Goal: Information Seeking & Learning: Compare options

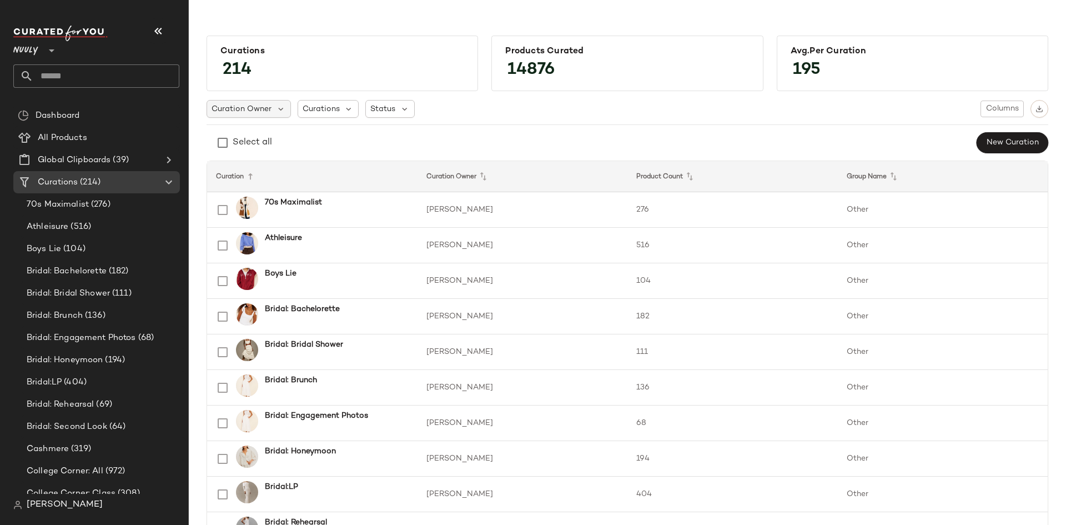
click at [260, 112] on span "Curation Owner" at bounding box center [242, 109] width 60 height 12
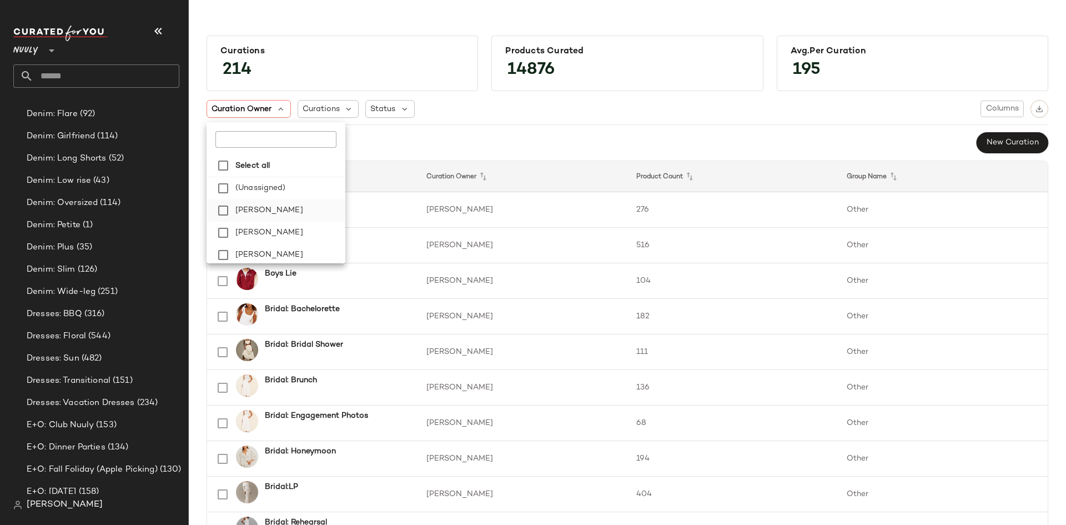
click at [263, 211] on span "[PERSON_NAME]" at bounding box center [269, 210] width 68 height 22
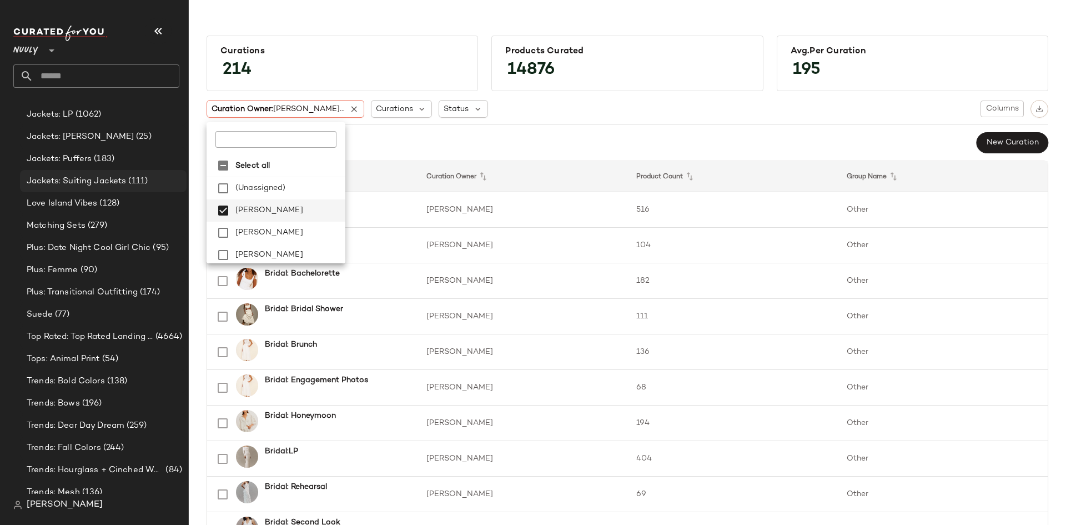
scroll to position [868, 0]
click at [115, 191] on div "Love Island Vibes (128)" at bounding box center [103, 202] width 167 height 22
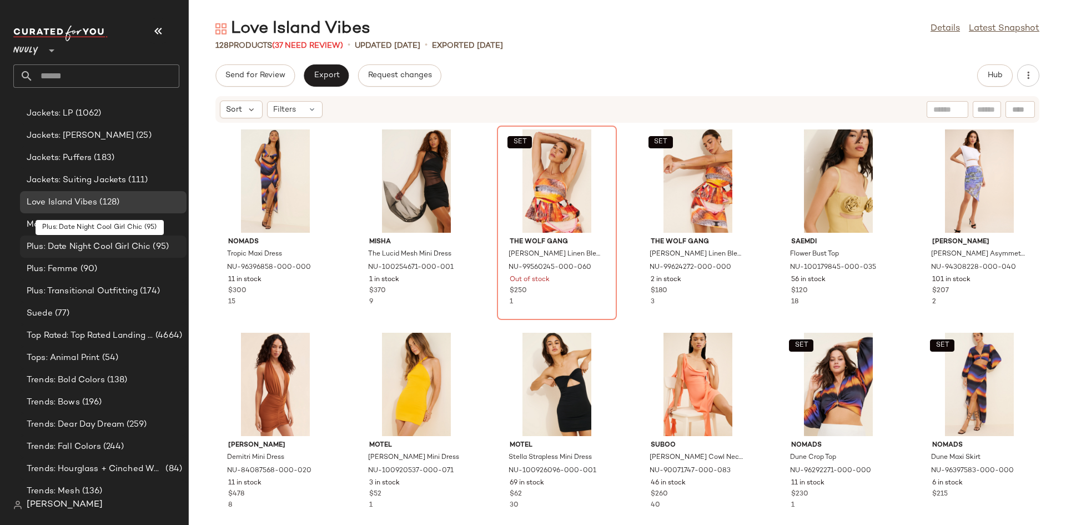
click at [103, 238] on div "Plus: Date Night Cool Girl Chic (95)" at bounding box center [103, 246] width 167 height 22
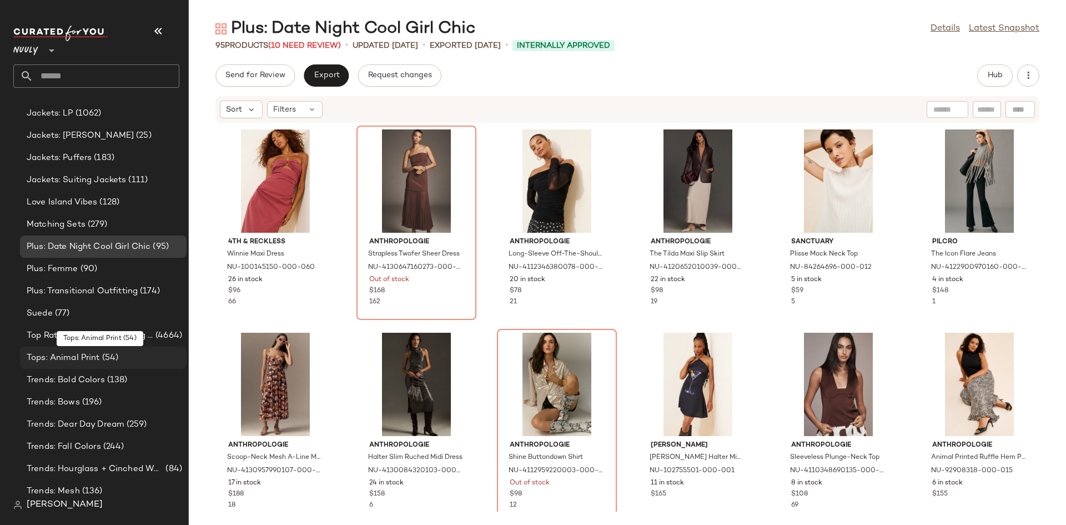
scroll to position [1143, 0]
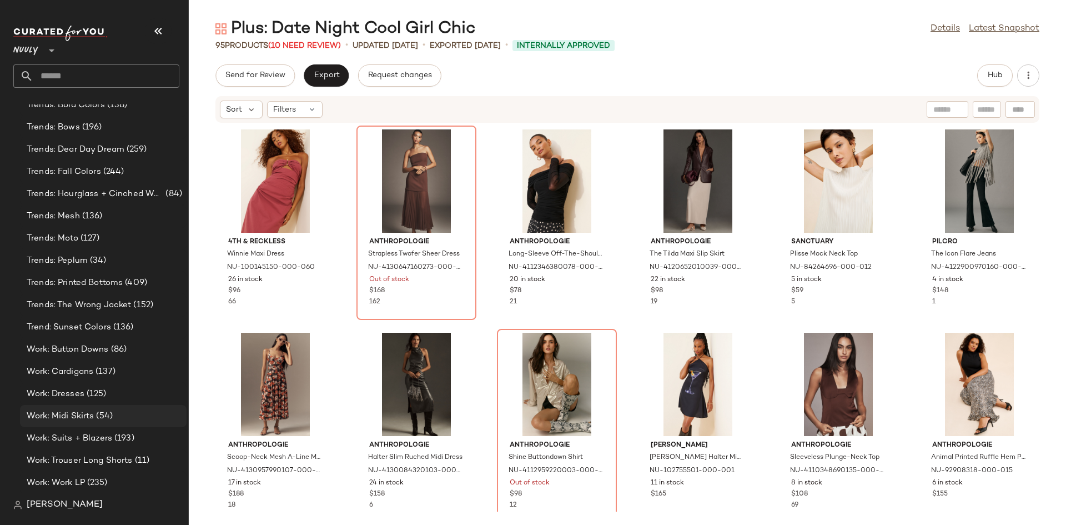
click at [139, 418] on div "Work: Midi Skirts (54)" at bounding box center [102, 416] width 159 height 13
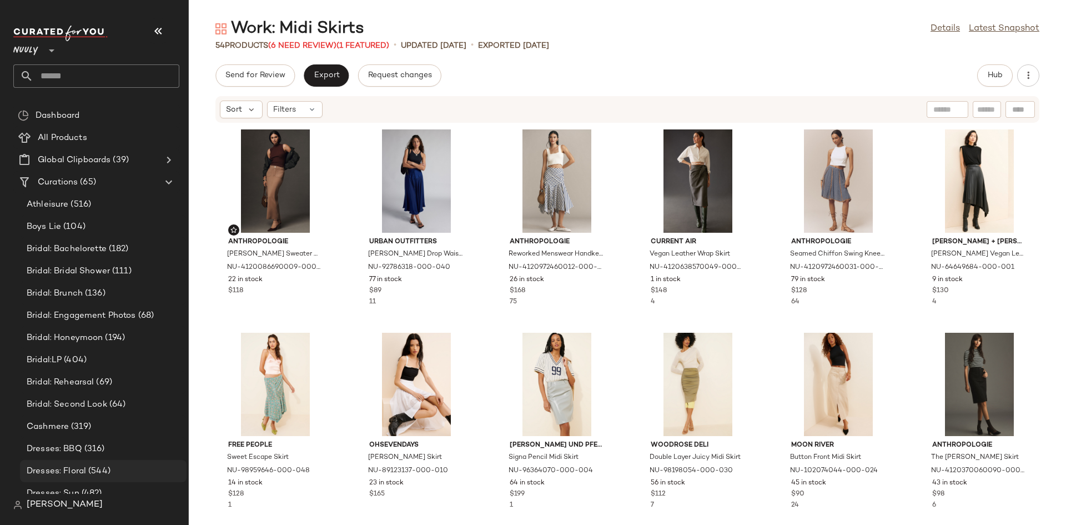
click at [125, 471] on div "Dresses: Floral (544)" at bounding box center [102, 471] width 159 height 13
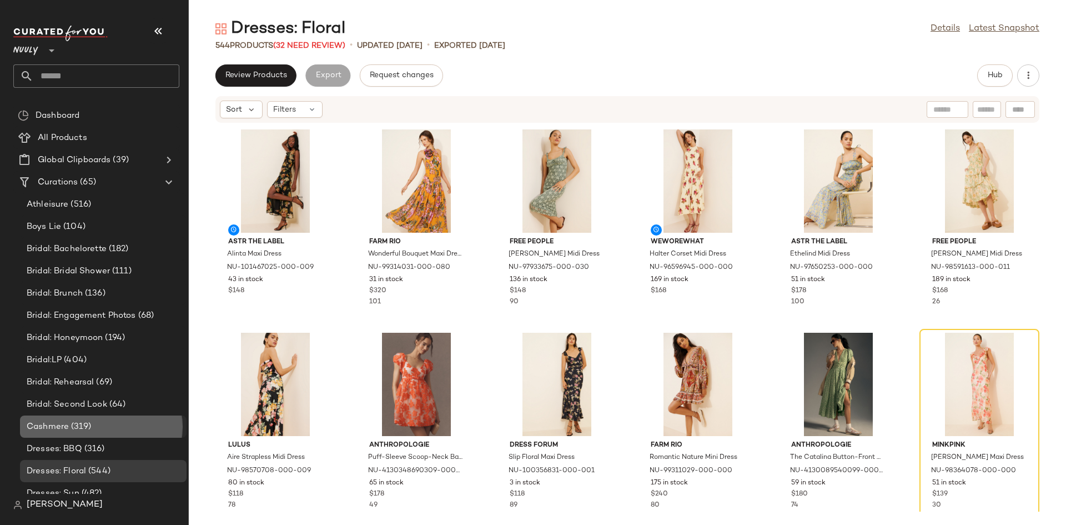
click at [140, 426] on div "Cashmere (319)" at bounding box center [102, 426] width 159 height 13
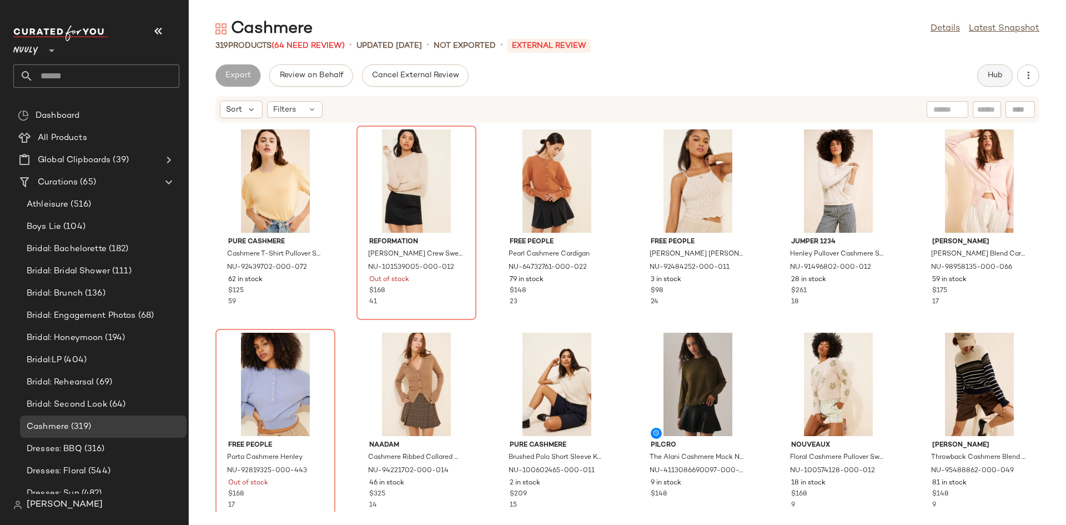
click at [993, 68] on button "Hub" at bounding box center [995, 75] width 36 height 22
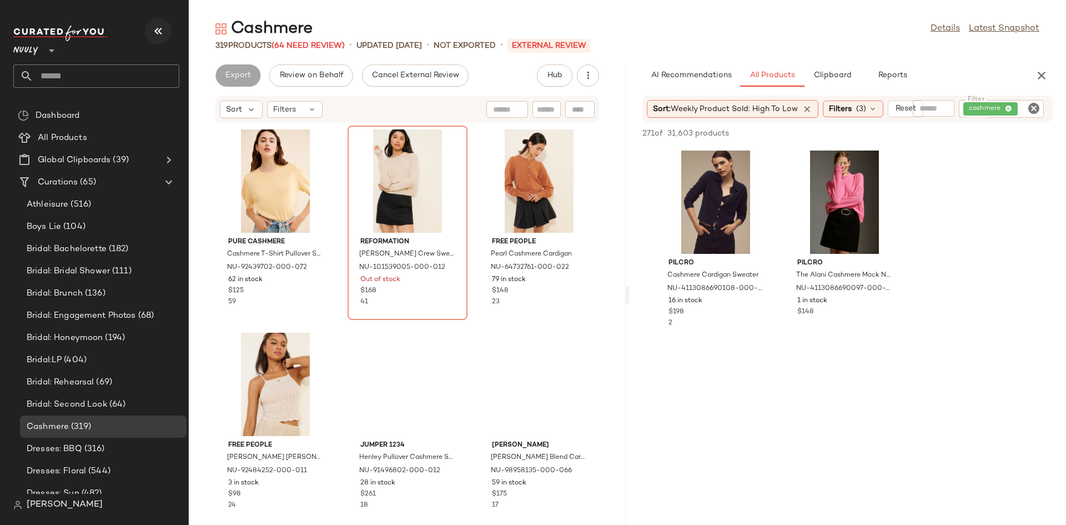
click at [152, 27] on icon "button" at bounding box center [158, 30] width 13 height 13
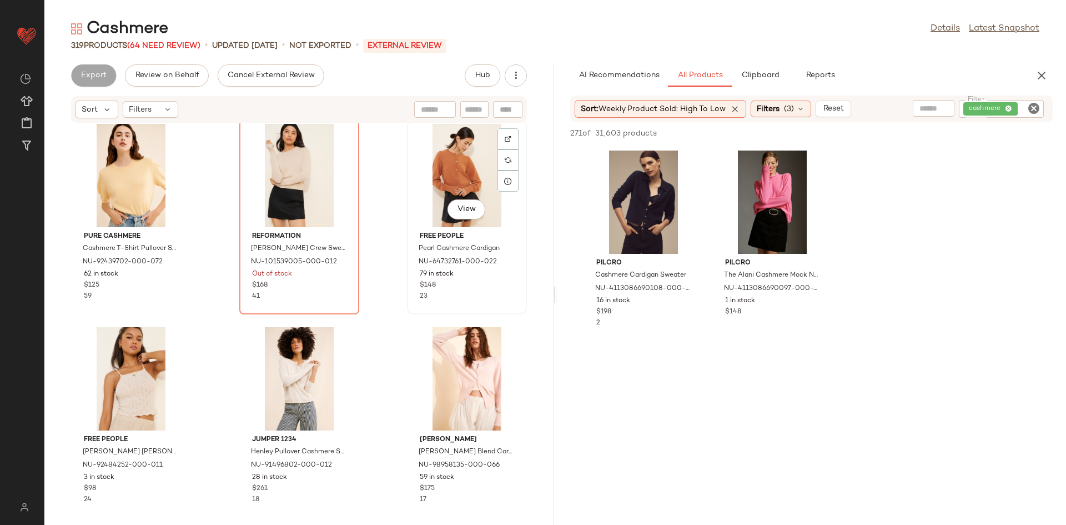
scroll to position [17, 0]
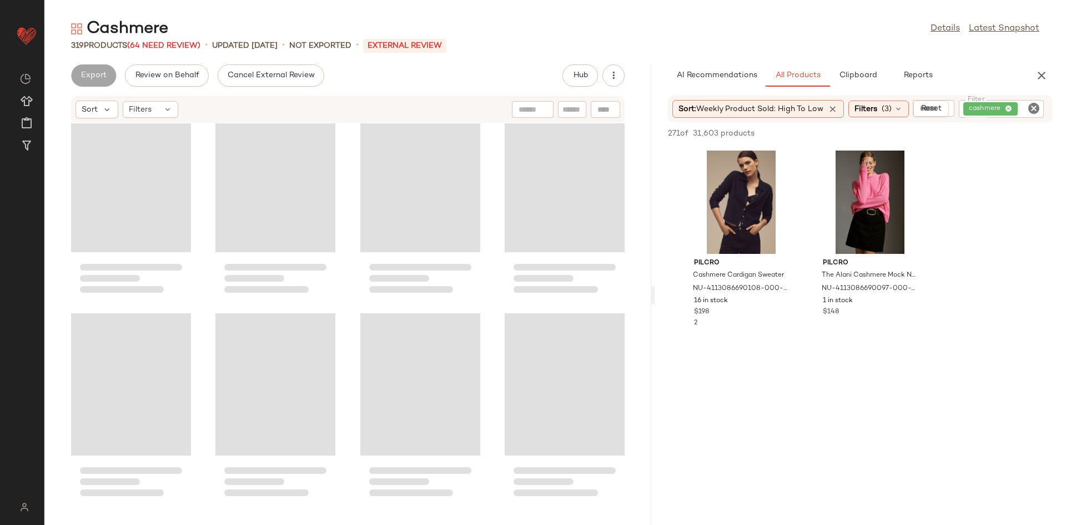
drag, startPoint x: 556, startPoint y: 230, endPoint x: 657, endPoint y: 228, distance: 100.5
click at [657, 228] on div "Cashmere Details Latest Snapshot 319 Products (64 Need Review) • updated [DATE]…" at bounding box center [555, 271] width 1022 height 507
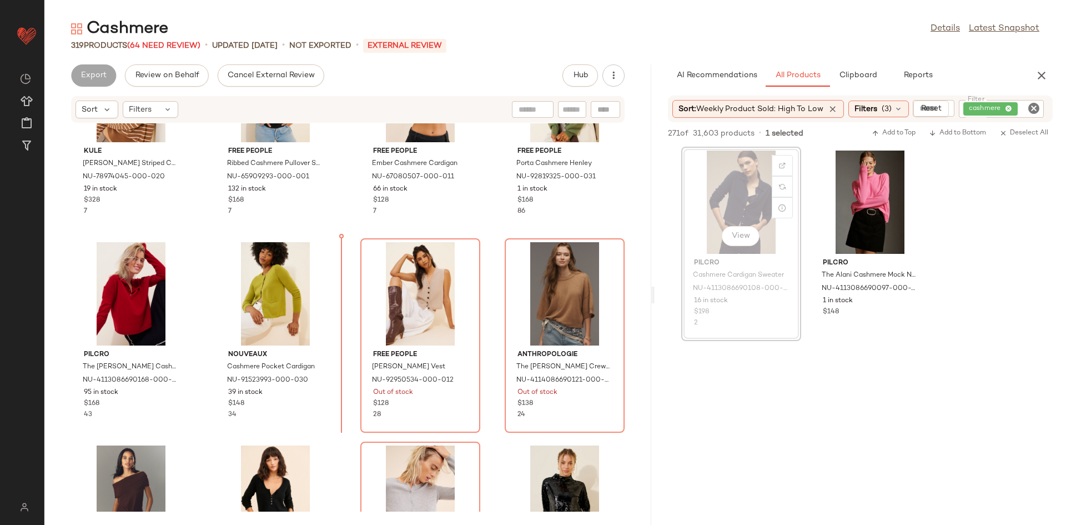
scroll to position [912, 0]
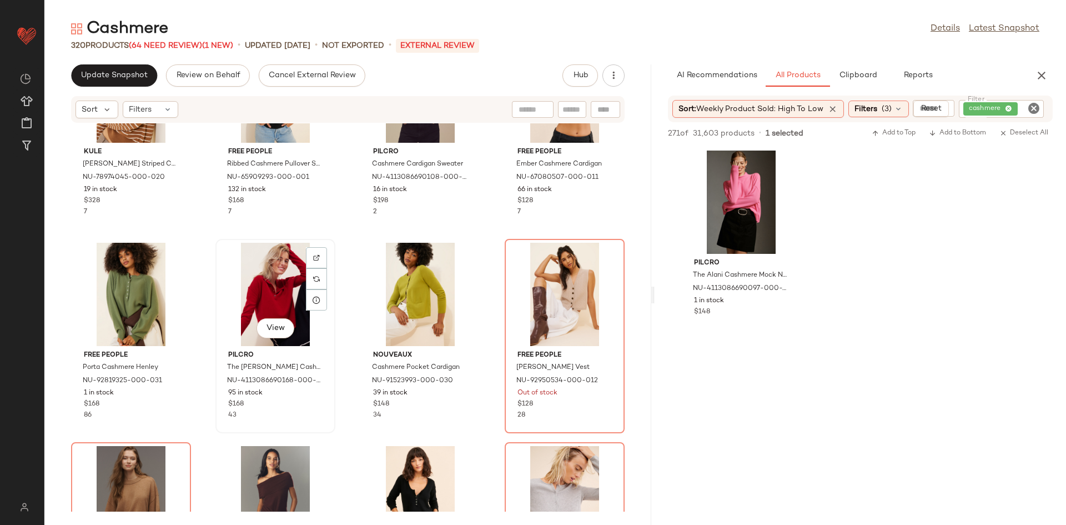
click at [326, 259] on div "View" at bounding box center [275, 294] width 112 height 103
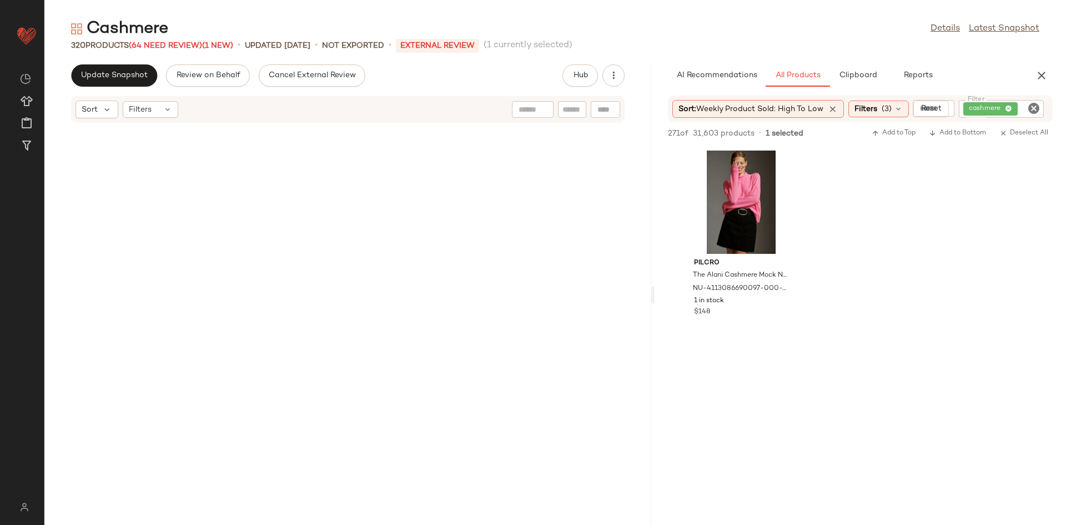
scroll to position [15871, 0]
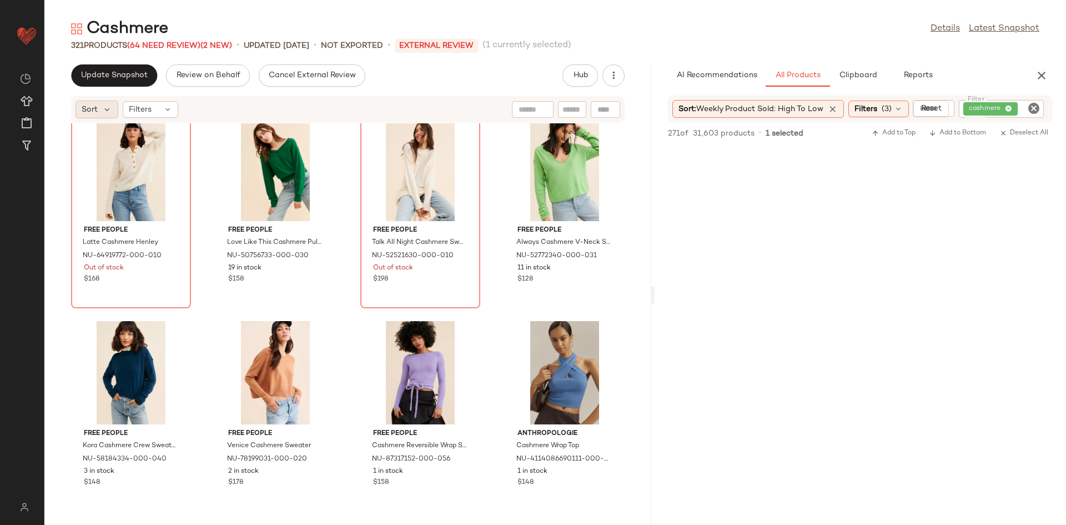
click at [86, 108] on span "Sort" at bounding box center [90, 110] width 16 height 12
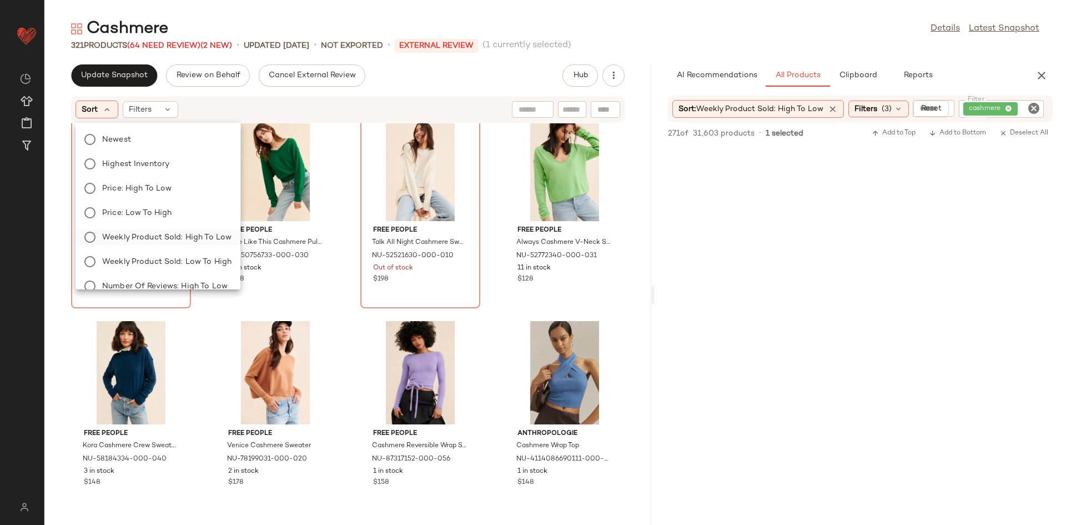
click at [219, 233] on span "Weekly Product Sold: High to Low" at bounding box center [166, 238] width 129 height 12
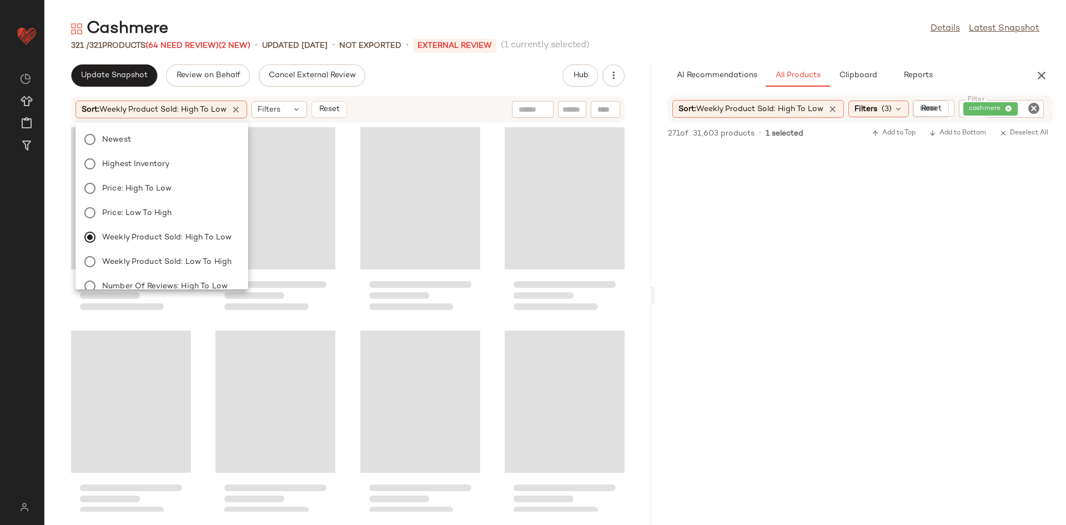
click at [353, 288] on div at bounding box center [347, 317] width 607 height 388
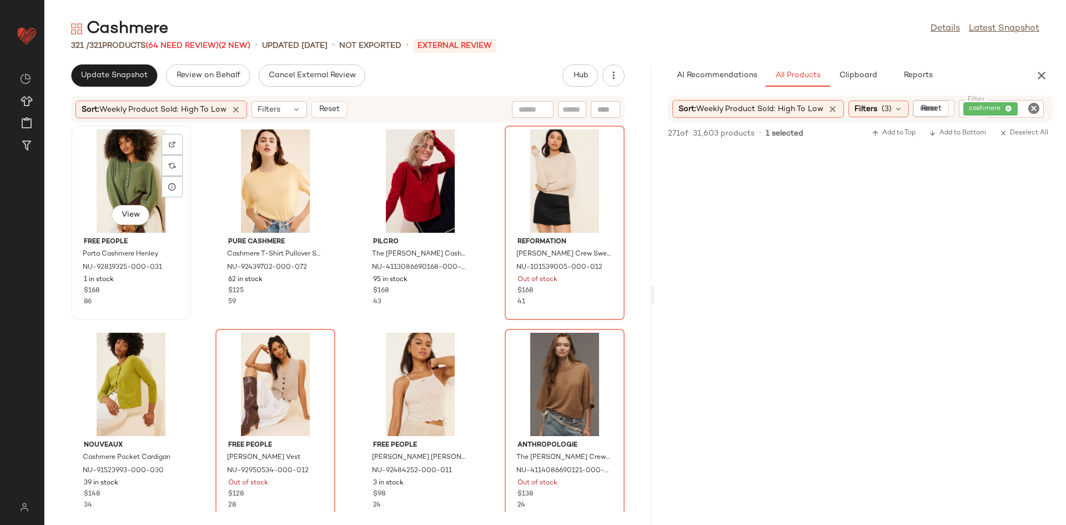
click at [117, 153] on div "View" at bounding box center [131, 180] width 112 height 103
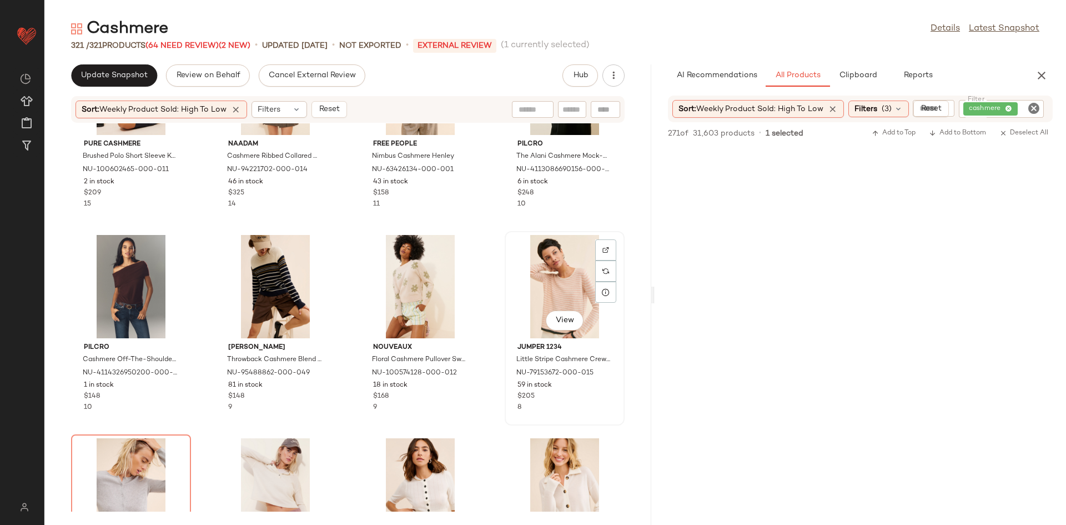
scroll to position [715, 0]
click at [536, 386] on span "NU-79153672-000-015" at bounding box center [552, 379] width 73 height 20
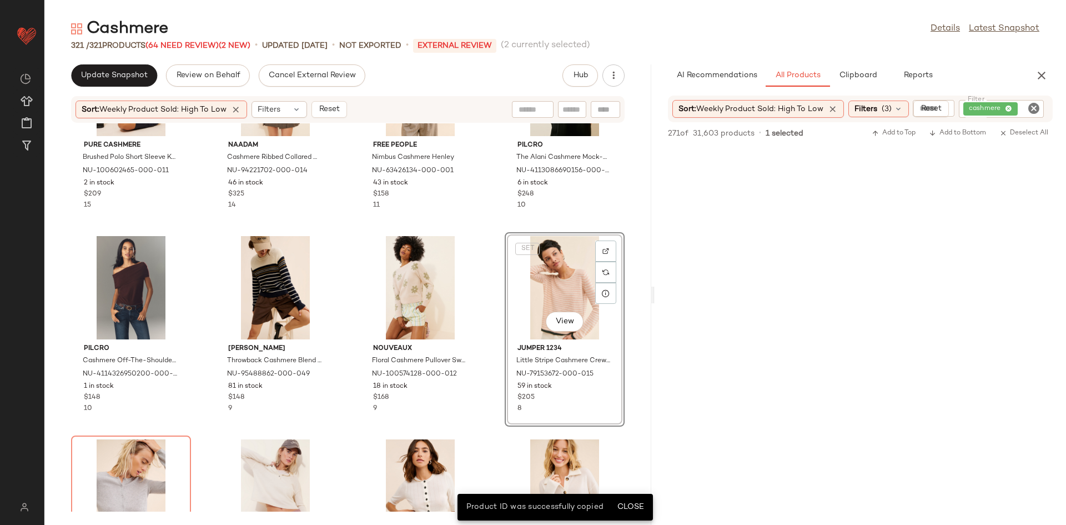
click at [494, 391] on div "Pure Cashmere Brushed Polo Short Sleeve Knit Sweater NU-100602465-000-011 2 in …" at bounding box center [347, 317] width 607 height 388
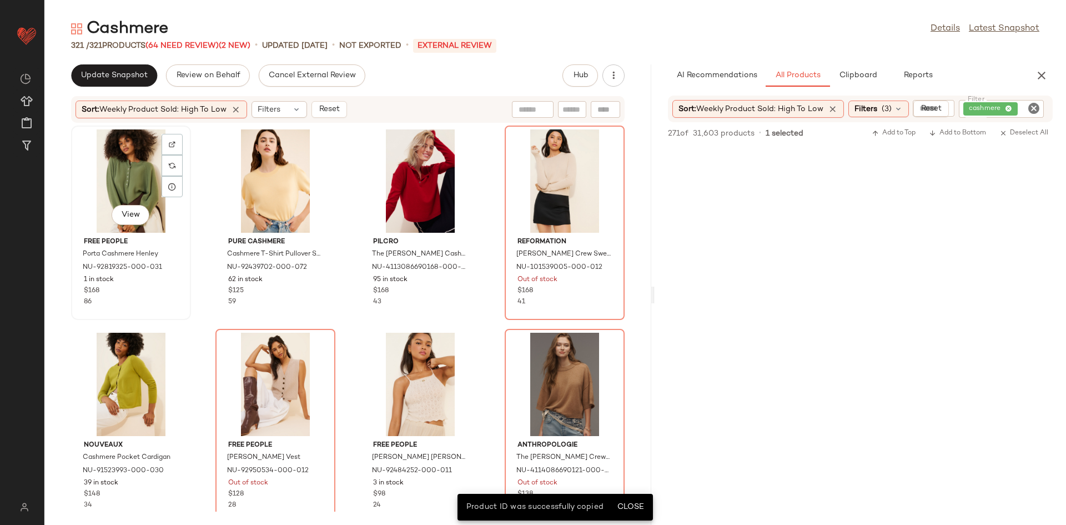
click at [95, 175] on div "View" at bounding box center [131, 180] width 112 height 103
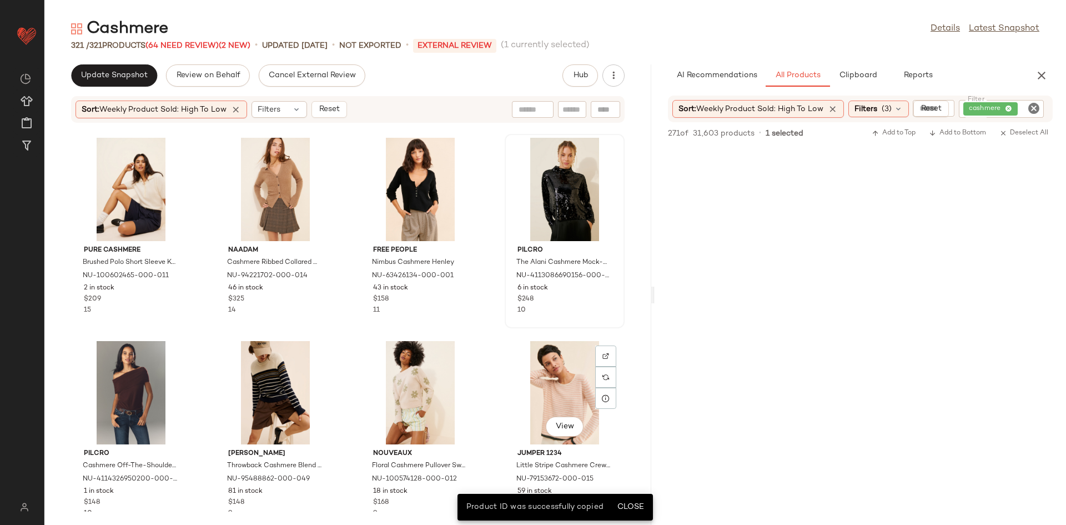
scroll to position [572, 0]
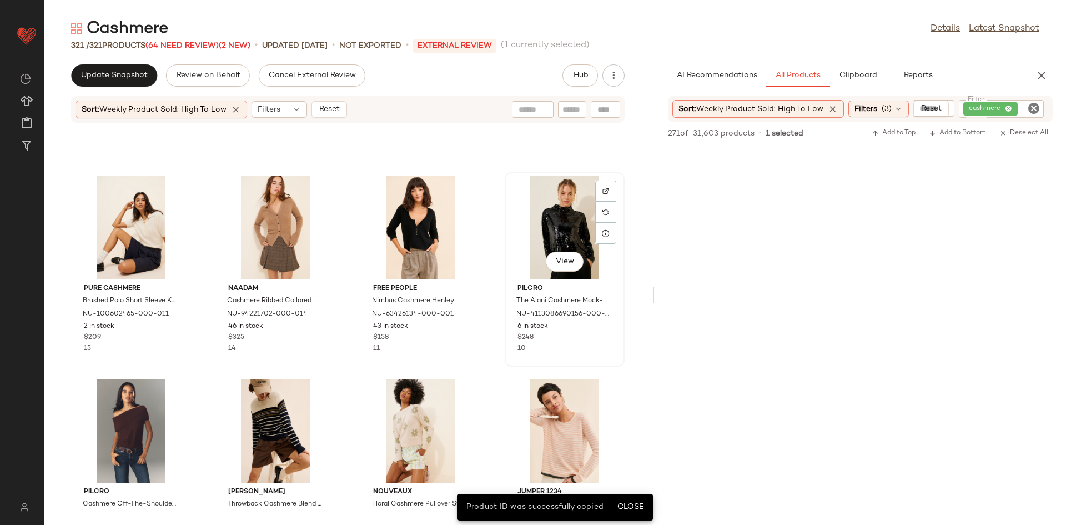
click at [558, 239] on div "View" at bounding box center [565, 227] width 112 height 103
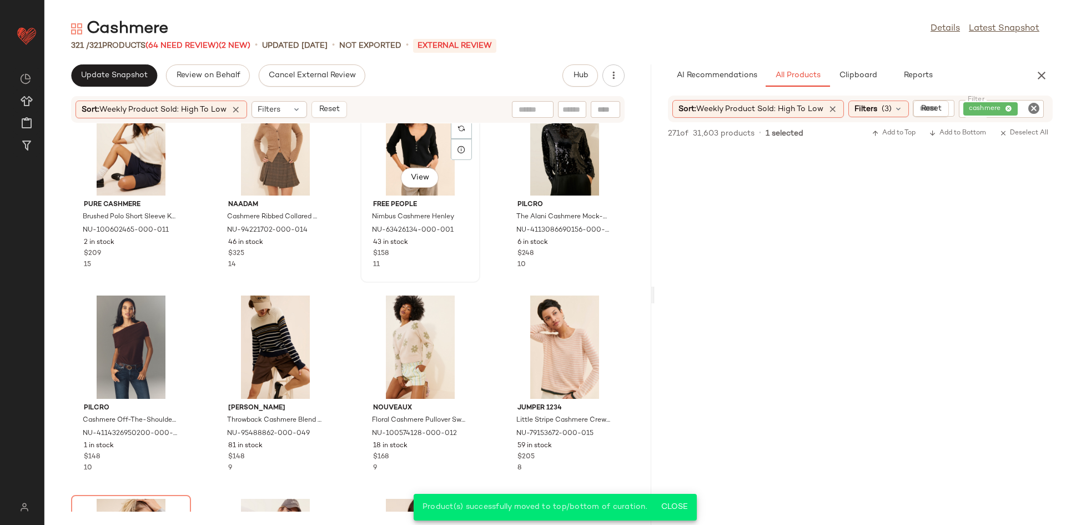
scroll to position [673, 0]
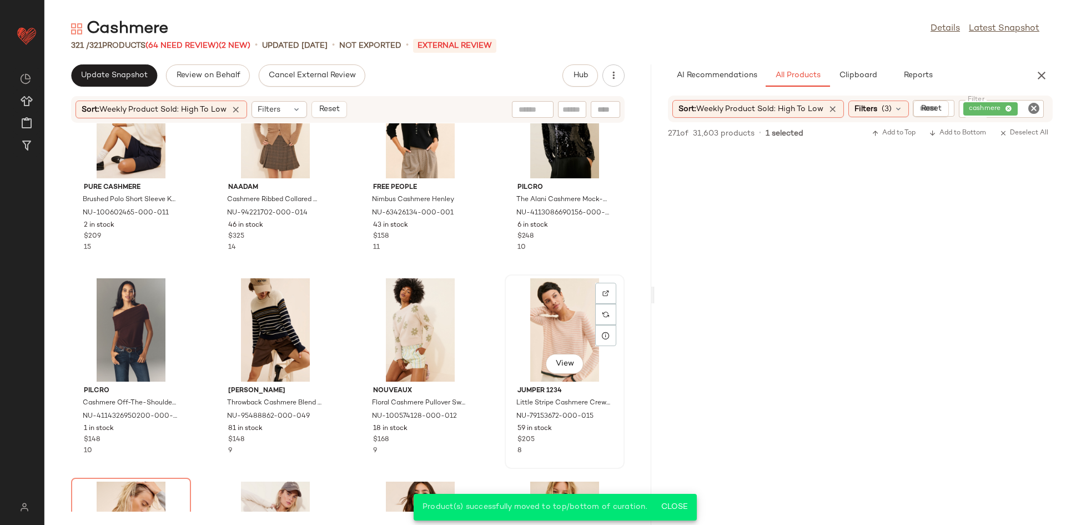
drag, startPoint x: 516, startPoint y: 315, endPoint x: 524, endPoint y: 314, distance: 7.9
click at [516, 315] on div "View" at bounding box center [565, 329] width 112 height 103
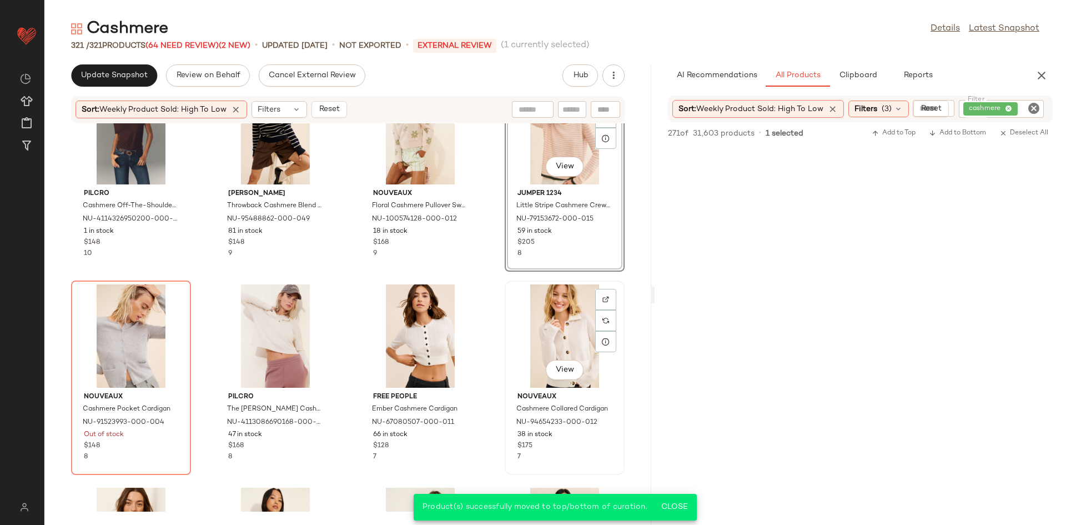
click at [543, 356] on div "View" at bounding box center [565, 335] width 112 height 103
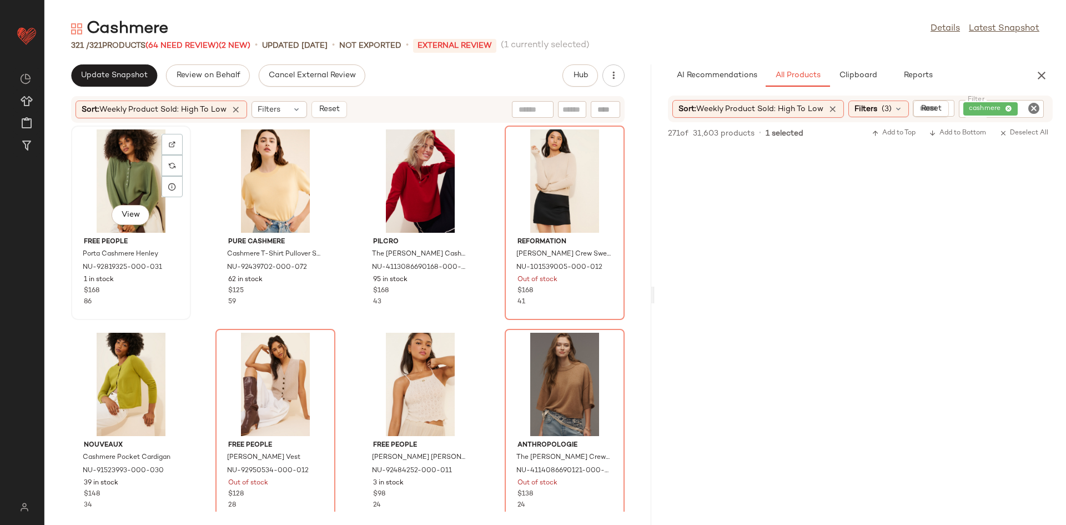
click at [154, 172] on div "View" at bounding box center [131, 180] width 112 height 103
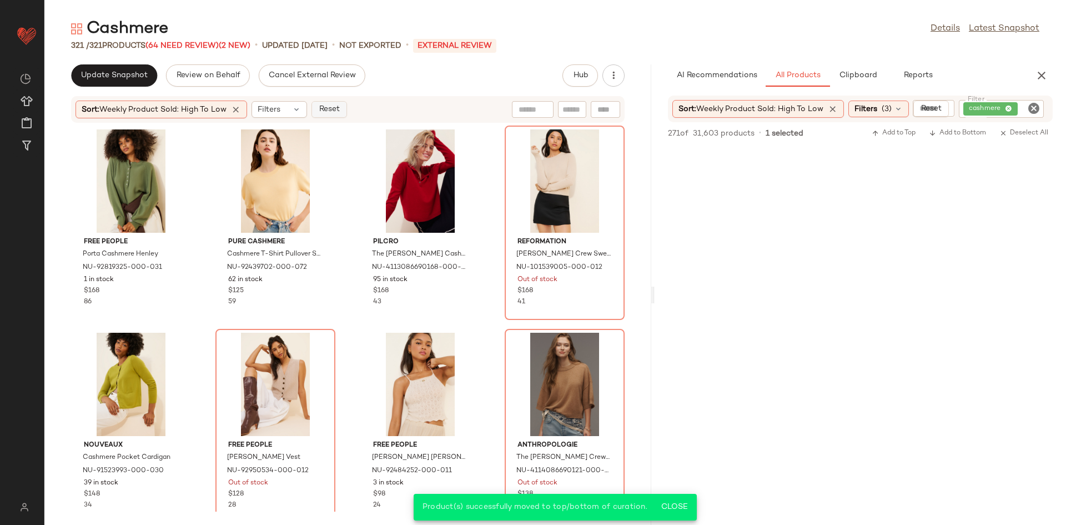
click at [330, 101] on button "Reset" at bounding box center [329, 109] width 36 height 17
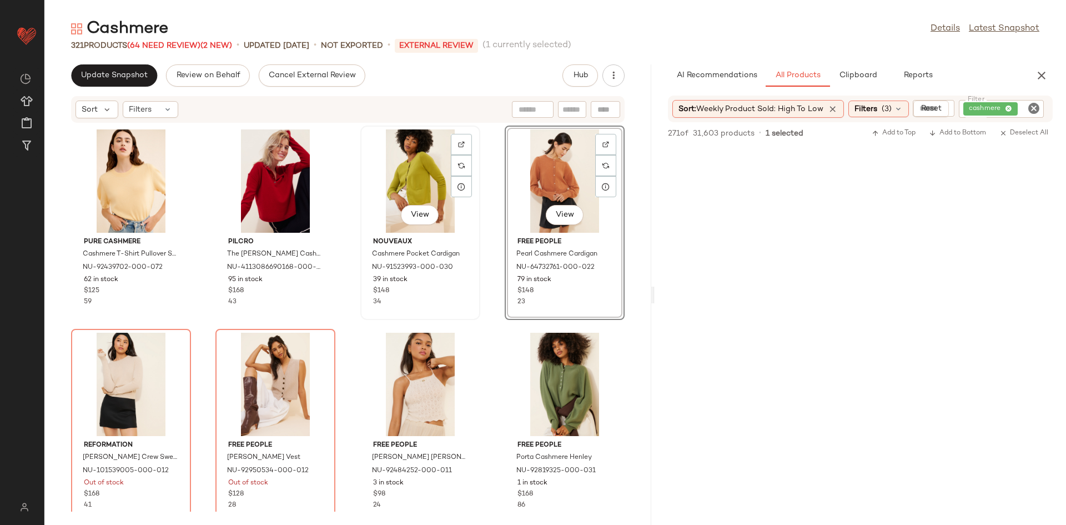
click at [455, 299] on div "34" at bounding box center [420, 302] width 94 height 10
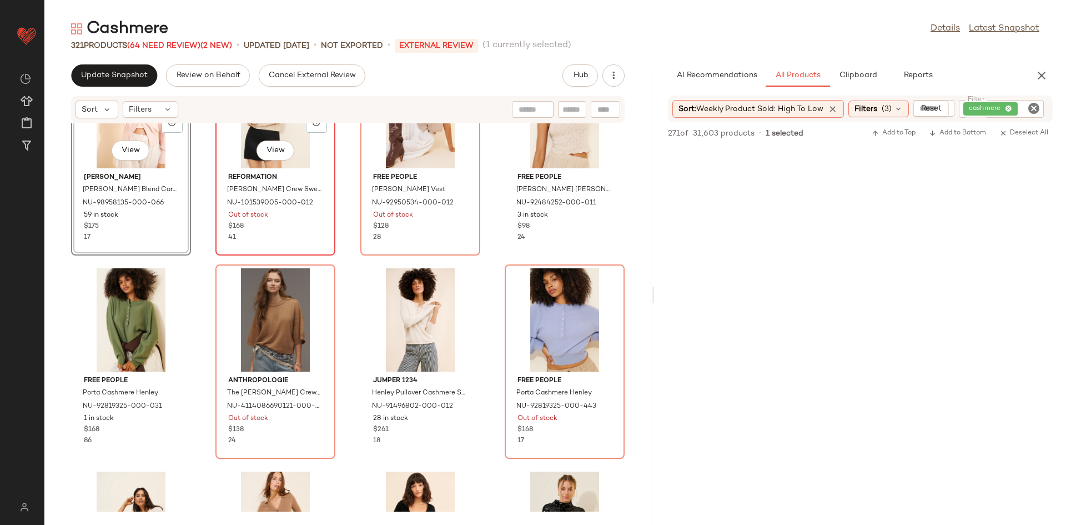
scroll to position [227, 0]
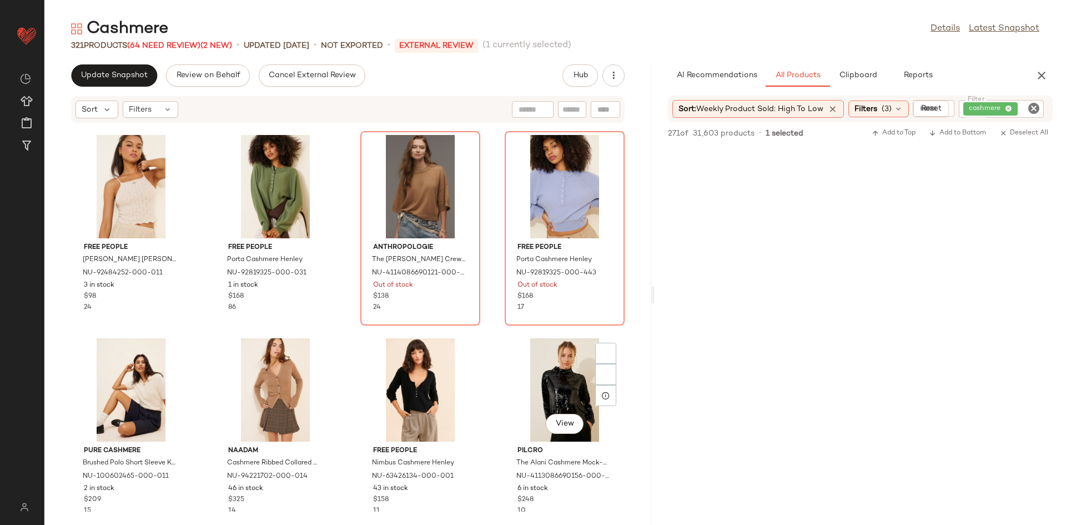
scroll to position [415, 0]
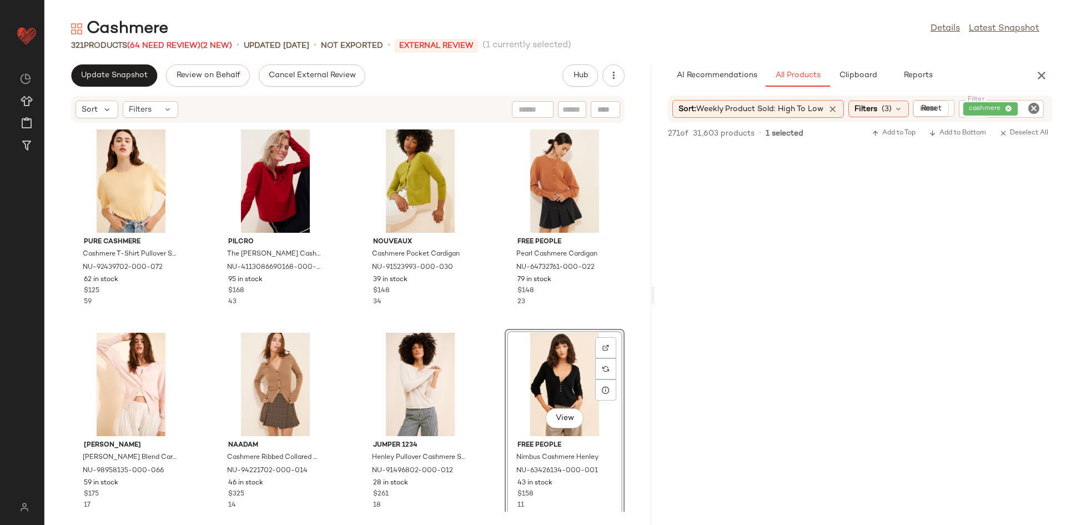
click at [478, 283] on div "Pure Cashmere Cashmere T-Shirt Pullover Sweater NU-92439702-000-072 62 in stock…" at bounding box center [347, 317] width 607 height 388
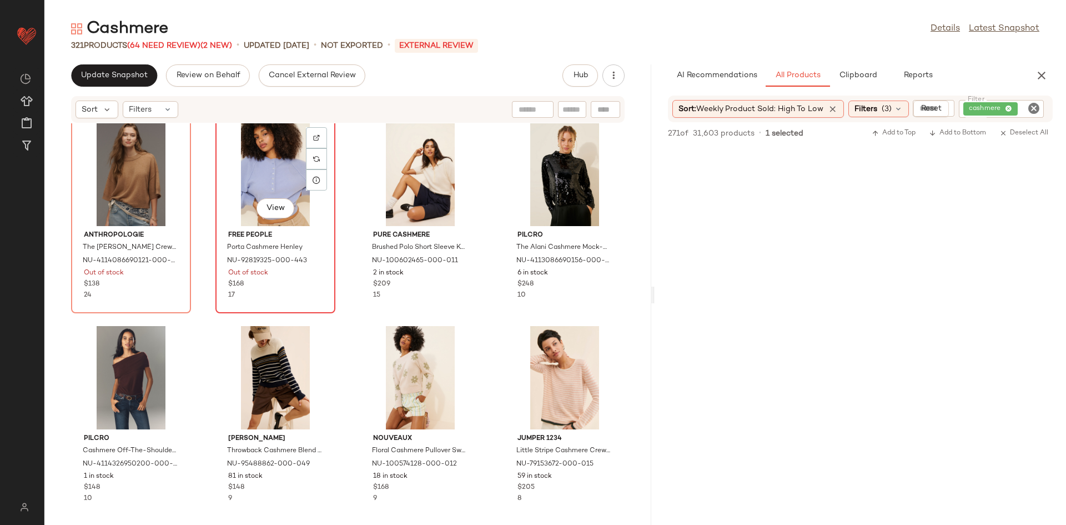
scroll to position [650, 0]
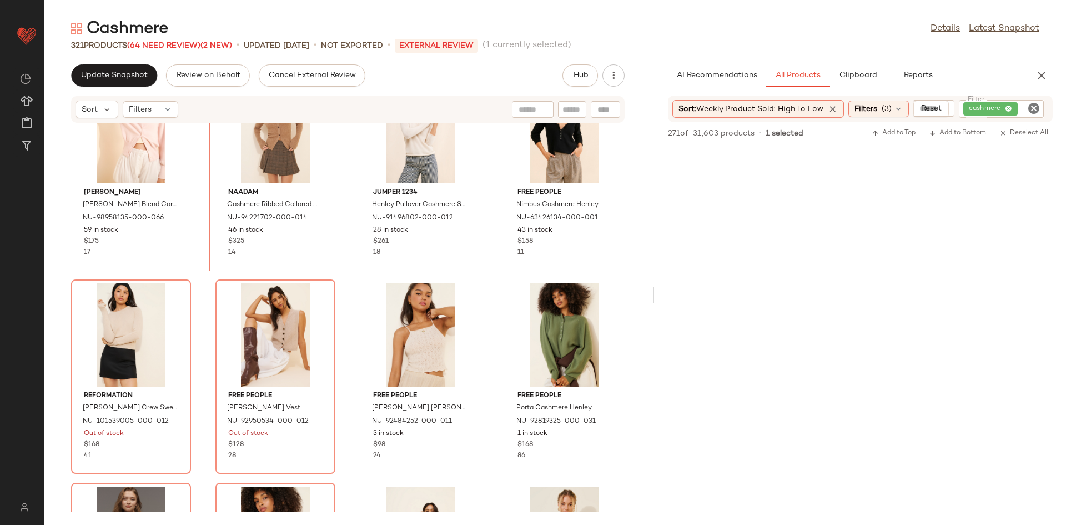
scroll to position [253, 0]
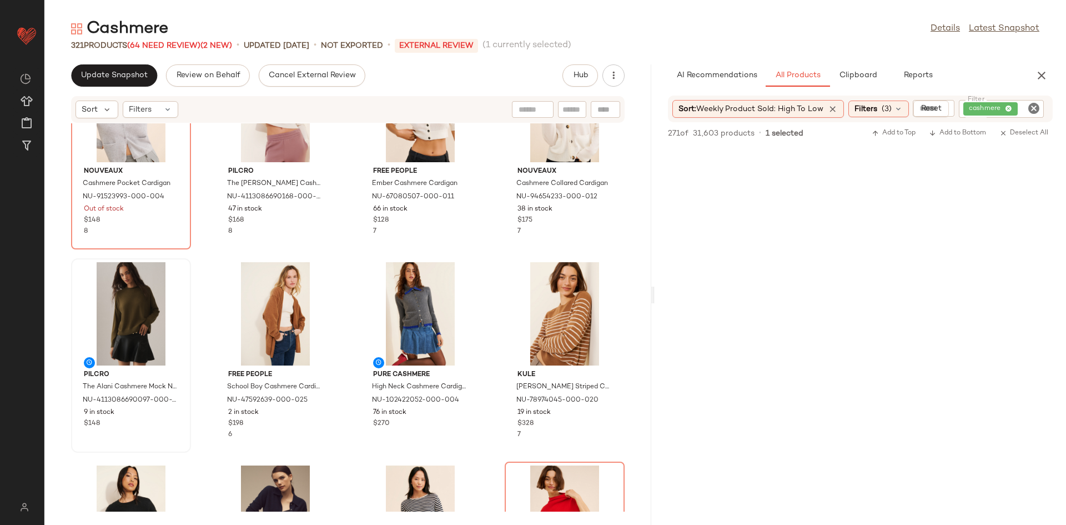
scroll to position [1089, 0]
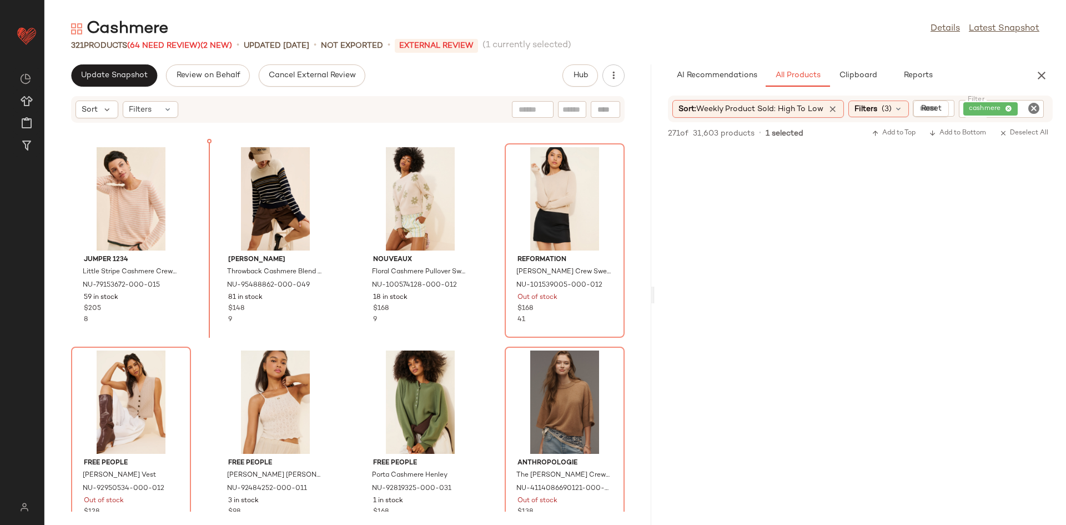
scroll to position [373, 0]
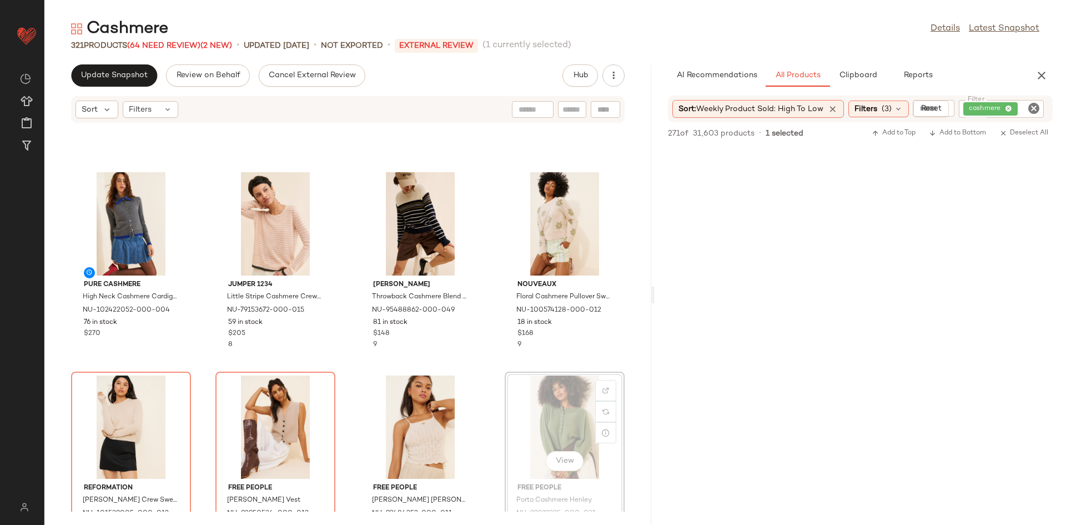
scroll to position [374, 0]
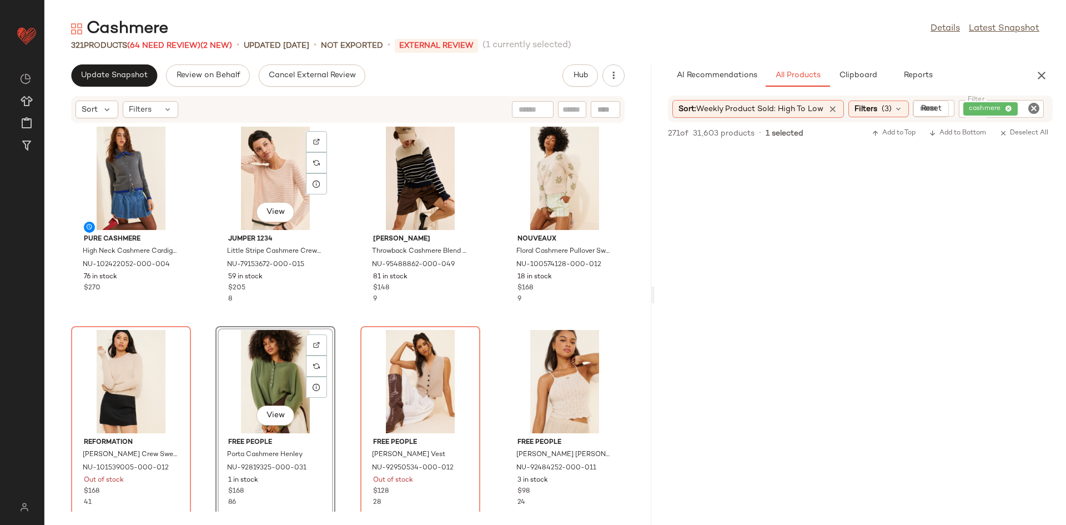
scroll to position [580, 0]
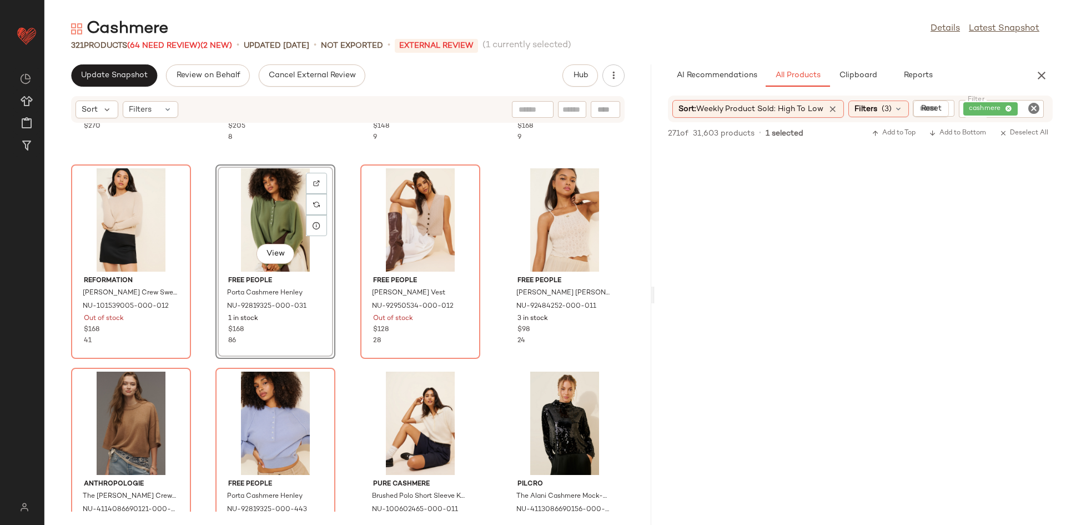
click at [197, 340] on div "Pure Cashmere High Neck Cashmere Cardigan NU-102422052-000-004 76 in stock $270…" at bounding box center [347, 317] width 607 height 388
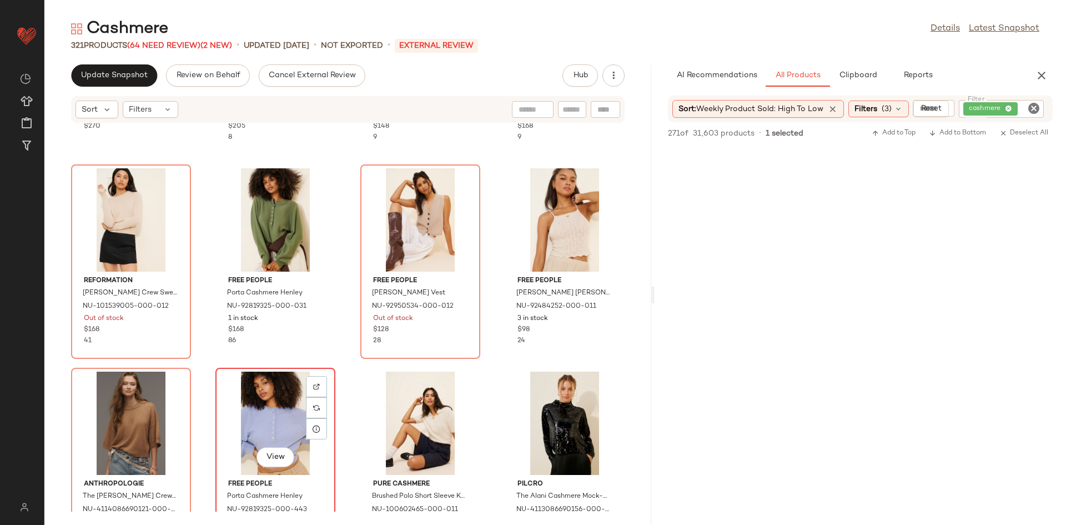
scroll to position [580, 0]
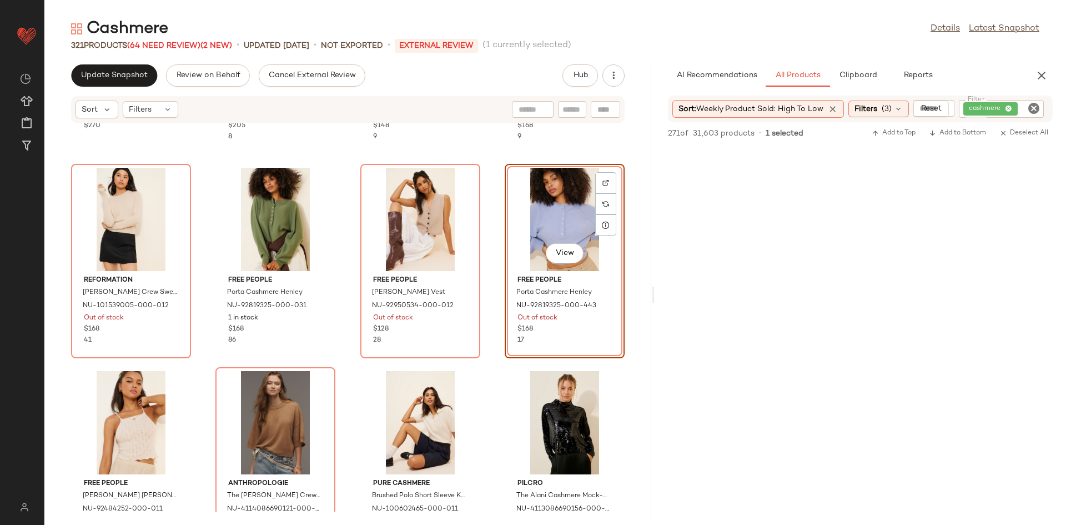
click at [484, 355] on div "Pure Cashmere High Neck Cashmere Cardigan NU-102422052-000-004 76 in stock $270…" at bounding box center [347, 317] width 607 height 388
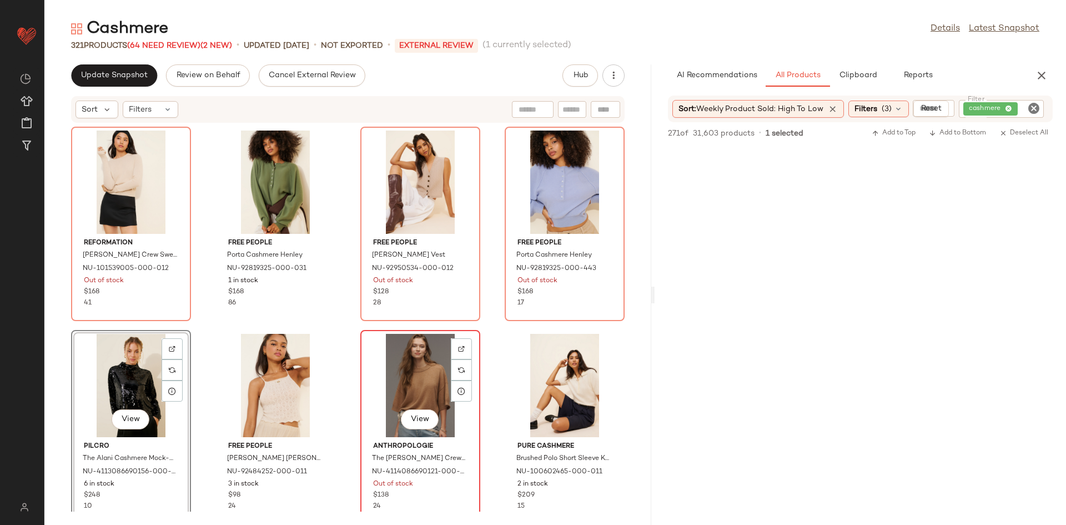
scroll to position [858, 0]
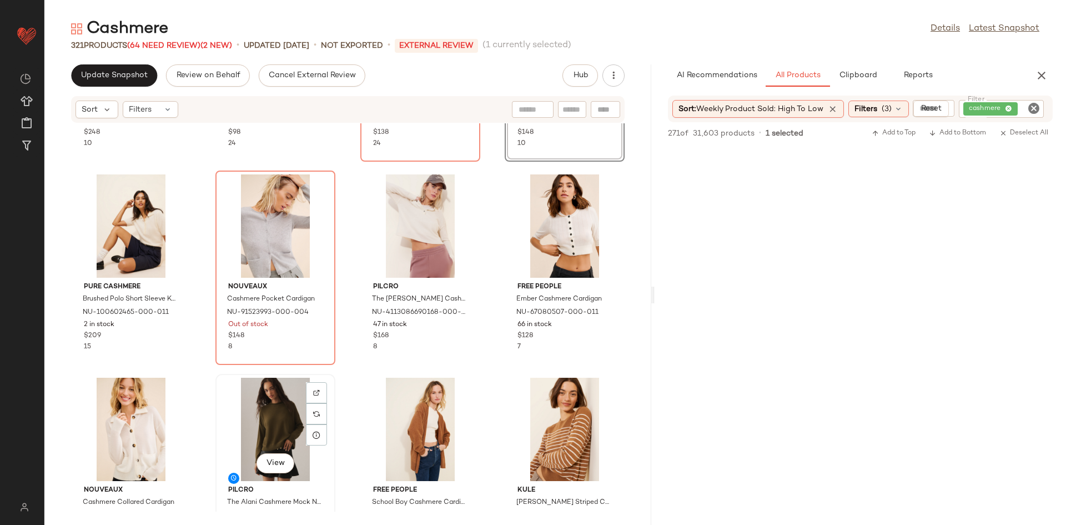
scroll to position [982, 0]
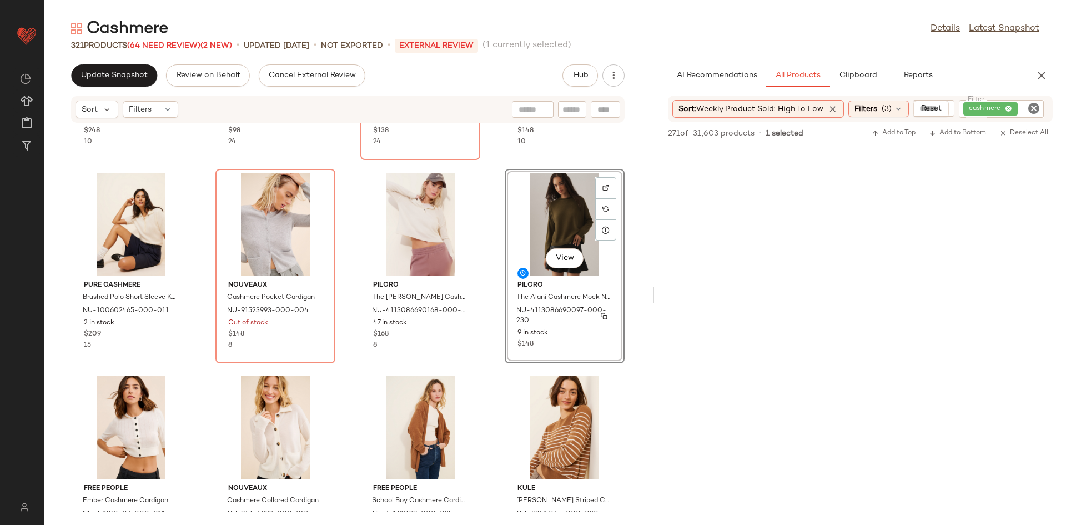
scroll to position [1118, 0]
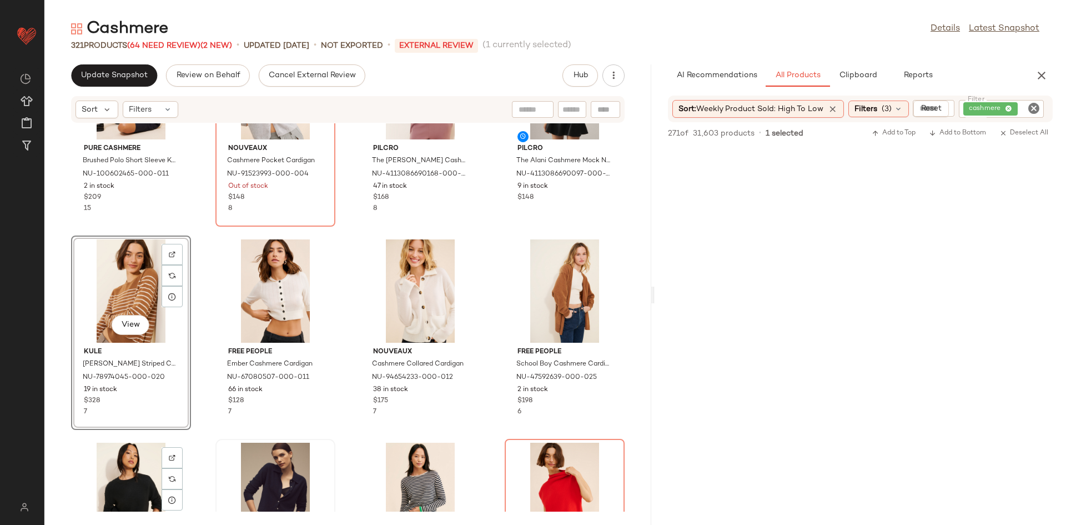
drag, startPoint x: 125, startPoint y: 449, endPoint x: 219, endPoint y: 485, distance: 100.5
click at [127, 449] on div "View" at bounding box center [131, 493] width 112 height 103
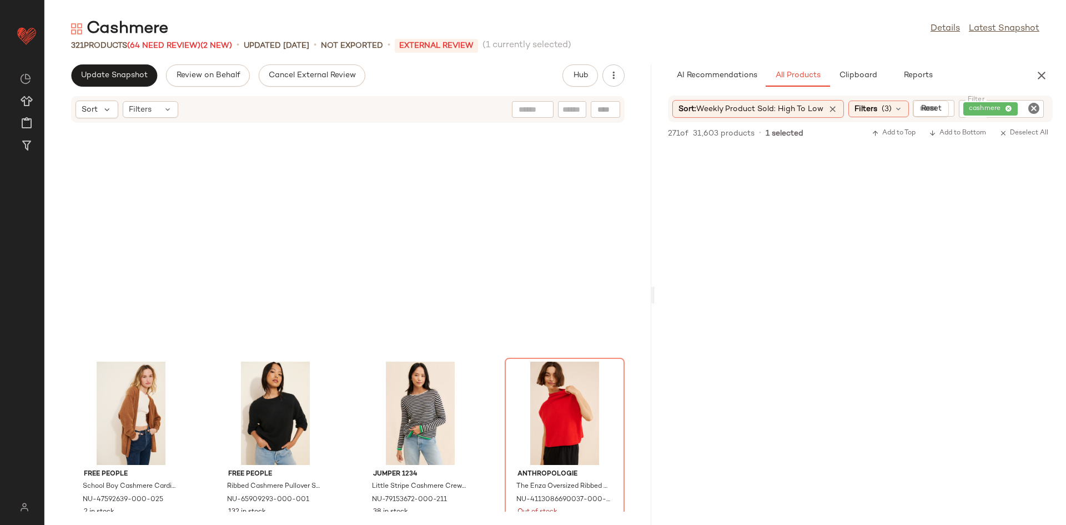
scroll to position [1447, 0]
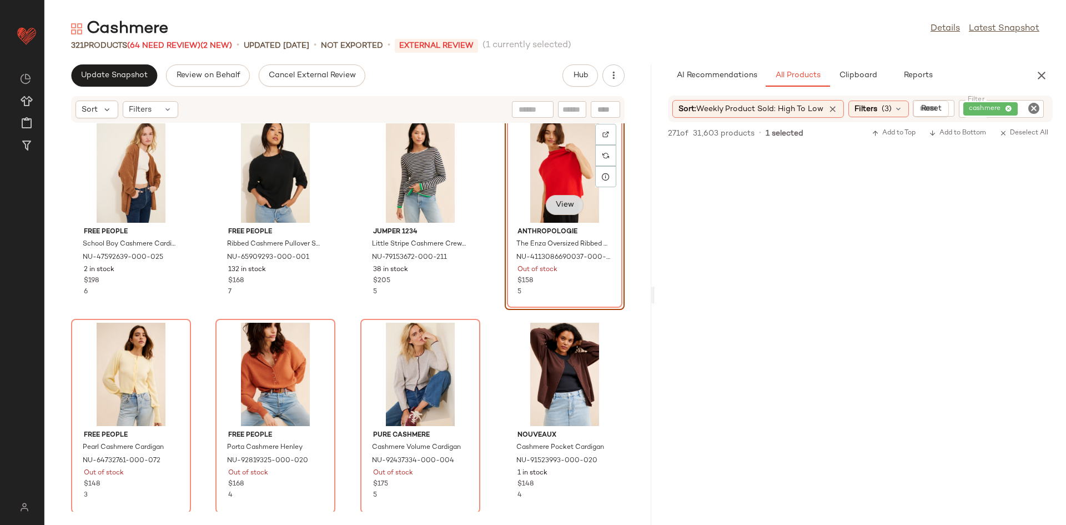
scroll to position [1440, 0]
click at [545, 213] on div "View" at bounding box center [564, 207] width 38 height 22
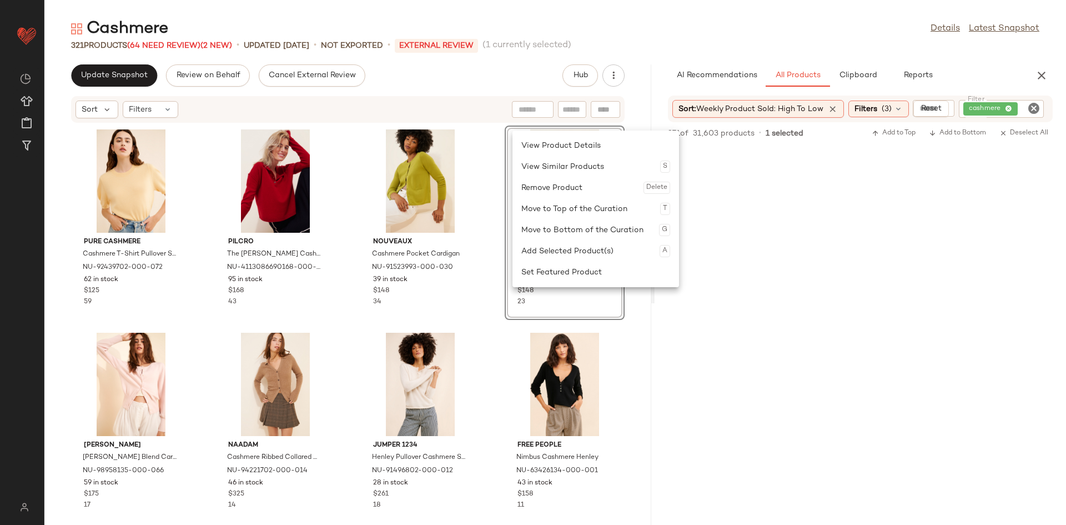
click at [486, 176] on div "Pure Cashmere Cashmere T-Shirt Pullover Sweater NU-92439702-000-072 62 in stock…" at bounding box center [347, 317] width 607 height 388
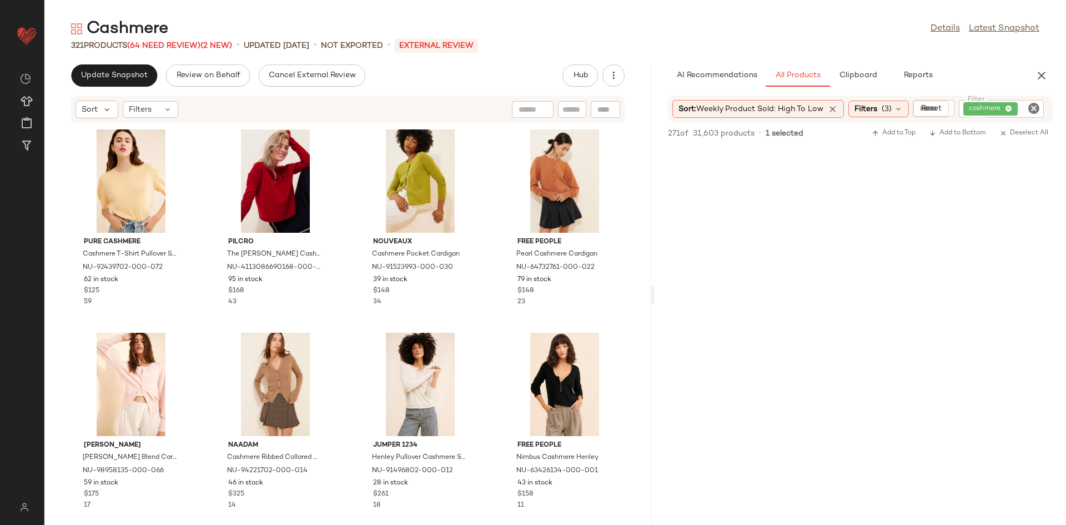
click at [1047, 75] on icon "button" at bounding box center [1041, 75] width 13 height 13
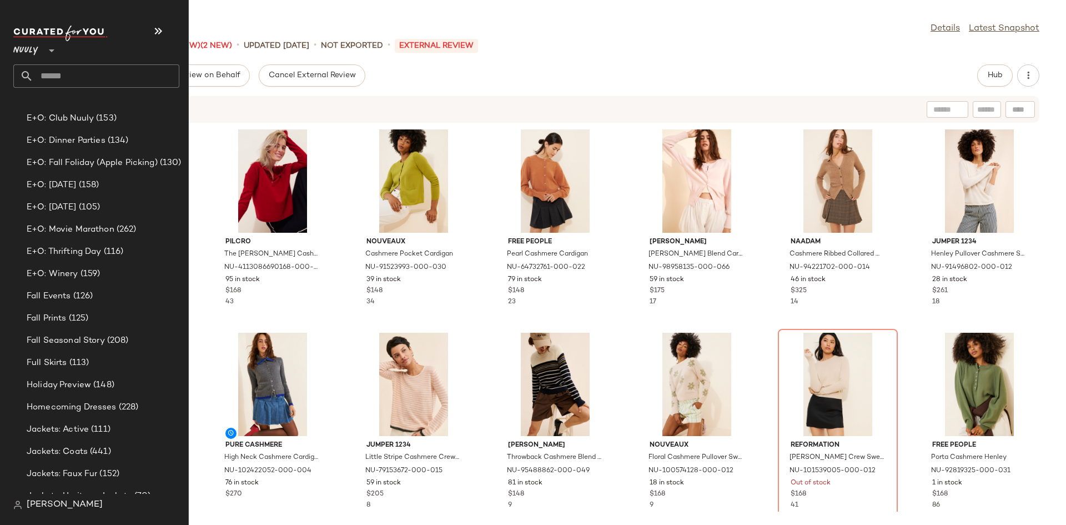
scroll to position [611, 0]
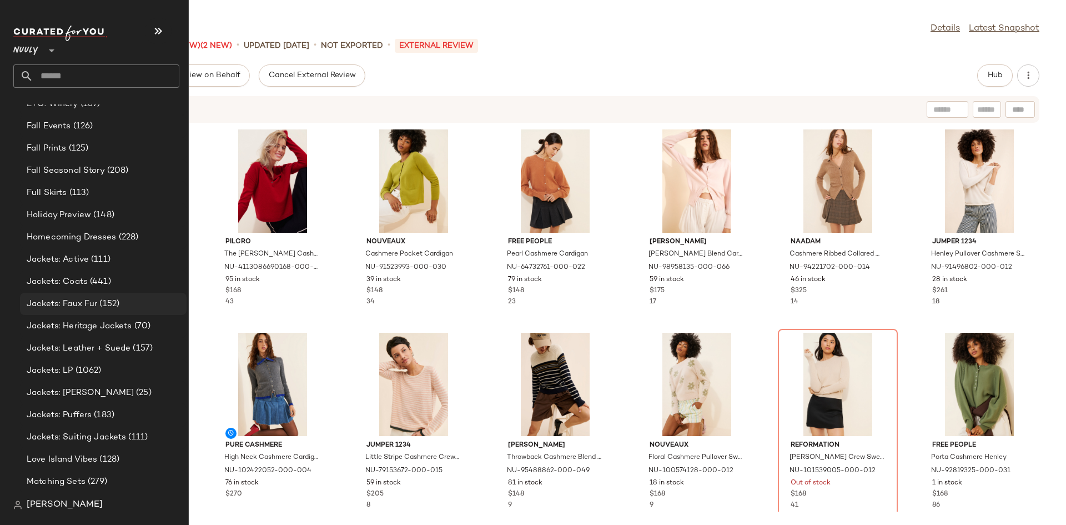
click at [81, 300] on span "Jackets: Faux Fur" at bounding box center [62, 304] width 71 height 13
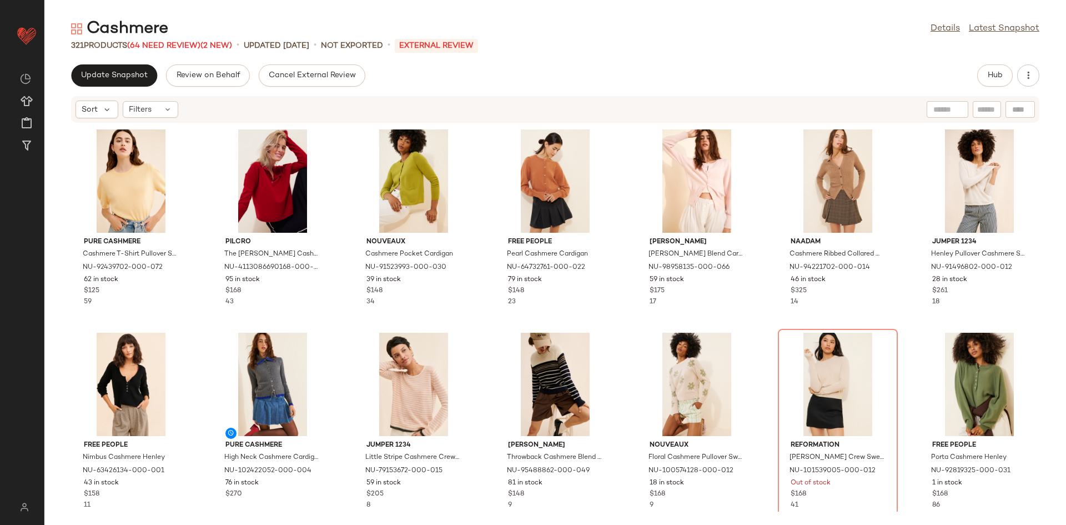
scroll to position [0, 0]
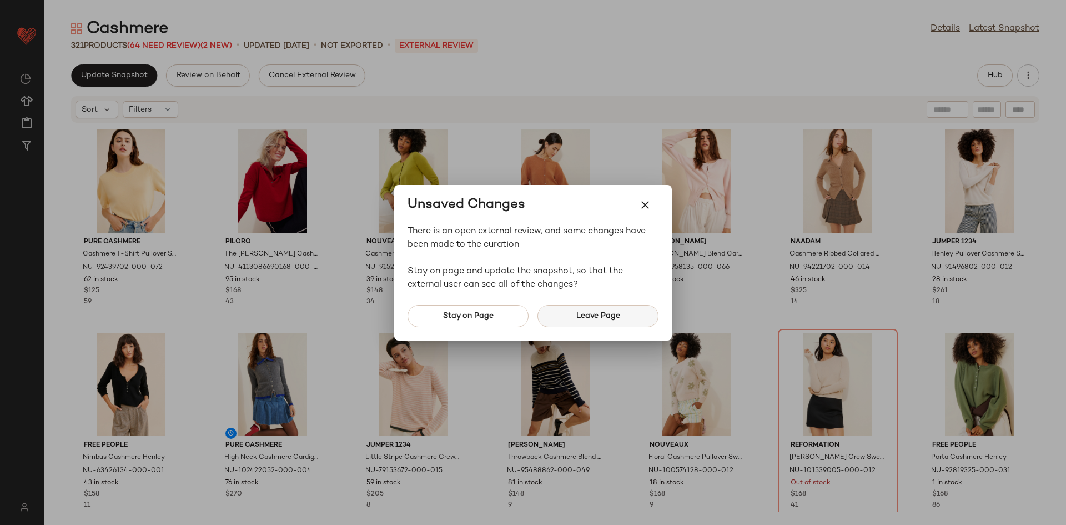
click at [571, 320] on button "Leave Page" at bounding box center [597, 316] width 121 height 22
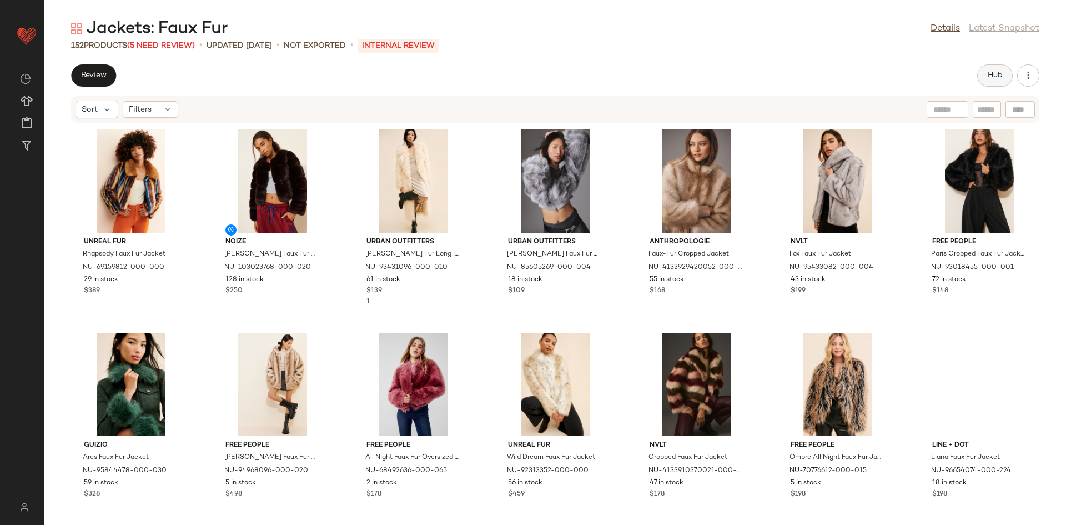
click at [994, 79] on span "Hub" at bounding box center [995, 75] width 16 height 9
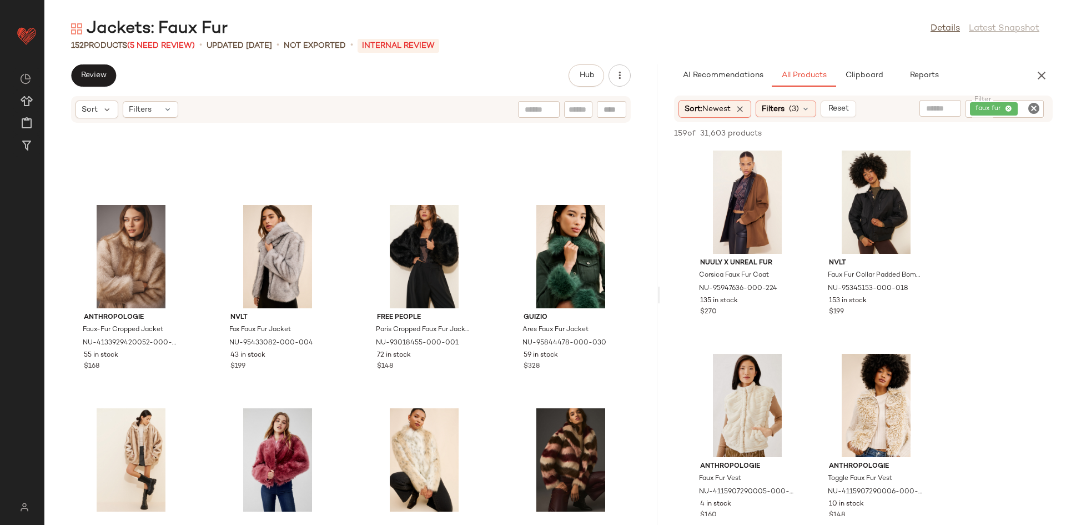
scroll to position [212, 0]
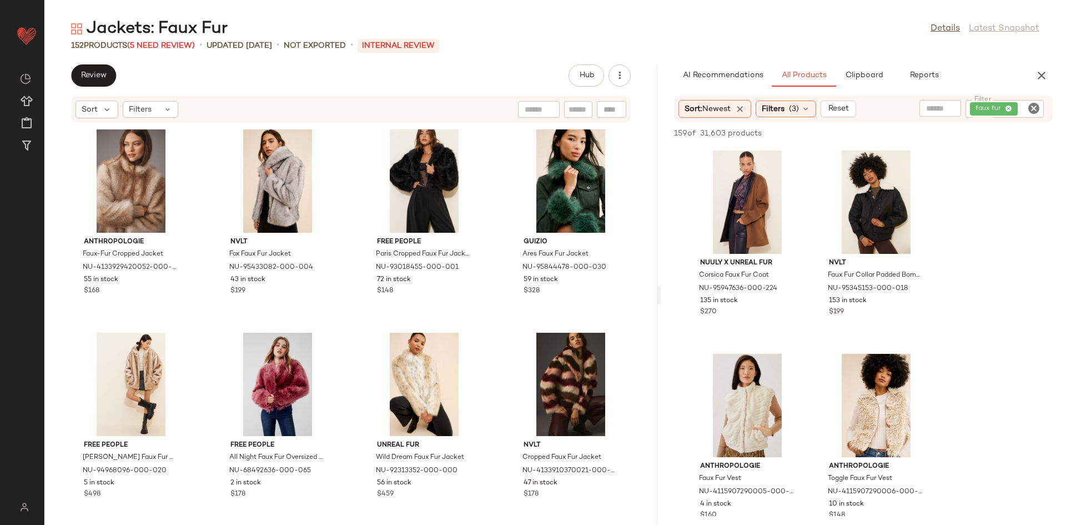
drag, startPoint x: 556, startPoint y: 220, endPoint x: 644, endPoint y: 161, distance: 106.4
click at [644, 161] on div "Jackets: Faux Fur Details Latest Snapshot 152 Products (5 Need Review) • update…" at bounding box center [555, 271] width 1022 height 507
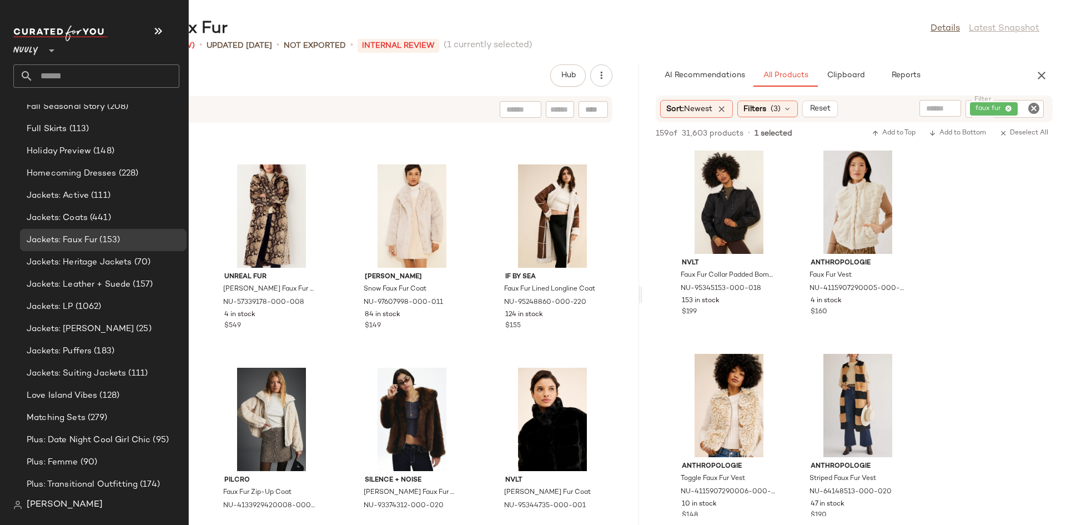
scroll to position [676, 0]
click at [102, 202] on div "Jackets: Active (111)" at bounding box center [103, 194] width 167 height 22
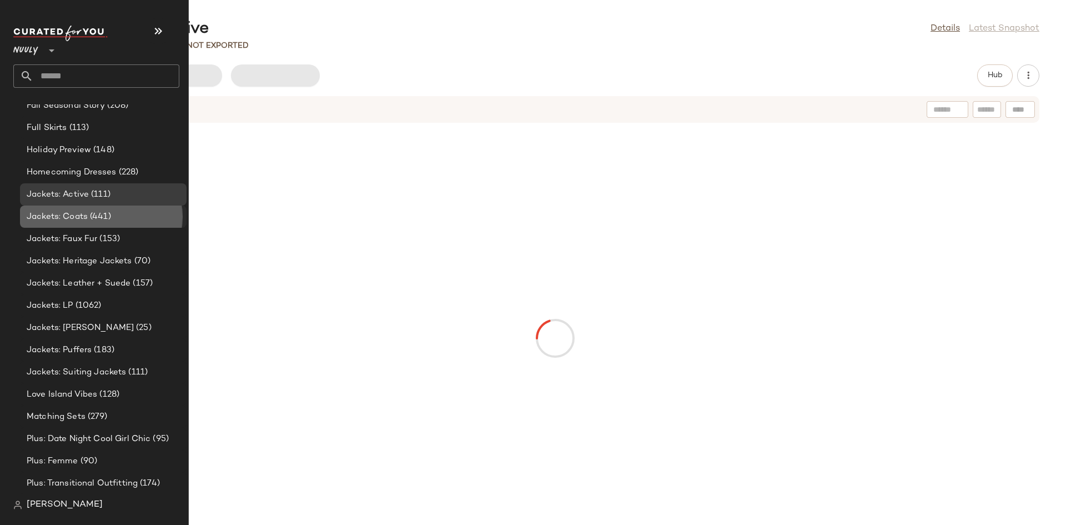
click at [98, 213] on span "(441)" at bounding box center [99, 216] width 23 height 13
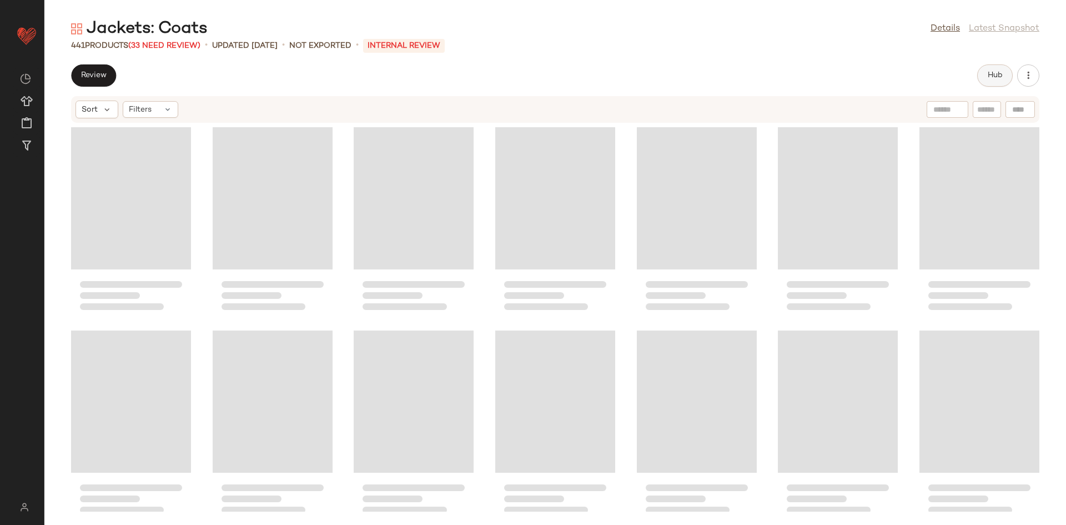
click at [1000, 72] on span "Hub" at bounding box center [995, 75] width 16 height 9
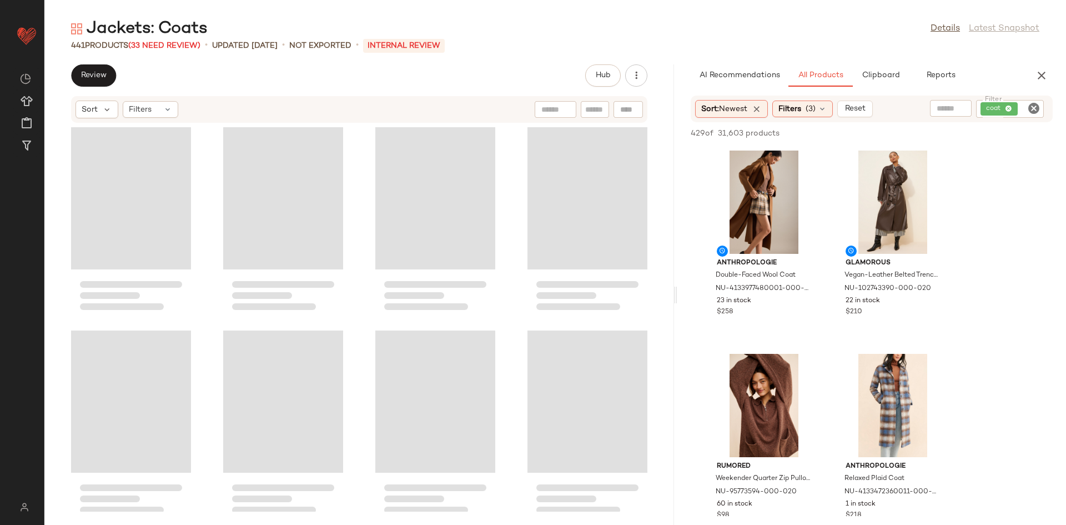
drag, startPoint x: 561, startPoint y: 154, endPoint x: 677, endPoint y: 156, distance: 116.6
click at [677, 156] on div "Jackets: Coats Details Latest Snapshot 441 Products (33 Need Review) • updated …" at bounding box center [555, 271] width 1022 height 507
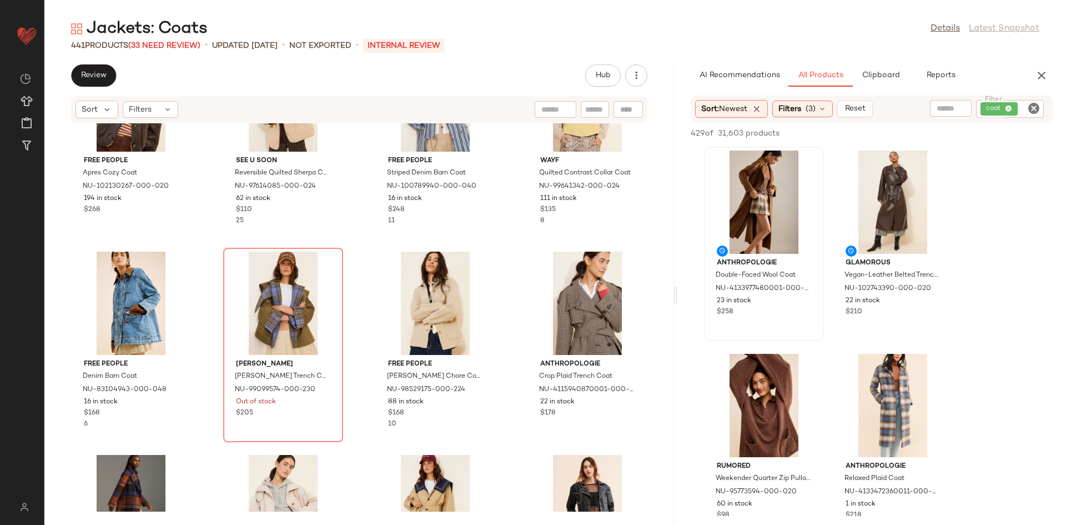
scroll to position [324, 0]
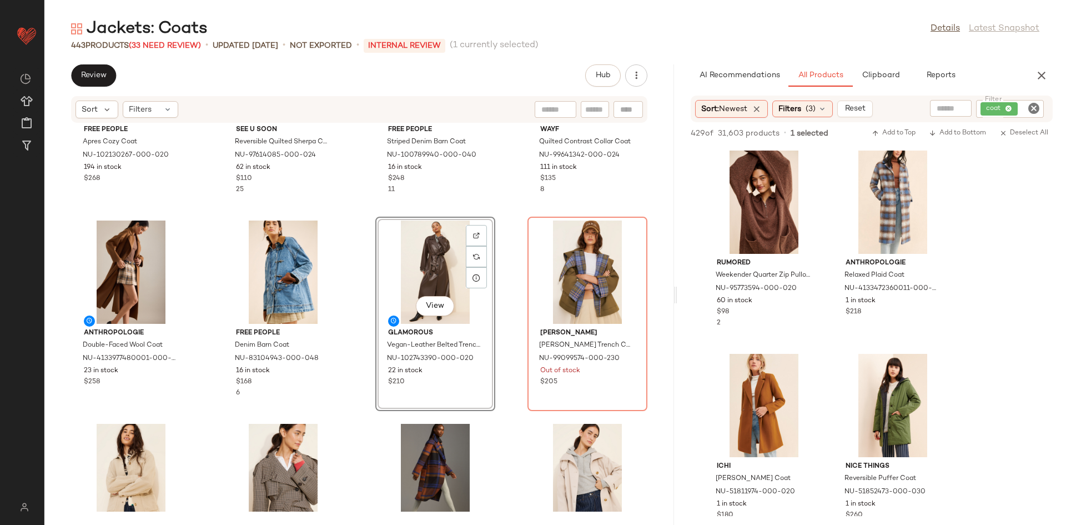
click at [344, 207] on div "Free People Apres Cozy Coat NU-102130267-000-020 194 in stock $268 See U Soon R…" at bounding box center [359, 317] width 630 height 388
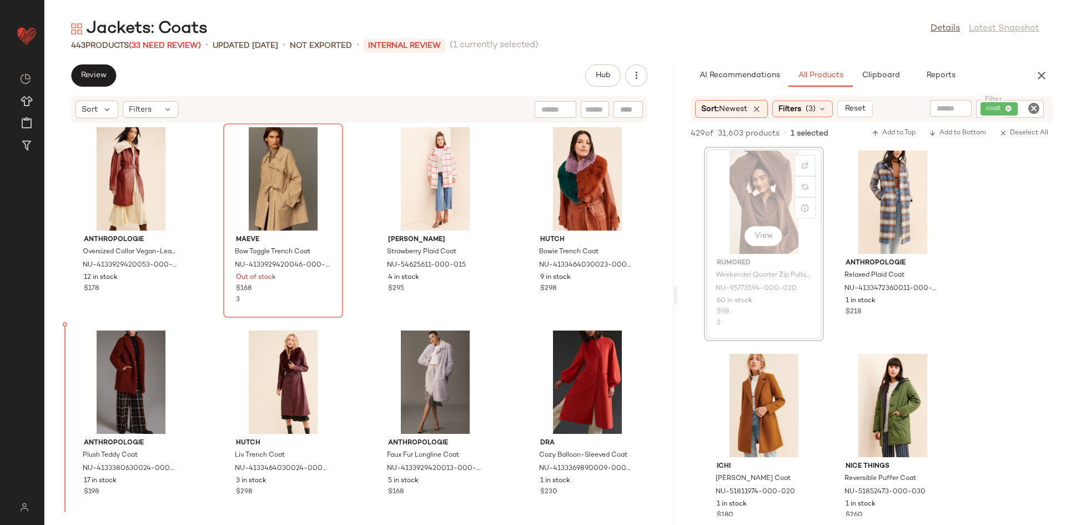
scroll to position [1841, 0]
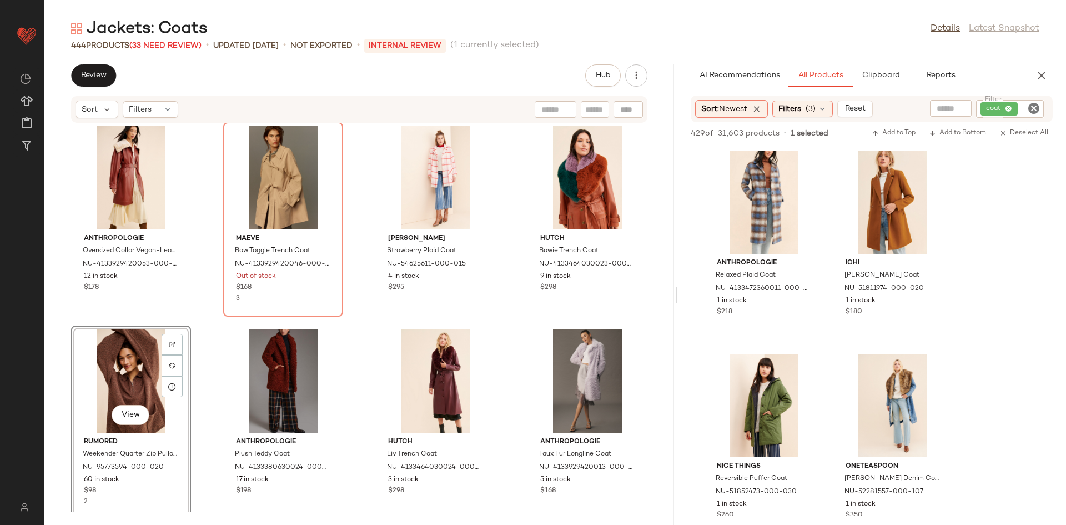
drag, startPoint x: 666, startPoint y: 157, endPoint x: 650, endPoint y: 347, distance: 191.1
click at [650, 347] on div "Avec Les Filles Vegan Snakeskin Trench Coat NU-92181742-000-000 41 in stock $17…" at bounding box center [359, 317] width 630 height 388
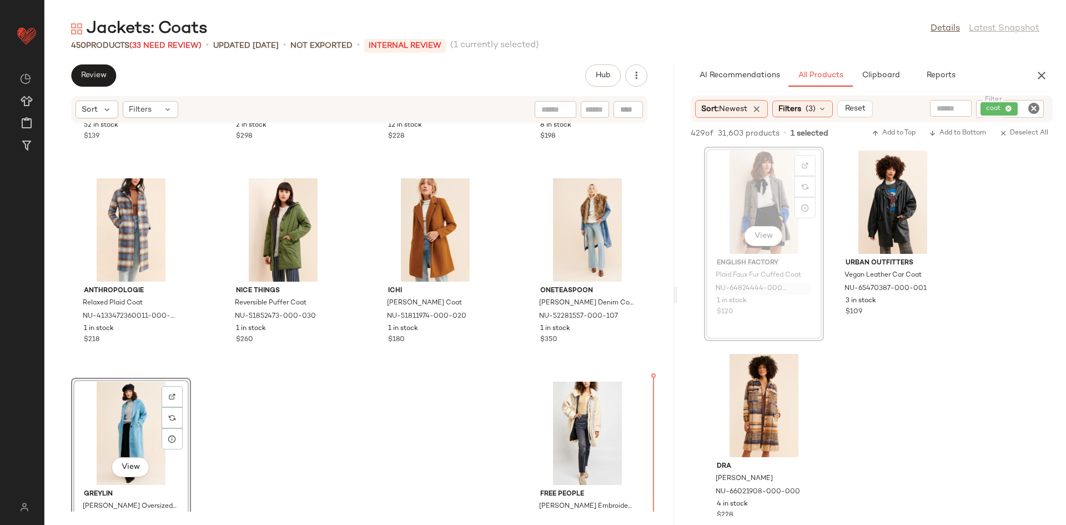
scroll to position [22576, 0]
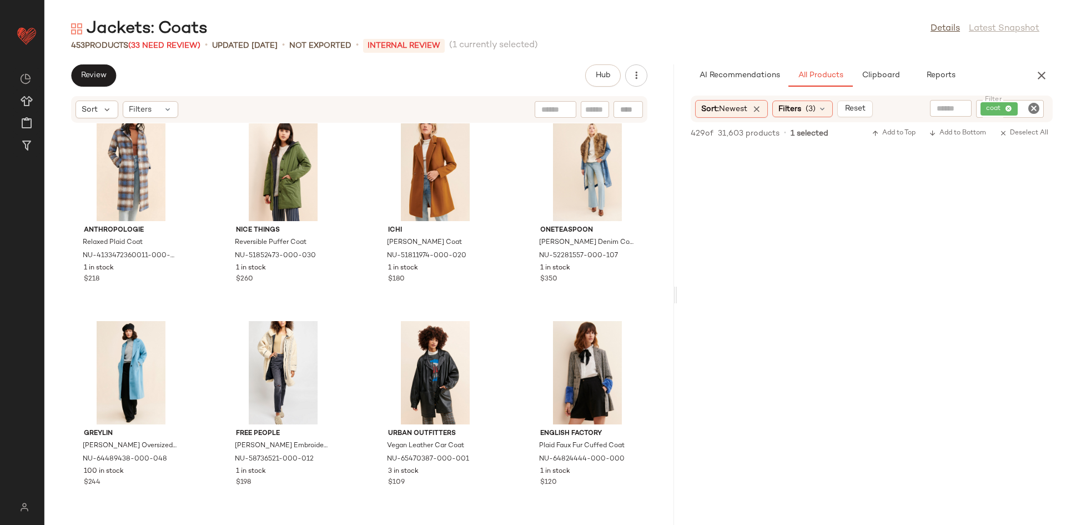
click at [642, 303] on div "Lioness [PERSON_NAME] Longline Coat NU-95211124-000-012 52 in stock $139 Anthro…" at bounding box center [359, 317] width 630 height 388
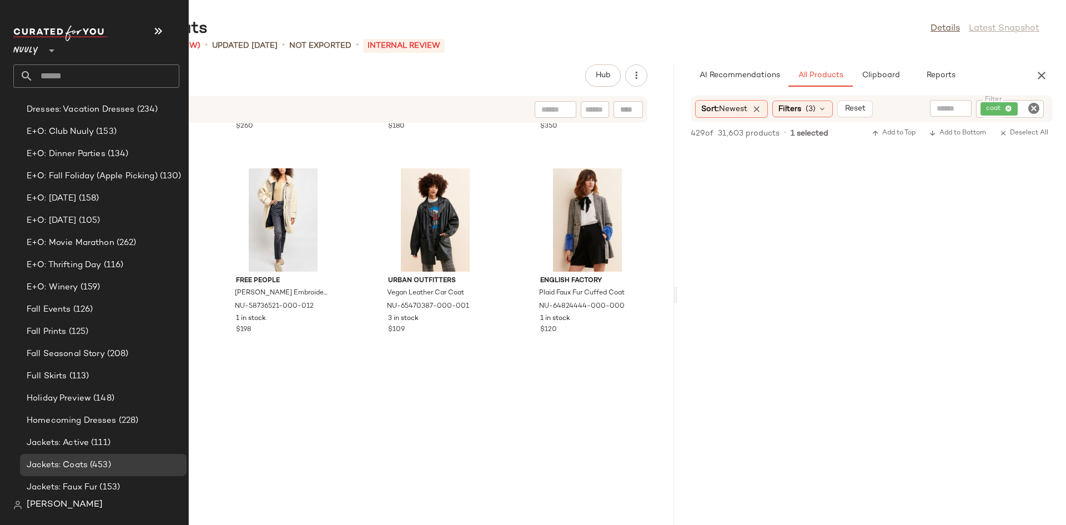
scroll to position [636, 0]
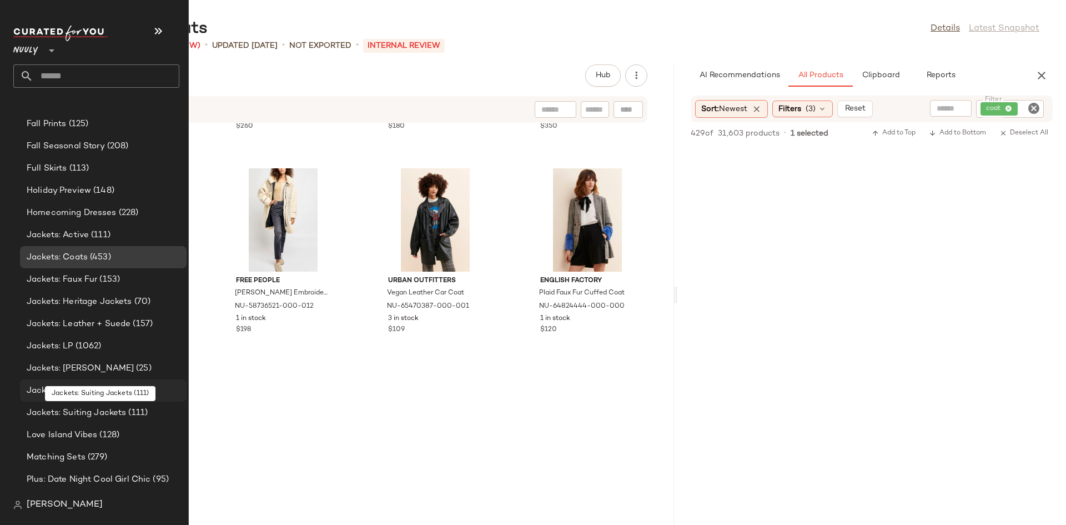
click at [81, 391] on span "Jackets: Puffers" at bounding box center [59, 390] width 65 height 13
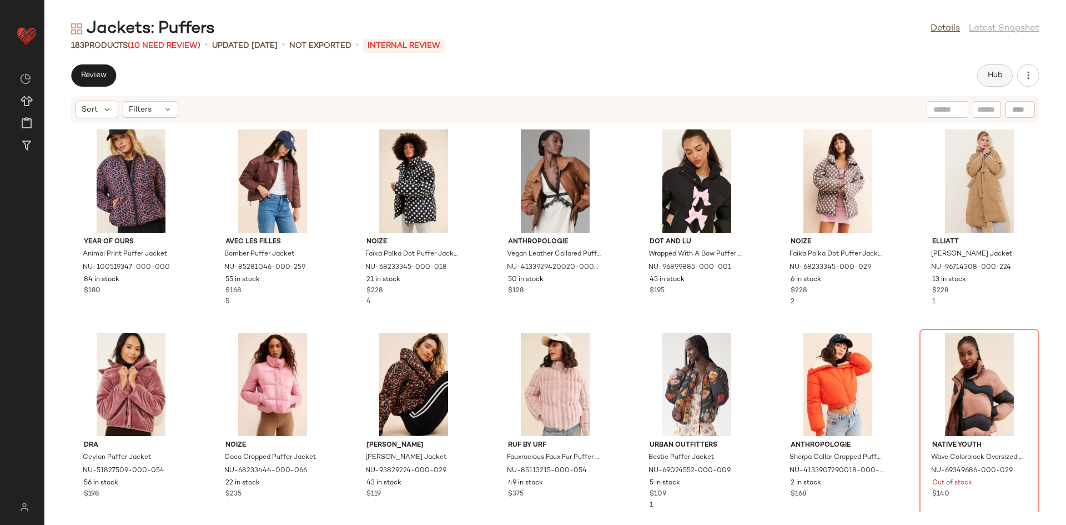
click at [989, 72] on span "Hub" at bounding box center [995, 75] width 16 height 9
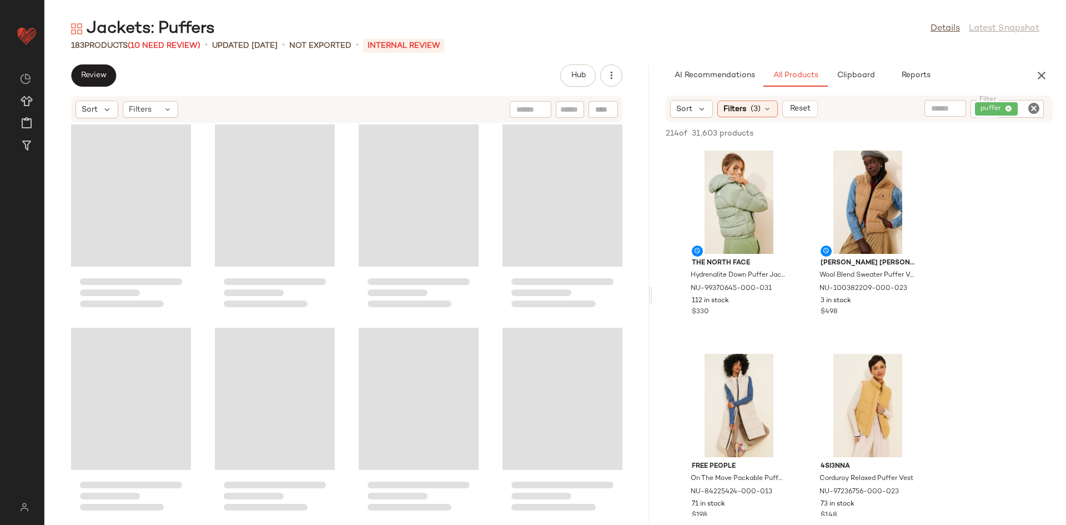
drag, startPoint x: 555, startPoint y: 185, endPoint x: 653, endPoint y: 182, distance: 98.3
click at [653, 182] on div "Jackets: Puffers Details Latest Snapshot 183 Products (10 Need Review) • update…" at bounding box center [555, 271] width 1022 height 507
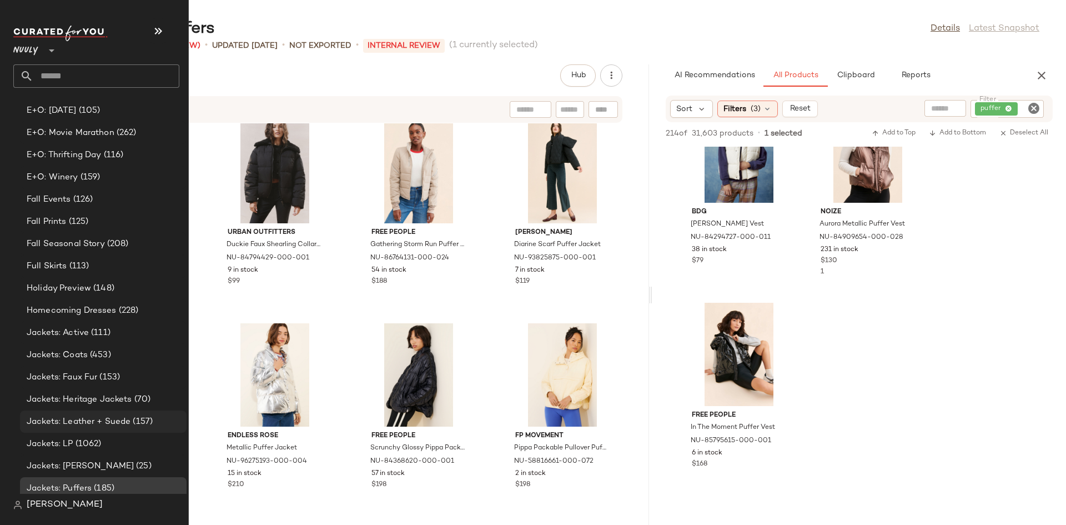
scroll to position [552, 0]
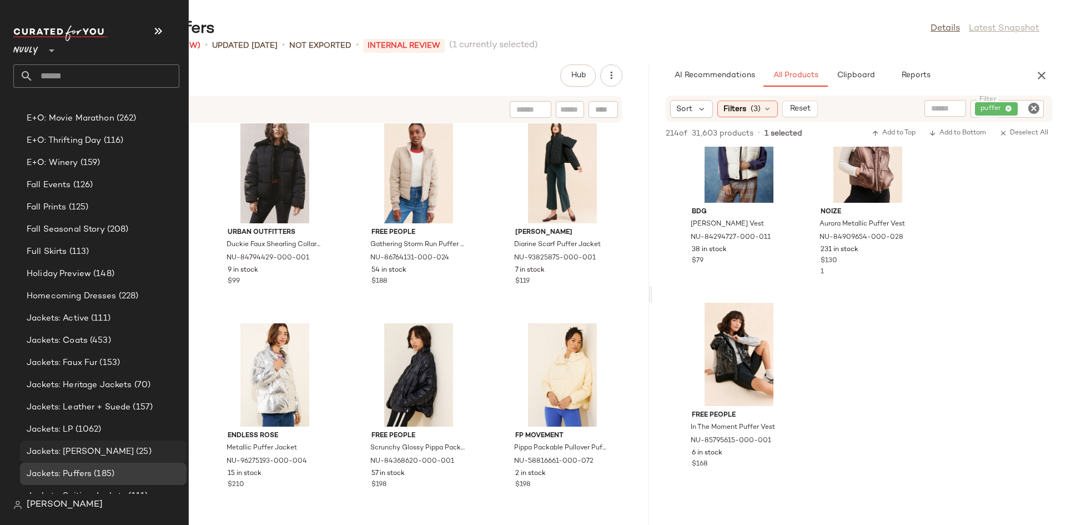
click at [109, 459] on div "Jackets: [PERSON_NAME] (25)" at bounding box center [103, 451] width 167 height 22
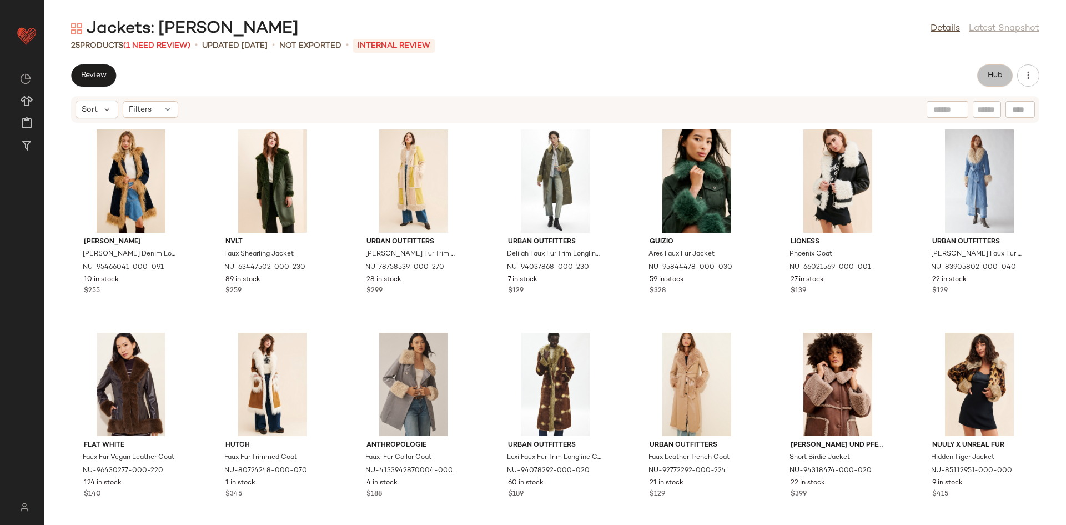
click at [988, 67] on button "Hub" at bounding box center [995, 75] width 36 height 22
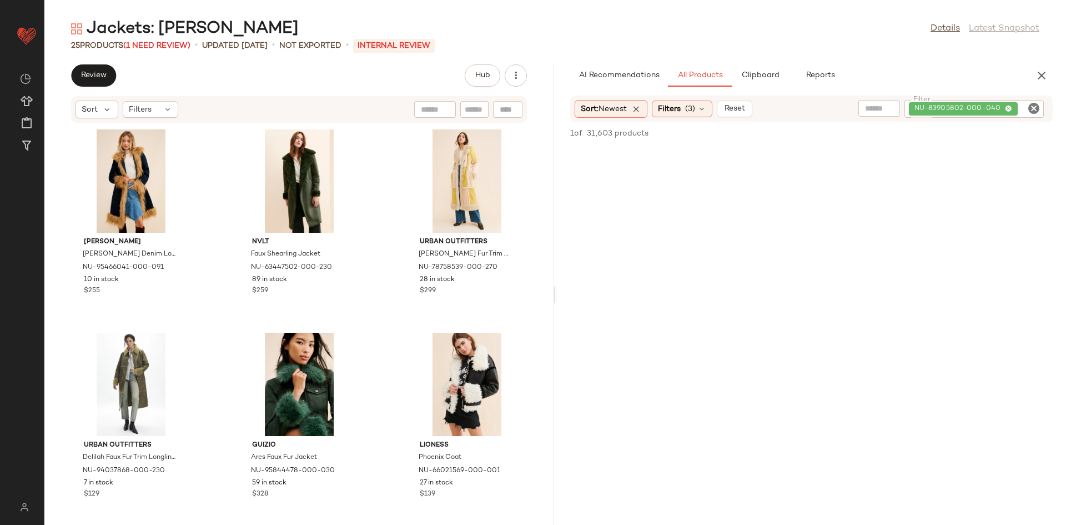
click at [1035, 109] on icon "Clear Filter" at bounding box center [1033, 108] width 13 height 13
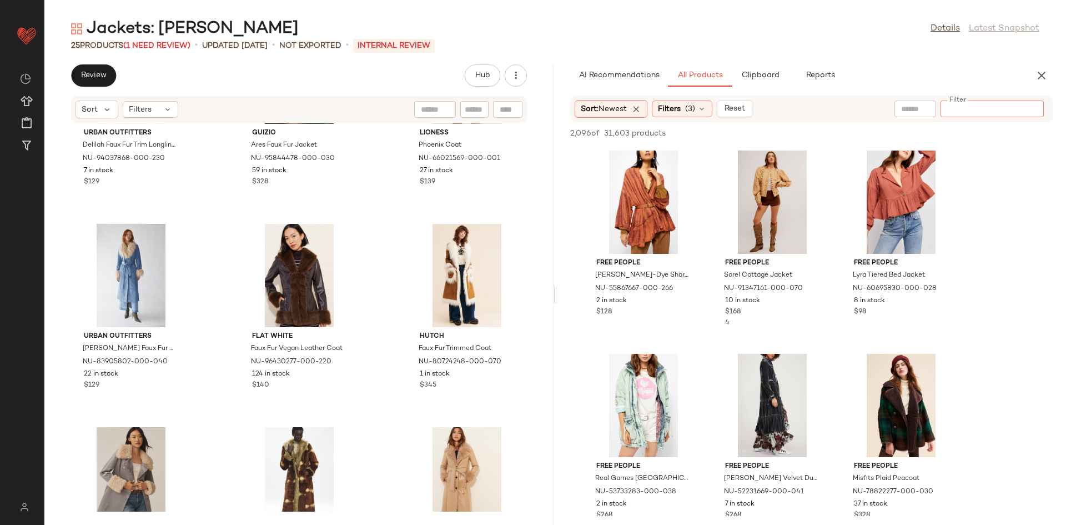
scroll to position [318, 0]
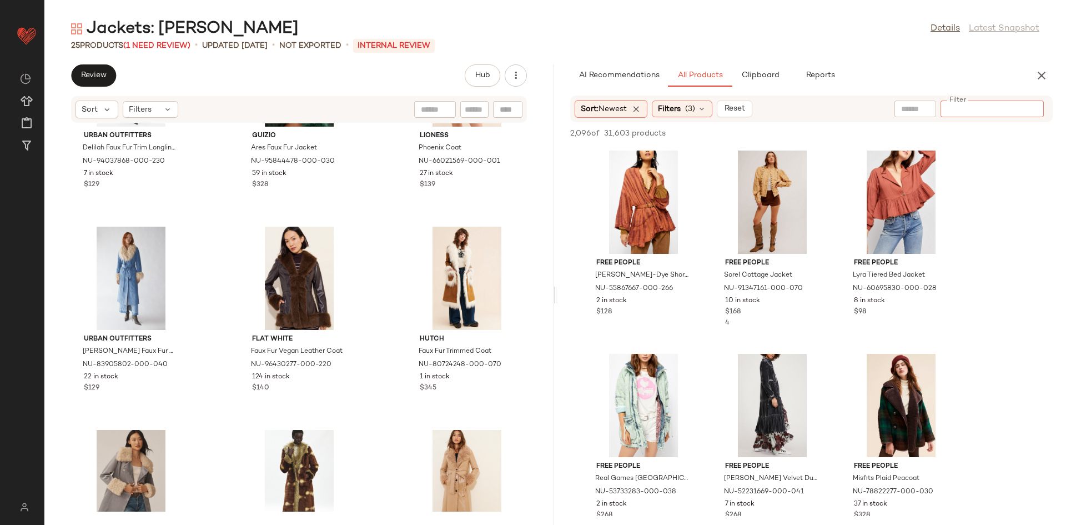
click at [908, 118] on div "Sort: Newest Filters (3) Reset Filter Filter" at bounding box center [811, 108] width 482 height 27
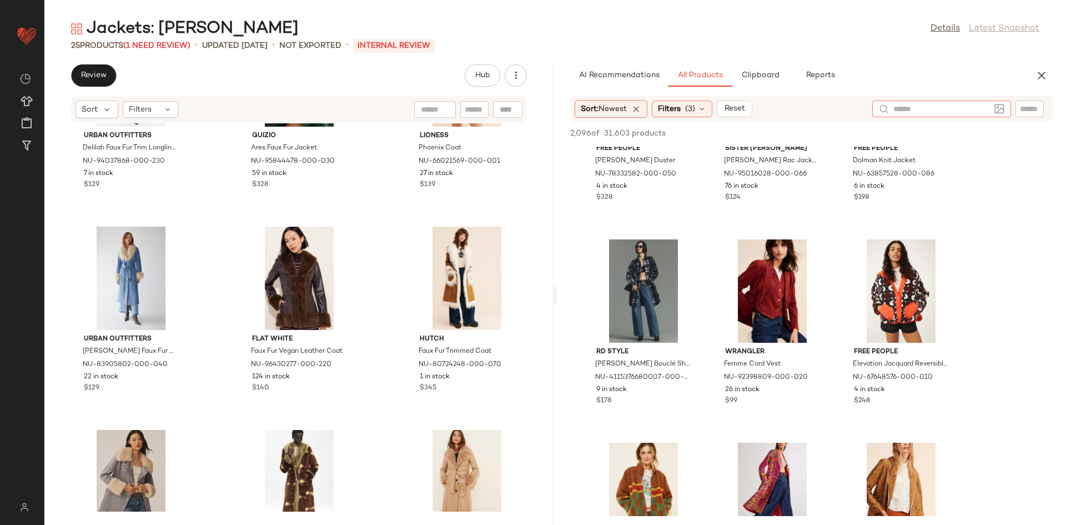
click at [1001, 108] on div at bounding box center [941, 108] width 139 height 17
type input "*****"
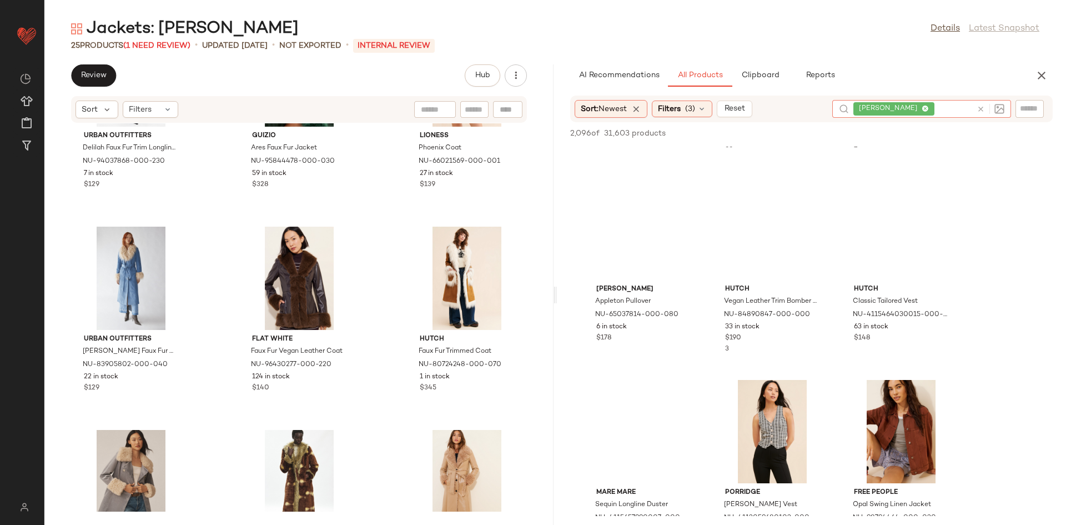
scroll to position [1430, 0]
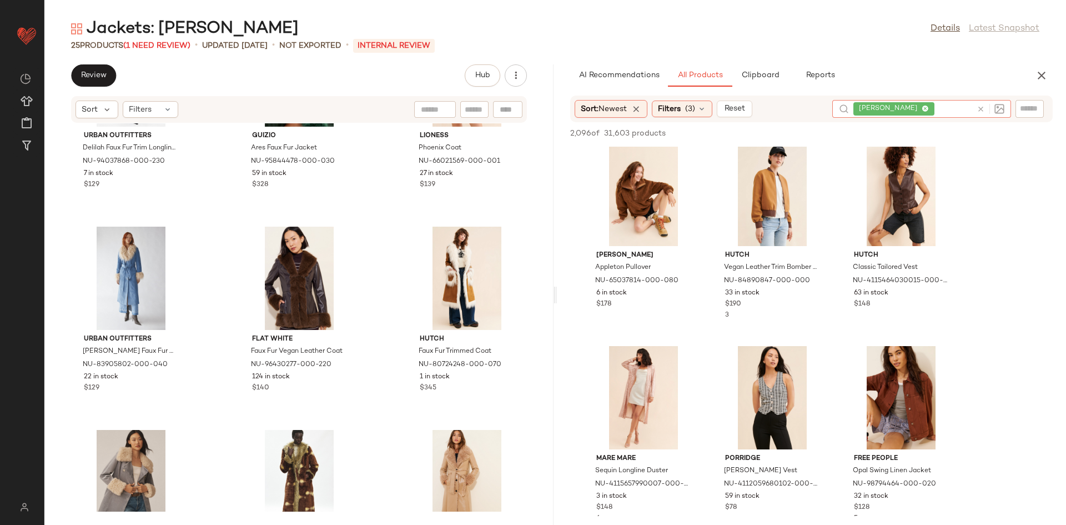
click at [985, 108] on div at bounding box center [991, 109] width 28 height 10
click at [977, 110] on icon at bounding box center [981, 109] width 8 height 8
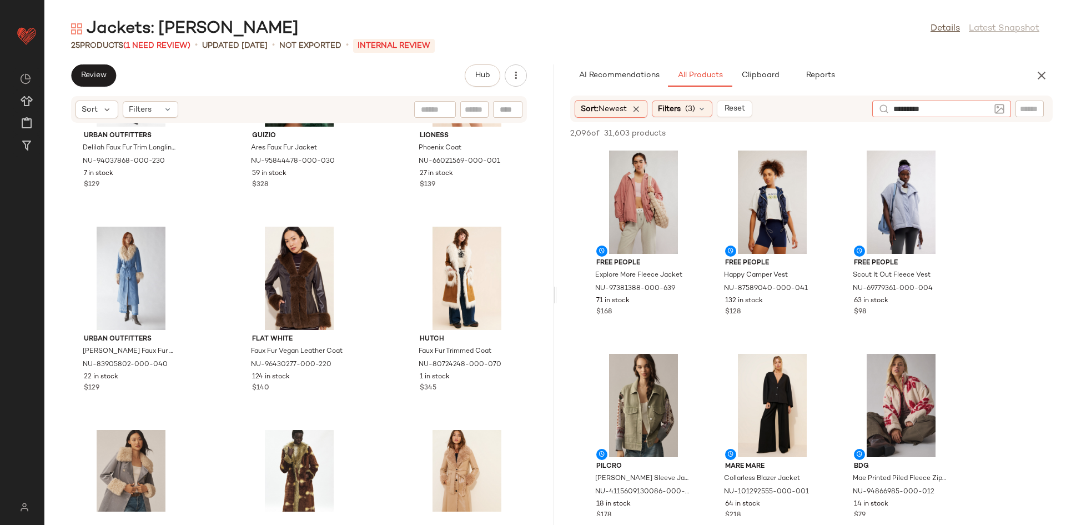
type input "**********"
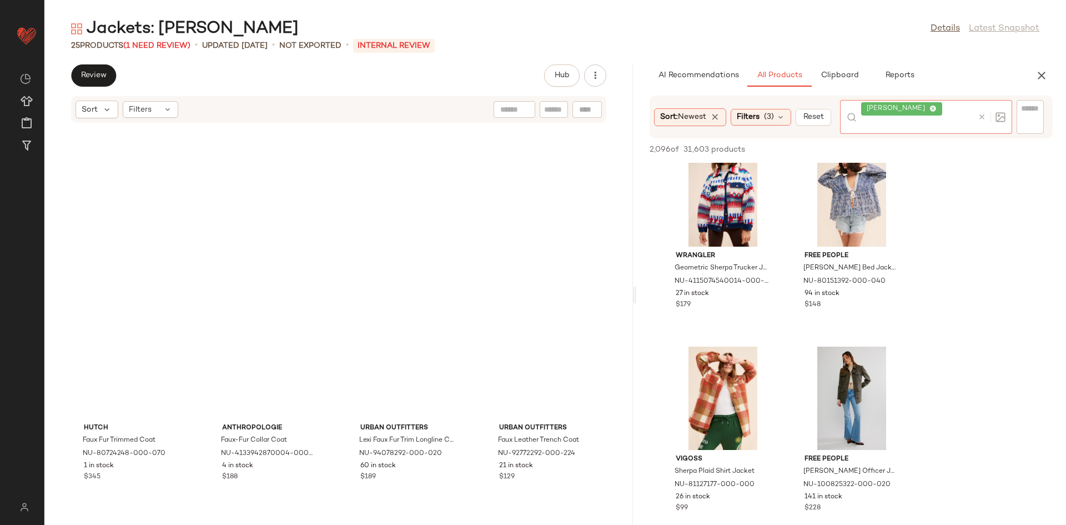
scroll to position [406, 0]
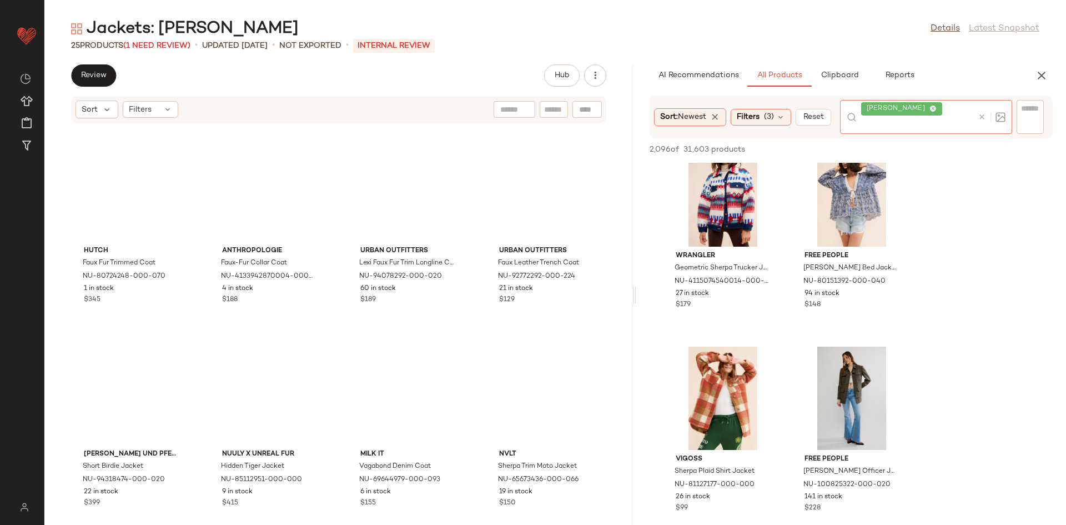
drag, startPoint x: 552, startPoint y: 252, endPoint x: 633, endPoint y: 216, distance: 88.0
click at [633, 216] on div "Jackets: [PERSON_NAME] Details Latest Snapshot 25 Products (1 Need Review) • up…" at bounding box center [555, 271] width 1022 height 507
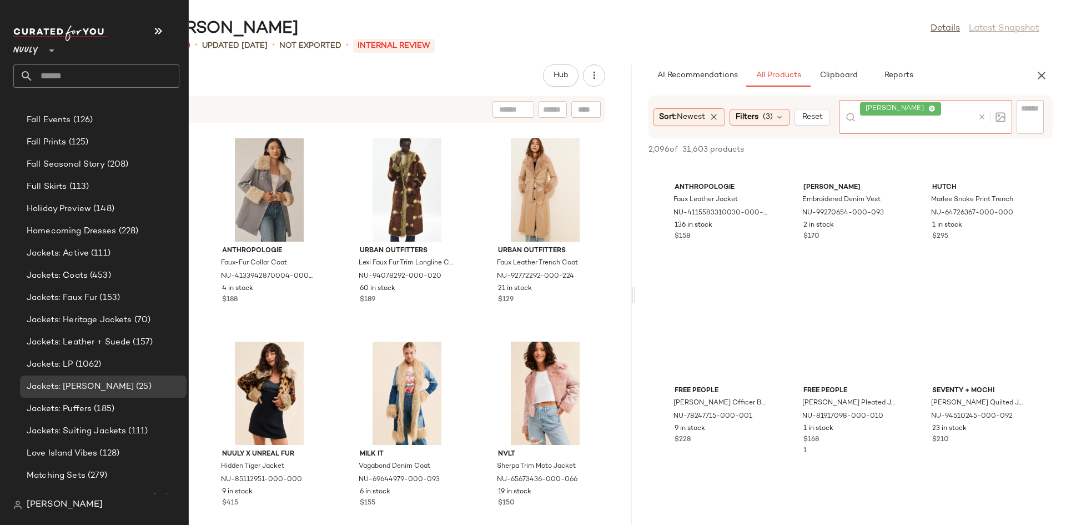
scroll to position [619, 0]
click at [156, 323] on div "Jackets: Heritage Jackets (70)" at bounding box center [102, 318] width 159 height 13
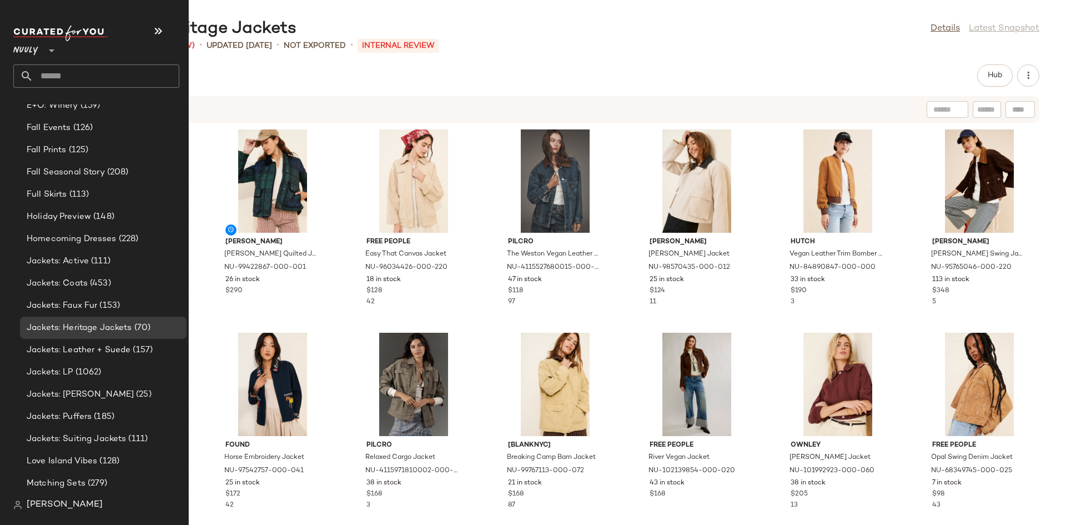
scroll to position [626, 0]
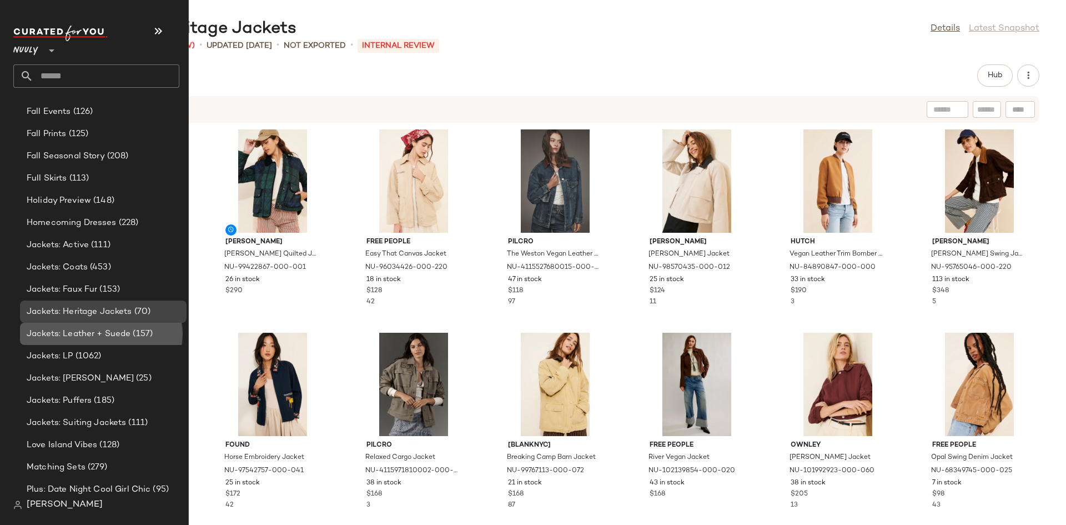
drag, startPoint x: 129, startPoint y: 333, endPoint x: 132, endPoint y: 321, distance: 12.0
click at [128, 333] on span "Jackets: Leather + Suede" at bounding box center [79, 334] width 104 height 13
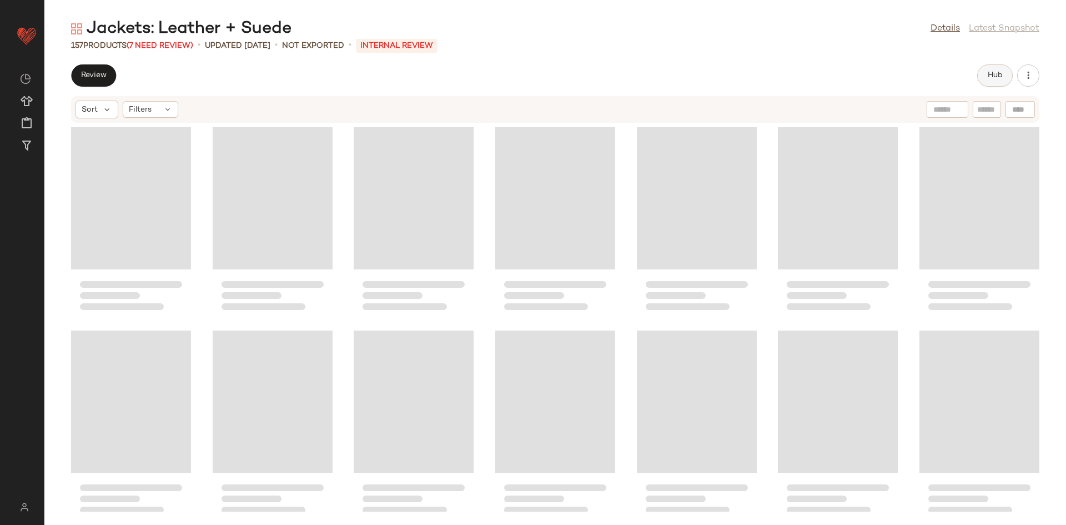
click at [995, 81] on button "Hub" at bounding box center [995, 75] width 36 height 22
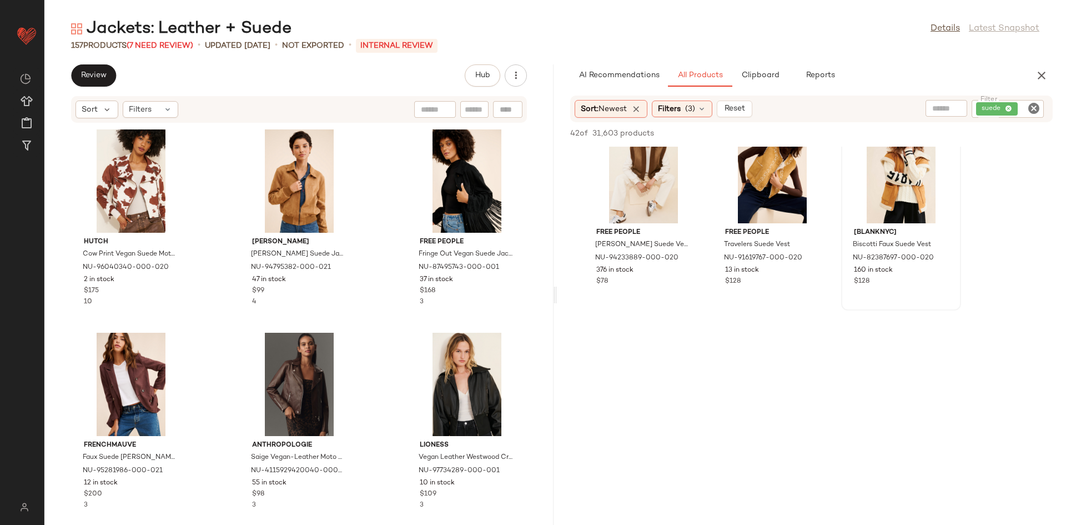
scroll to position [243, 0]
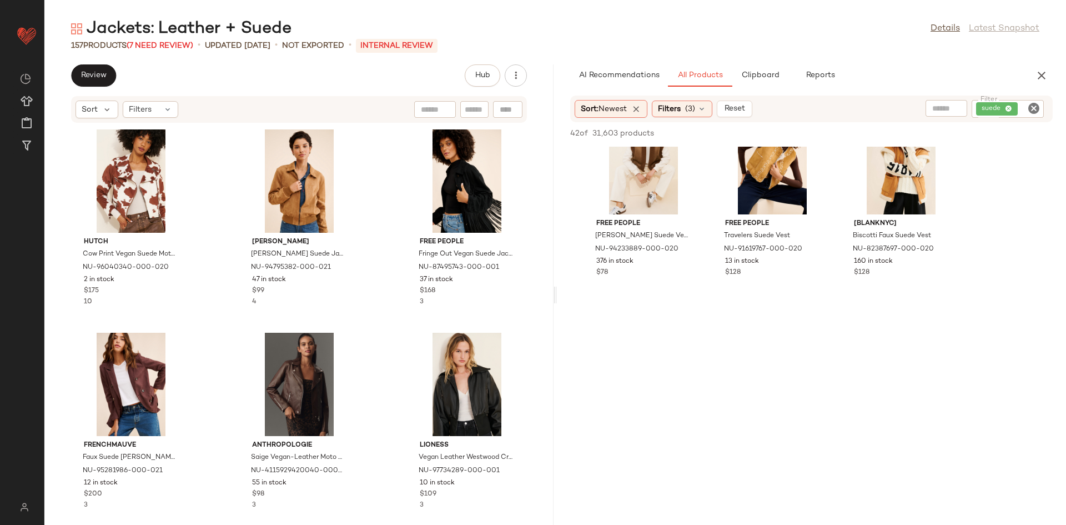
click at [1036, 97] on div "Sort: Newest Filters (3) Reset Filter suede Filter" at bounding box center [811, 108] width 482 height 27
click at [1033, 102] on icon "Clear Filter" at bounding box center [1033, 108] width 13 height 13
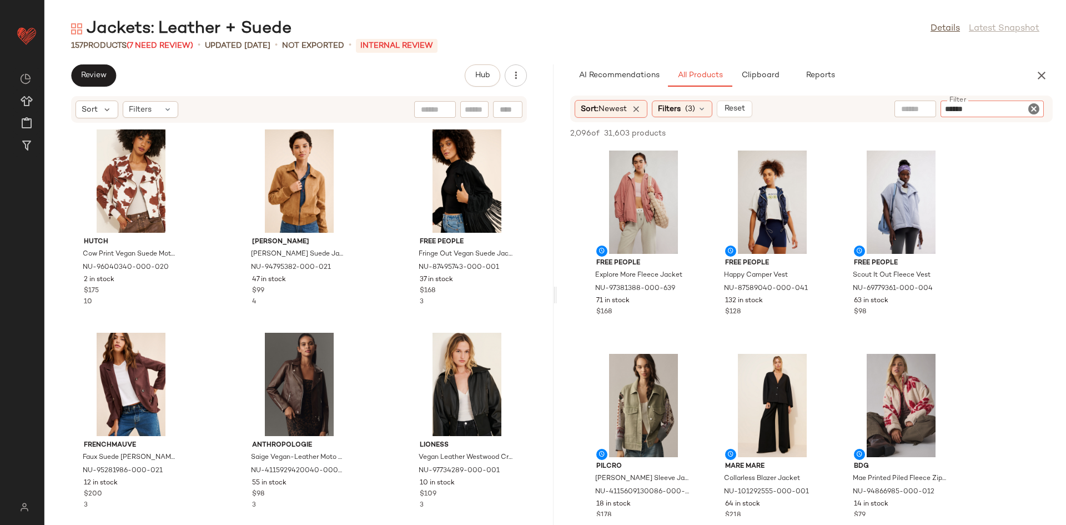
type input "*******"
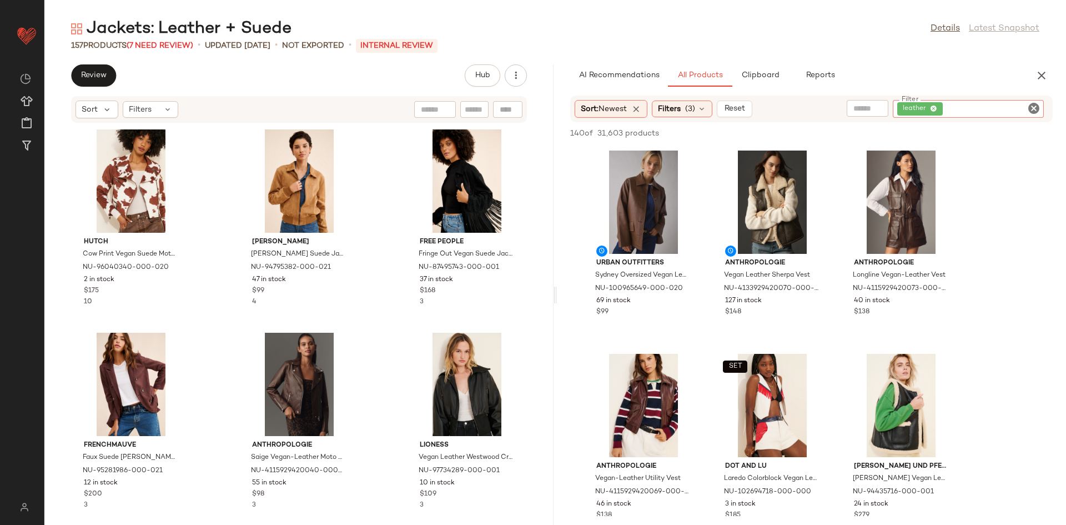
scroll to position [349, 0]
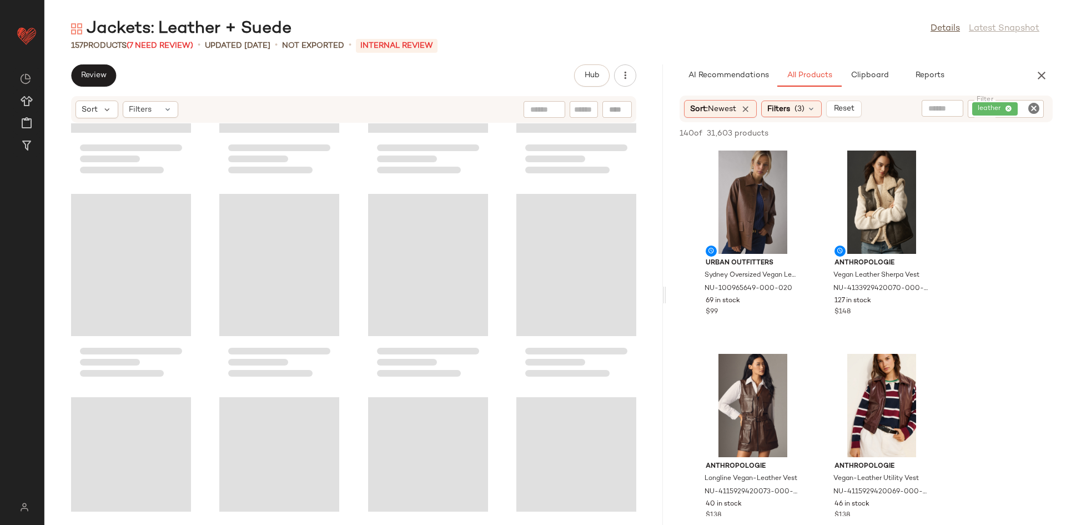
drag, startPoint x: 556, startPoint y: 220, endPoint x: 668, endPoint y: 217, distance: 112.2
click at [668, 217] on div "Jackets: Leather + Suede Details Latest Snapshot 157 Products (7 Need Review) •…" at bounding box center [555, 271] width 1022 height 507
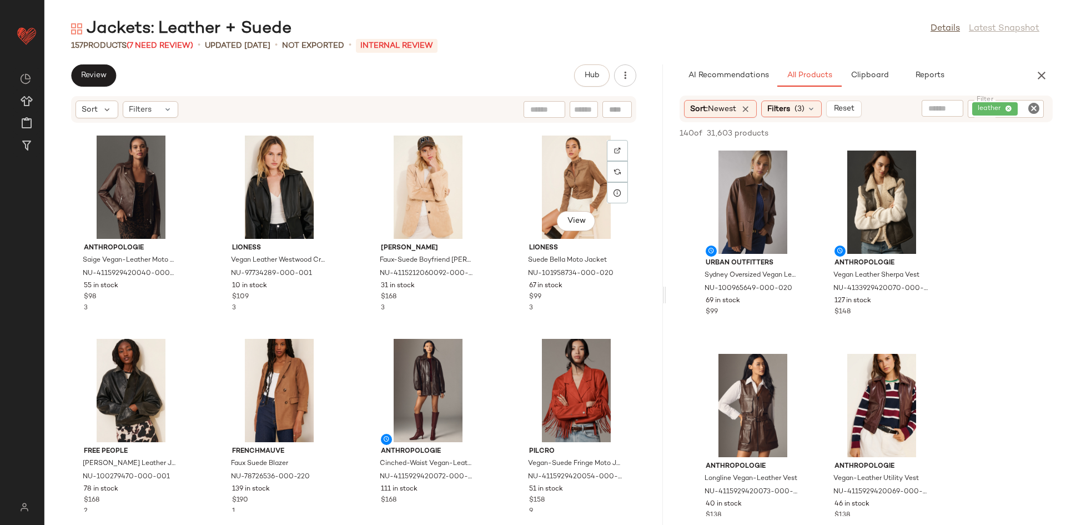
scroll to position [0, 0]
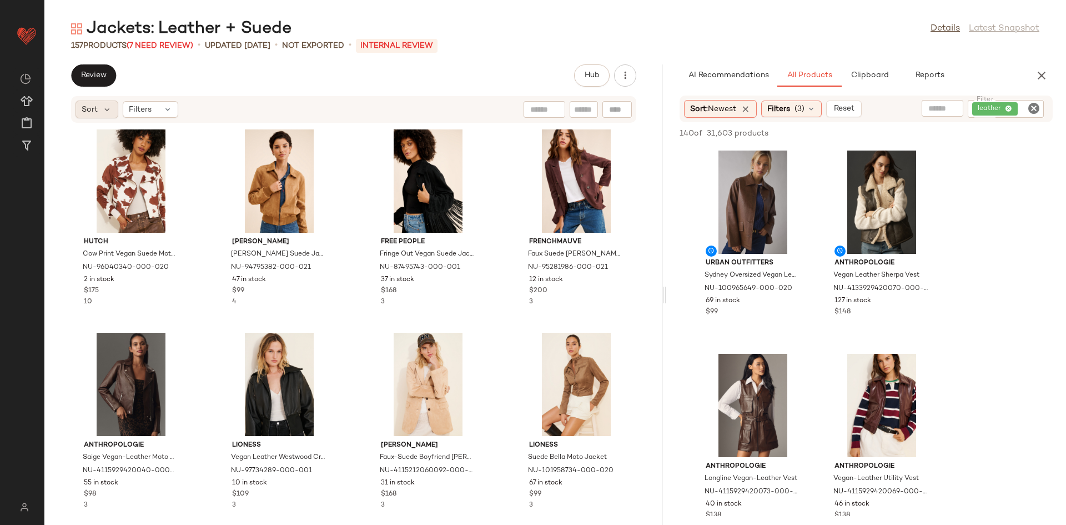
click at [98, 107] on div "Sort" at bounding box center [97, 109] width 43 height 18
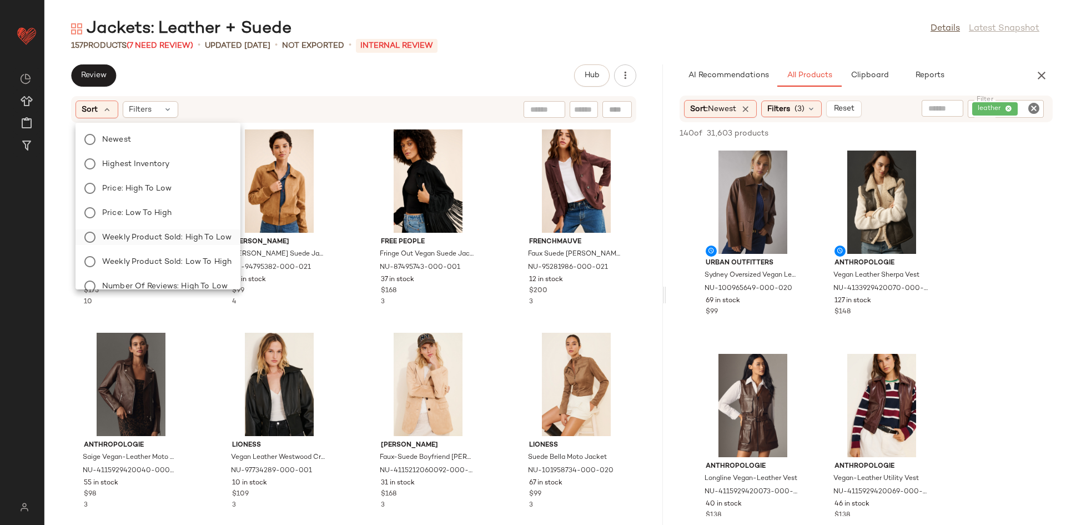
click at [190, 232] on span "Weekly Product Sold: High to Low" at bounding box center [166, 238] width 129 height 12
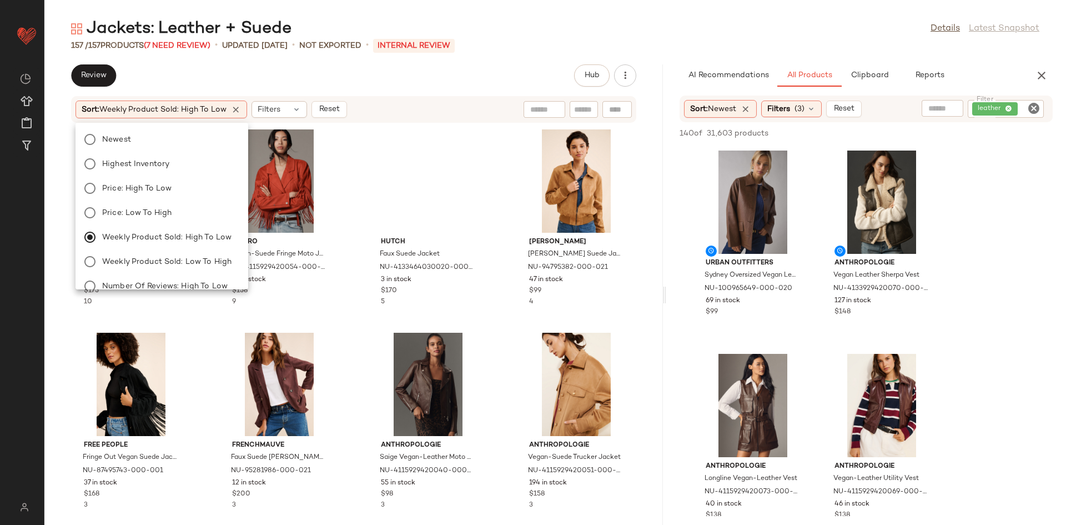
click at [354, 257] on div "Hutch Cow Print Vegan Suede Moto Jacket NU-96040340-000-020 2 in stock $175 10 …" at bounding box center [353, 317] width 618 height 388
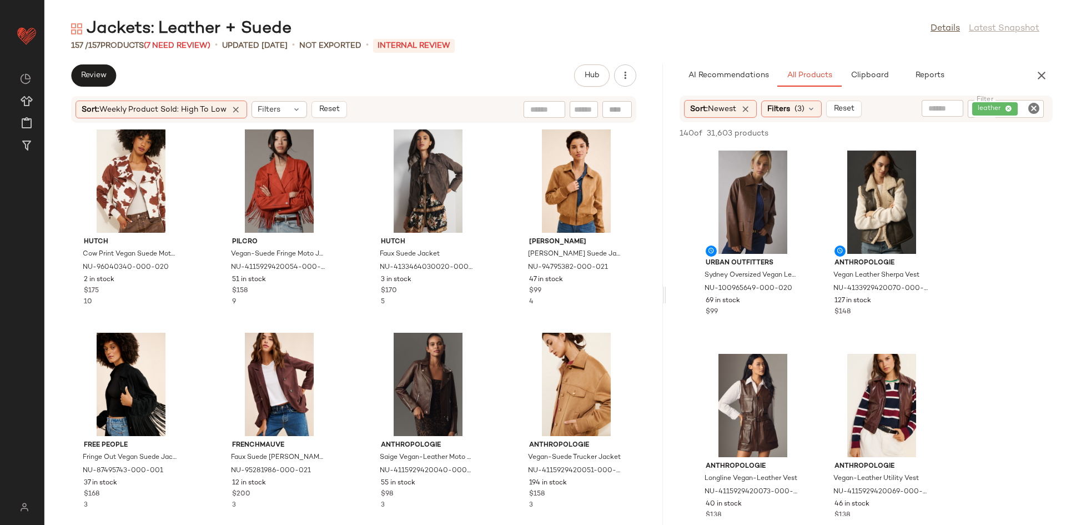
click at [338, 107] on span "Reset" at bounding box center [328, 109] width 21 height 9
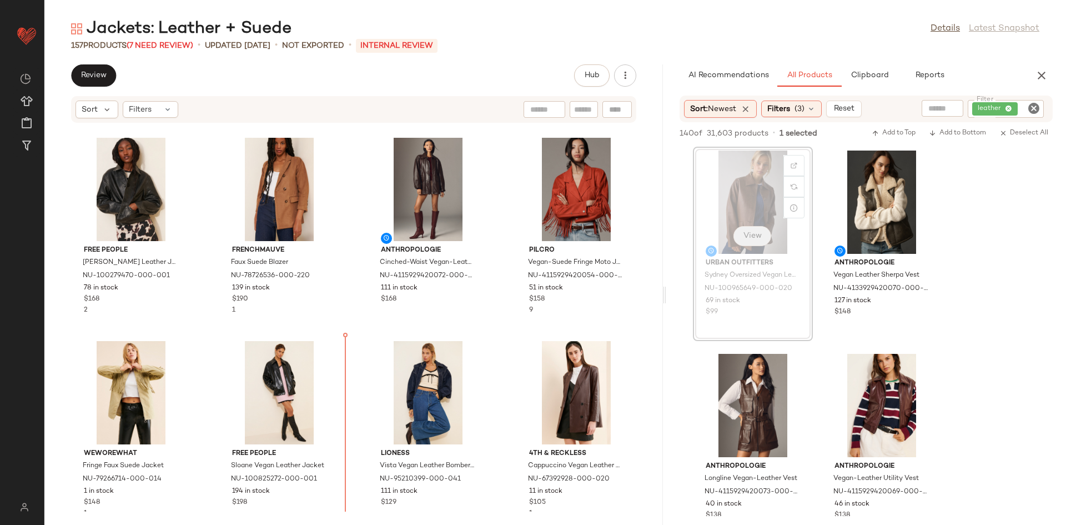
scroll to position [409, 0]
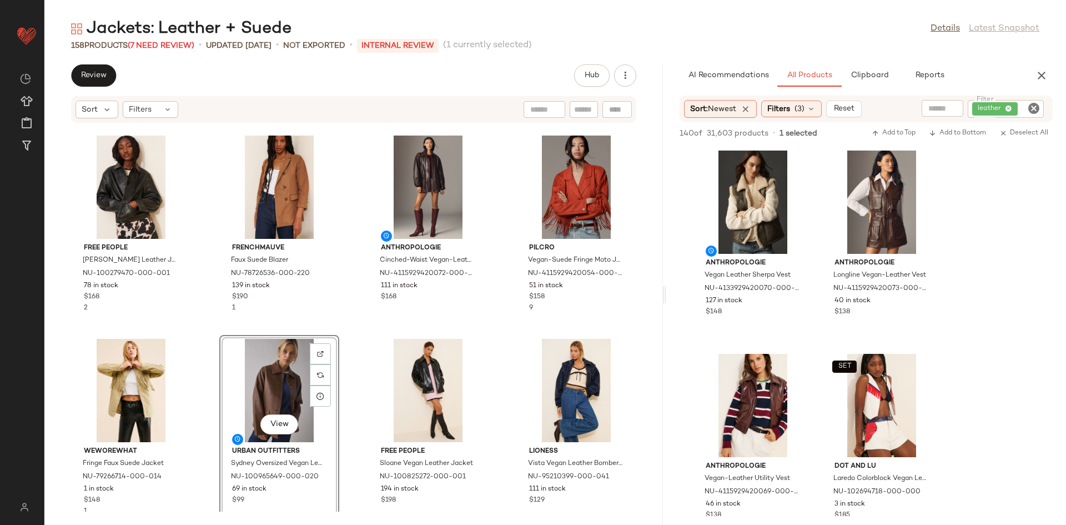
click at [212, 334] on div "Anthropologie Saige Vegan-Leather Moto Jacket NU-4115929420040-000-020 55 in st…" at bounding box center [353, 317] width 618 height 388
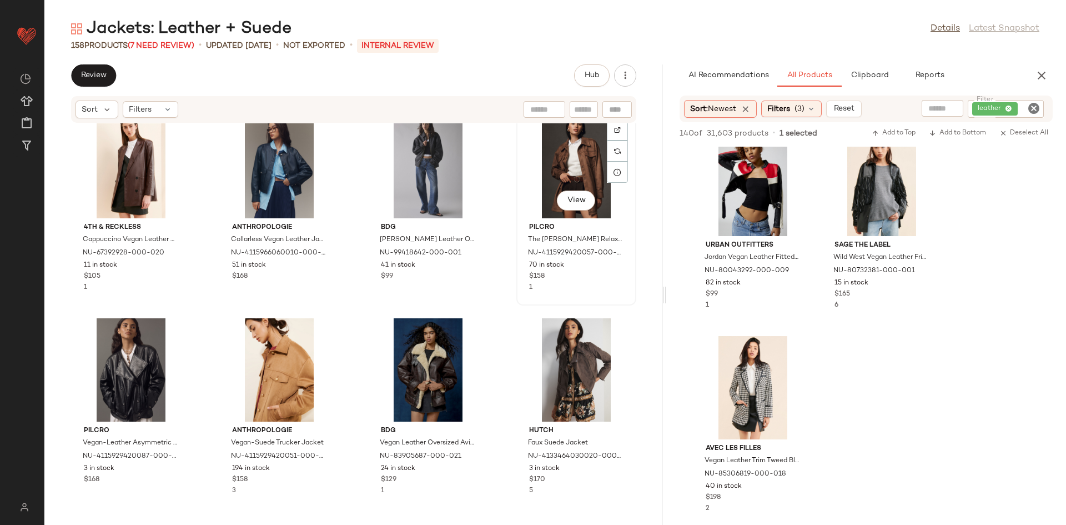
scroll to position [420, 0]
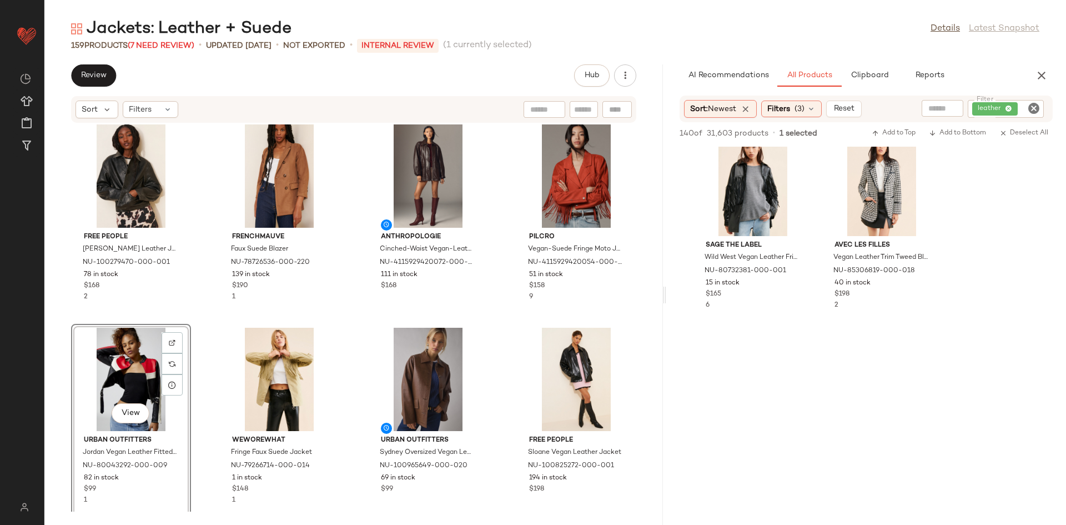
click at [163, 316] on div "Free People [PERSON_NAME] Leather Jacket NU-100279470-000-001 78 in stock $168 …" at bounding box center [353, 317] width 618 height 388
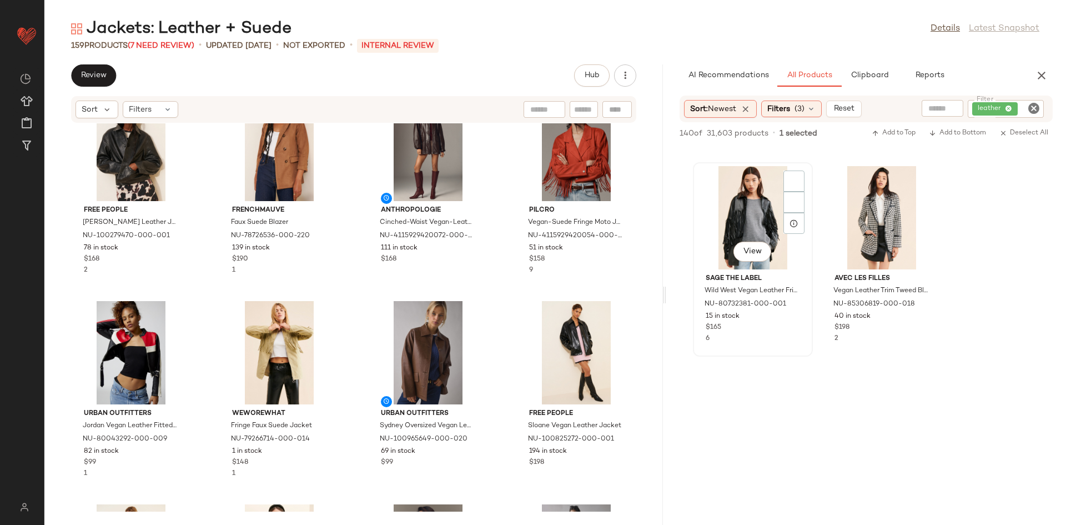
scroll to position [442, 0]
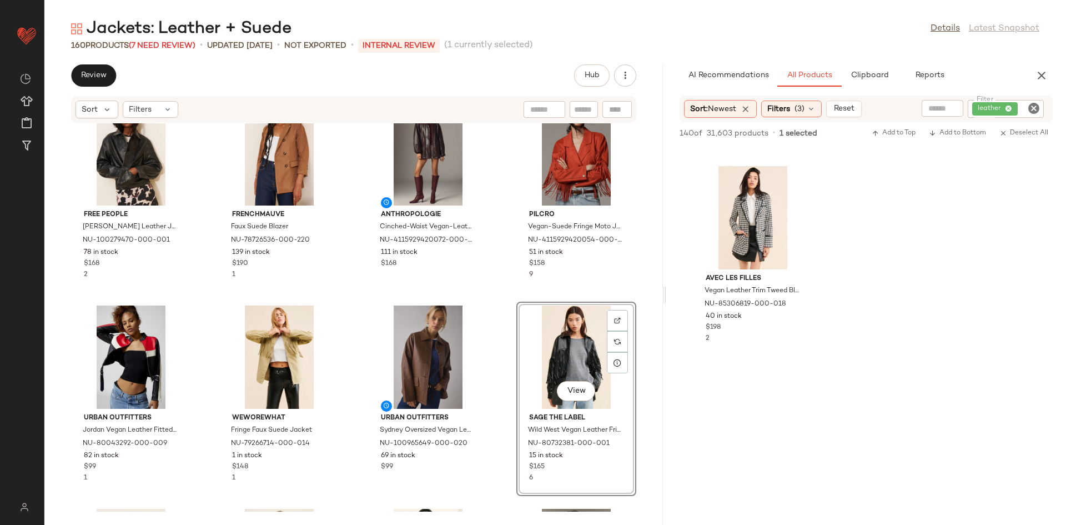
click at [506, 304] on div "Free People [PERSON_NAME] Leather Jacket NU-100279470-000-001 78 in stock $168 …" at bounding box center [353, 317] width 618 height 388
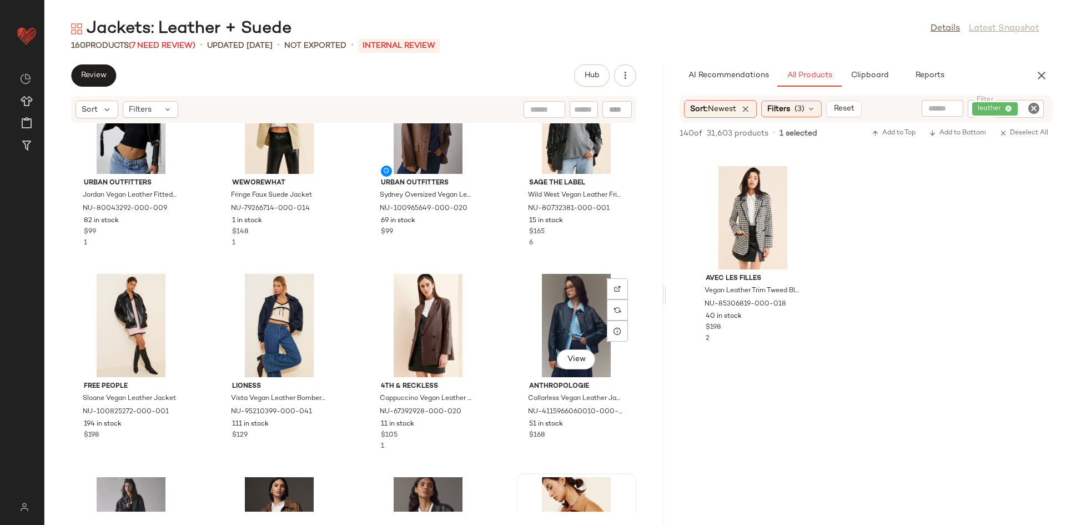
scroll to position [675, 0]
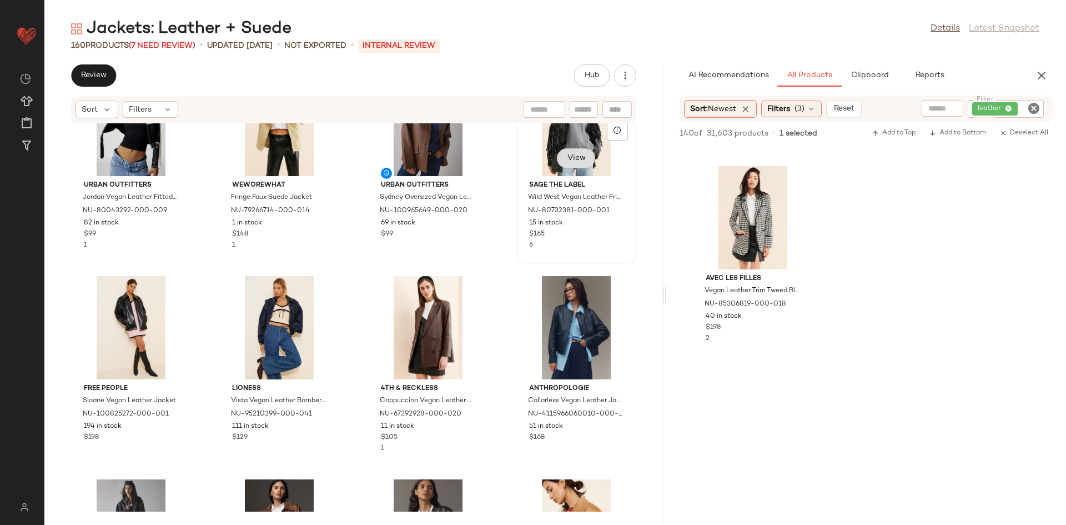
click at [557, 154] on button "View" at bounding box center [576, 158] width 38 height 20
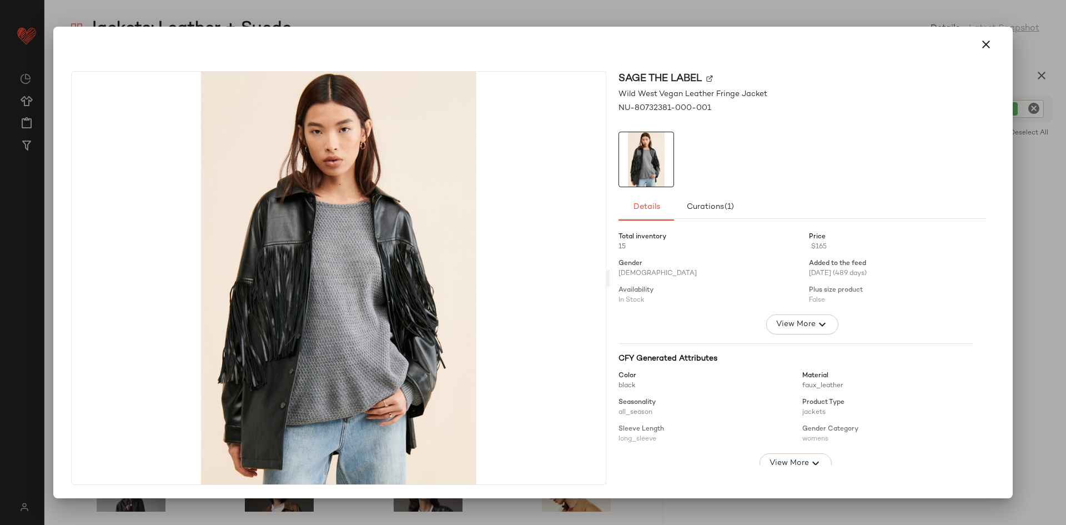
click at [982, 51] on icon "button" at bounding box center [985, 44] width 13 height 13
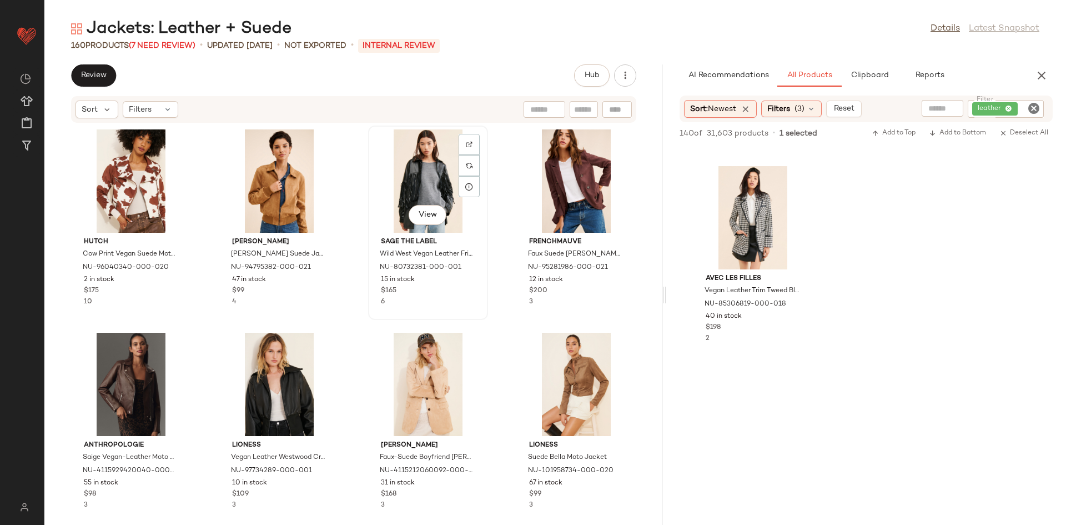
click at [472, 292] on div "Sage The Label Wild West Vegan Leather Fringe Jacket NU-80732381-000-001 15 in …" at bounding box center [428, 270] width 112 height 74
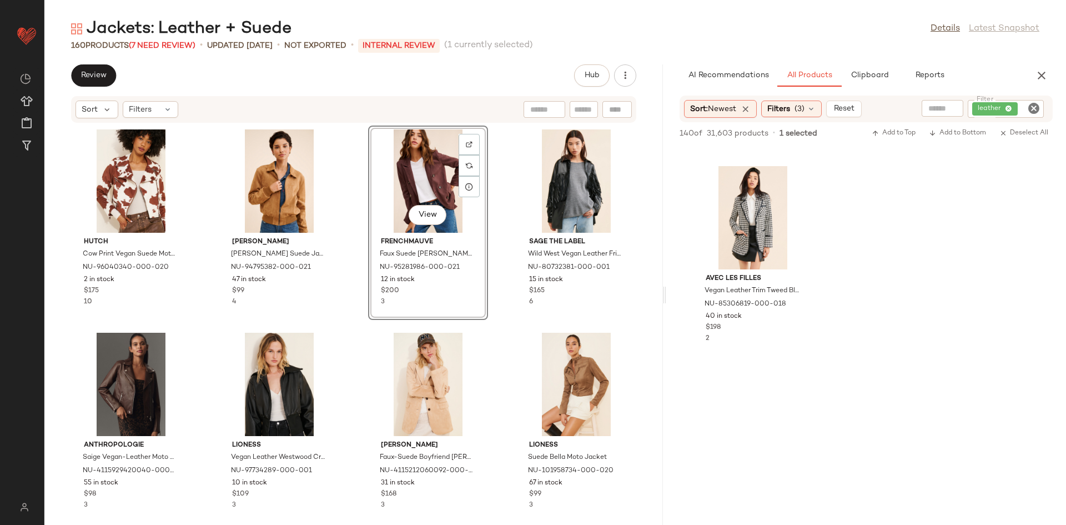
click at [471, 313] on div "View FRENCHMAUVE Faux Suede [PERSON_NAME] NU-95281986-000-021 12 in stock $200 3" at bounding box center [428, 222] width 120 height 194
click at [485, 309] on div "Hutch Cow Print Vegan Suede Moto Jacket NU-96040340-000-020 2 in stock $175 10 …" at bounding box center [353, 317] width 618 height 388
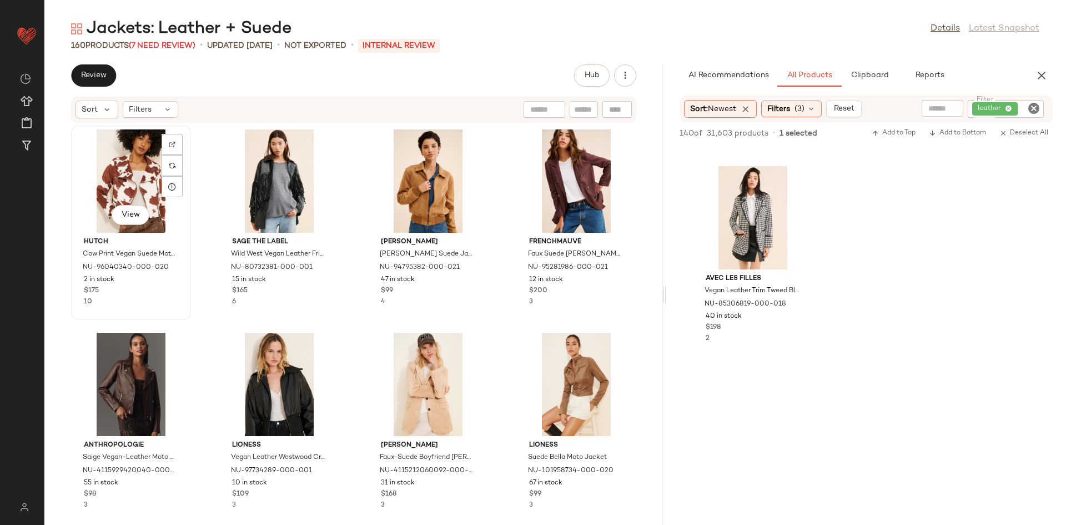
click at [186, 177] on div "View" at bounding box center [131, 180] width 112 height 103
click at [200, 181] on div "View Hutch Cow Print Vegan Suede Moto Jacket NU-96040340-000-020 2 in stock $17…" at bounding box center [353, 317] width 618 height 388
click at [351, 349] on div "Hutch Cow Print Vegan Suede Moto Jacket NU-96040340-000-020 2 in stock $175 10 …" at bounding box center [353, 317] width 618 height 388
click at [1038, 80] on icon "button" at bounding box center [1041, 75] width 13 height 13
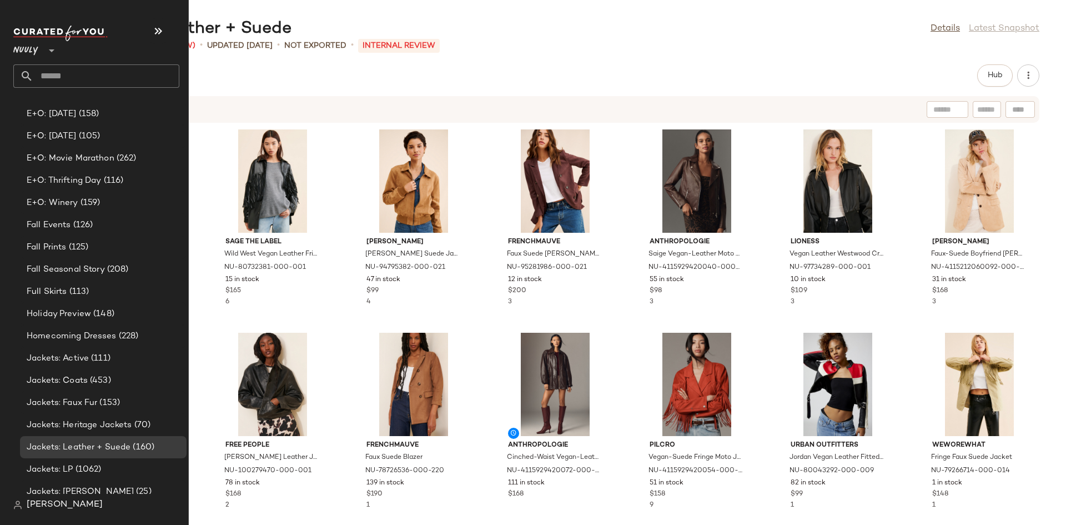
scroll to position [687, 0]
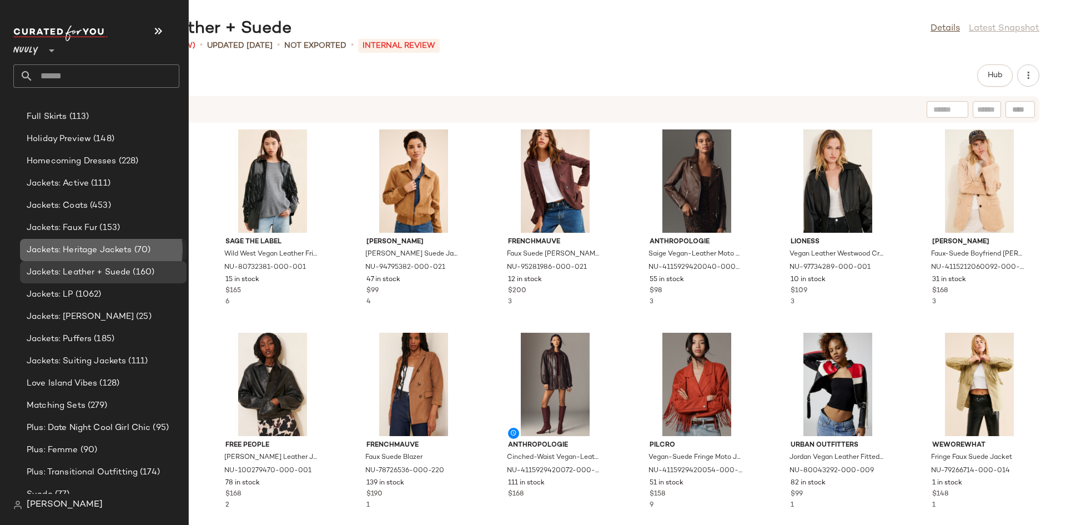
click at [145, 244] on span "(70)" at bounding box center [141, 250] width 19 height 13
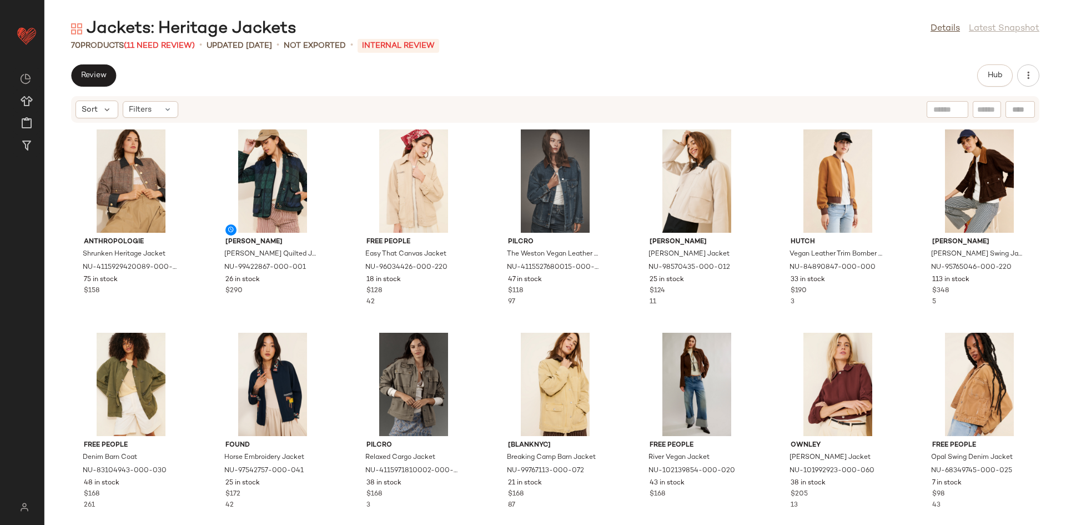
click at [991, 88] on div "Review Hub Sort Filters Anthropologie Shrunken Heritage Jacket NU-4115929420089…" at bounding box center [555, 294] width 1022 height 460
click at [992, 76] on span "Hub" at bounding box center [995, 75] width 16 height 9
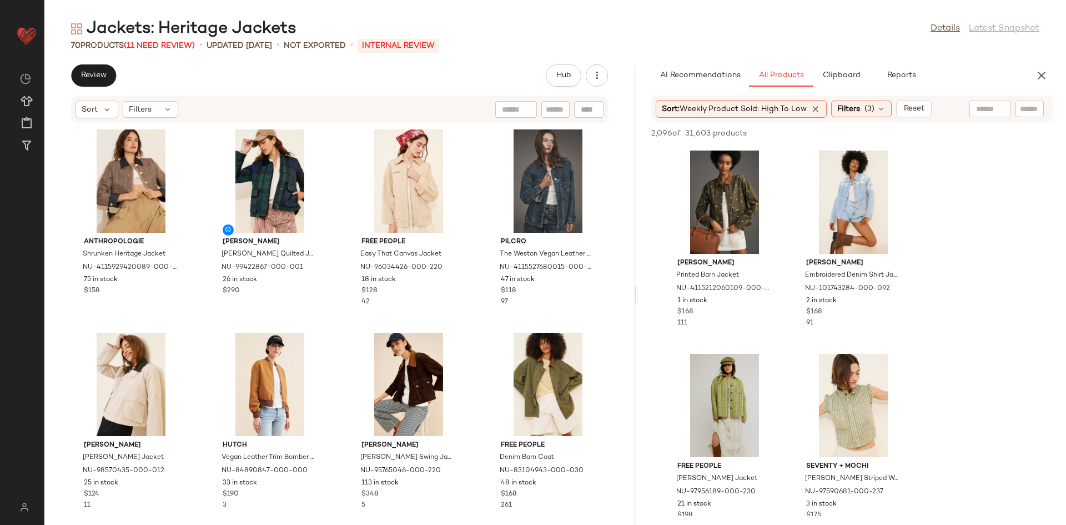
drag, startPoint x: 553, startPoint y: 187, endPoint x: 636, endPoint y: 189, distance: 83.3
click at [636, 189] on div "Jackets: Heritage Jackets Details Latest Snapshot 70 Products (11 Need Review) …" at bounding box center [555, 271] width 1022 height 507
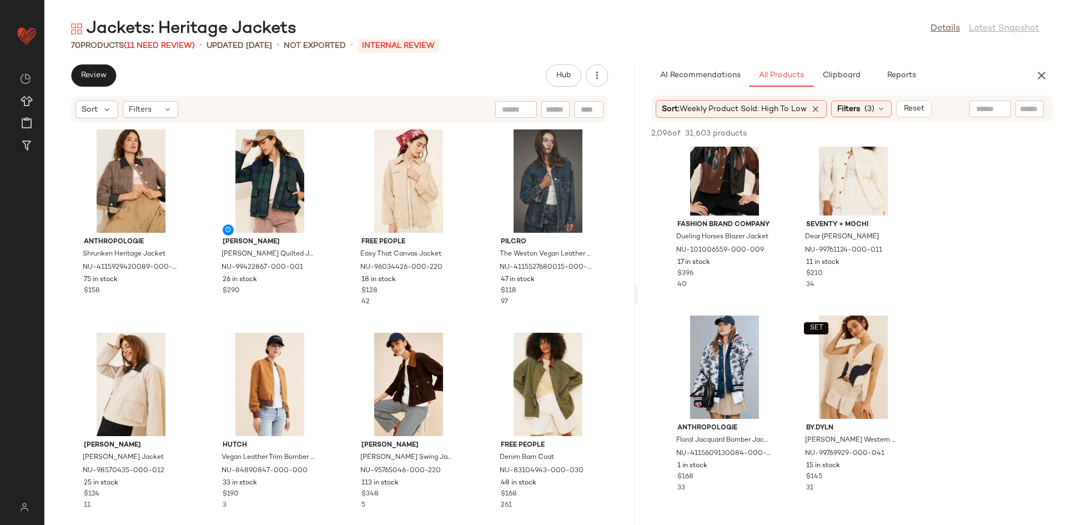
scroll to position [762, 0]
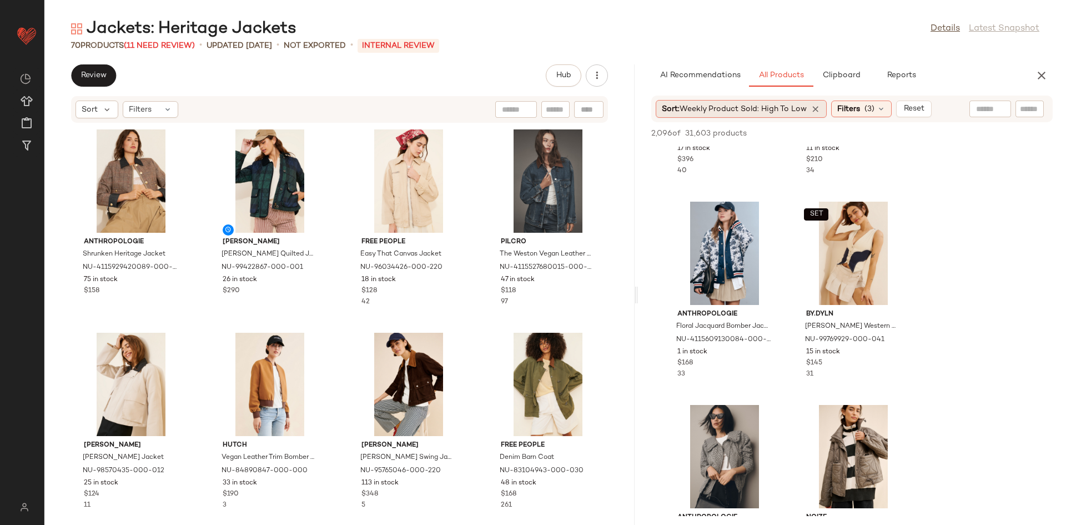
click at [738, 100] on div "Sort: Weekly Product Sold: High to Low" at bounding box center [742, 109] width 172 height 18
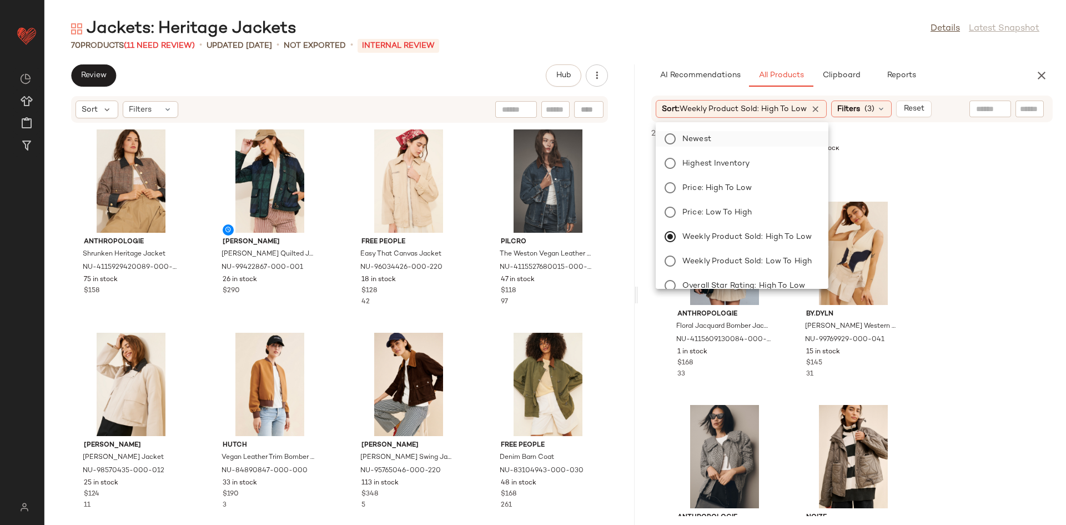
click at [726, 137] on label "Newest" at bounding box center [749, 139] width 142 height 16
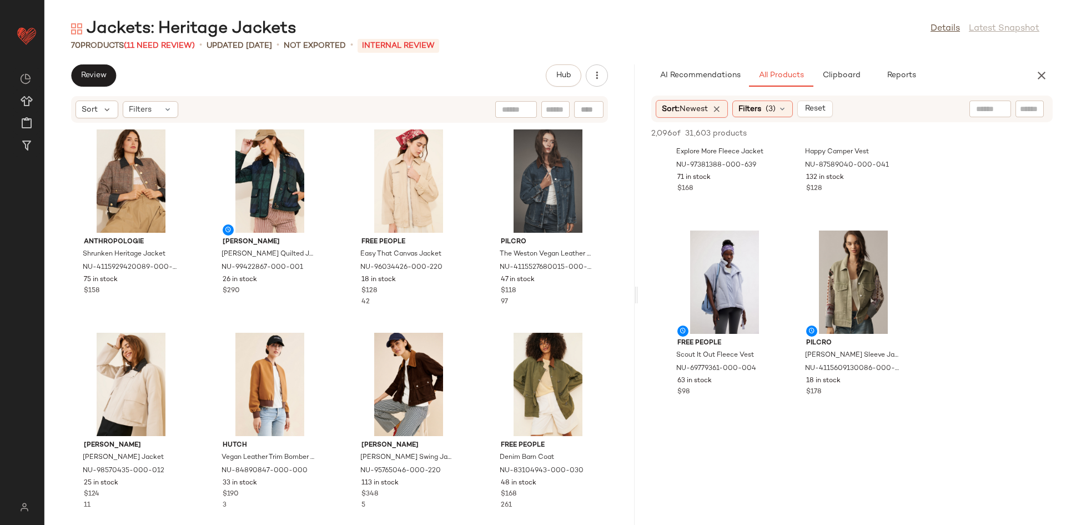
scroll to position [128, 0]
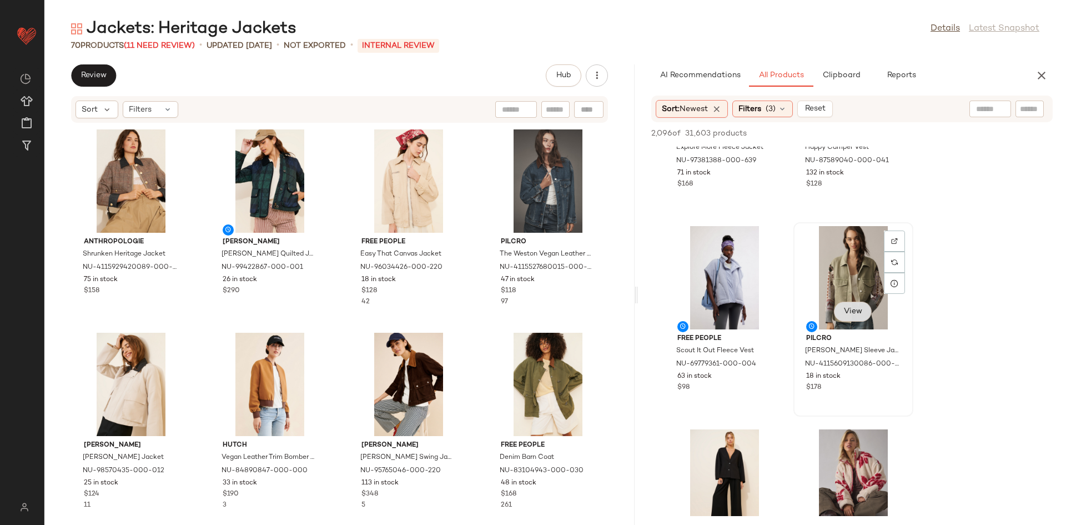
click at [849, 319] on button "View" at bounding box center [853, 311] width 38 height 20
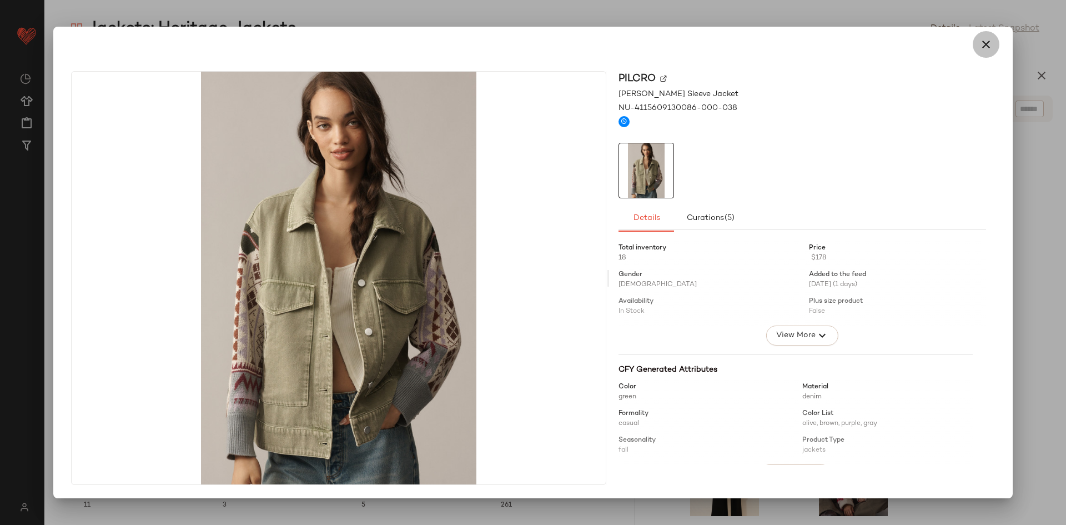
click at [985, 53] on button "button" at bounding box center [986, 44] width 27 height 27
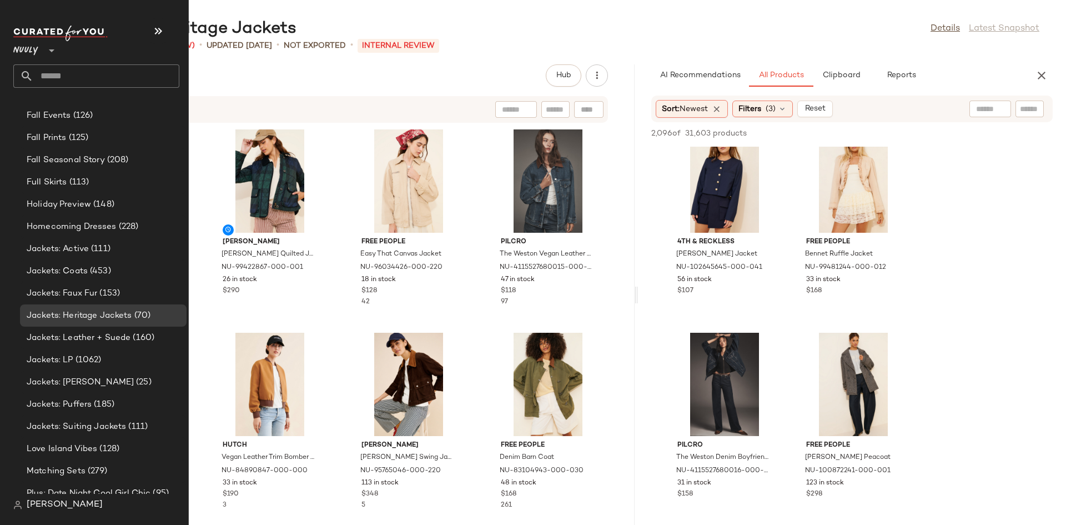
scroll to position [623, 0]
click at [118, 339] on span "Jackets: Leather + Suede" at bounding box center [79, 336] width 104 height 13
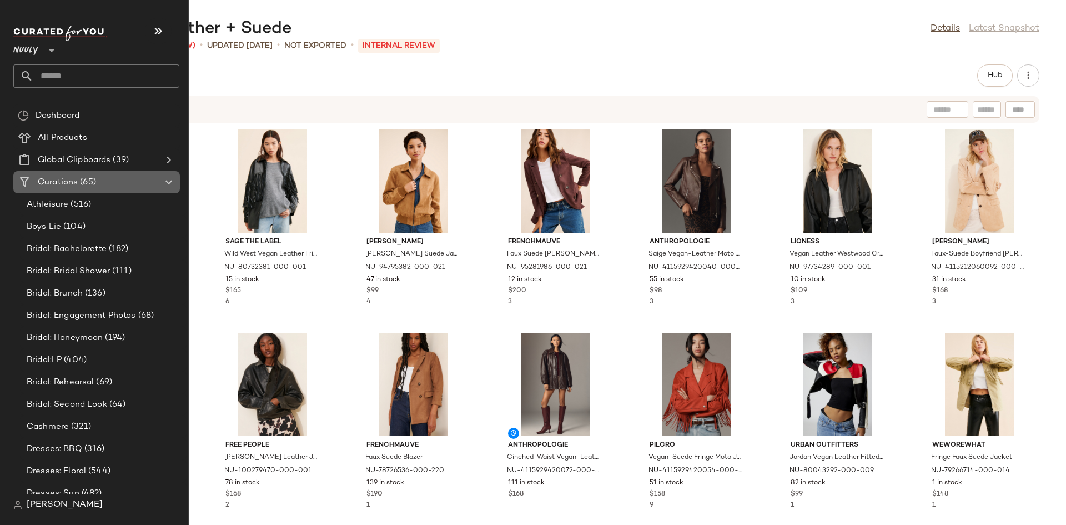
click at [51, 175] on Curations "Curations (65)" at bounding box center [96, 182] width 167 height 22
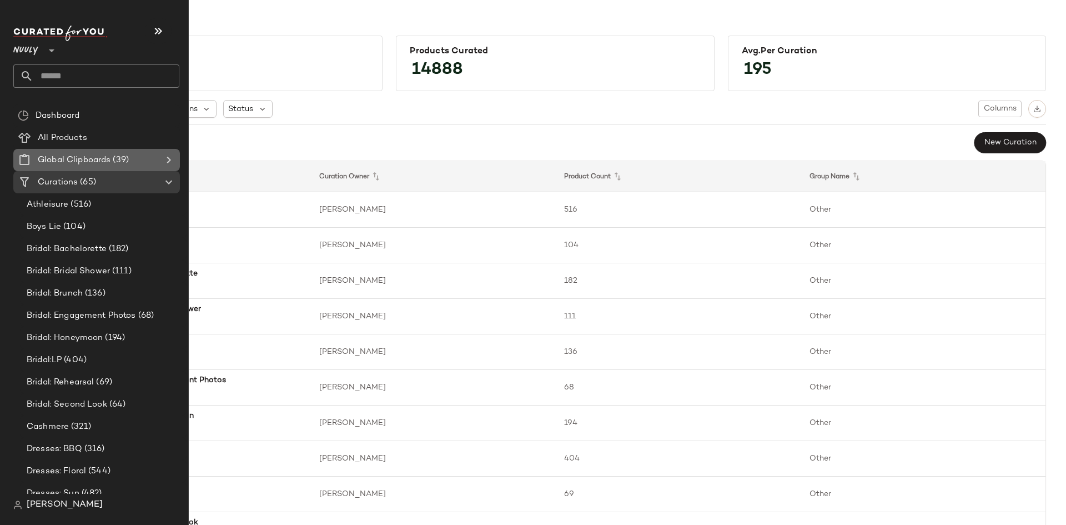
click at [62, 157] on span "Global Clipboards" at bounding box center [74, 160] width 73 height 13
click at [58, 180] on span "Curations" at bounding box center [58, 182] width 40 height 13
click at [76, 135] on span "All Products" at bounding box center [62, 138] width 49 height 13
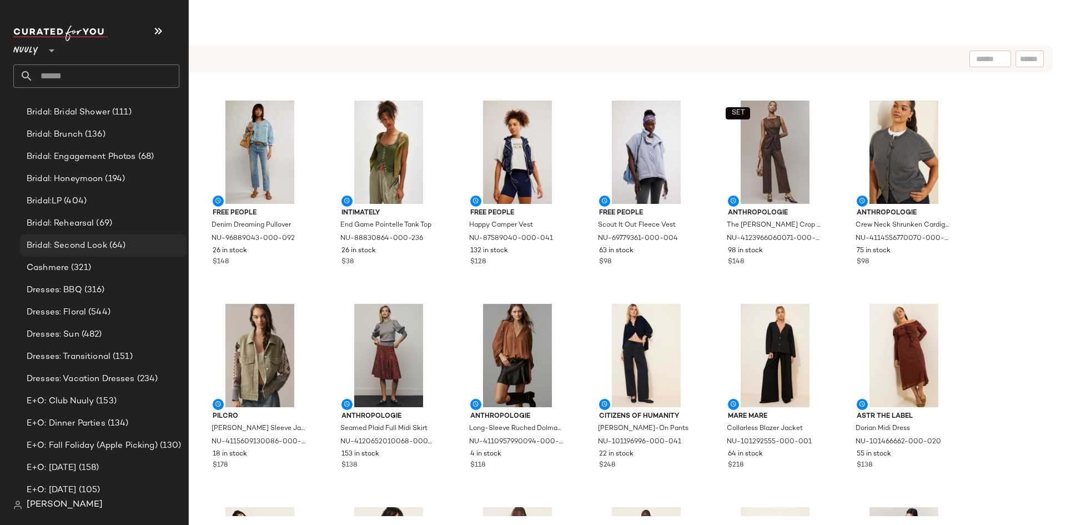
scroll to position [161, 0]
click at [117, 317] on div "Dresses: Floral (544)" at bounding box center [103, 310] width 167 height 22
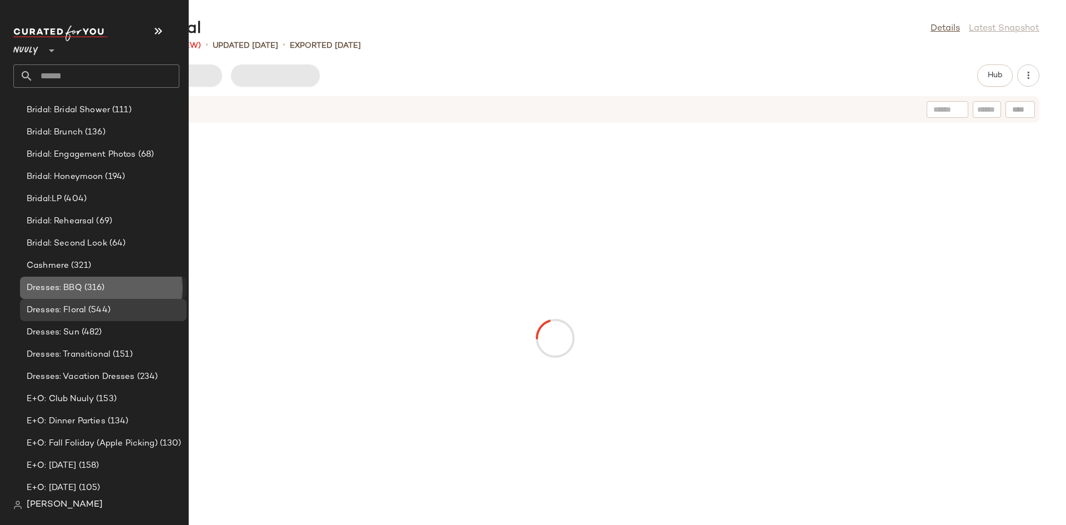
click at [120, 291] on div "Dresses: BBQ (316)" at bounding box center [102, 287] width 159 height 13
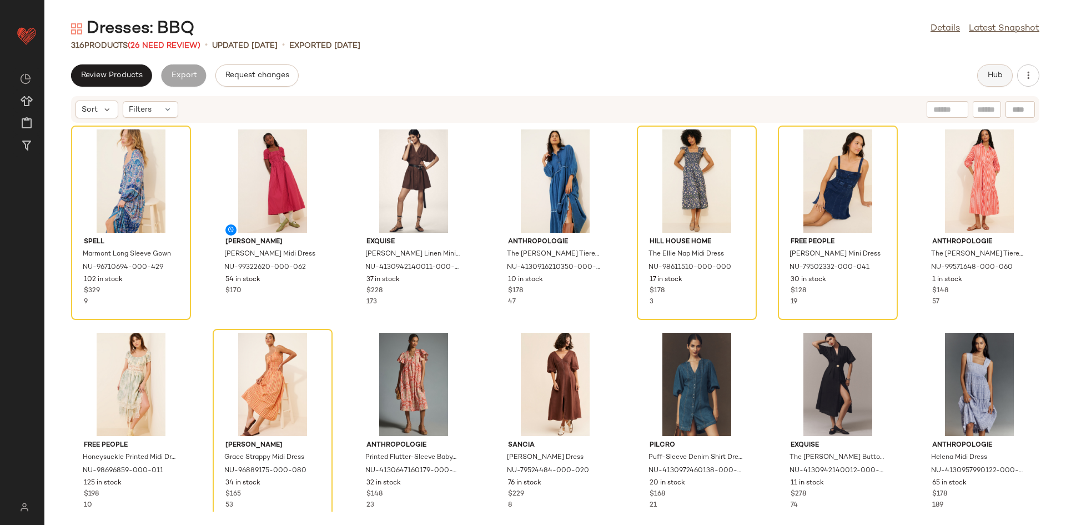
click at [989, 74] on span "Hub" at bounding box center [995, 75] width 16 height 9
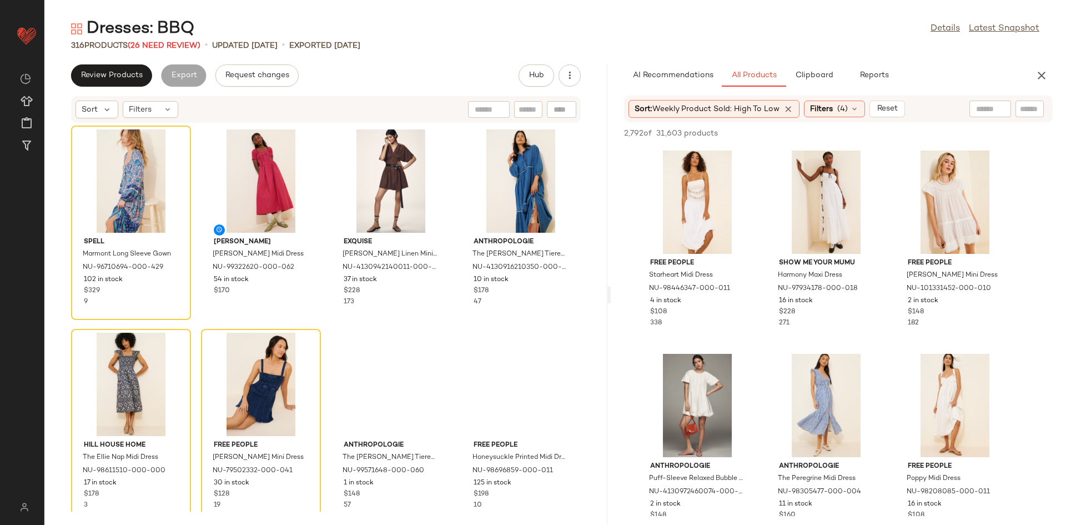
drag, startPoint x: 555, startPoint y: 186, endPoint x: 646, endPoint y: 185, distance: 91.1
click at [646, 185] on div "Dresses: BBQ Details Latest Snapshot 316 Products (26 Need Review) • updated [D…" at bounding box center [555, 271] width 1022 height 507
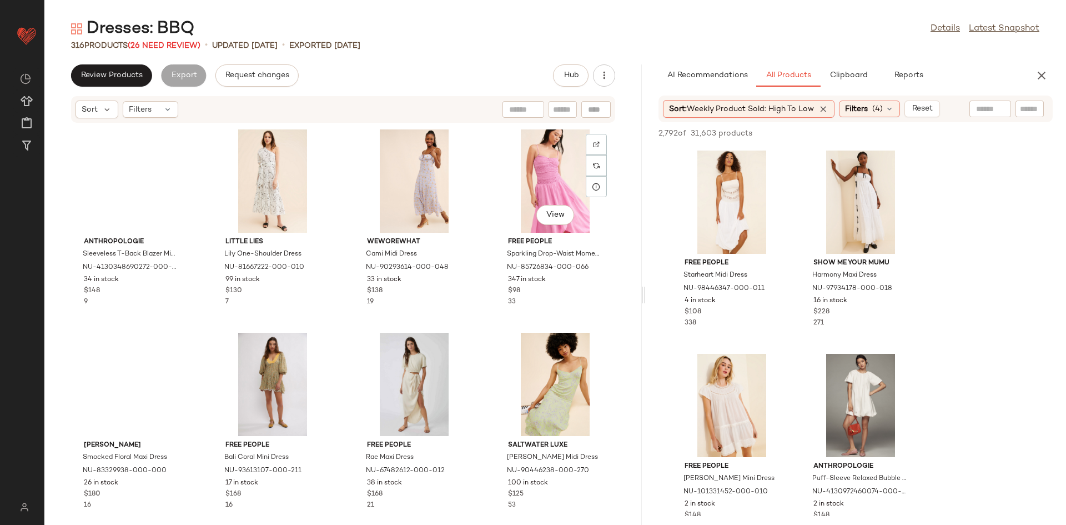
scroll to position [14637, 0]
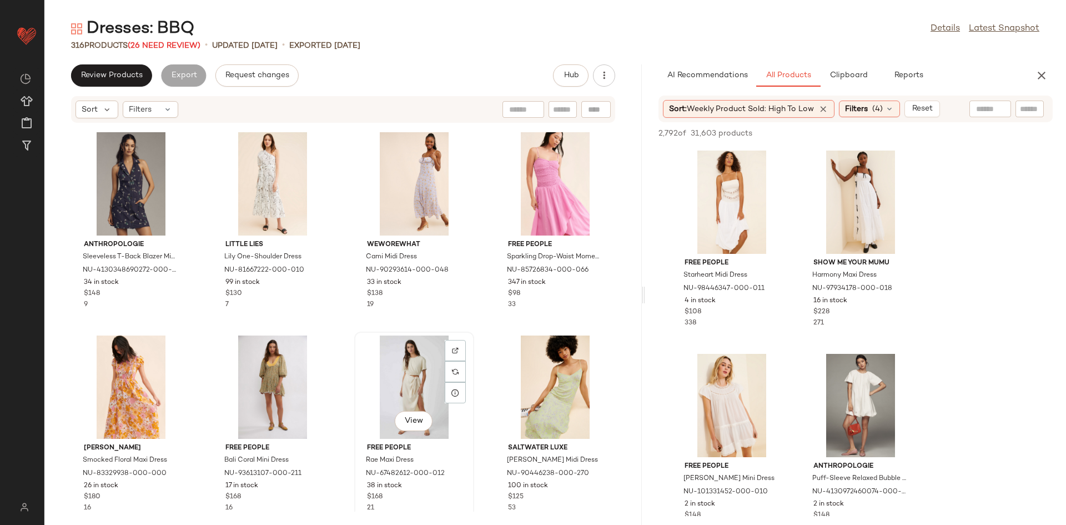
click at [408, 379] on div "View" at bounding box center [414, 386] width 112 height 103
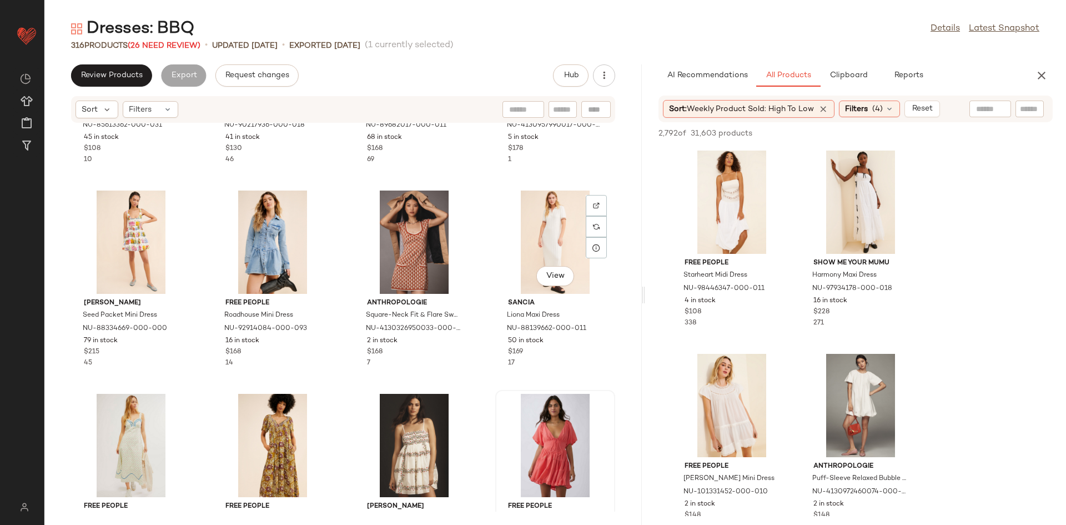
scroll to position [15667, 0]
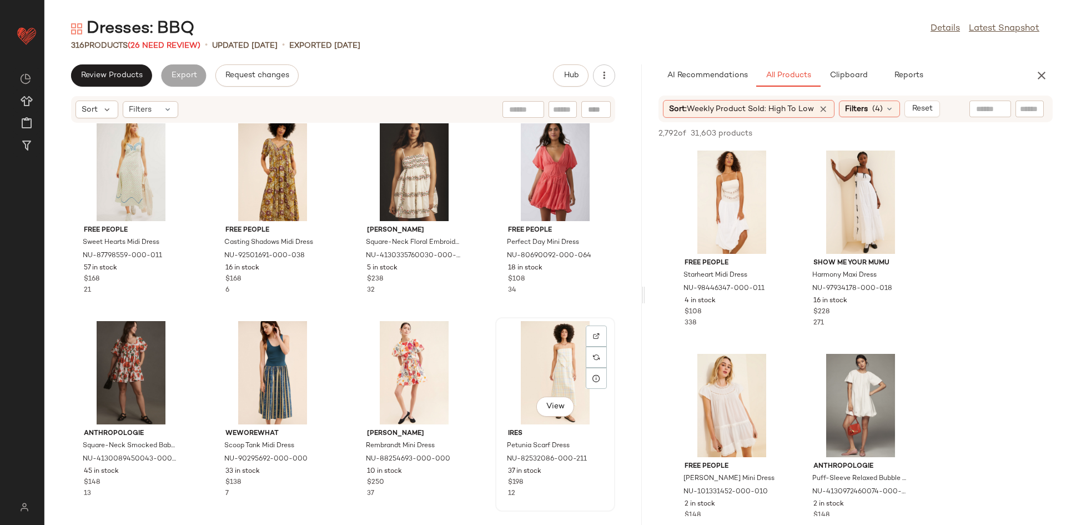
click at [524, 394] on div "View" at bounding box center [555, 372] width 112 height 103
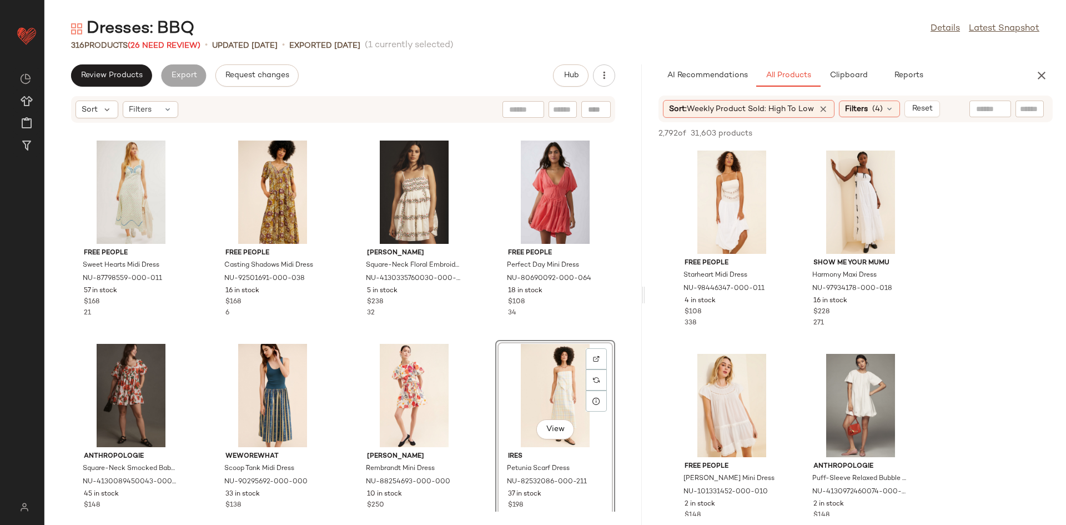
scroll to position [15624, 0]
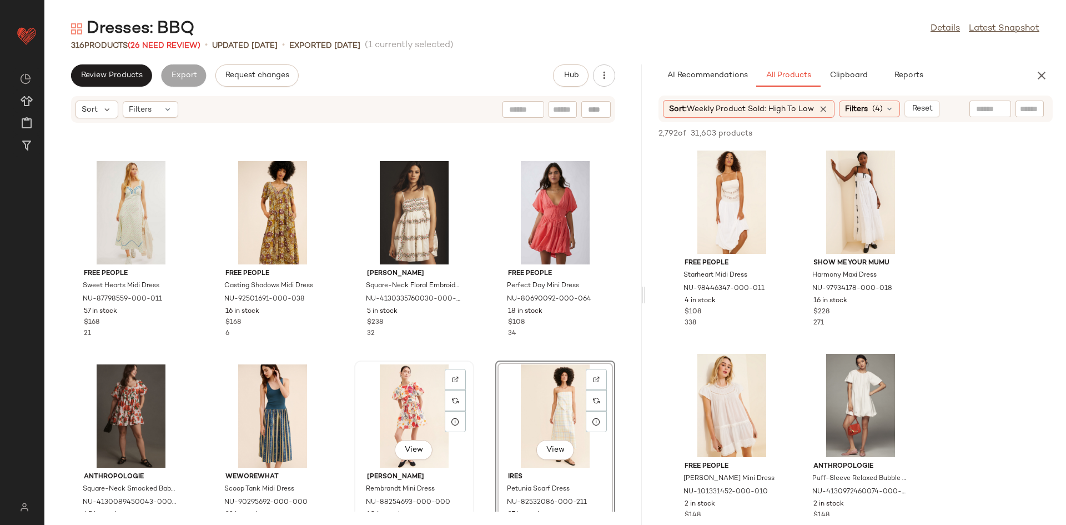
click at [415, 414] on div "View" at bounding box center [414, 415] width 112 height 103
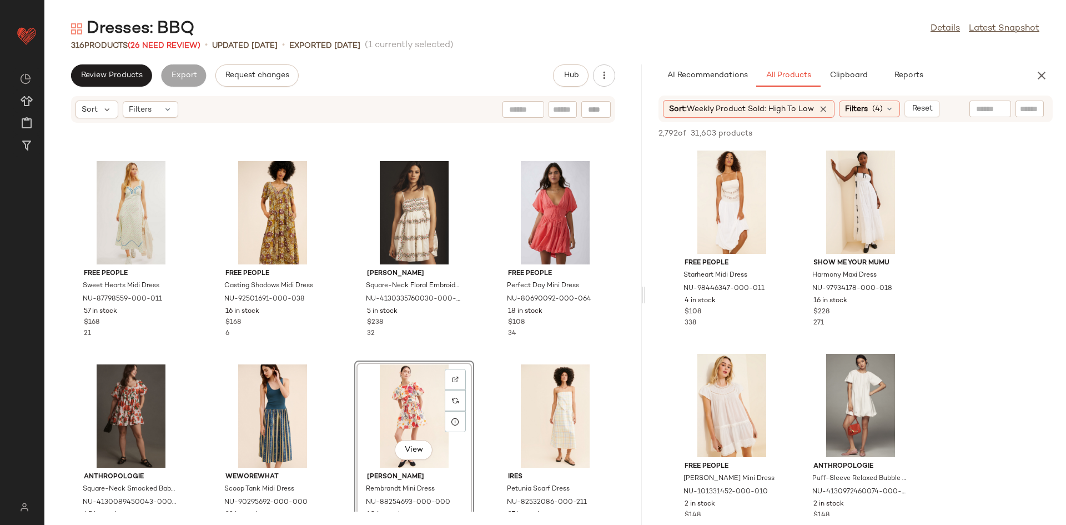
click at [408, 469] on div "View Allina Liu Rembrandt Mini Dress NU-88254693-000-000 10 in stock $250 37" at bounding box center [414, 457] width 120 height 194
click at [414, 461] on div "View" at bounding box center [414, 451] width 38 height 22
click at [422, 444] on button "View" at bounding box center [414, 450] width 38 height 20
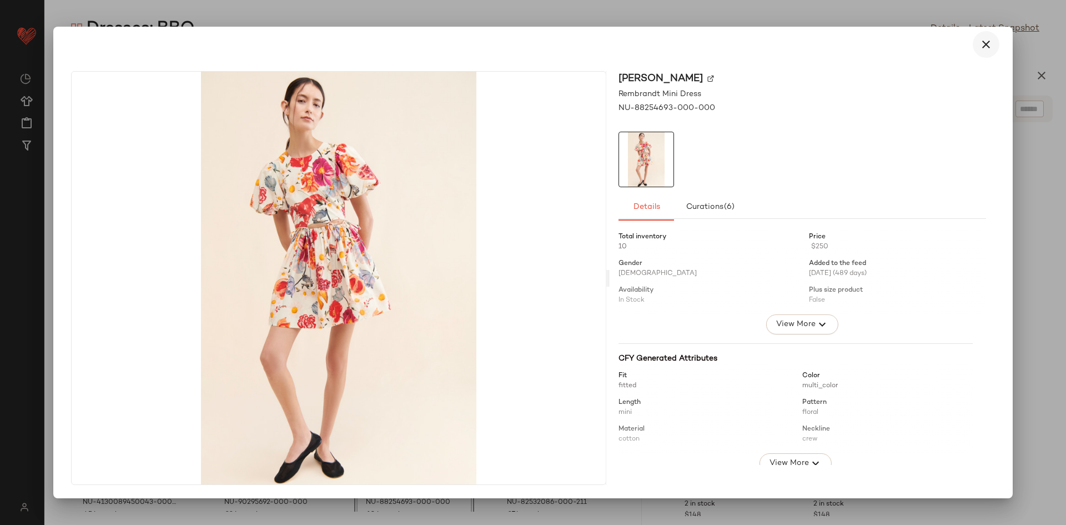
click at [991, 53] on button "button" at bounding box center [986, 44] width 27 height 27
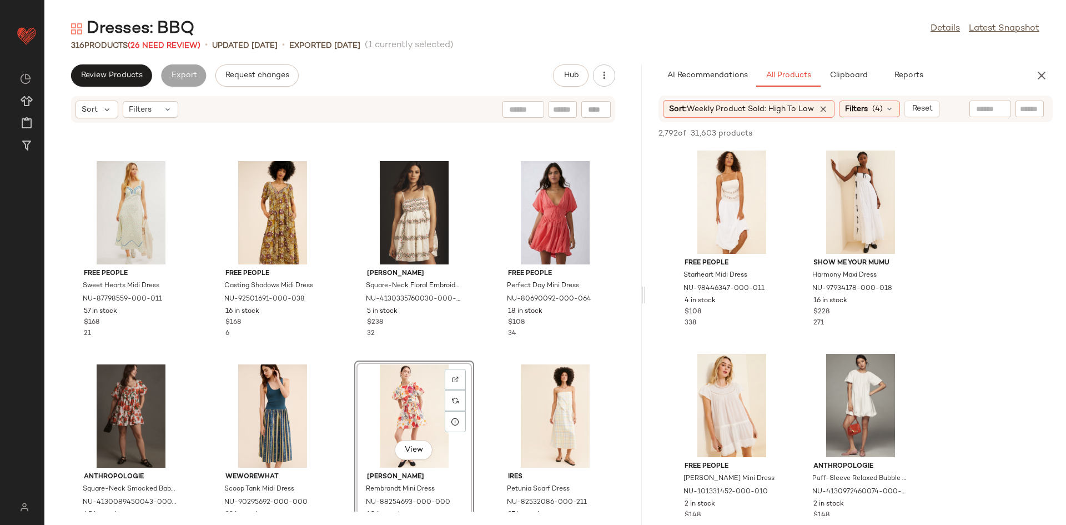
click at [370, 414] on div "View" at bounding box center [414, 415] width 112 height 103
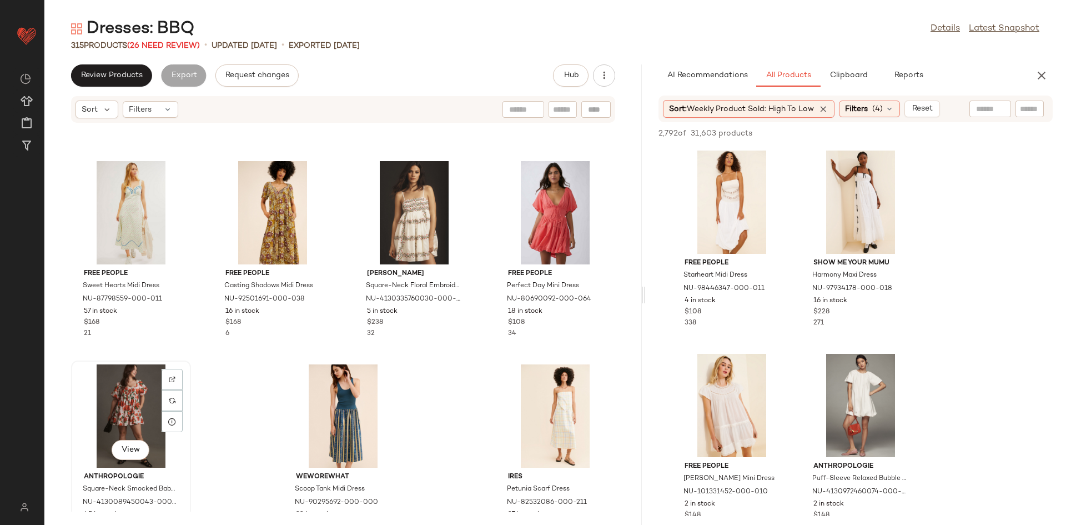
click at [142, 404] on div "View" at bounding box center [131, 415] width 112 height 103
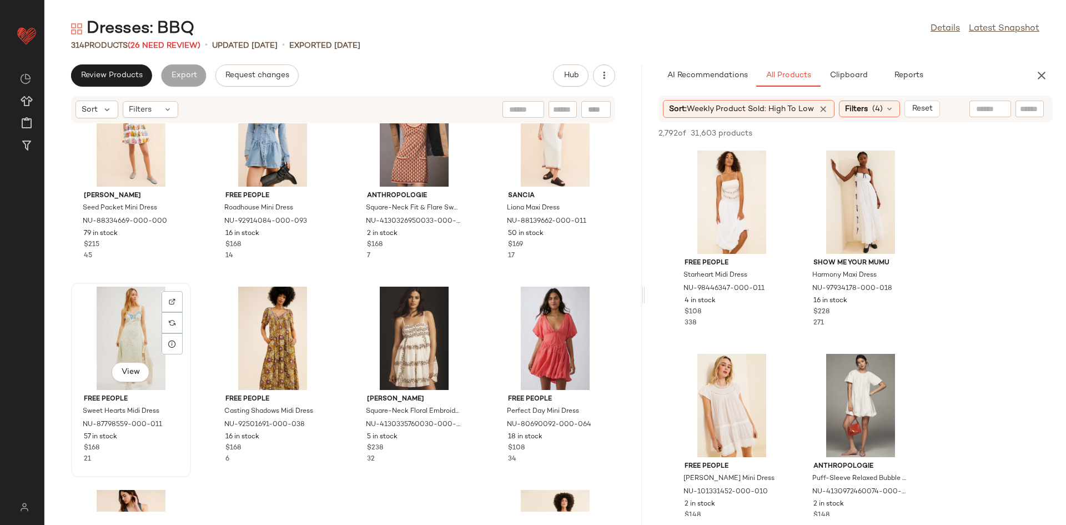
scroll to position [15492, 0]
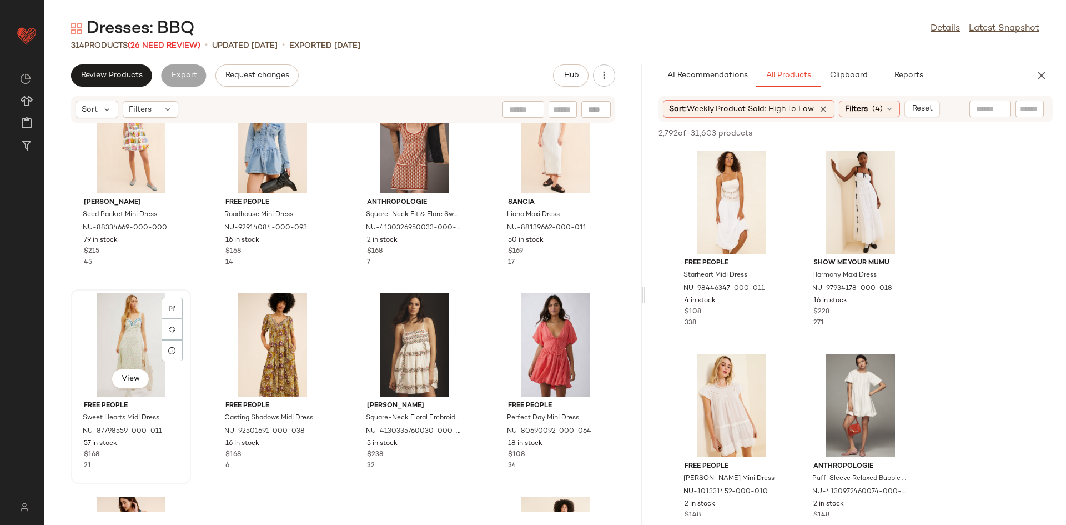
click at [135, 353] on div "View" at bounding box center [131, 344] width 112 height 103
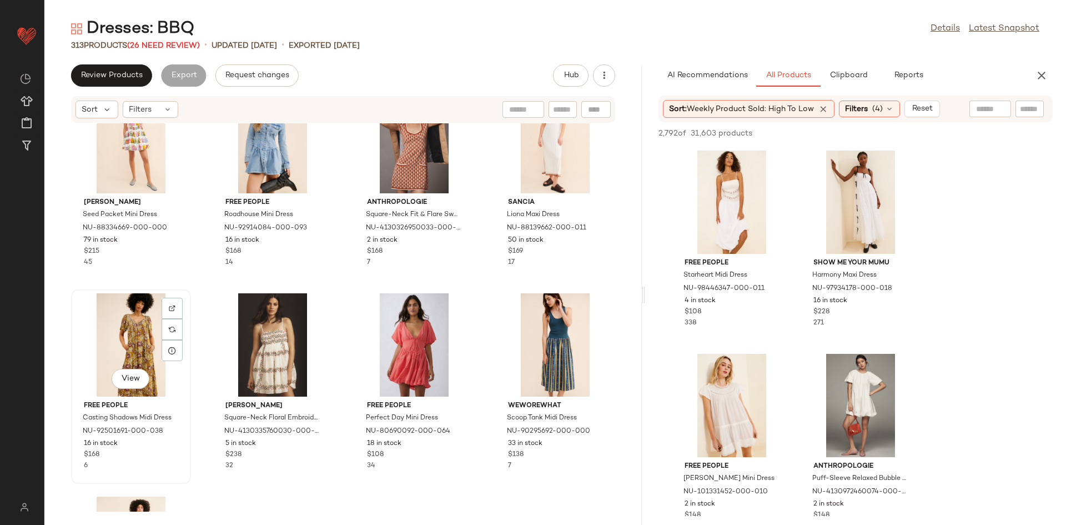
click at [132, 355] on div "View" at bounding box center [131, 344] width 112 height 103
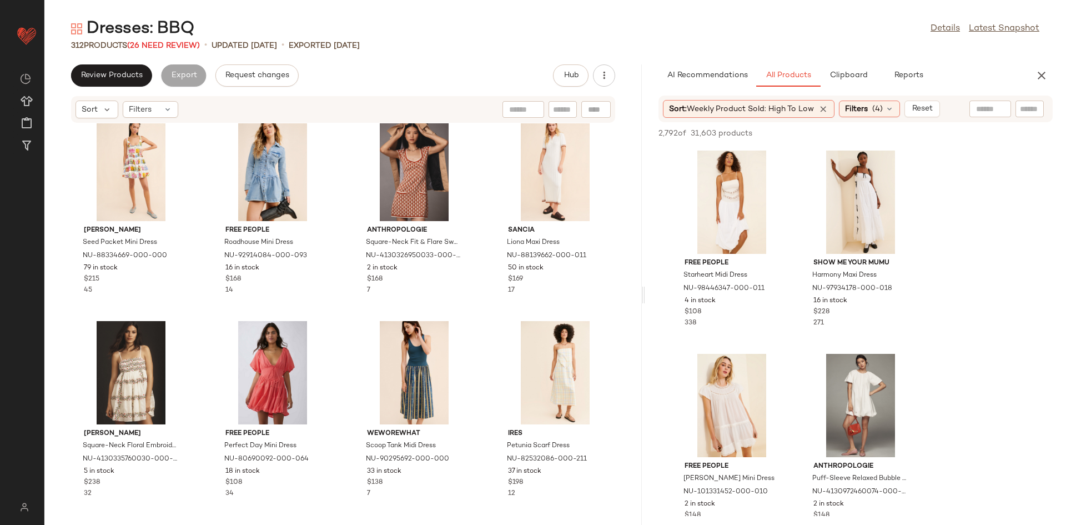
scroll to position [15464, 0]
click at [132, 355] on div "View" at bounding box center [131, 372] width 112 height 103
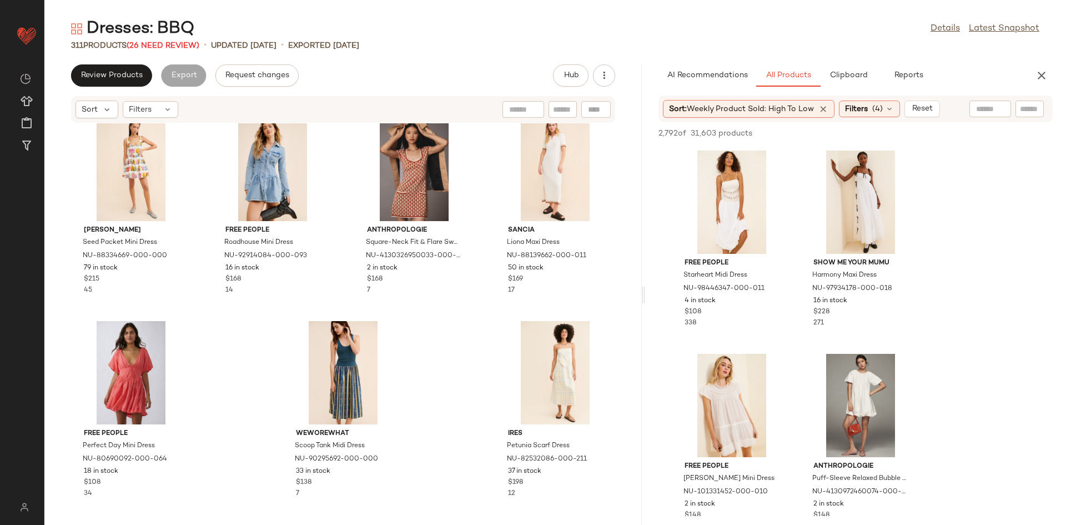
click at [132, 355] on div at bounding box center [131, 372] width 112 height 103
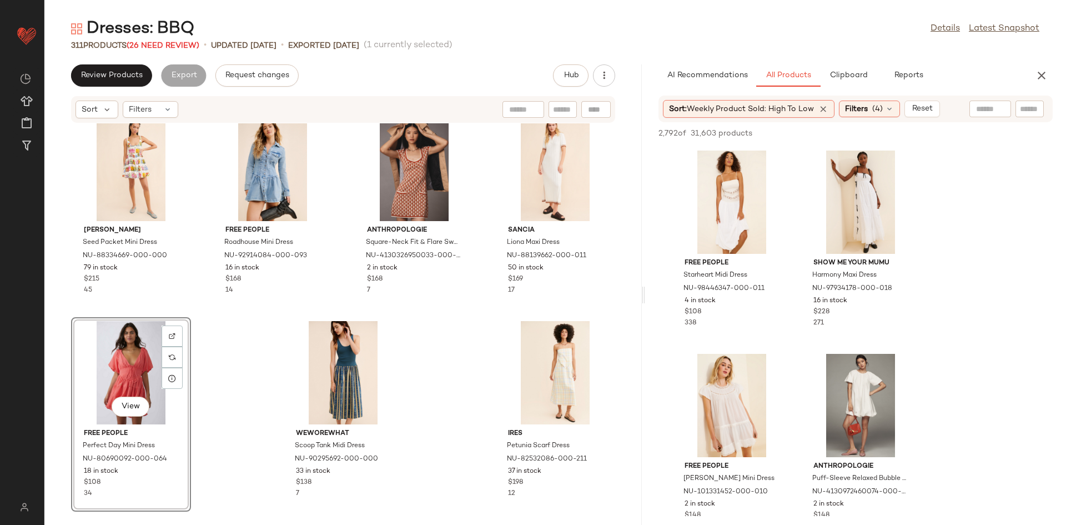
click at [128, 373] on div "View" at bounding box center [131, 372] width 112 height 103
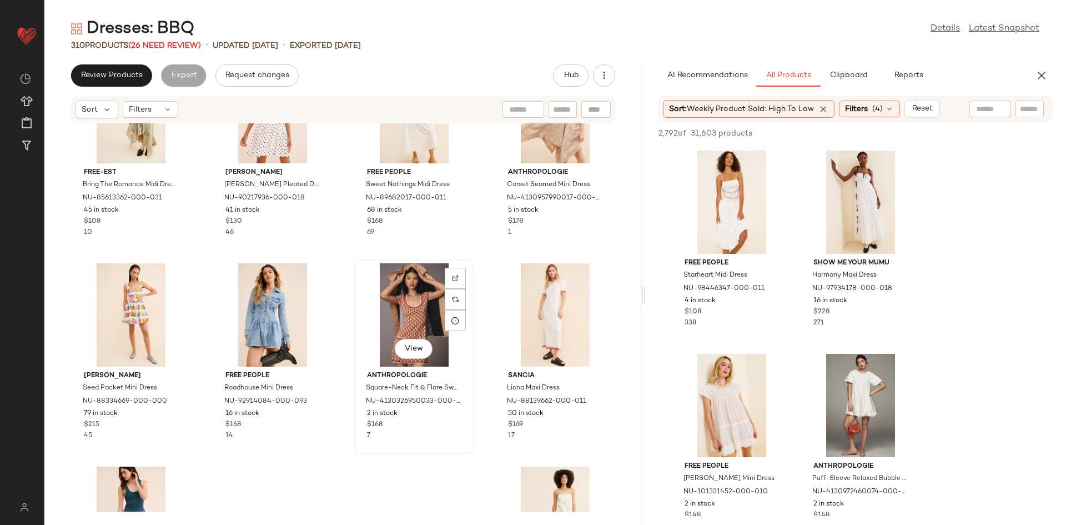
scroll to position [15300, 0]
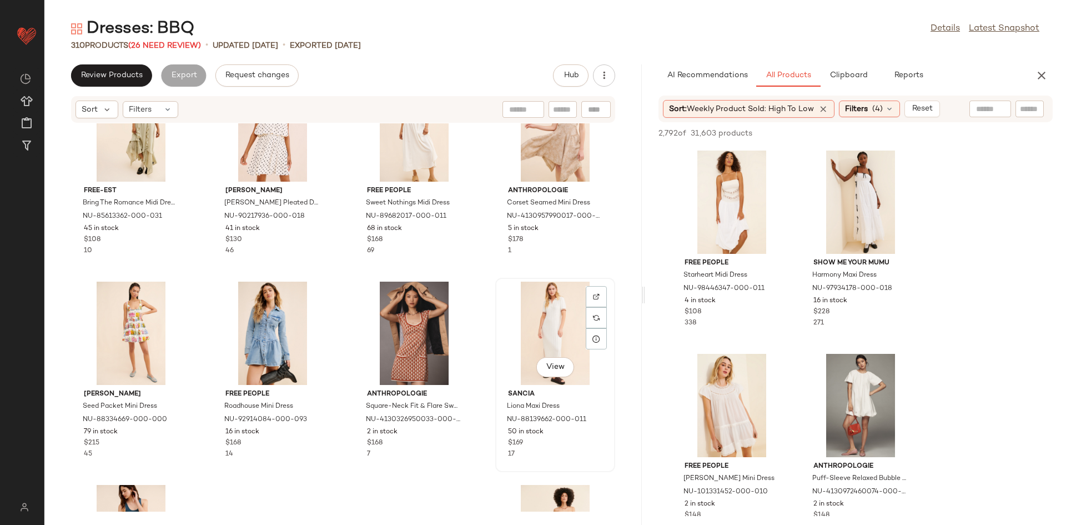
click at [569, 339] on div "View" at bounding box center [555, 332] width 112 height 103
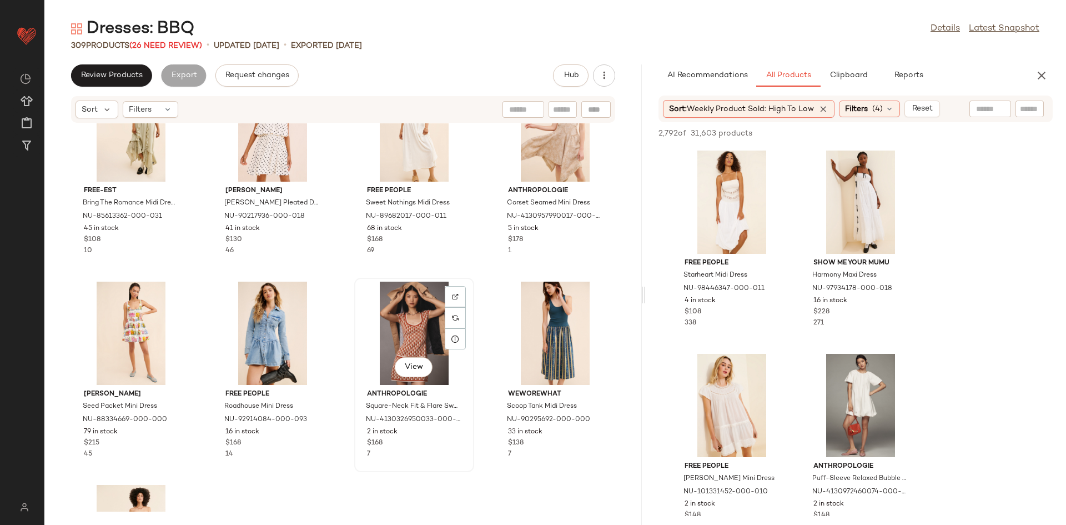
click at [377, 343] on div "View" at bounding box center [414, 332] width 112 height 103
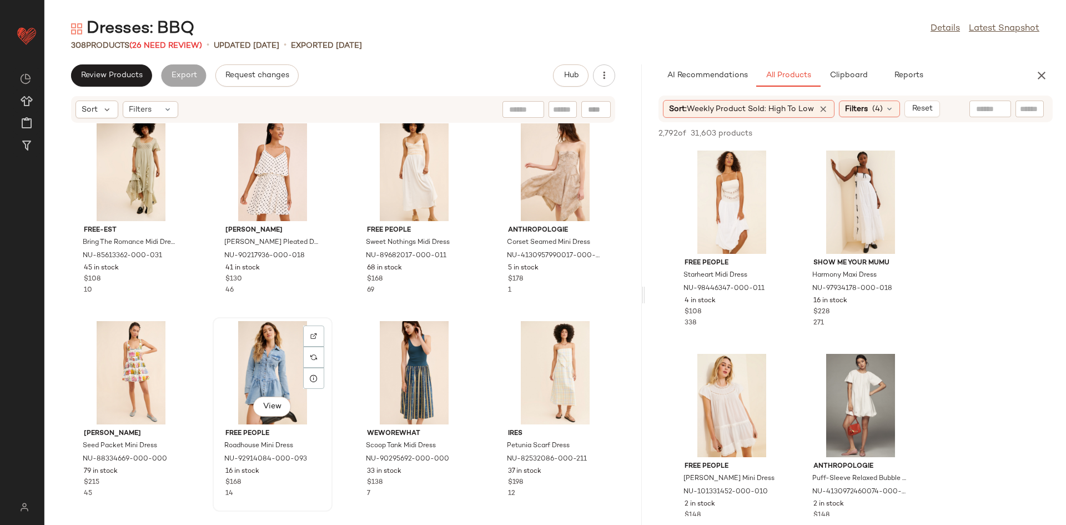
click at [247, 373] on div "View" at bounding box center [273, 372] width 112 height 103
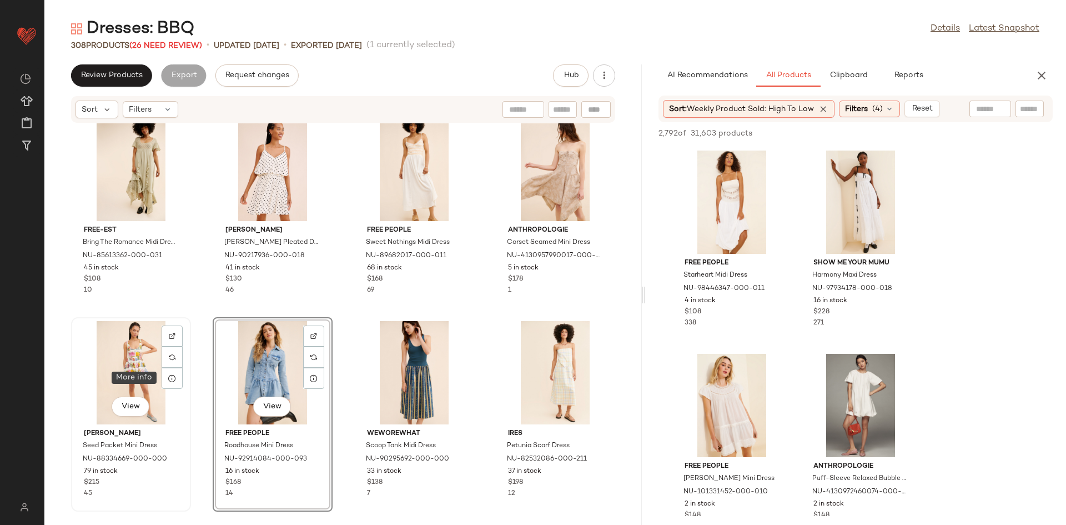
click at [135, 378] on div "View" at bounding box center [131, 372] width 112 height 103
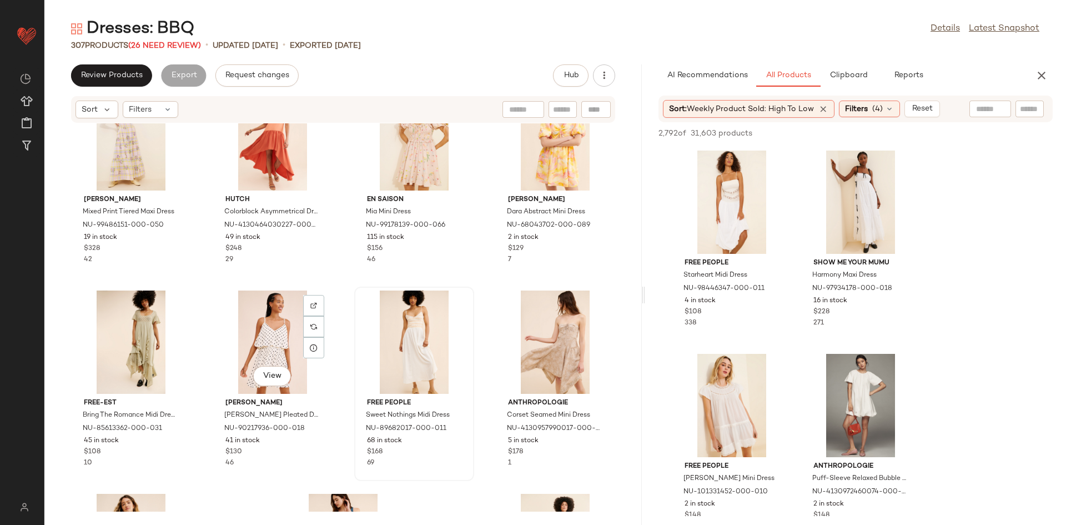
scroll to position [15083, 0]
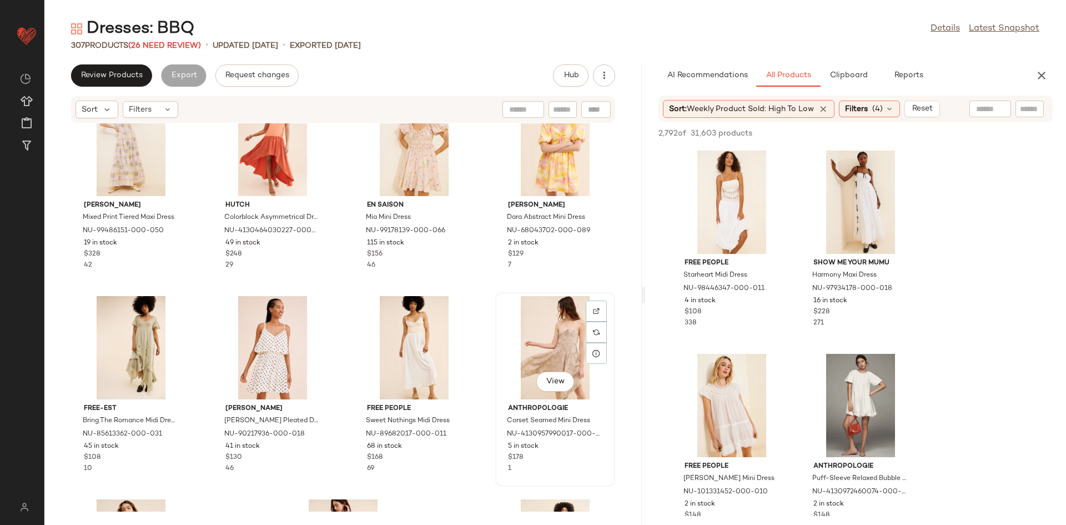
click at [562, 341] on div "View" at bounding box center [555, 347] width 112 height 103
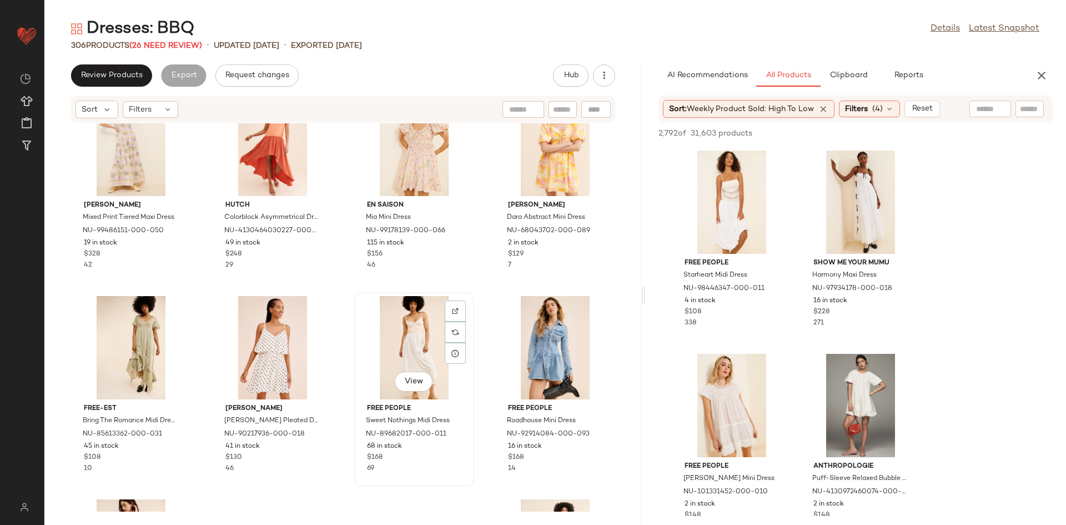
click at [379, 339] on div "View" at bounding box center [414, 347] width 112 height 103
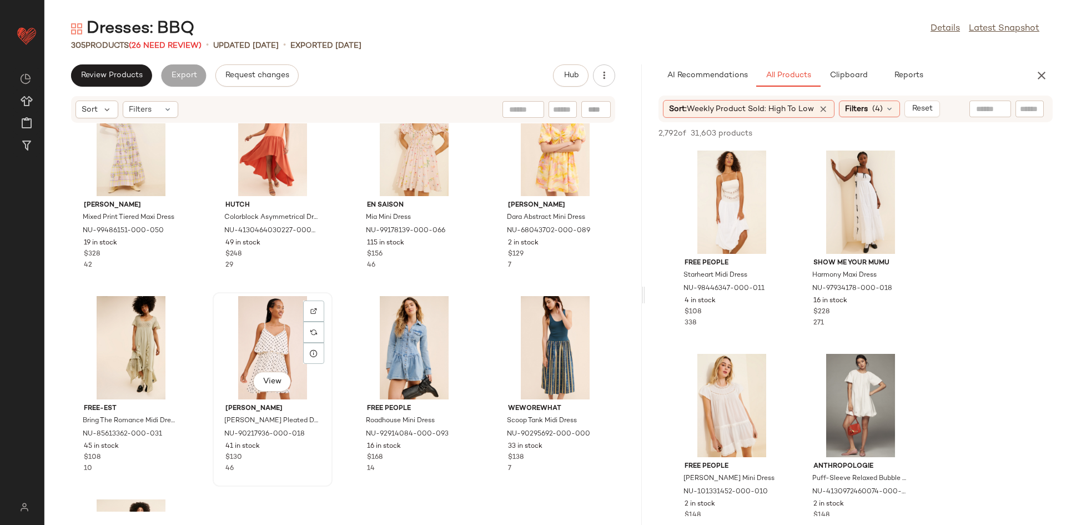
click at [230, 336] on div "View" at bounding box center [273, 347] width 112 height 103
click at [141, 330] on div at bounding box center [131, 347] width 112 height 103
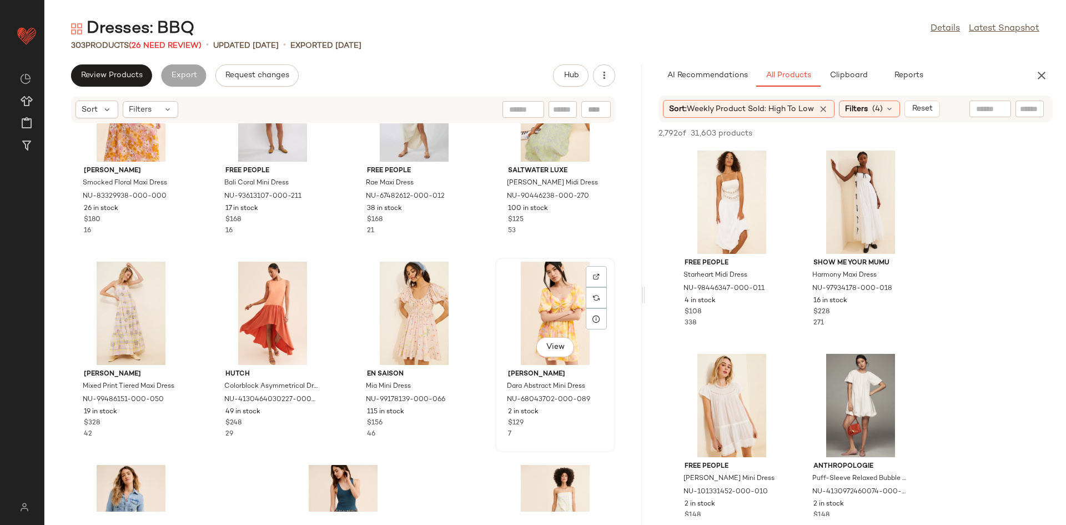
click at [552, 319] on div "View" at bounding box center [555, 313] width 112 height 103
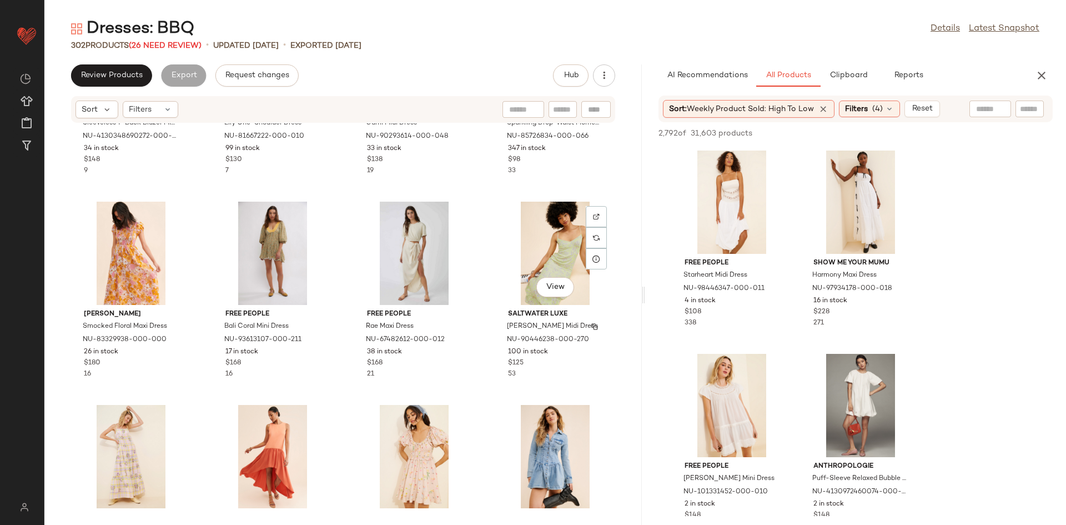
scroll to position [14765, 0]
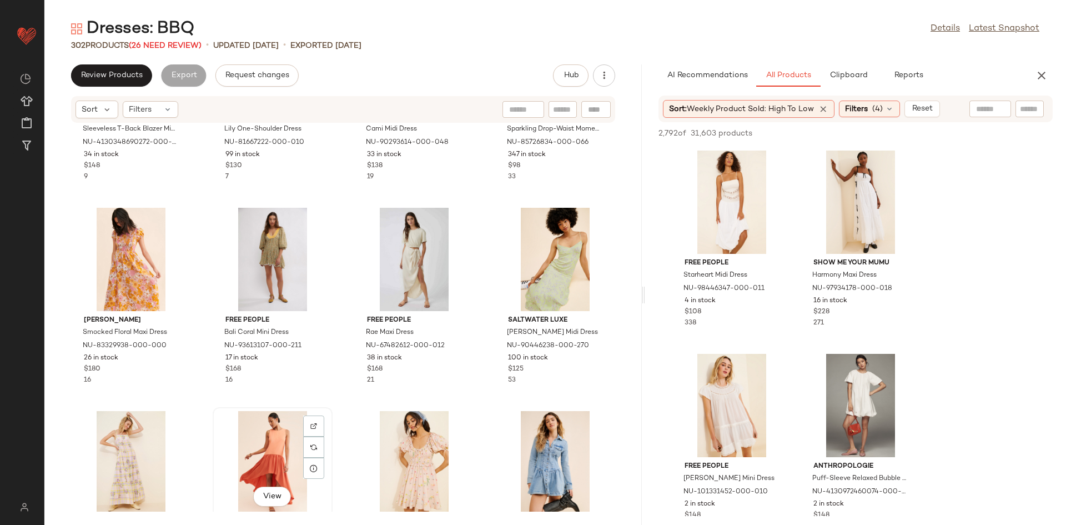
click at [257, 485] on div "View" at bounding box center [273, 462] width 112 height 103
click at [108, 439] on div "View" at bounding box center [131, 462] width 112 height 103
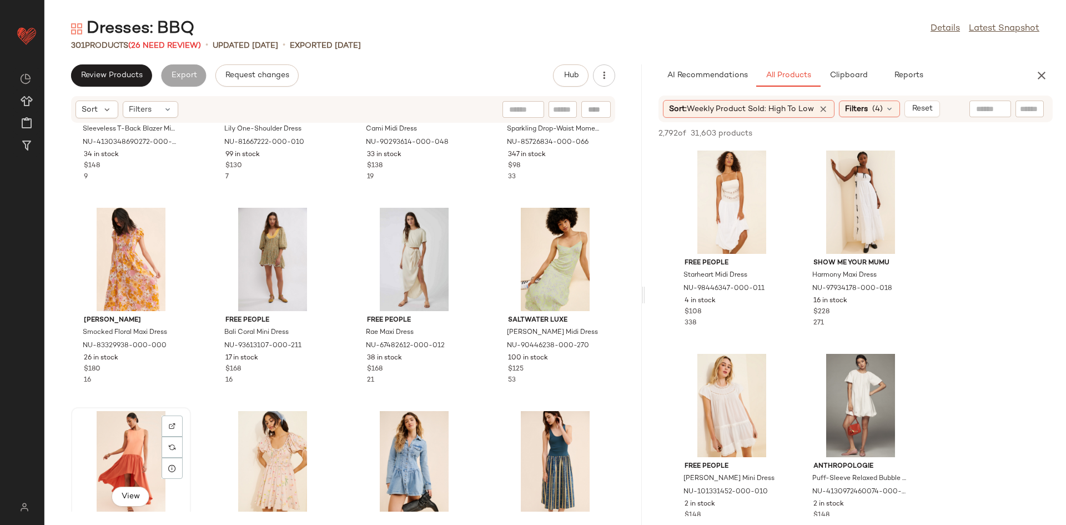
click at [115, 452] on div "View" at bounding box center [131, 462] width 112 height 103
click at [425, 256] on div "View" at bounding box center [414, 259] width 112 height 103
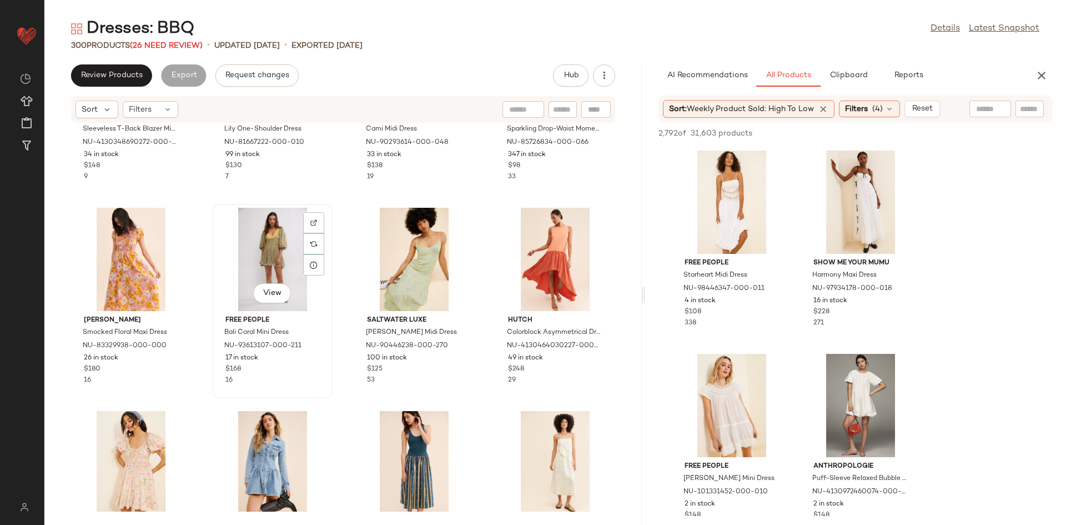
click at [279, 244] on div "View" at bounding box center [273, 259] width 112 height 103
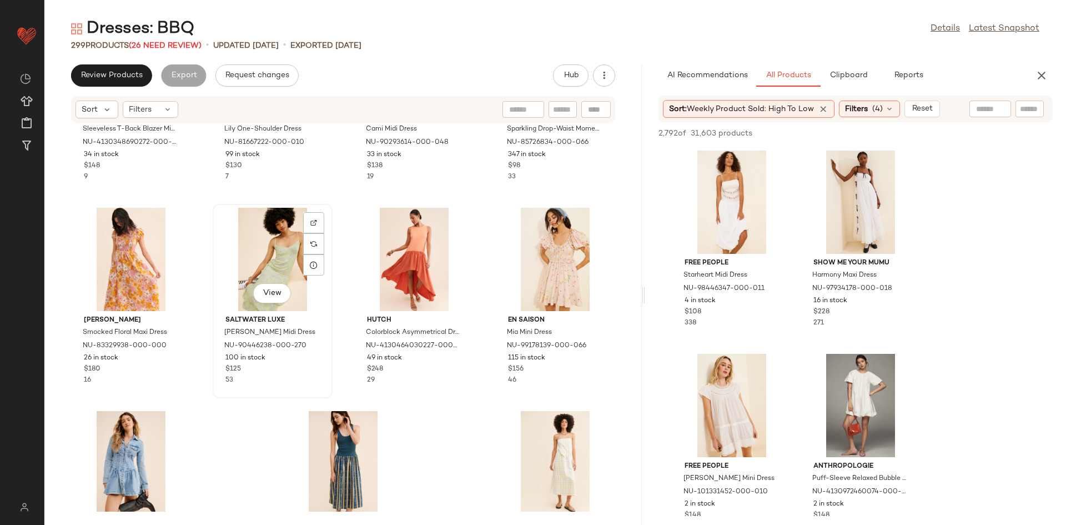
click at [278, 280] on div "View" at bounding box center [273, 259] width 112 height 103
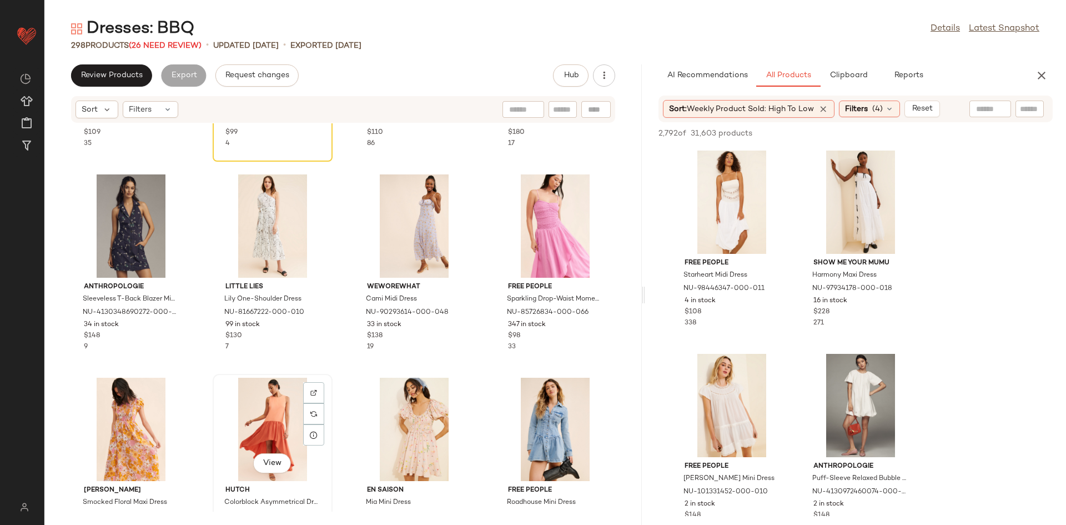
click at [272, 406] on div "View" at bounding box center [273, 429] width 112 height 103
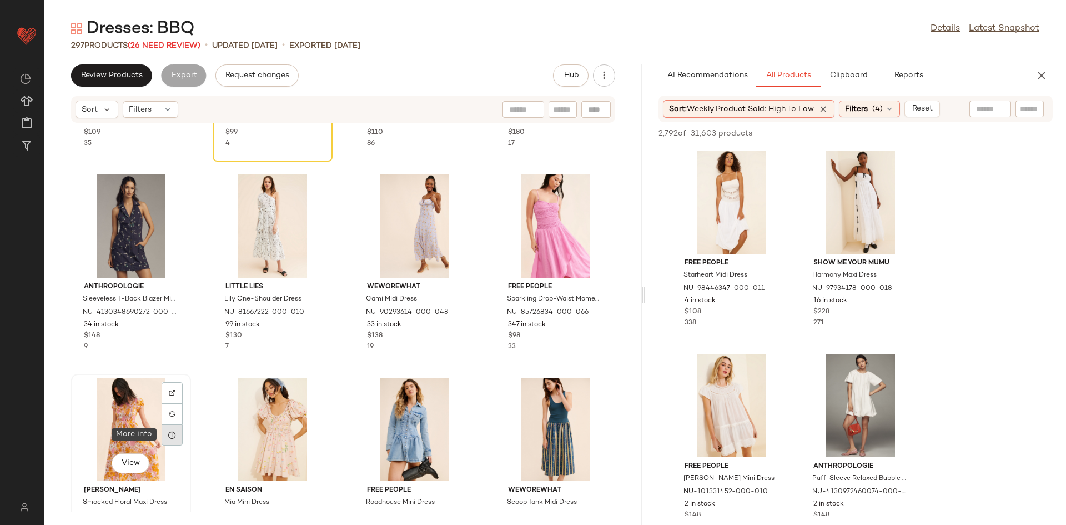
click at [167, 428] on div at bounding box center [172, 434] width 21 height 21
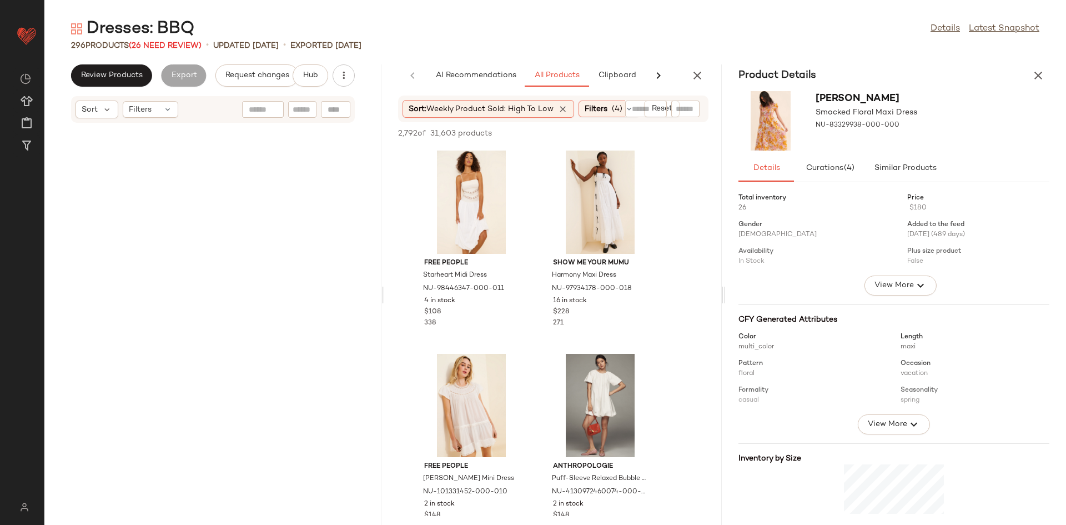
click at [1045, 74] on button "button" at bounding box center [1038, 75] width 22 height 22
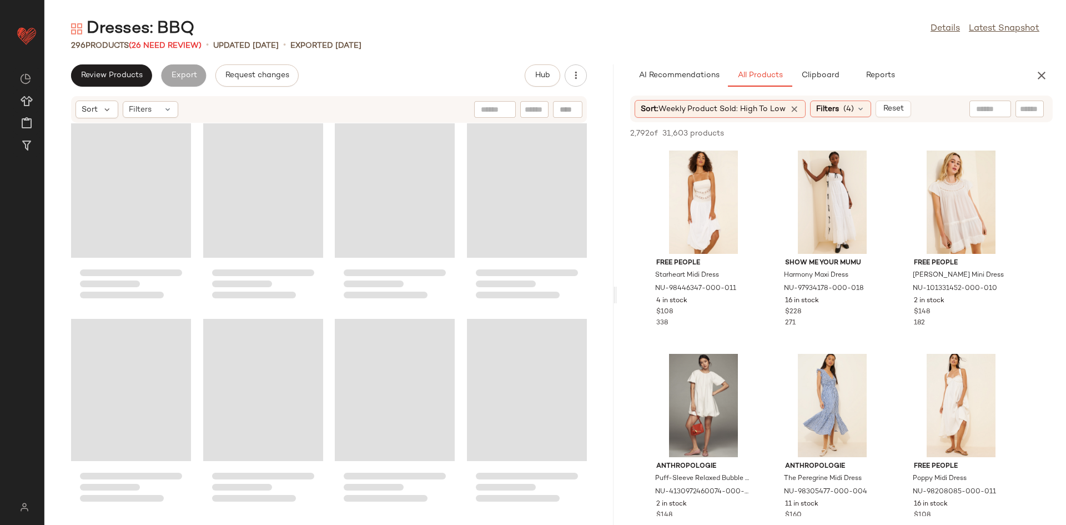
scroll to position [14651, 0]
drag, startPoint x: 556, startPoint y: 288, endPoint x: 618, endPoint y: 284, distance: 62.3
click at [618, 284] on div "Dresses: BBQ Details Latest Snapshot 296 Products (26 Need Review) • updated Au…" at bounding box center [555, 271] width 1022 height 507
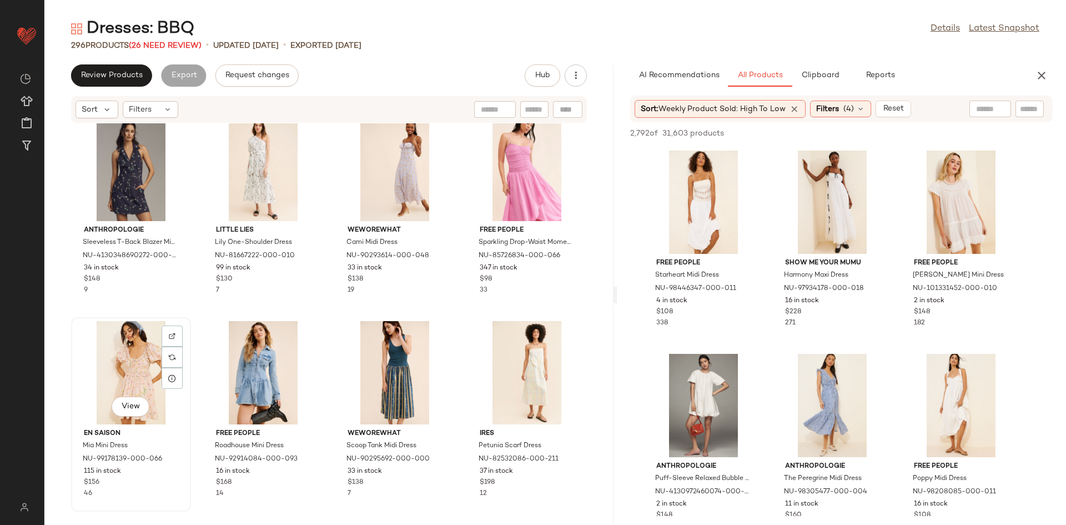
click at [129, 350] on div "View" at bounding box center [131, 372] width 112 height 103
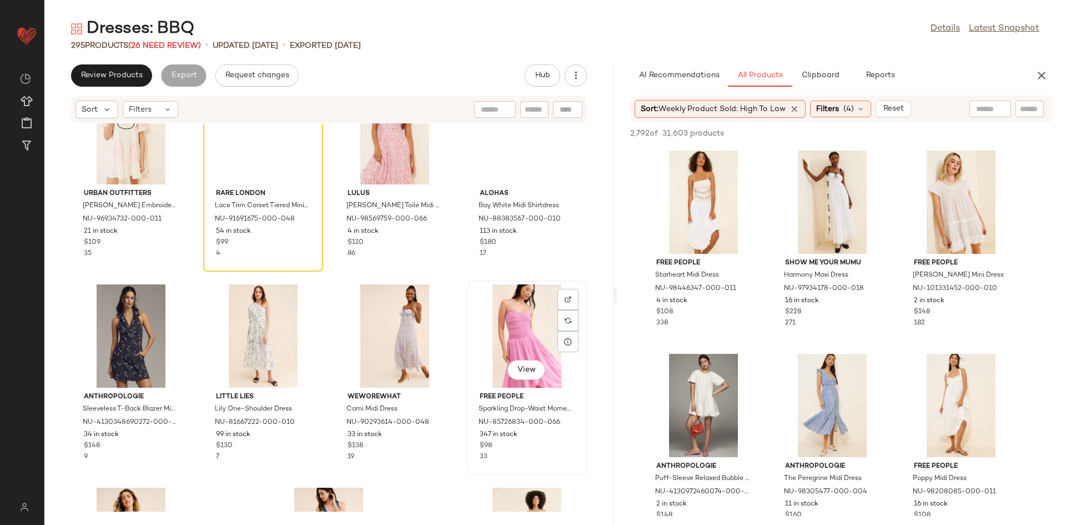
scroll to position [14484, 0]
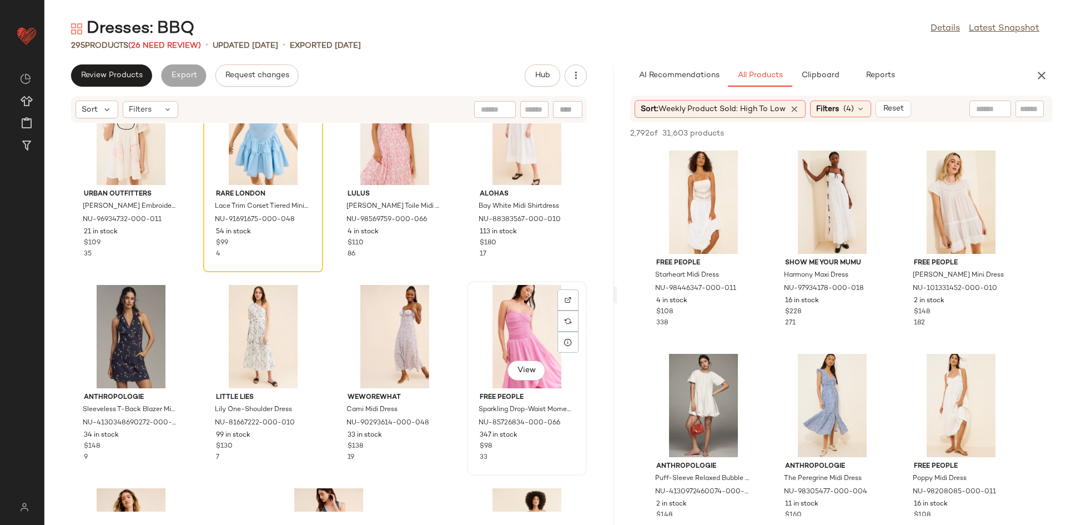
click at [518, 315] on div "View" at bounding box center [527, 336] width 112 height 103
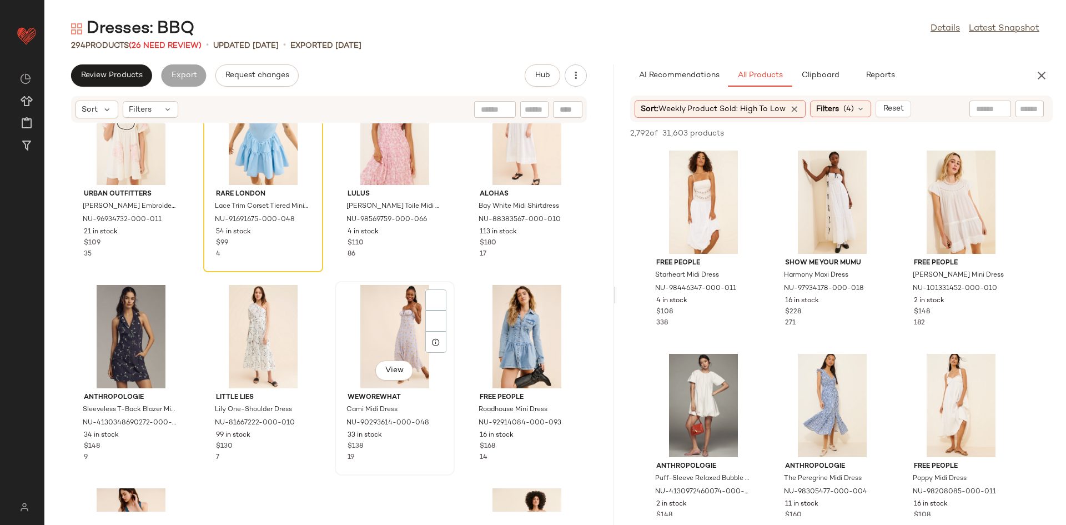
click at [391, 338] on div "View" at bounding box center [395, 336] width 112 height 103
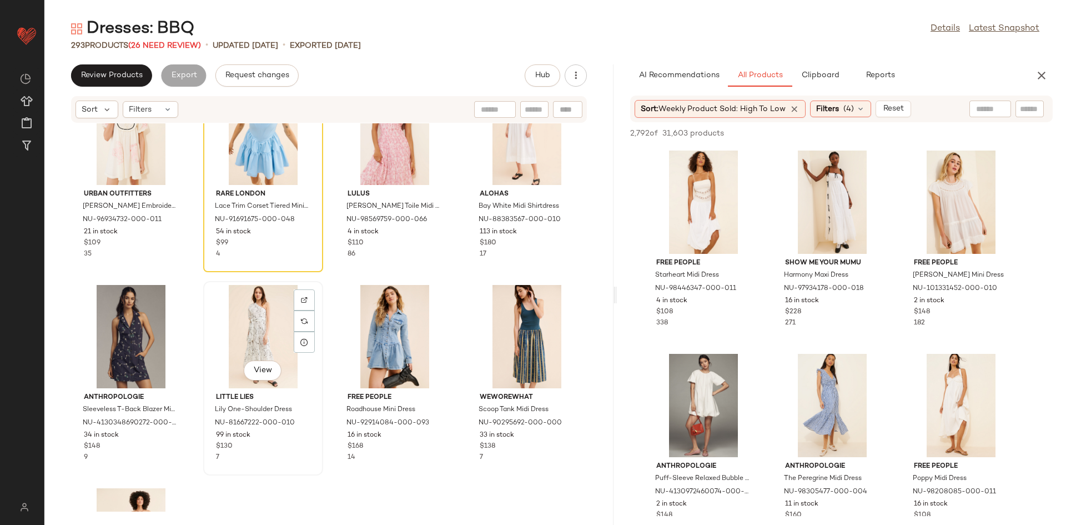
click at [265, 342] on div "View" at bounding box center [263, 336] width 112 height 103
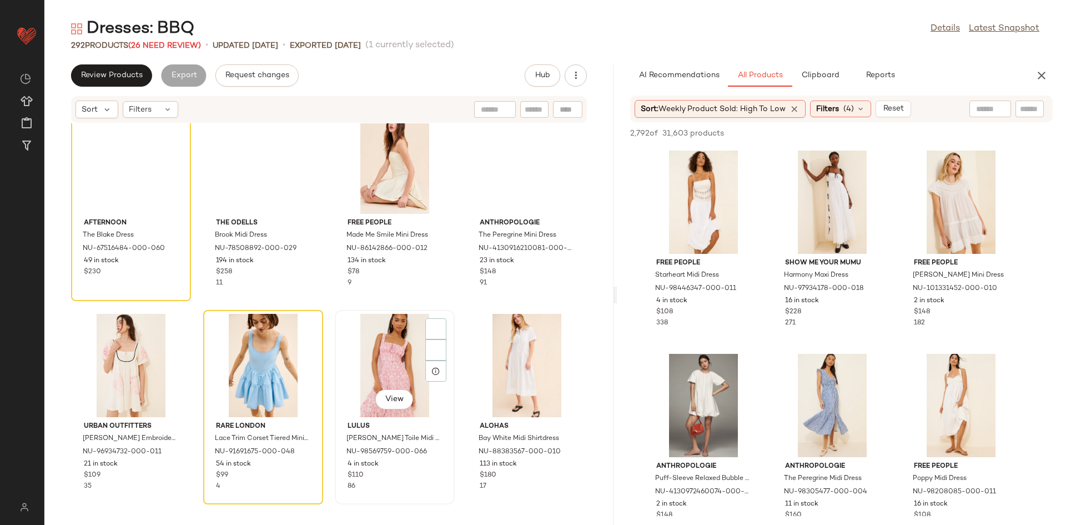
scroll to position [14237, 0]
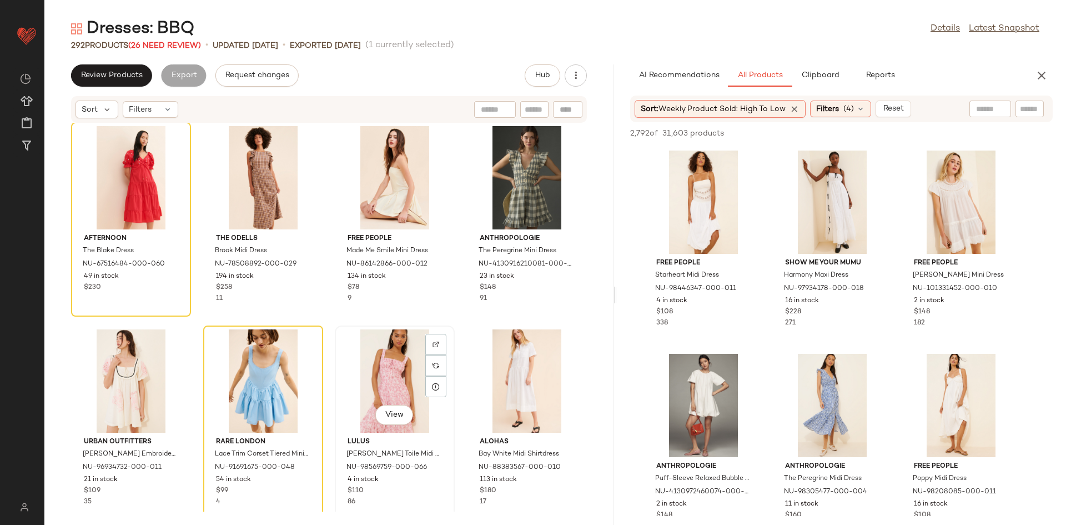
click at [403, 368] on div "View" at bounding box center [395, 380] width 112 height 103
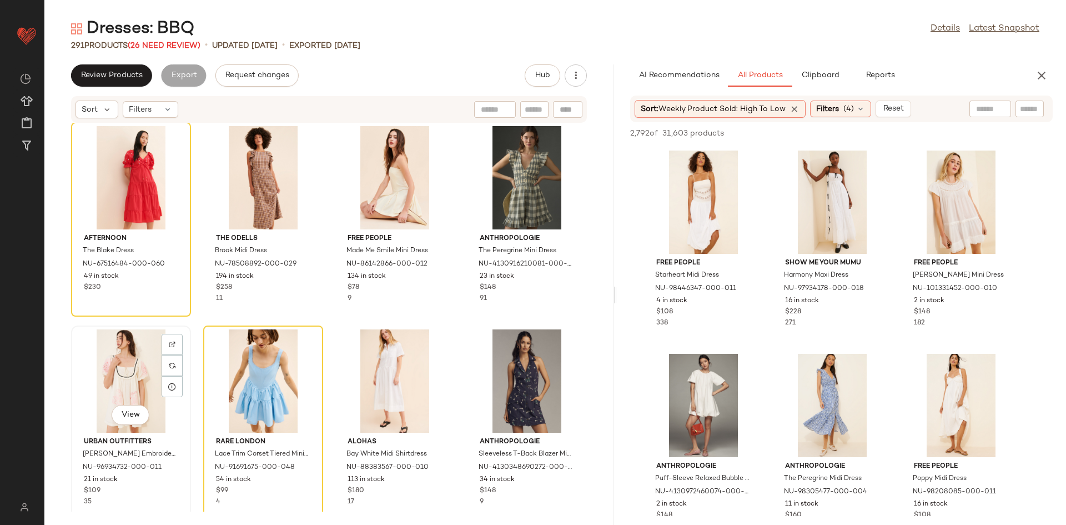
click at [161, 399] on div "View" at bounding box center [131, 380] width 112 height 103
click at [227, 382] on div at bounding box center [263, 380] width 112 height 103
click at [93, 380] on div "View" at bounding box center [131, 380] width 112 height 103
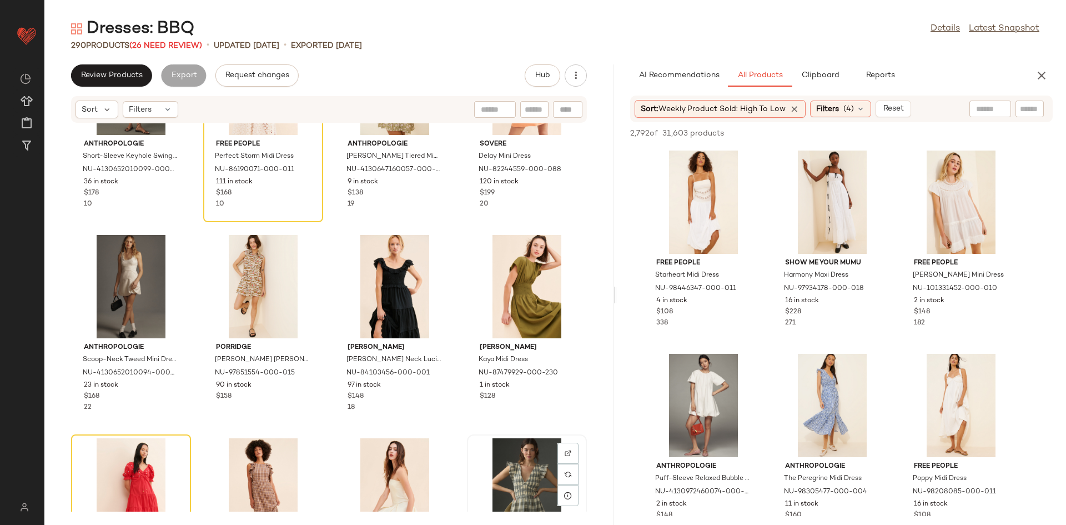
click at [503, 466] on div "View" at bounding box center [527, 489] width 112 height 103
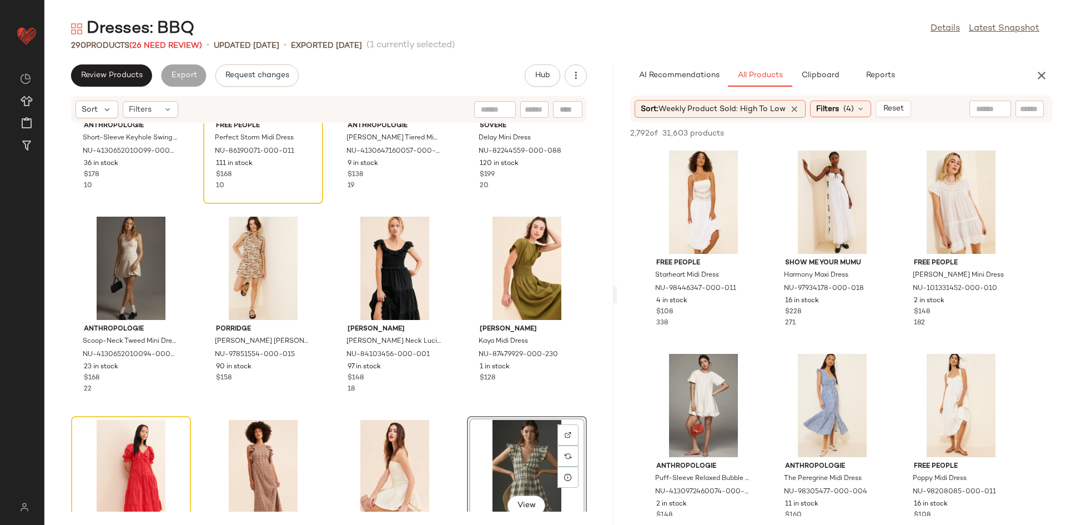
scroll to position [14038, 0]
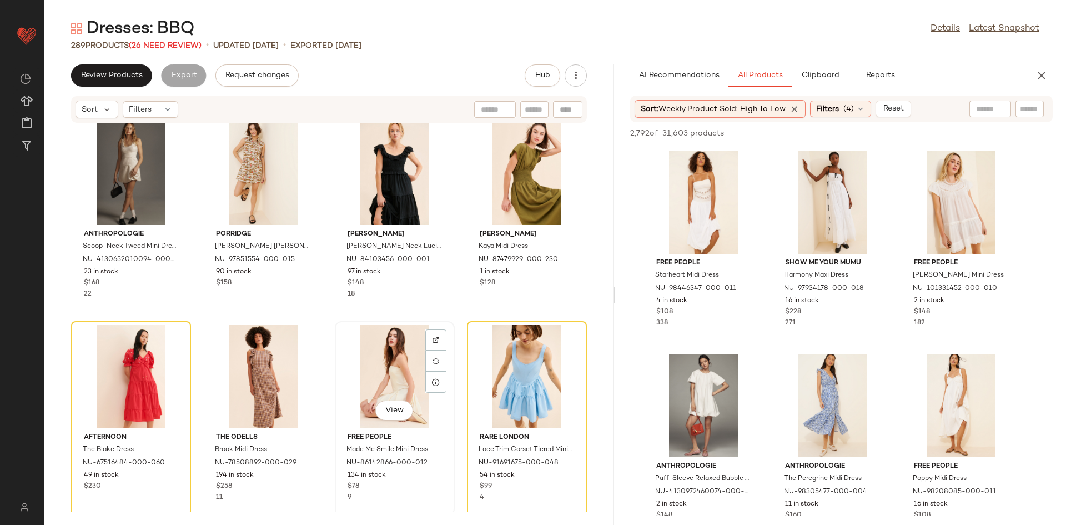
click at [394, 388] on div "View" at bounding box center [395, 376] width 112 height 103
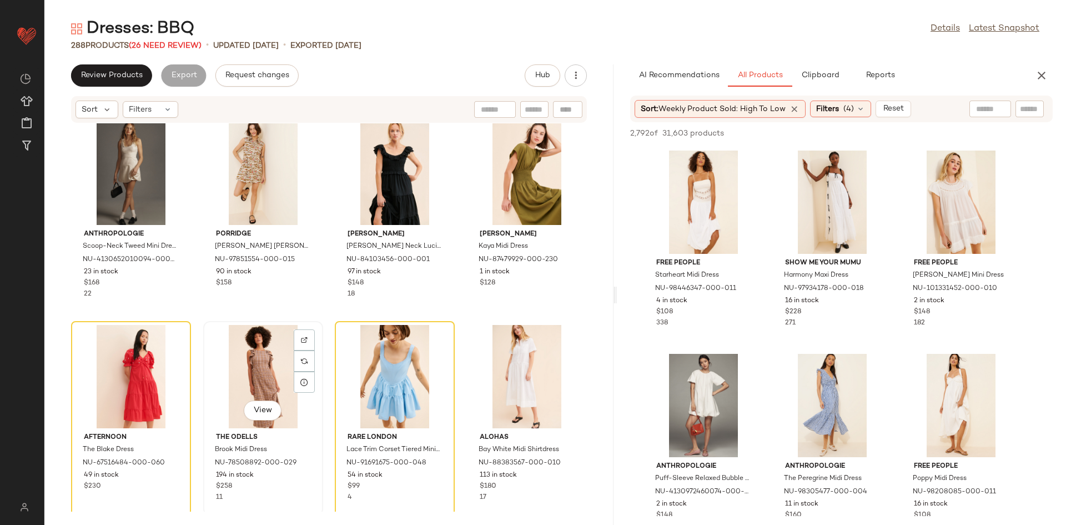
click at [236, 366] on div "View" at bounding box center [263, 376] width 112 height 103
click at [141, 375] on div "View" at bounding box center [131, 376] width 112 height 103
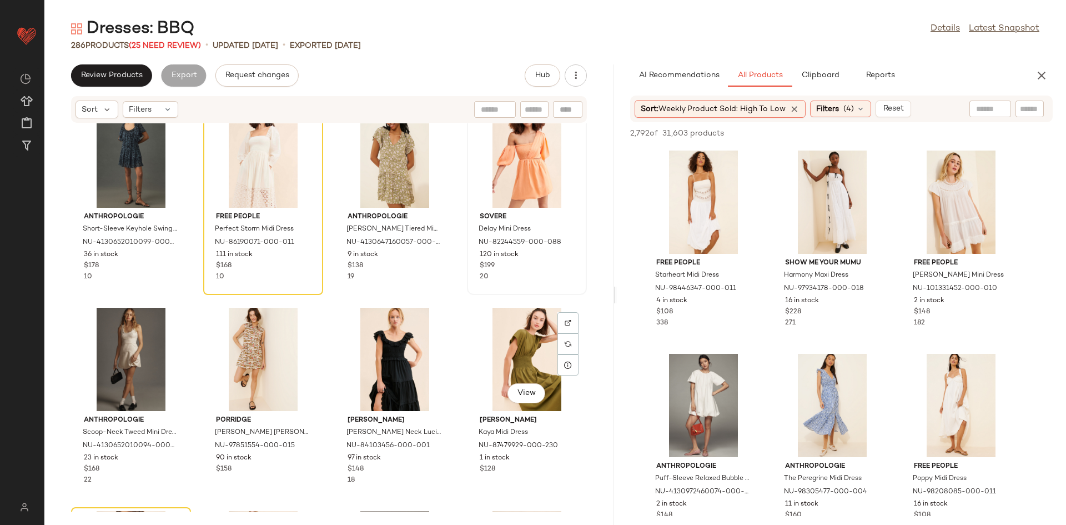
scroll to position [13830, 0]
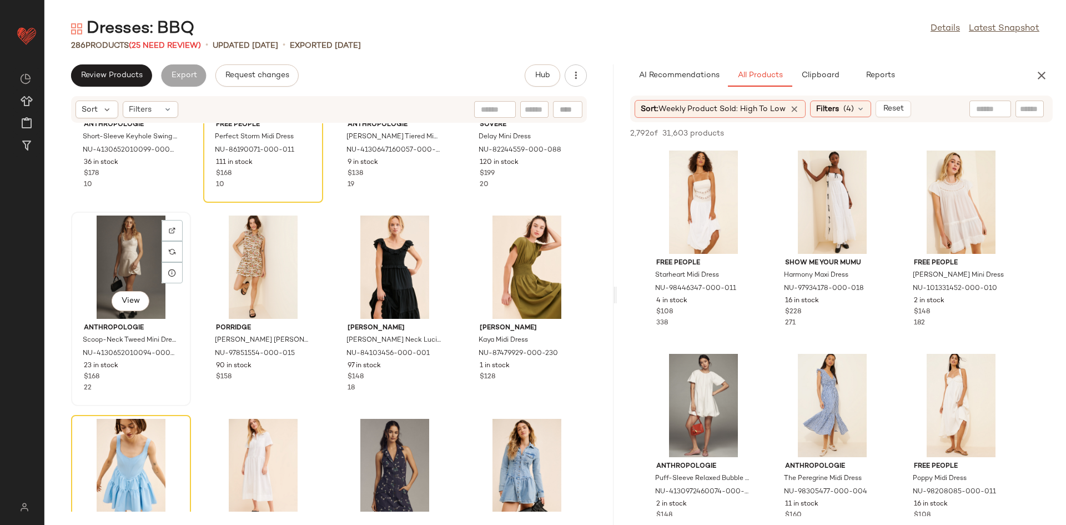
click at [121, 254] on div "View" at bounding box center [131, 266] width 112 height 103
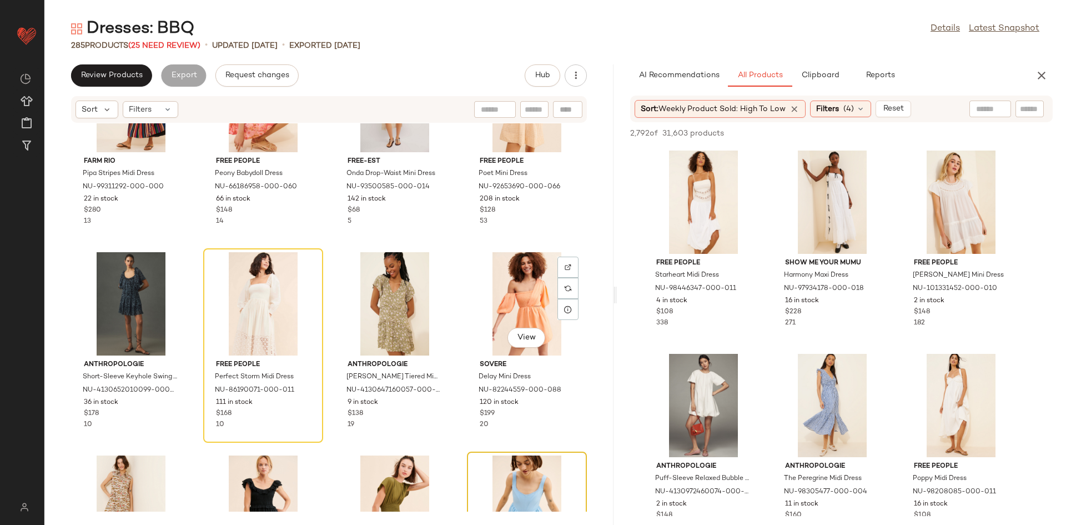
scroll to position [13560, 0]
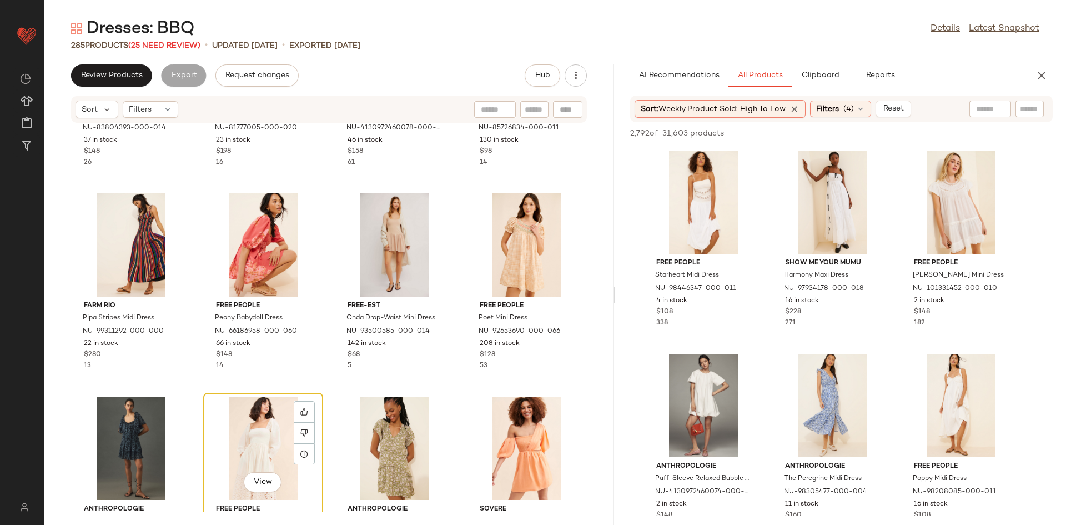
click at [254, 442] on div "View" at bounding box center [263, 447] width 112 height 103
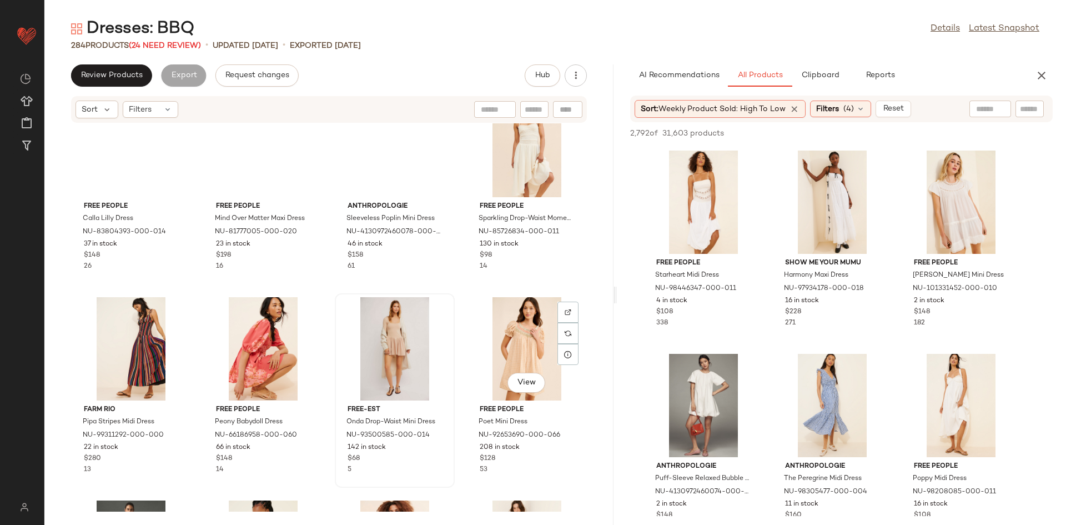
scroll to position [13443, 0]
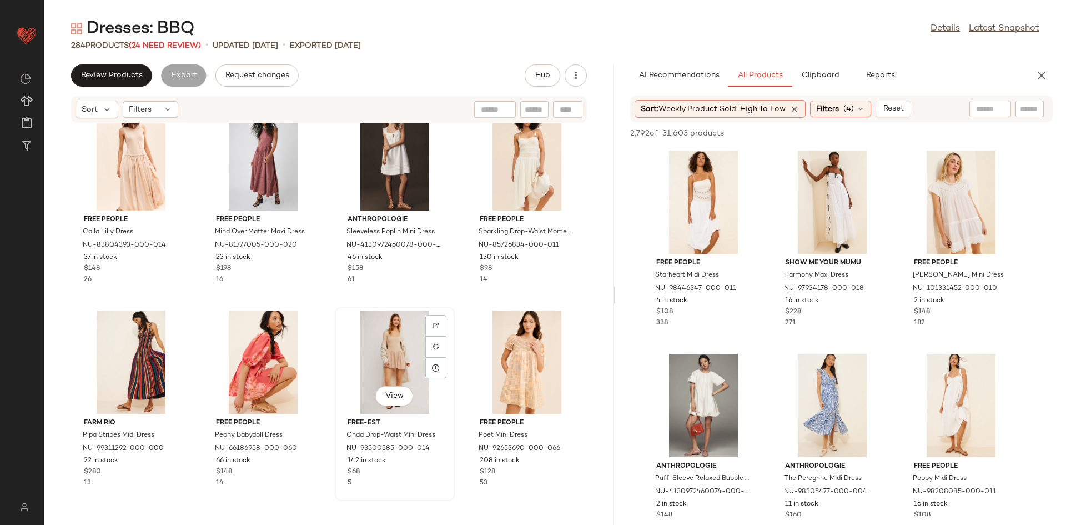
click at [408, 377] on div "View" at bounding box center [395, 361] width 112 height 103
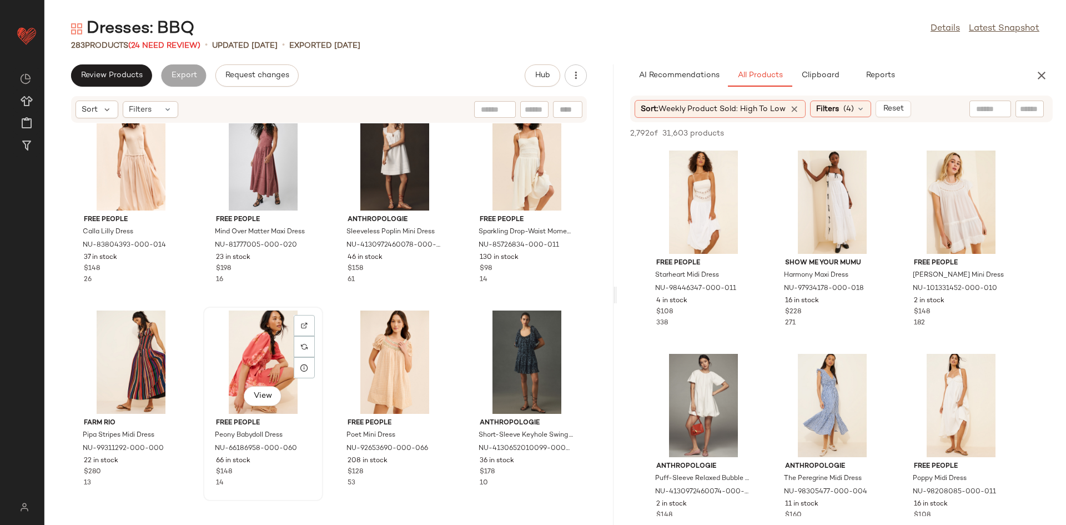
click at [271, 370] on div "View" at bounding box center [263, 361] width 112 height 103
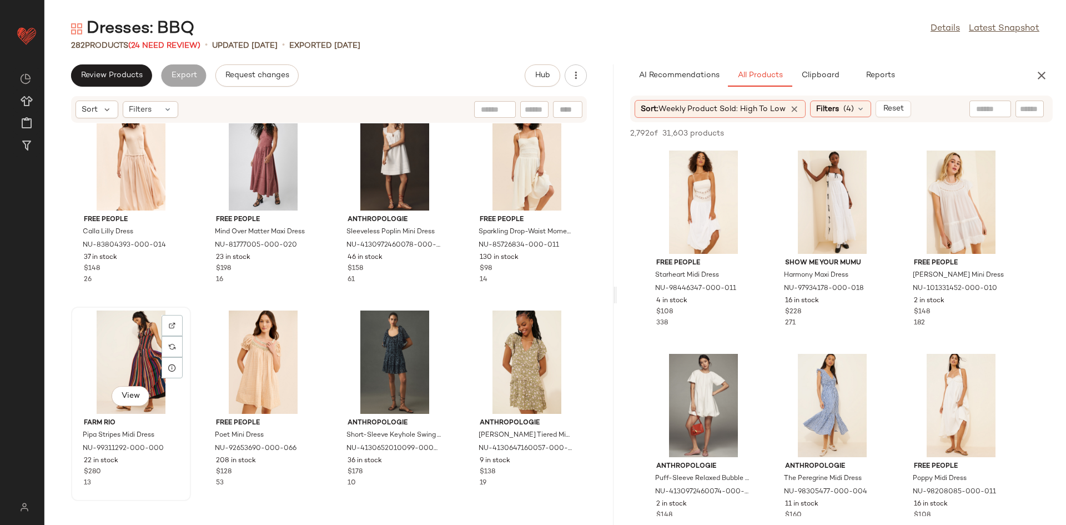
click at [146, 368] on div "View" at bounding box center [131, 361] width 112 height 103
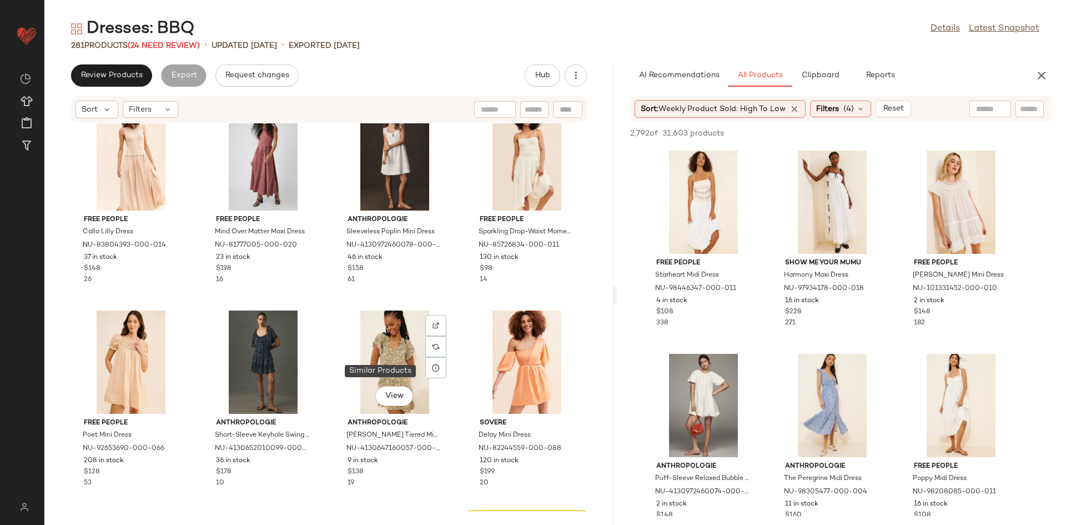
scroll to position [13278, 0]
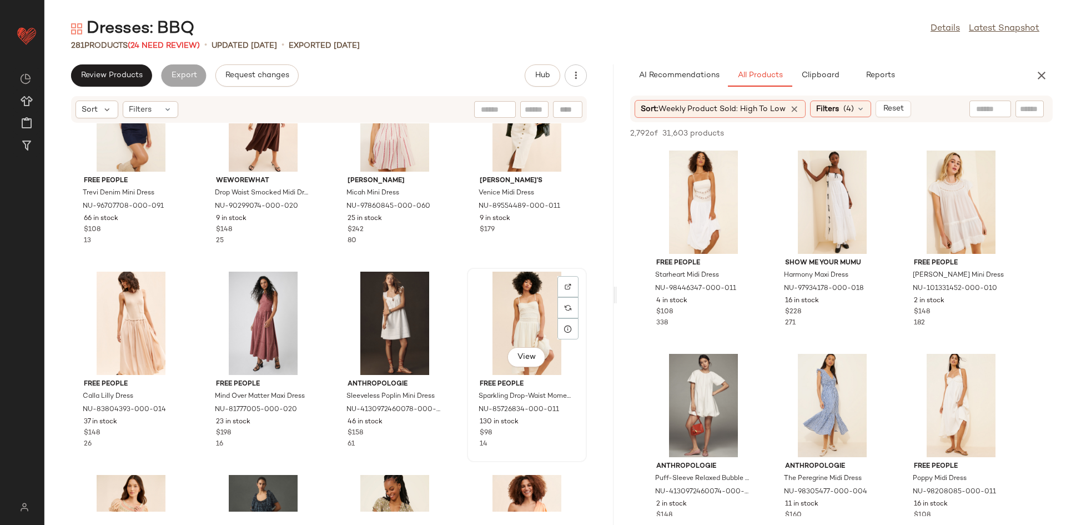
click at [527, 311] on div "View" at bounding box center [527, 322] width 112 height 103
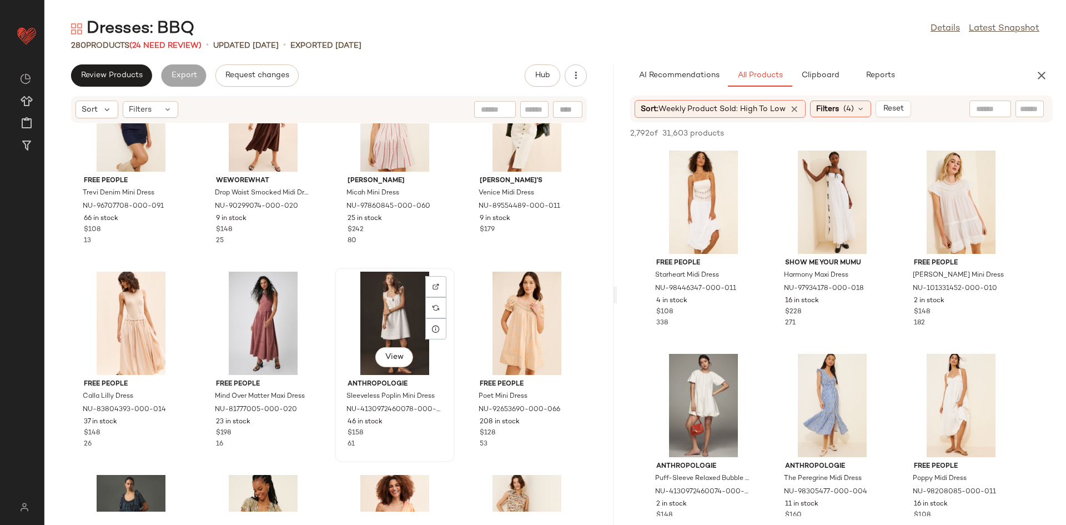
click at [380, 292] on div "View" at bounding box center [395, 322] width 112 height 103
click at [229, 318] on div "View" at bounding box center [263, 322] width 112 height 103
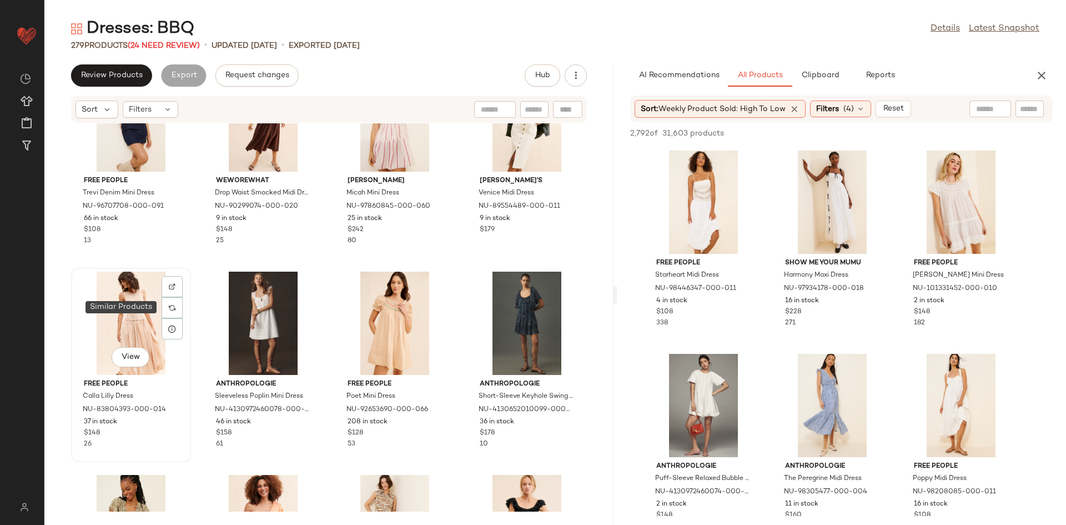
click at [114, 314] on div "View" at bounding box center [131, 322] width 112 height 103
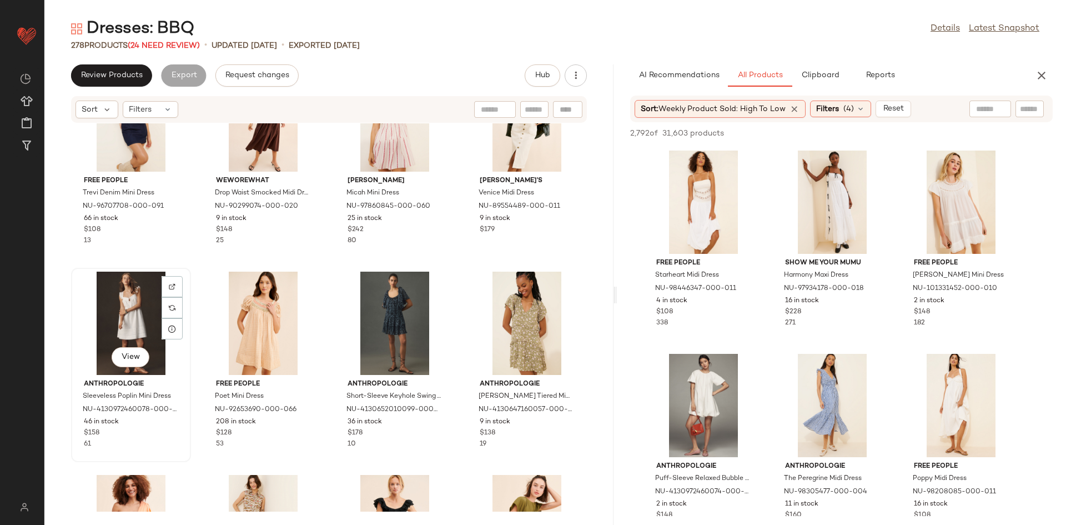
click at [113, 321] on div "View" at bounding box center [131, 322] width 112 height 103
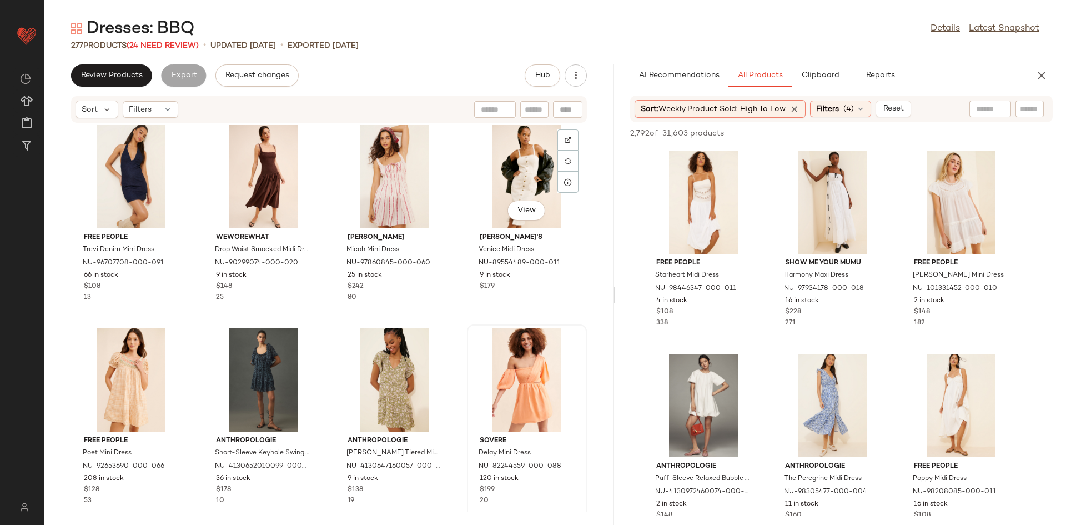
scroll to position [13225, 0]
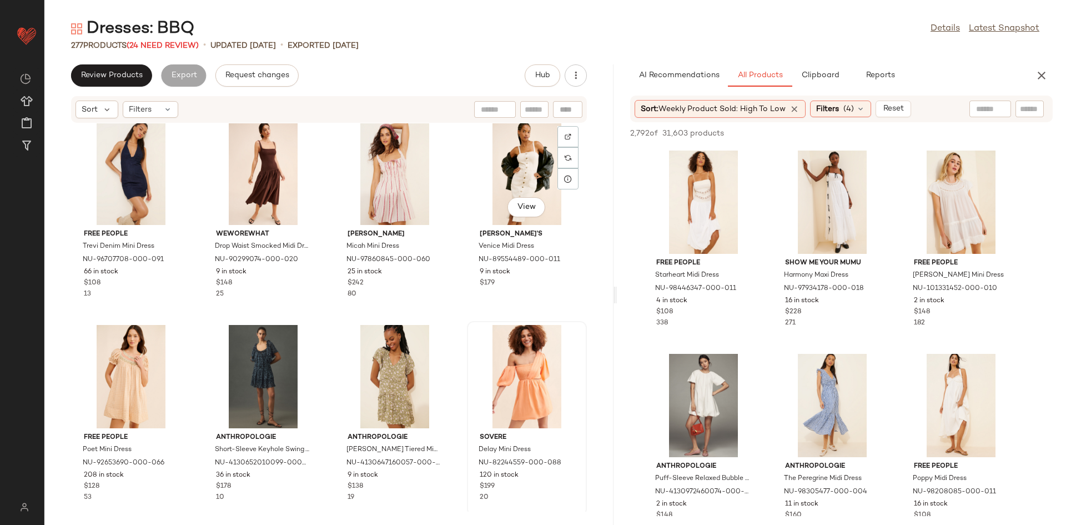
click at [511, 366] on div at bounding box center [527, 376] width 112 height 103
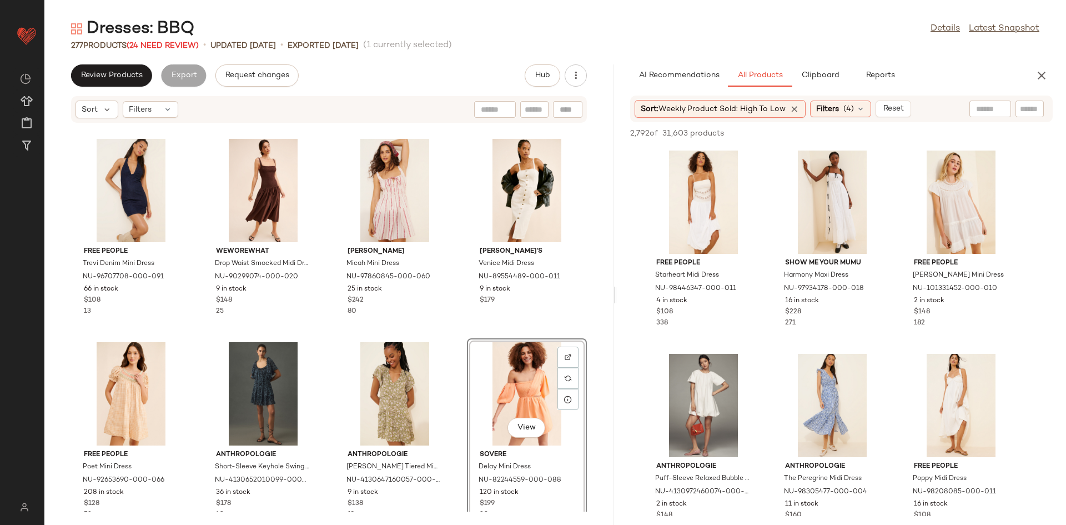
click at [522, 393] on div "View" at bounding box center [527, 393] width 112 height 103
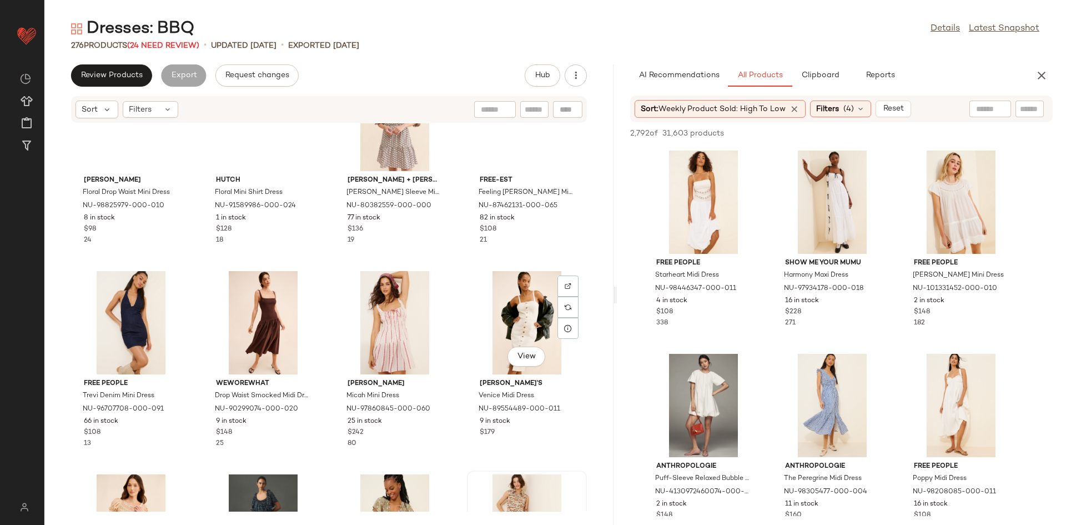
scroll to position [13192, 0]
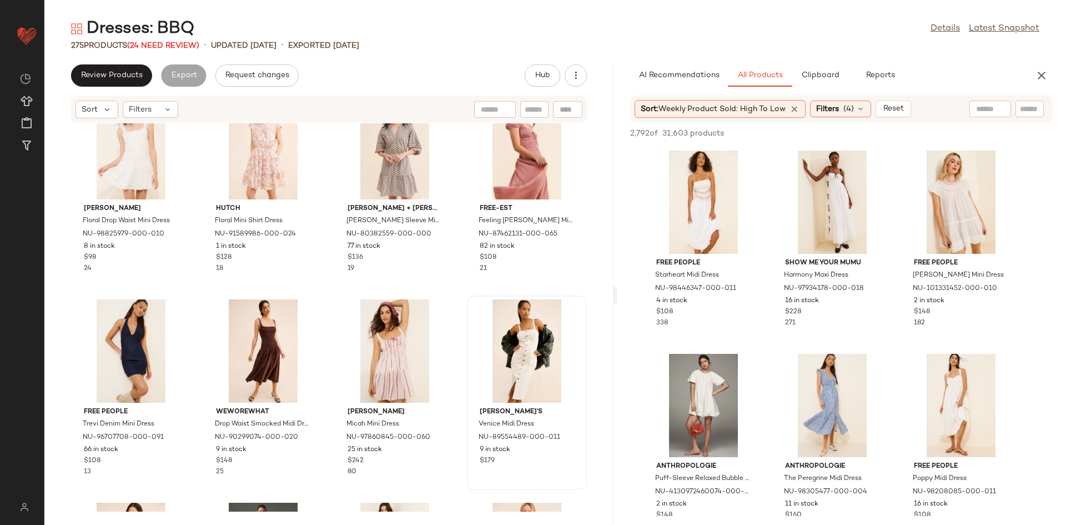
scroll to position [13035, 0]
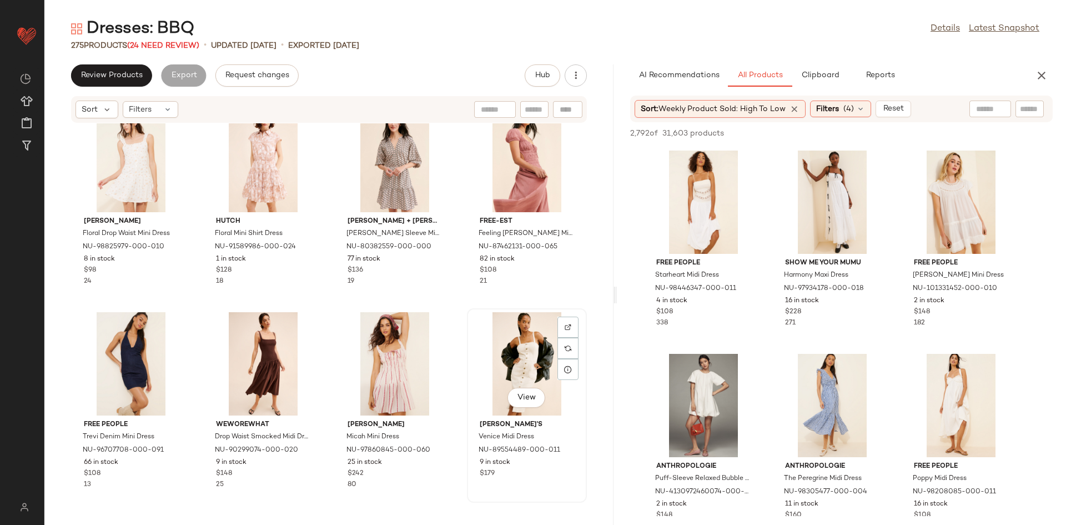
click at [507, 355] on div "View" at bounding box center [527, 363] width 112 height 103
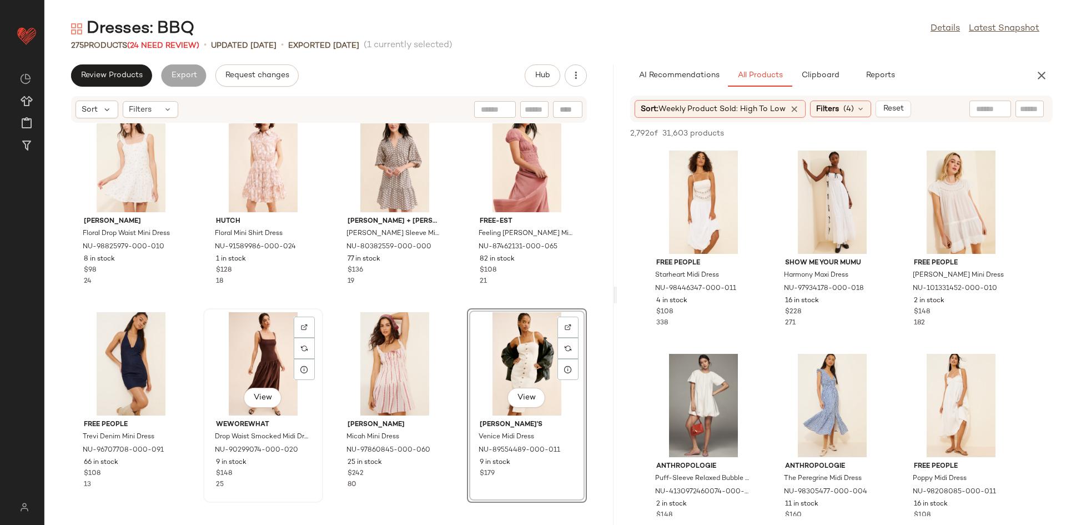
click at [273, 348] on div "View" at bounding box center [263, 363] width 112 height 103
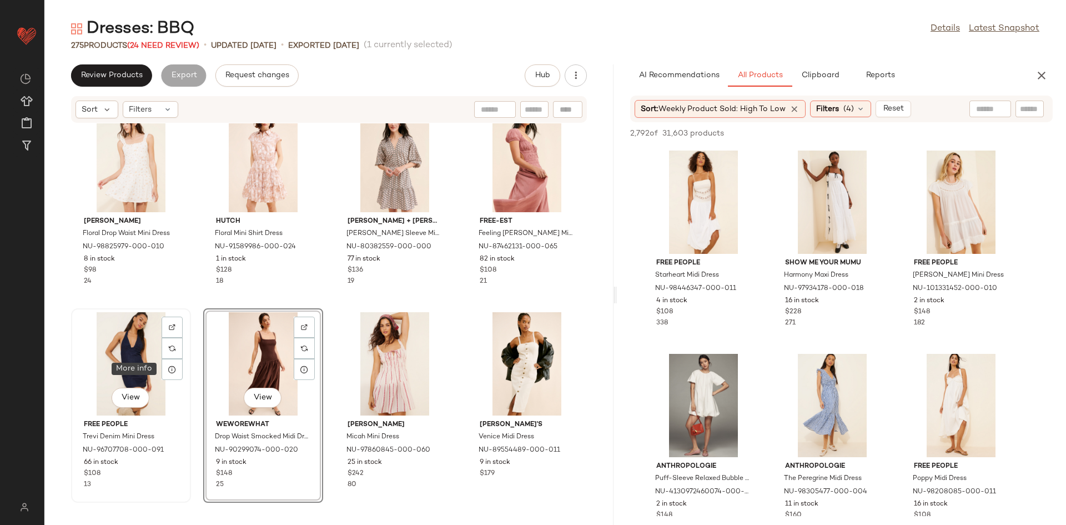
click at [129, 342] on div "View" at bounding box center [131, 363] width 112 height 103
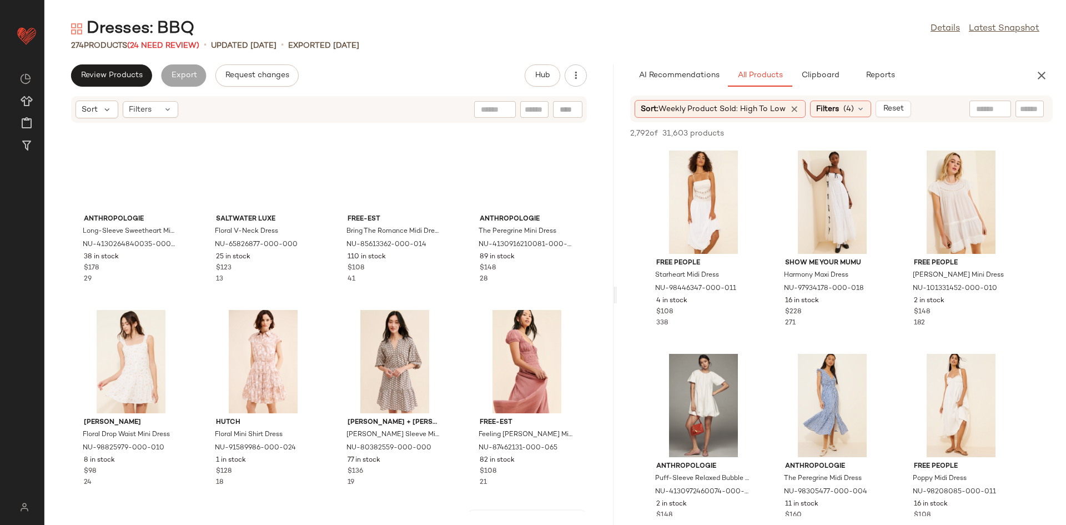
scroll to position [12809, 0]
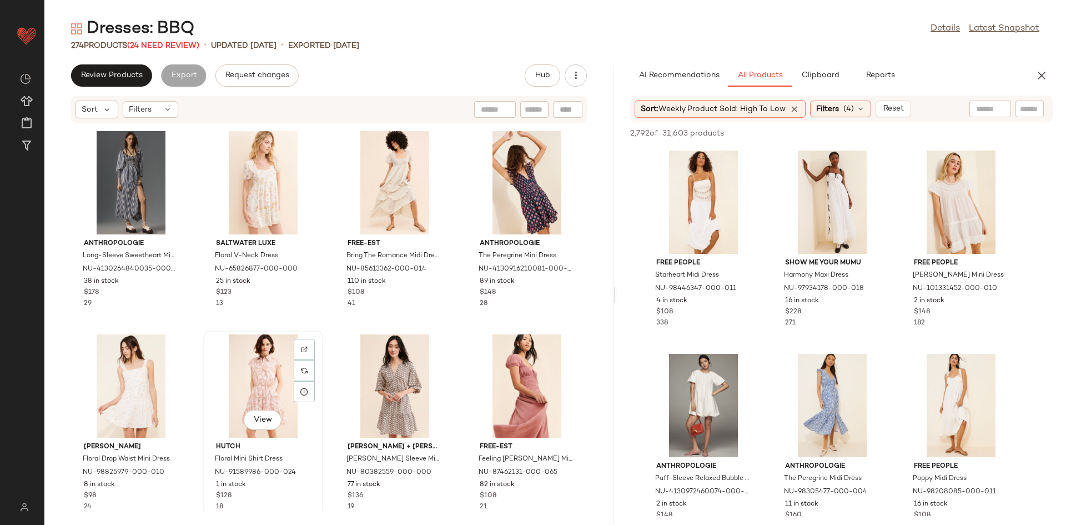
click at [246, 378] on div "View" at bounding box center [263, 385] width 112 height 103
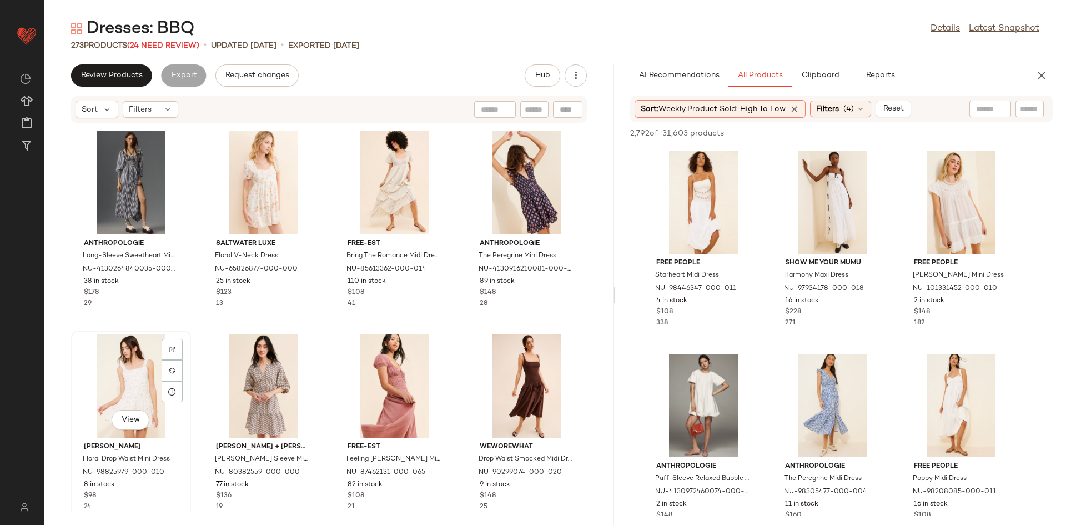
click at [135, 384] on div "View" at bounding box center [131, 385] width 112 height 103
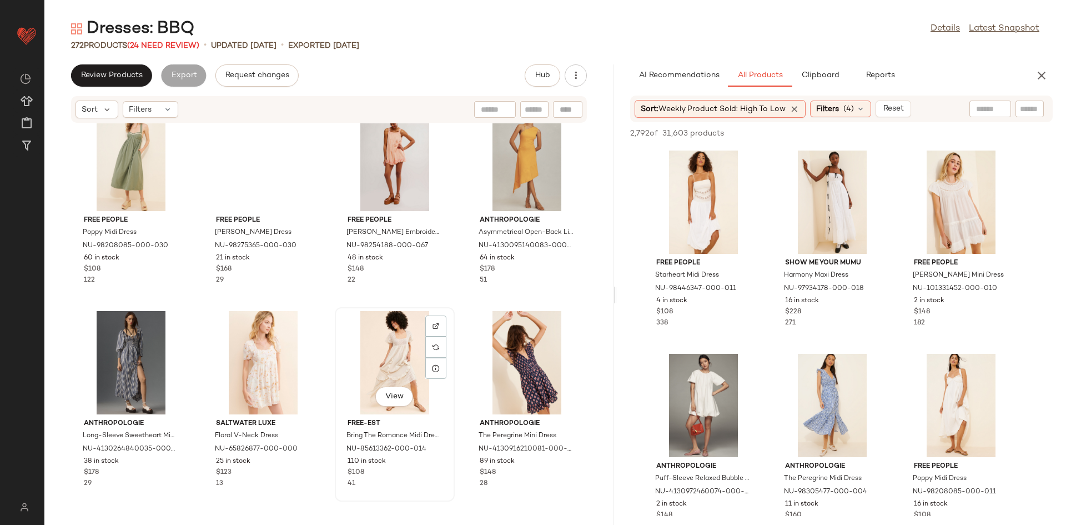
scroll to position [12612, 0]
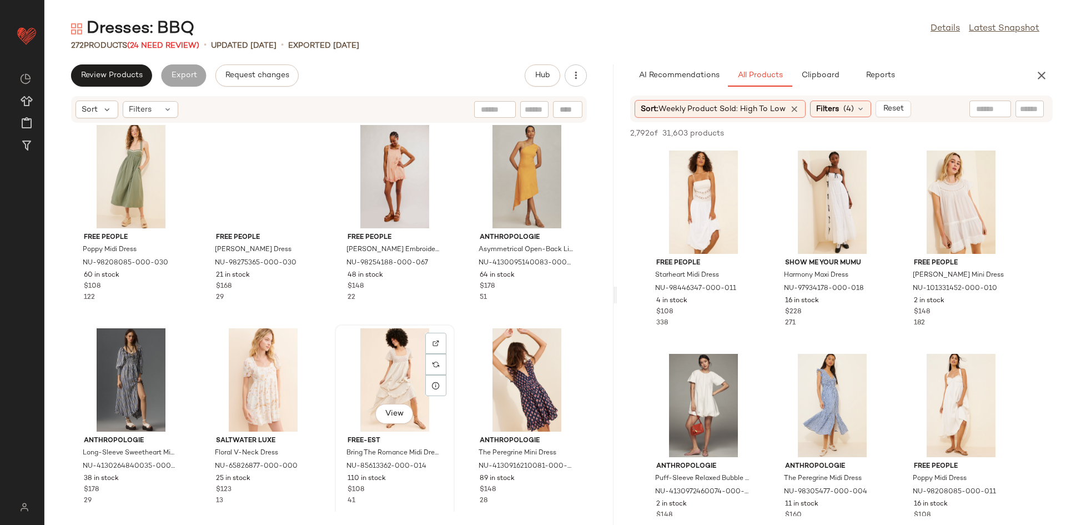
click at [411, 364] on div "View" at bounding box center [395, 379] width 112 height 103
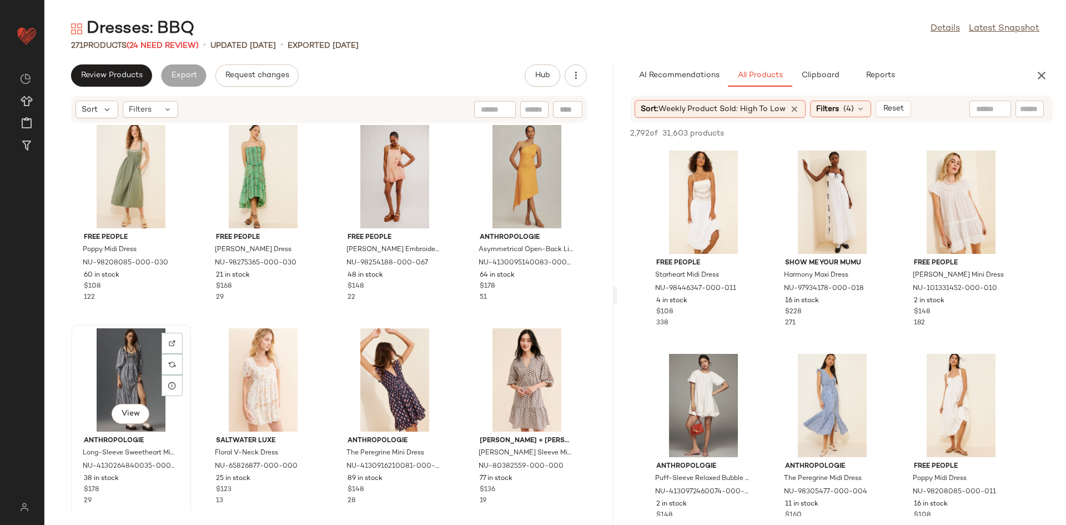
click at [152, 381] on div "View" at bounding box center [131, 379] width 112 height 103
click at [326, 304] on div "Free People Poppy Midi Dress NU-98208085-000-030 60 in stock $108 122 Free Peop…" at bounding box center [328, 317] width 569 height 388
click at [268, 358] on div "View" at bounding box center [263, 379] width 112 height 103
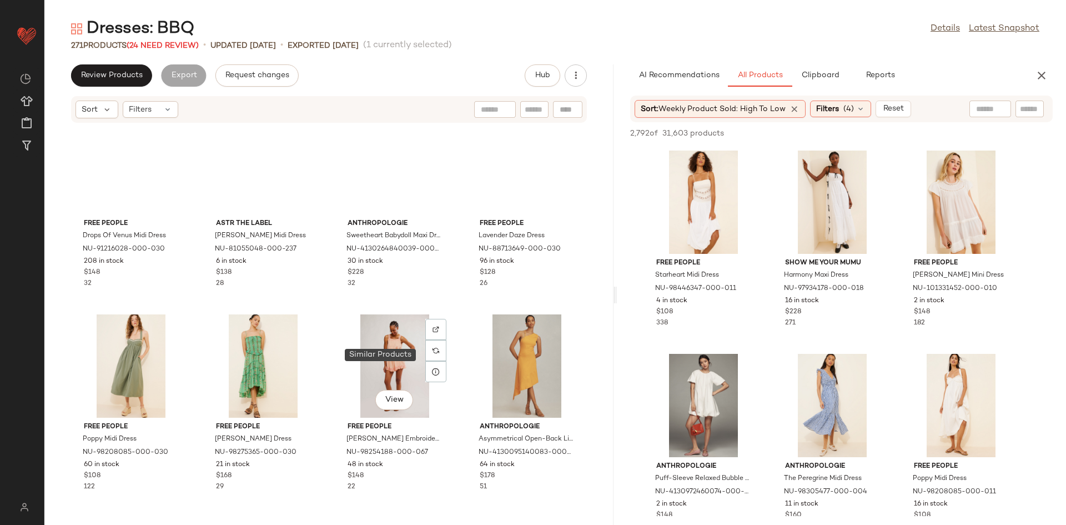
scroll to position [12418, 0]
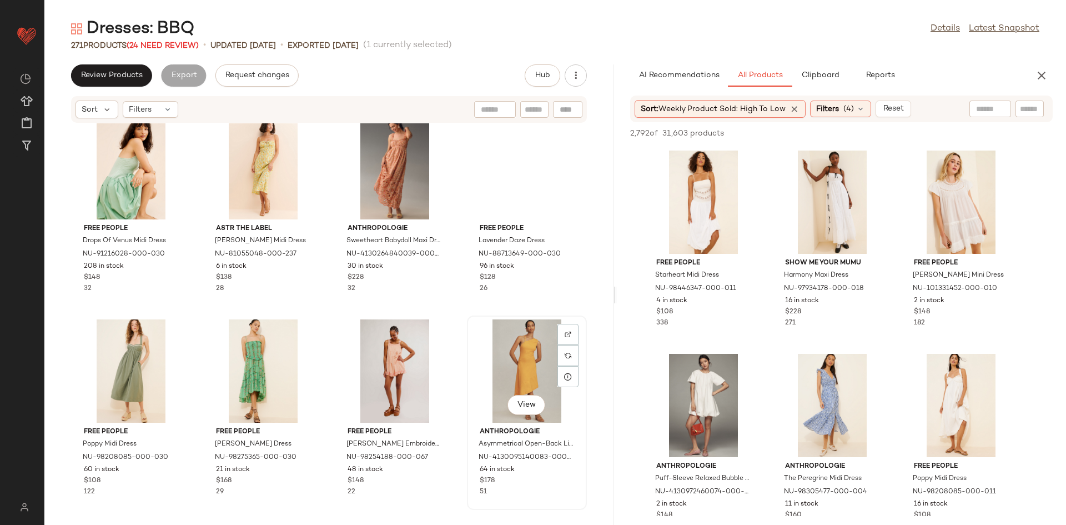
click at [478, 360] on div "View" at bounding box center [527, 370] width 112 height 103
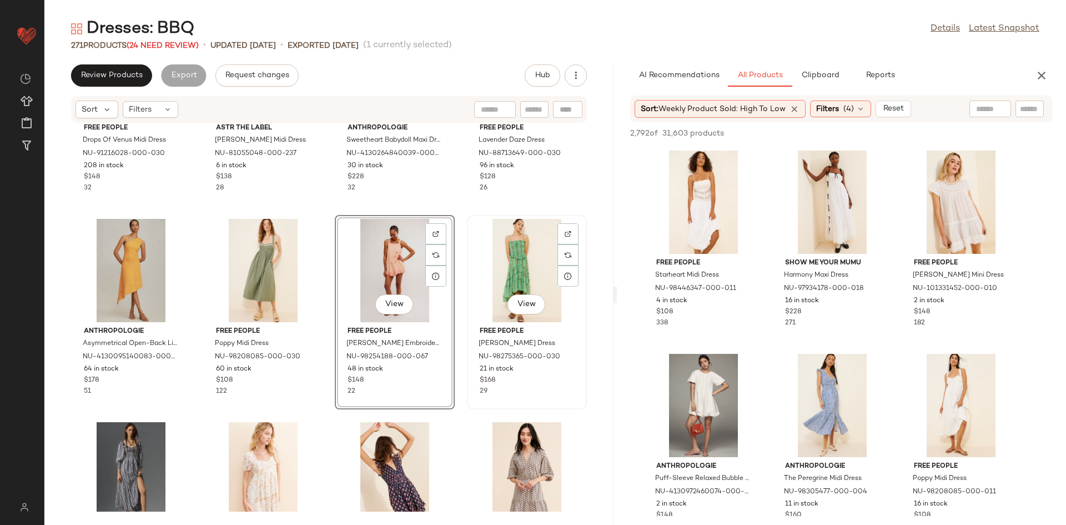
scroll to position [12524, 0]
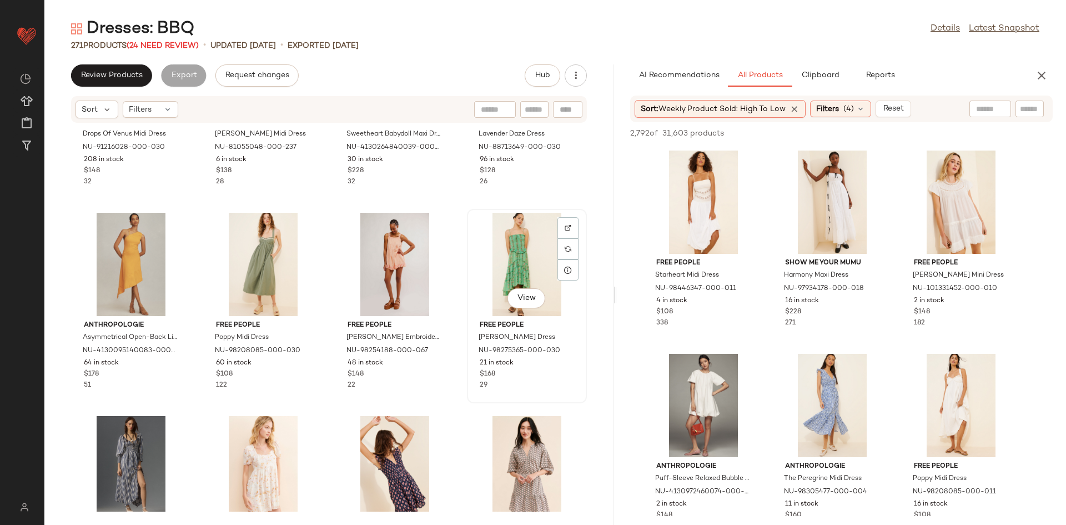
click at [468, 324] on div "View Free People Alejandra Midi Dress NU-98275365-000-030 21 in stock $168 29" at bounding box center [527, 306] width 118 height 192
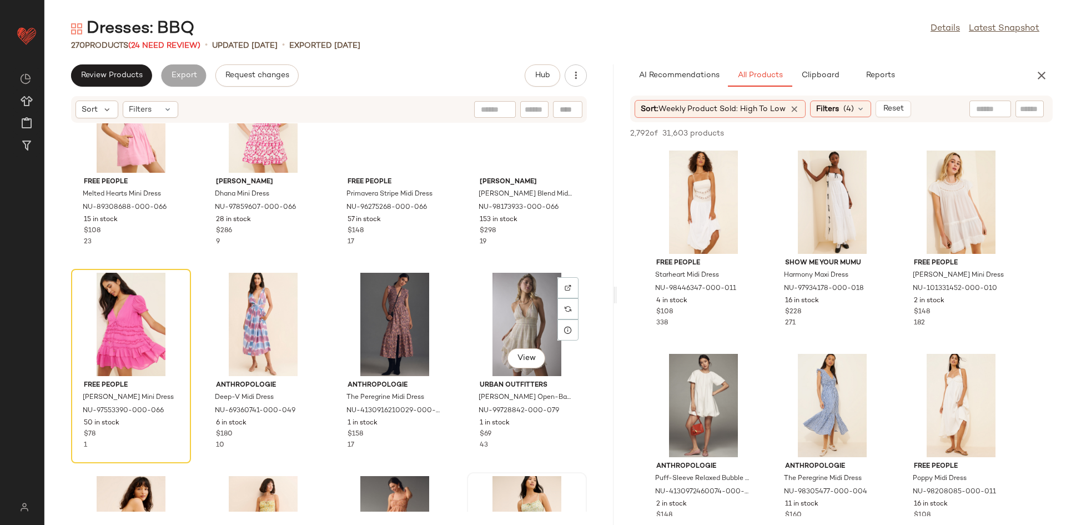
scroll to position [11912, 0]
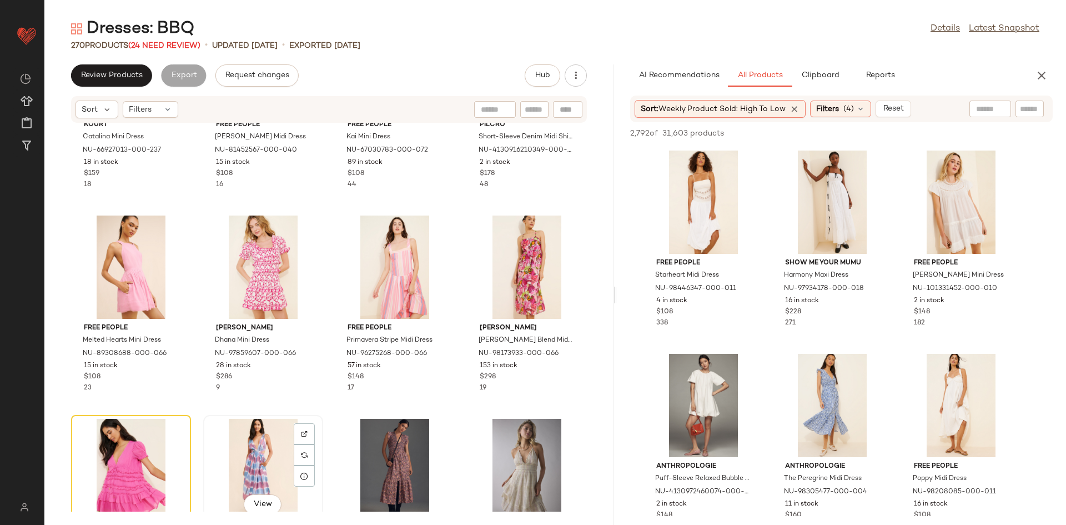
click at [232, 429] on div "View" at bounding box center [263, 470] width 112 height 103
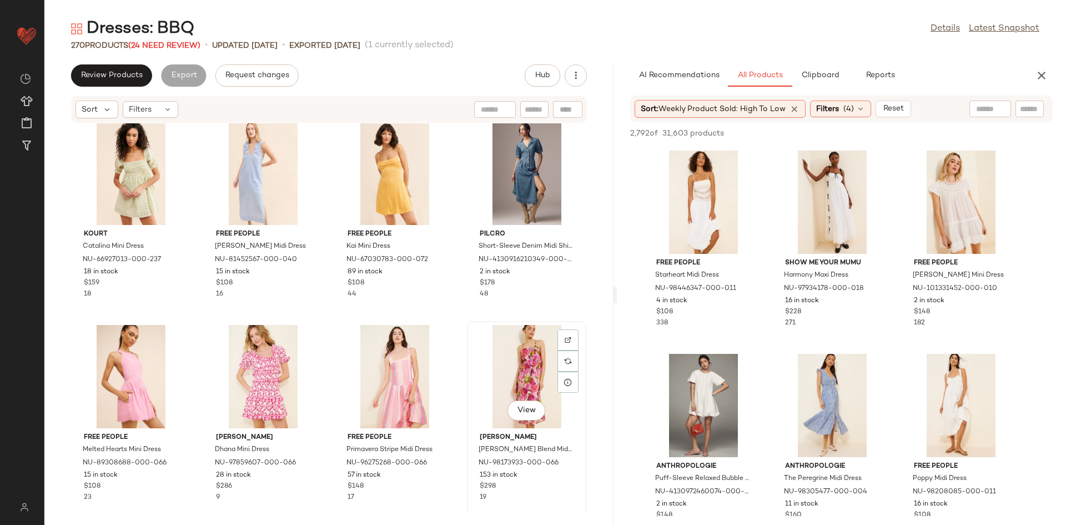
scroll to position [11797, 0]
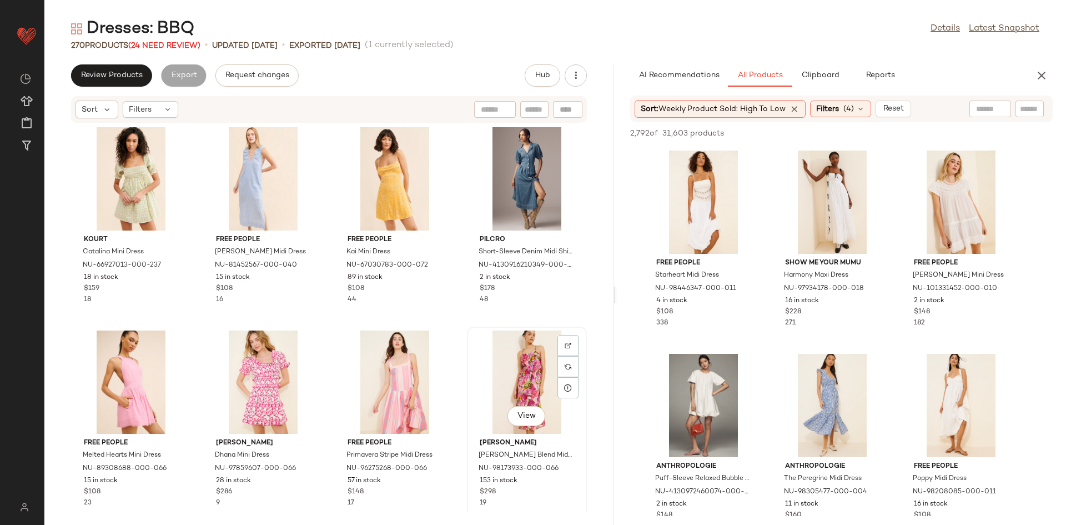
click at [499, 378] on div "View" at bounding box center [527, 381] width 112 height 103
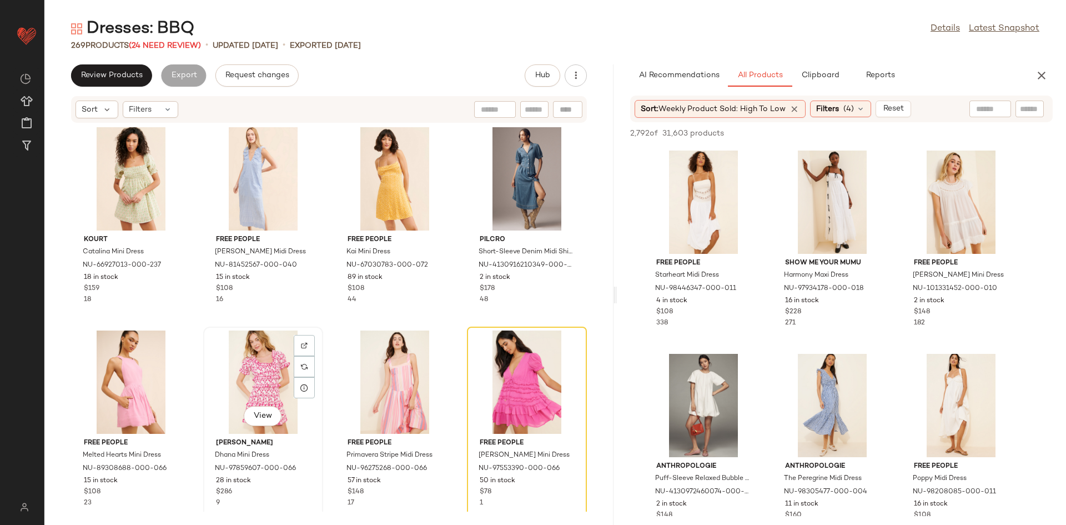
click at [280, 379] on div "View" at bounding box center [263, 381] width 112 height 103
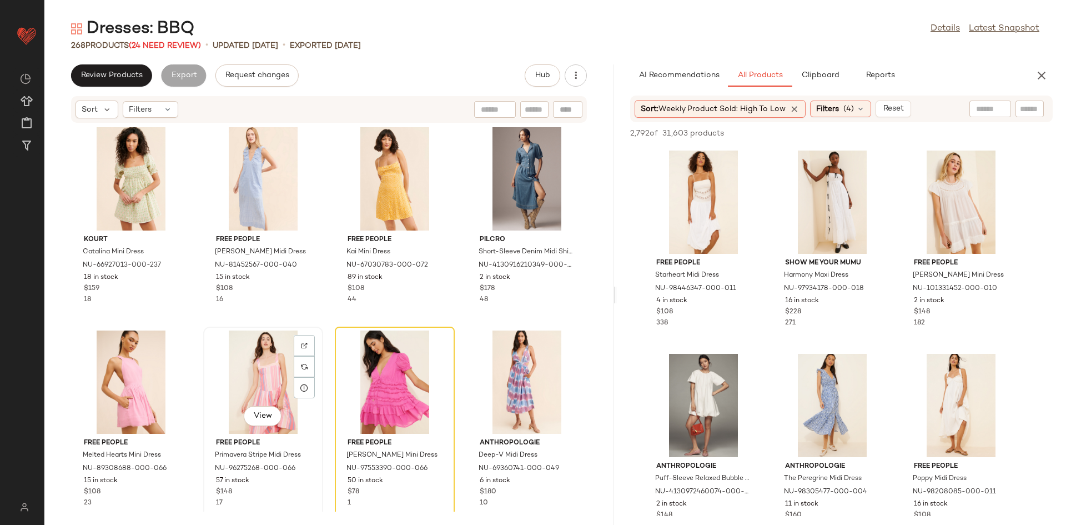
click at [281, 380] on div "View" at bounding box center [263, 381] width 112 height 103
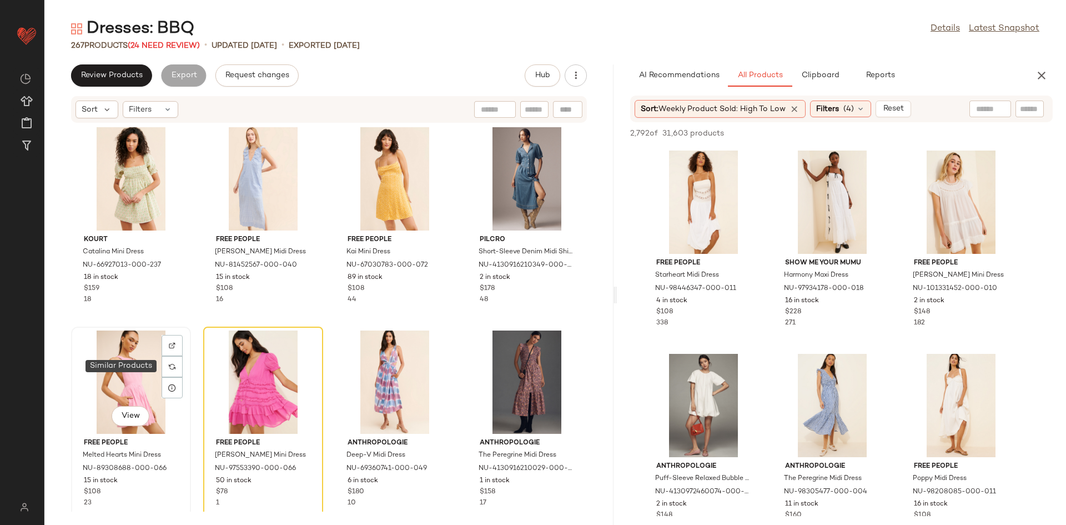
click at [119, 373] on div "View" at bounding box center [131, 381] width 112 height 103
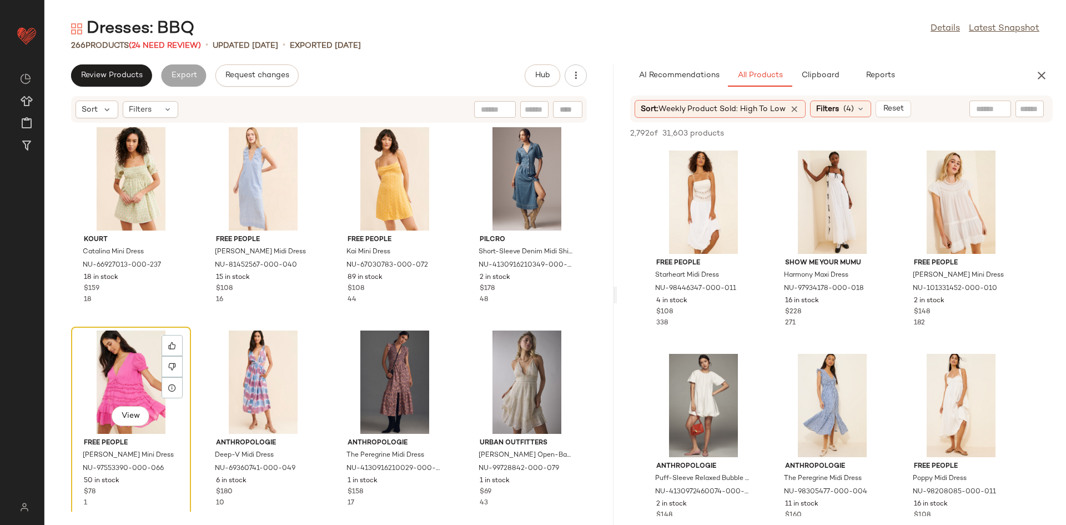
click at [95, 383] on div "View" at bounding box center [131, 381] width 112 height 103
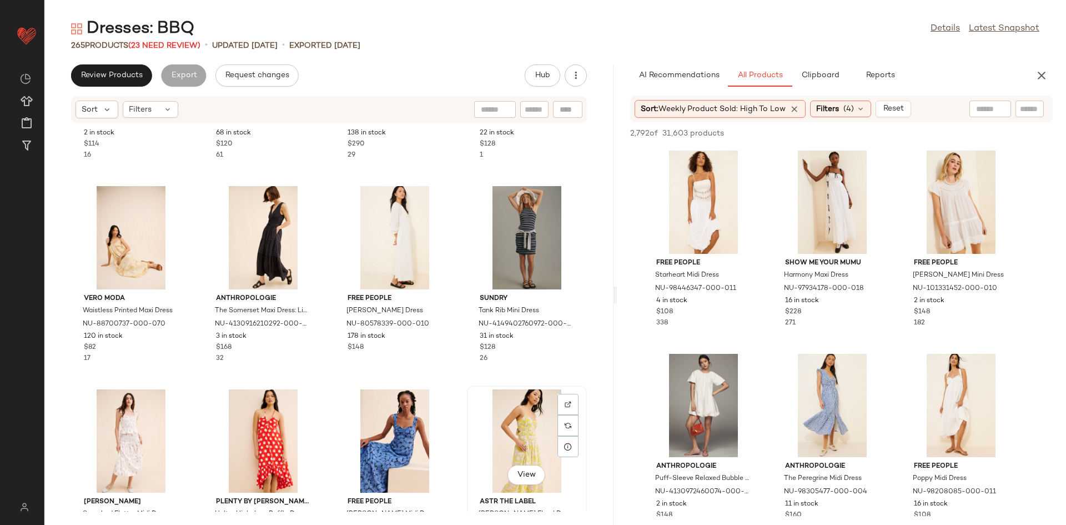
scroll to position [11037, 0]
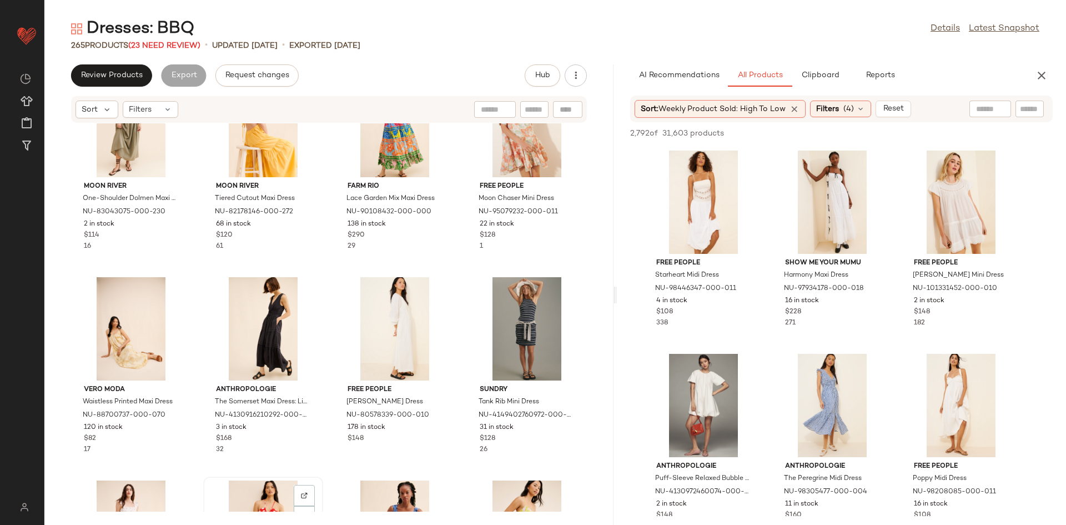
click at [276, 489] on div "View" at bounding box center [263, 531] width 112 height 103
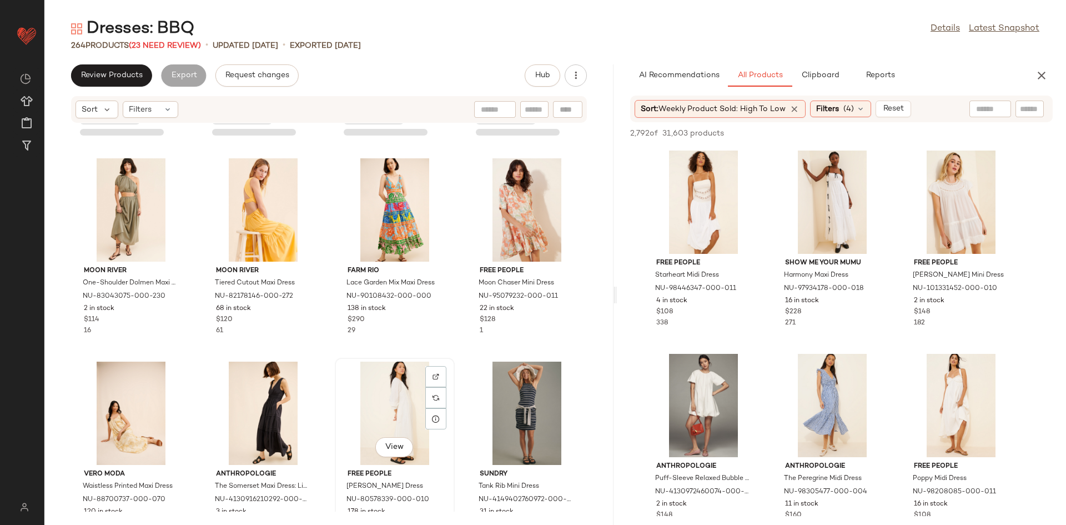
scroll to position [10799, 0]
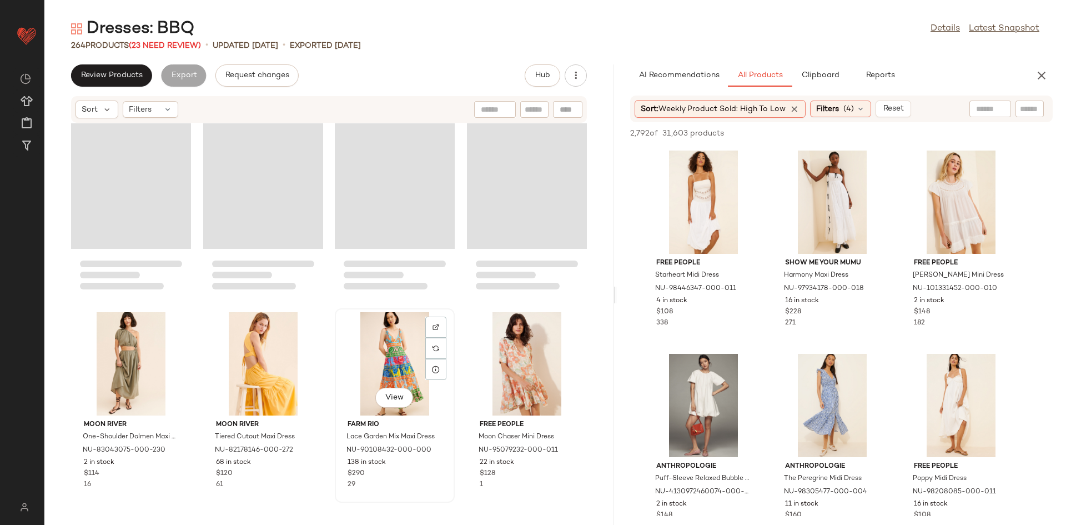
click at [369, 336] on div "View" at bounding box center [395, 363] width 112 height 103
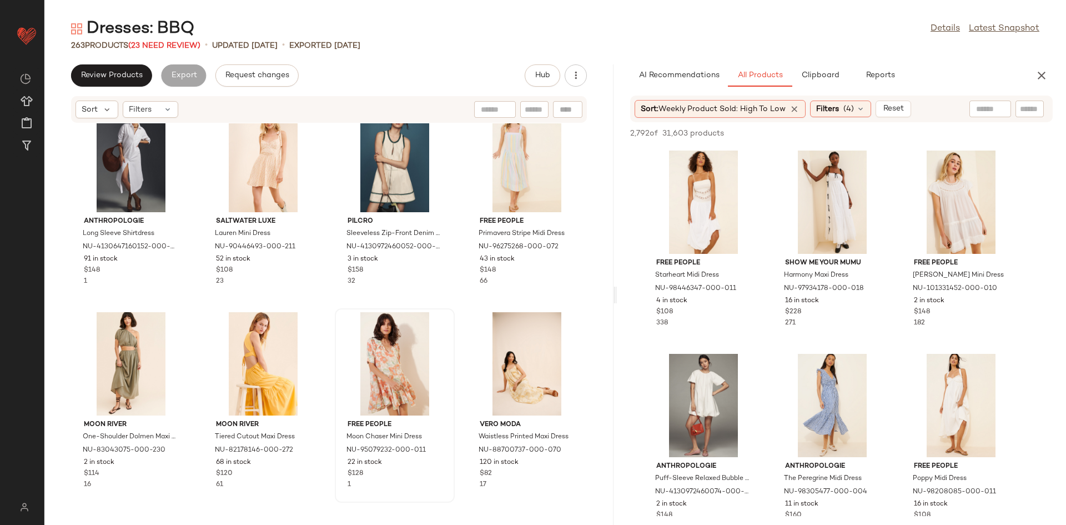
click at [372, 335] on div at bounding box center [395, 363] width 112 height 103
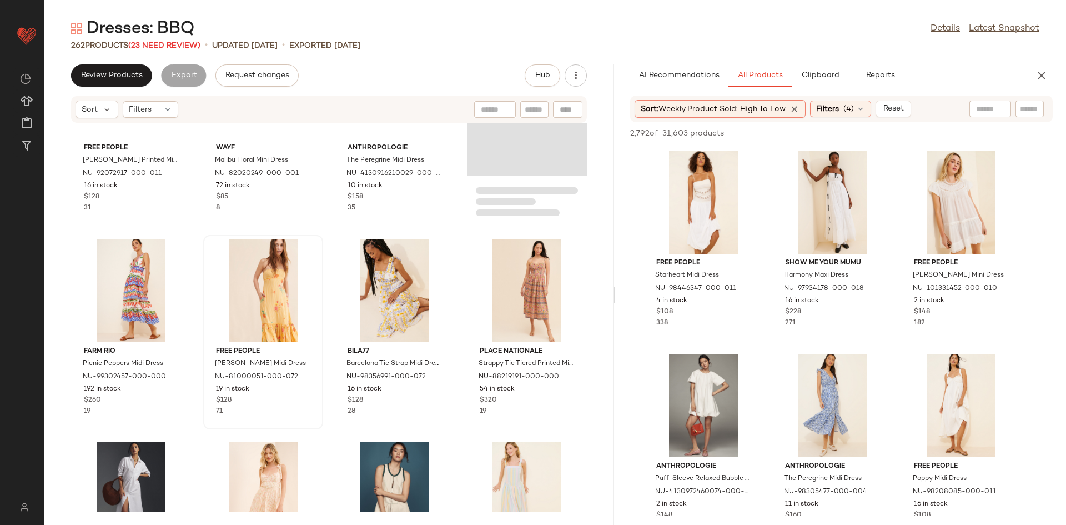
scroll to position [10445, 0]
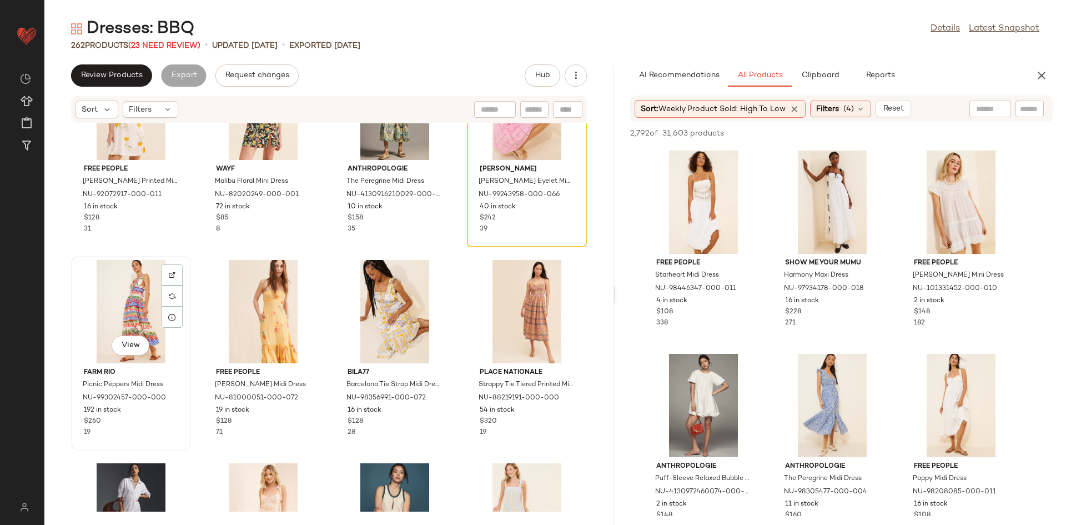
click at [144, 312] on div "View" at bounding box center [131, 311] width 112 height 103
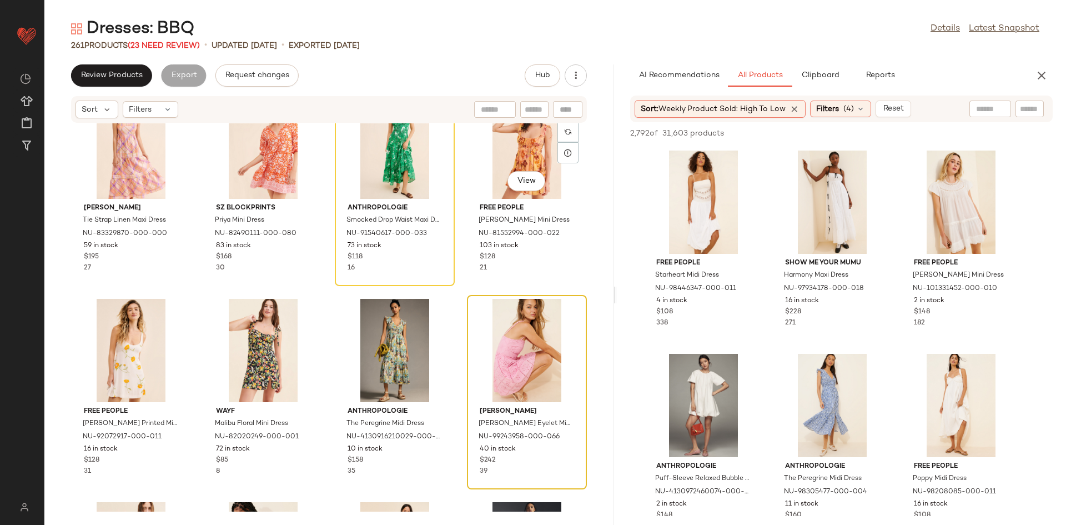
scroll to position [10205, 0]
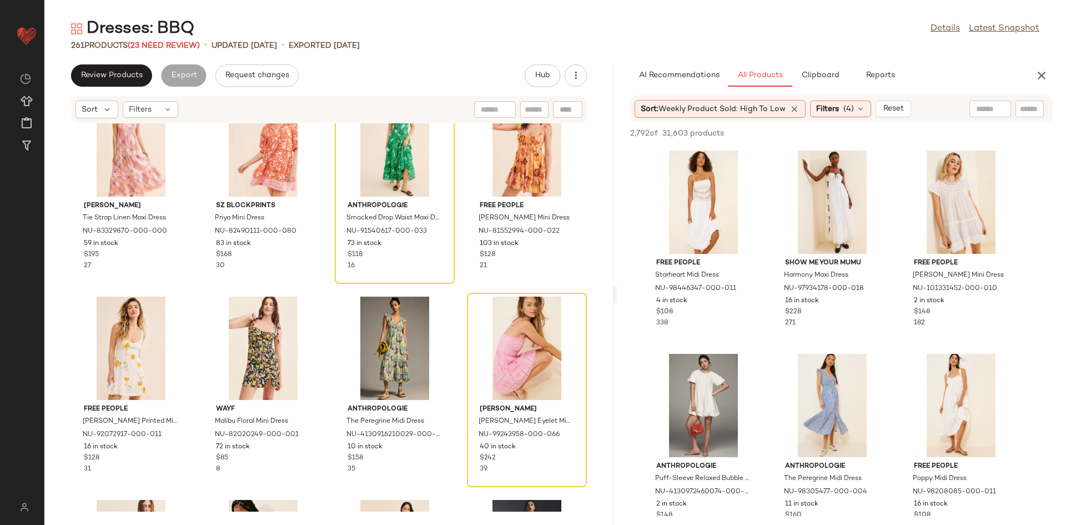
click at [195, 321] on div "Kachel Tie Strap Linen Maxi Dress NU-83329870-000-000 59 in stock $195 27 SZ Bl…" at bounding box center [328, 317] width 569 height 388
click at [215, 333] on div "View" at bounding box center [263, 347] width 112 height 103
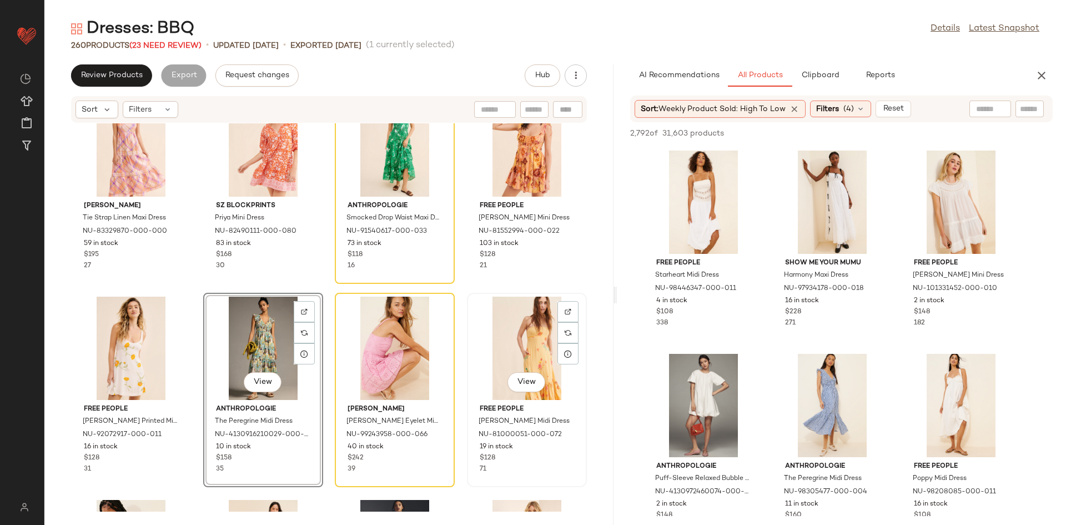
click at [477, 350] on div "View" at bounding box center [527, 347] width 112 height 103
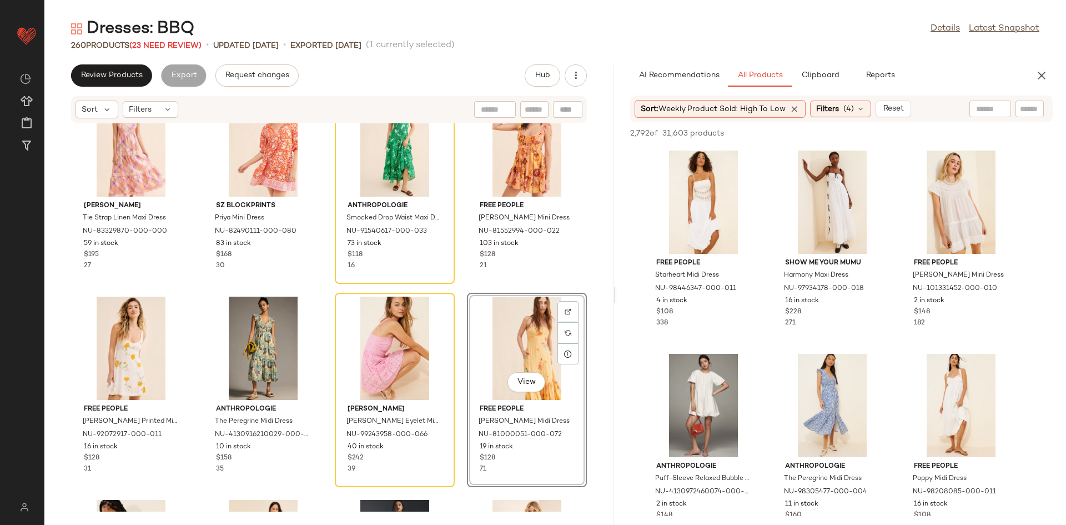
click at [502, 335] on div "View" at bounding box center [527, 347] width 112 height 103
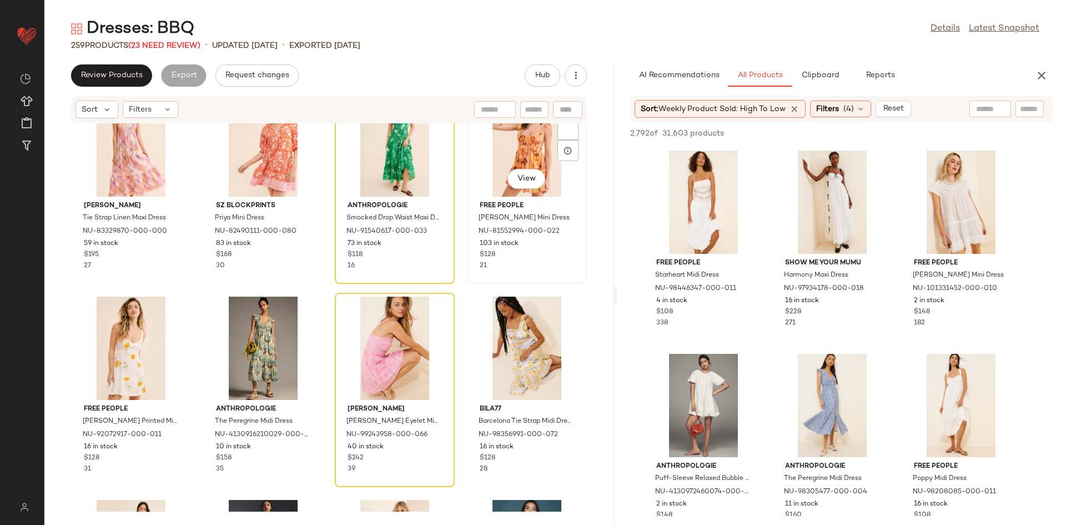
click at [509, 279] on div "View Free People Vernon Mini Dress NU-81552994-000-022 103 in stock $128 21" at bounding box center [527, 186] width 118 height 192
click at [514, 340] on div "View" at bounding box center [527, 347] width 112 height 103
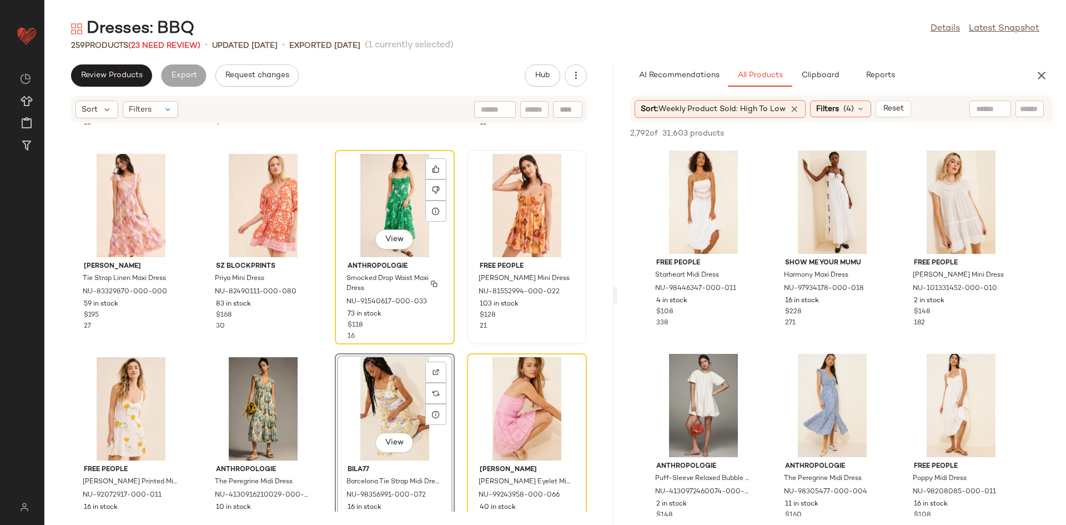
scroll to position [10160, 0]
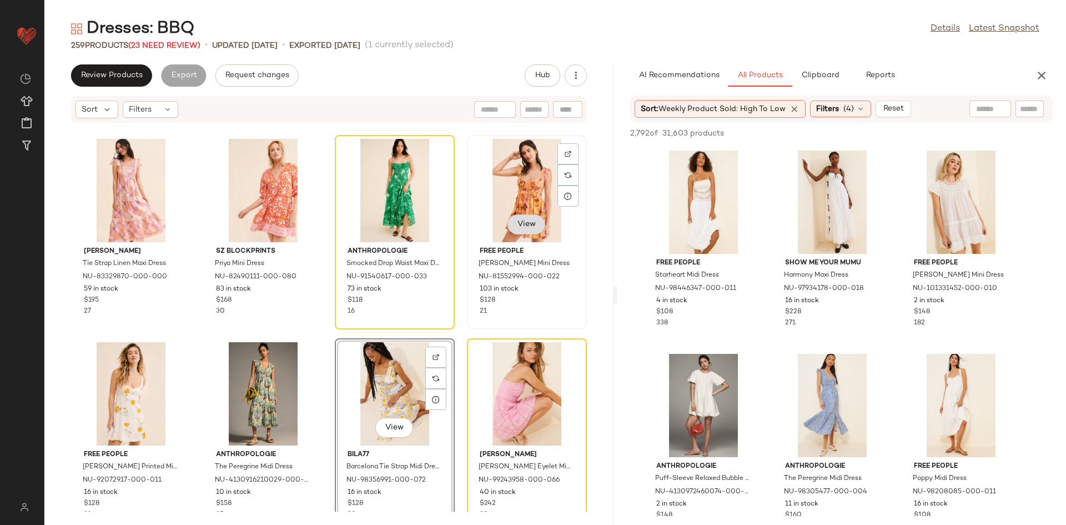
click at [517, 220] on span "View" at bounding box center [526, 224] width 19 height 9
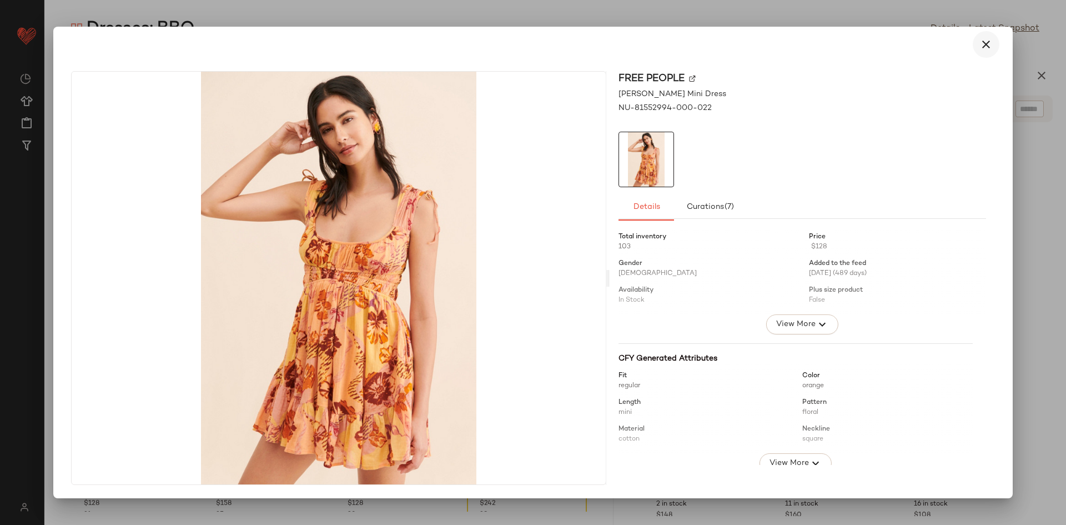
click at [987, 38] on icon "button" at bounding box center [985, 44] width 13 height 13
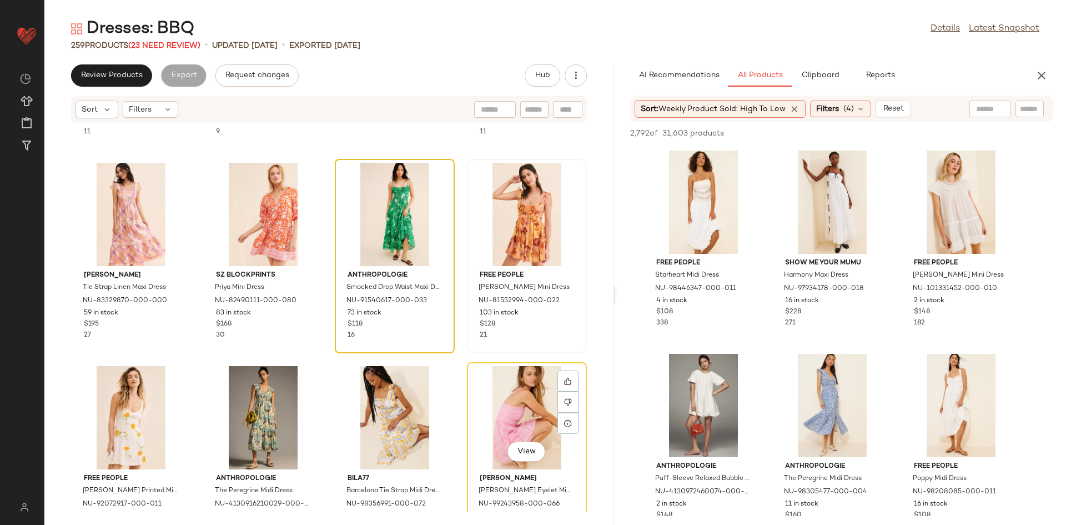
scroll to position [10126, 0]
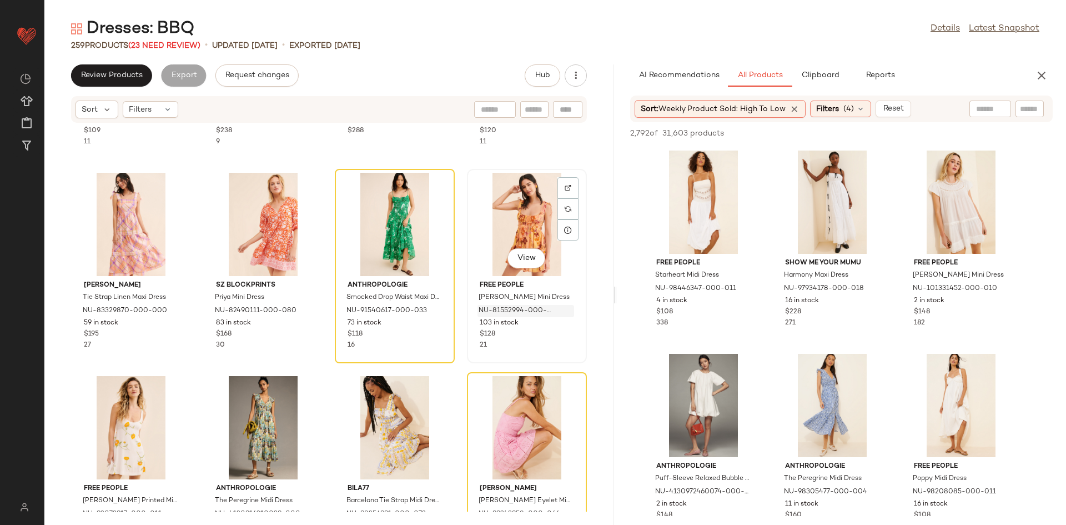
click at [519, 315] on span "NU-81552994-000-022" at bounding box center [515, 311] width 73 height 10
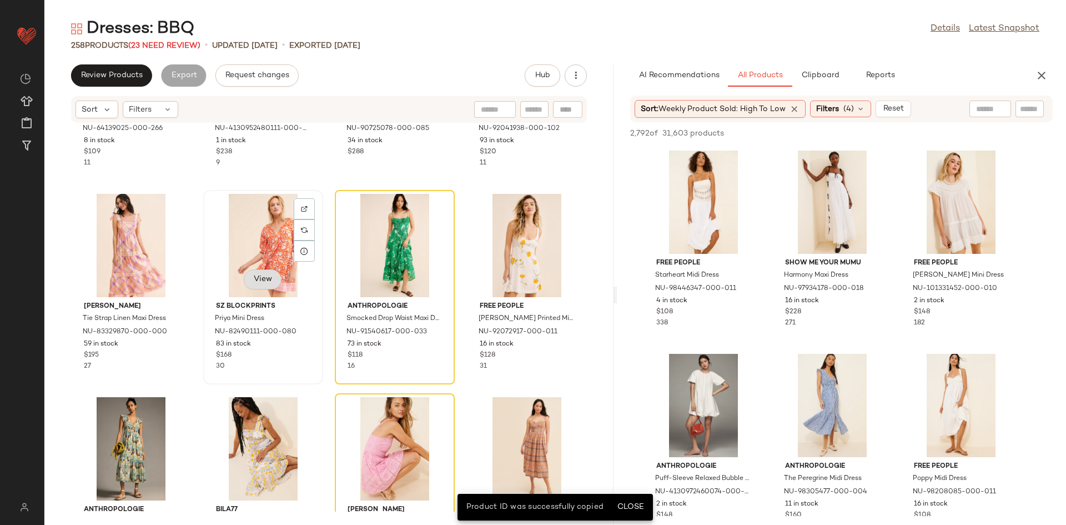
scroll to position [9923, 0]
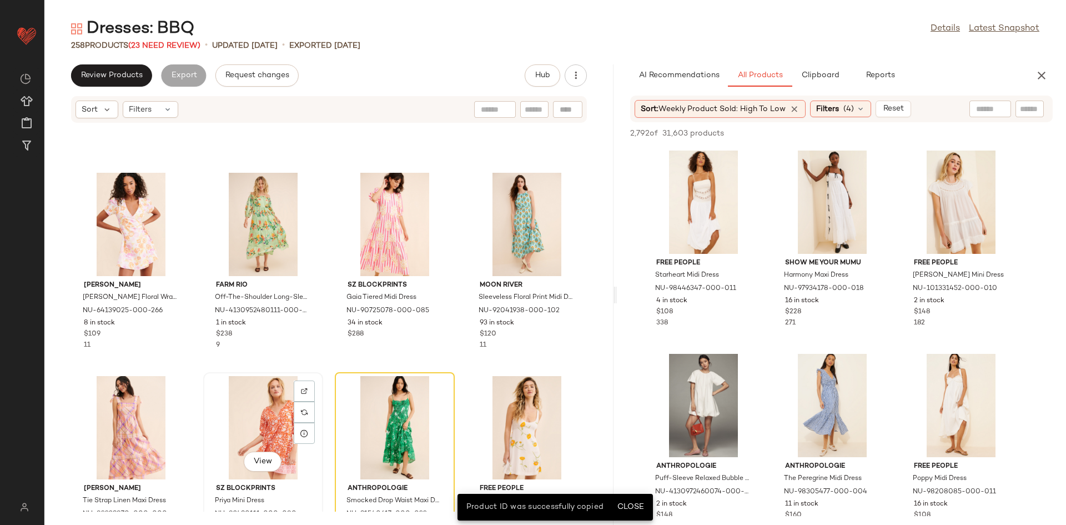
click at [243, 405] on div "View" at bounding box center [263, 427] width 112 height 103
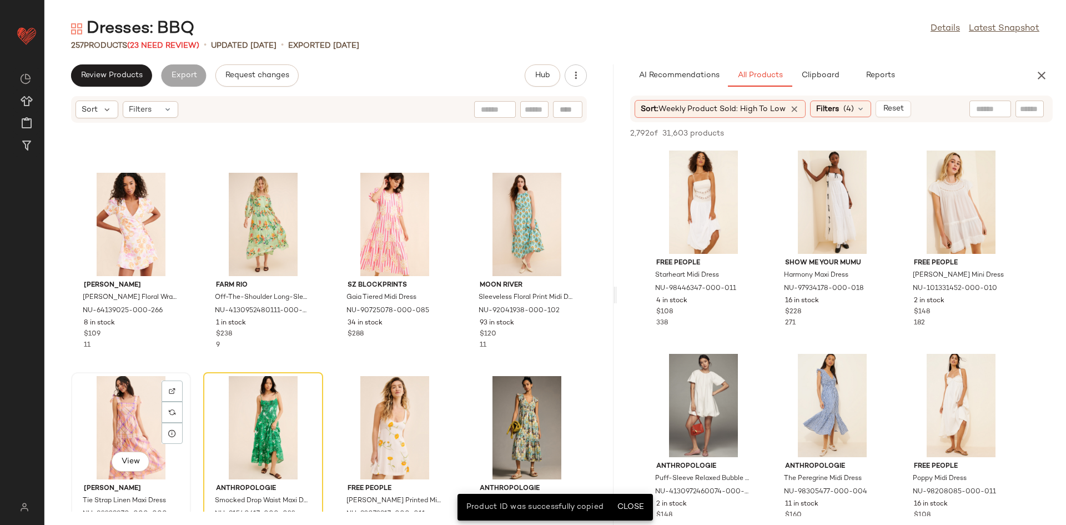
click at [134, 432] on div "View" at bounding box center [131, 427] width 112 height 103
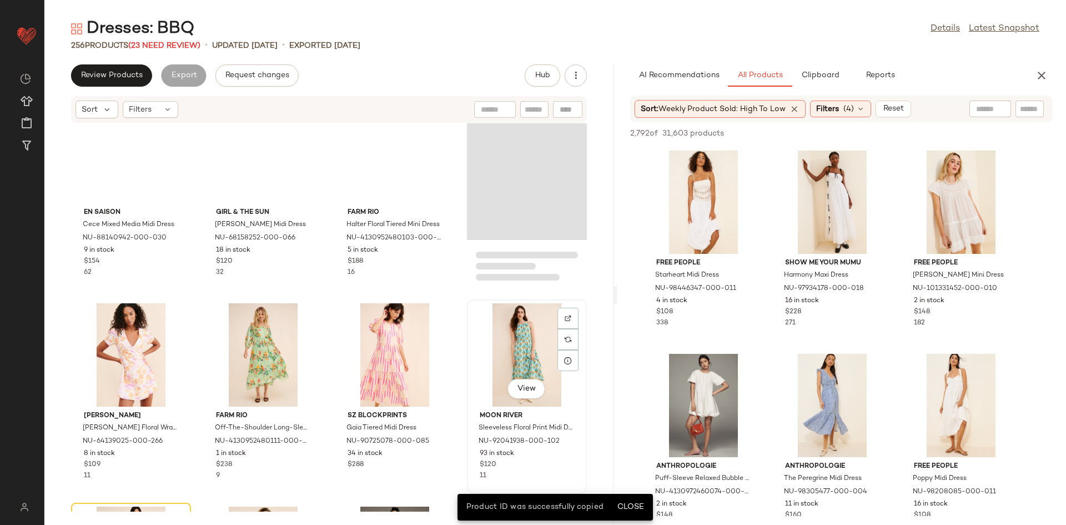
scroll to position [9788, 0]
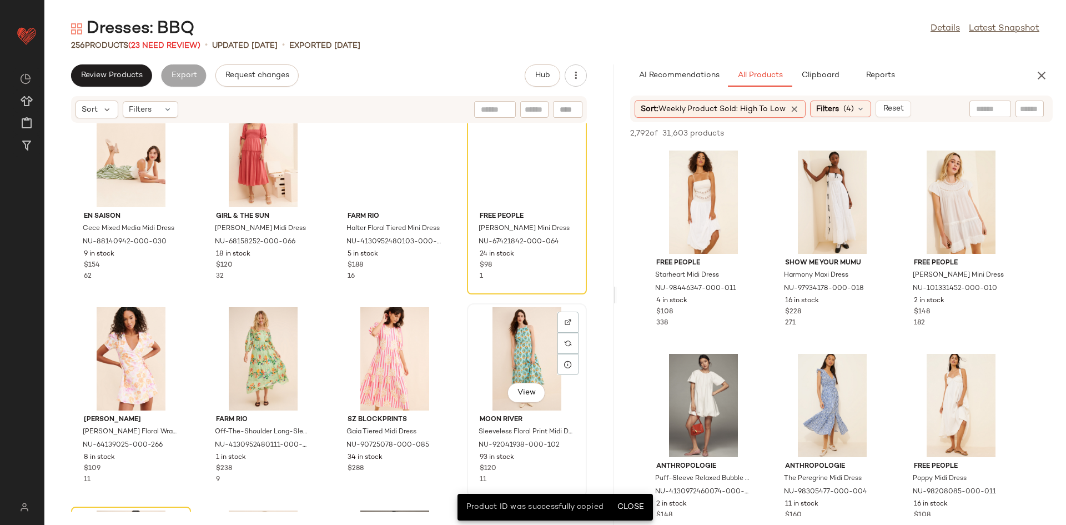
click at [507, 338] on div "View" at bounding box center [527, 358] width 112 height 103
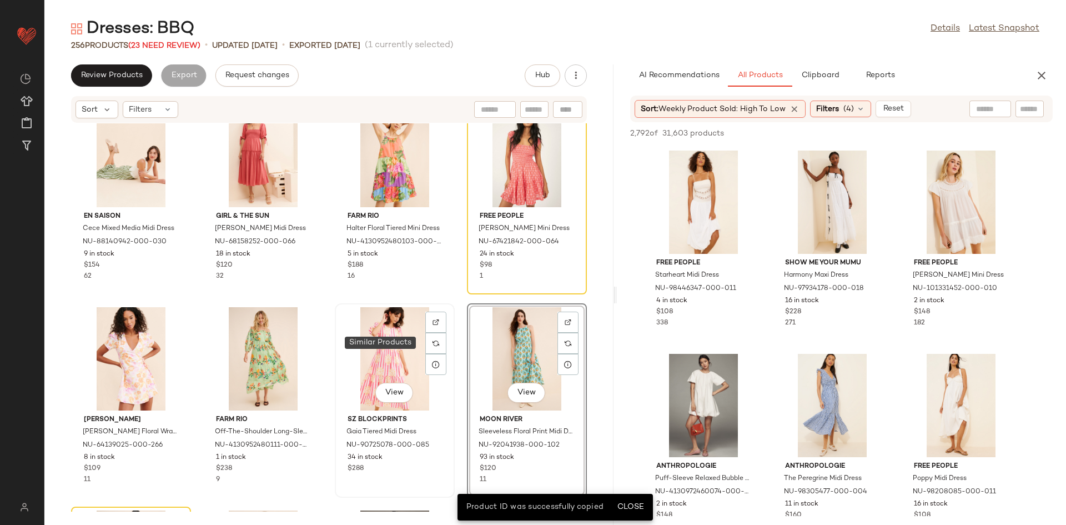
click at [395, 353] on div "View" at bounding box center [395, 358] width 112 height 103
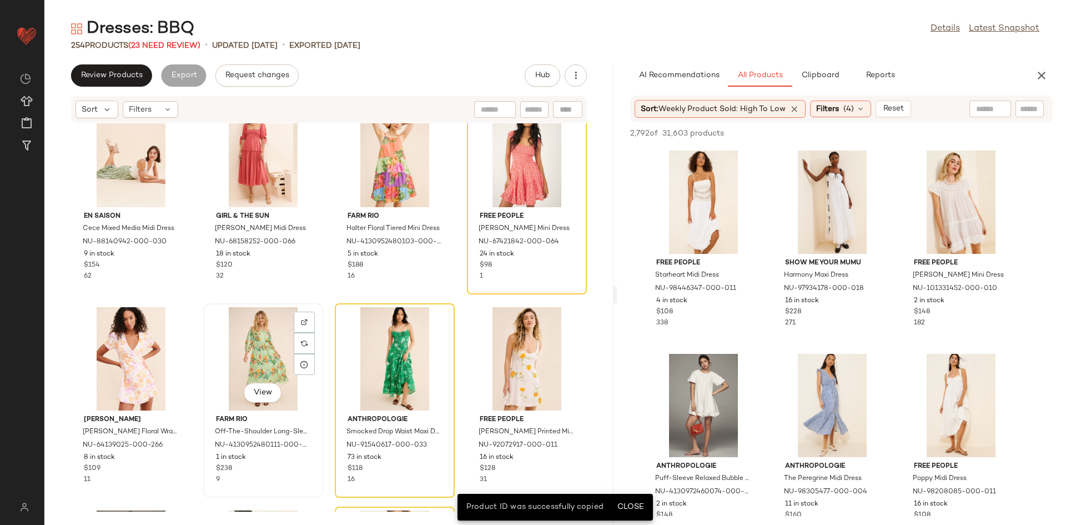
click at [254, 335] on div "View" at bounding box center [263, 358] width 112 height 103
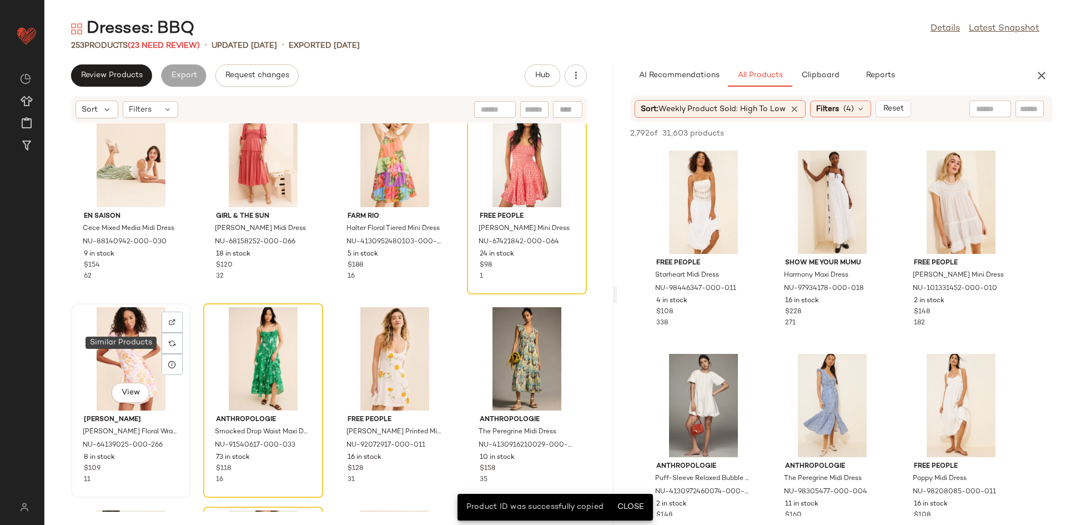
click at [163, 340] on div at bounding box center [172, 343] width 21 height 21
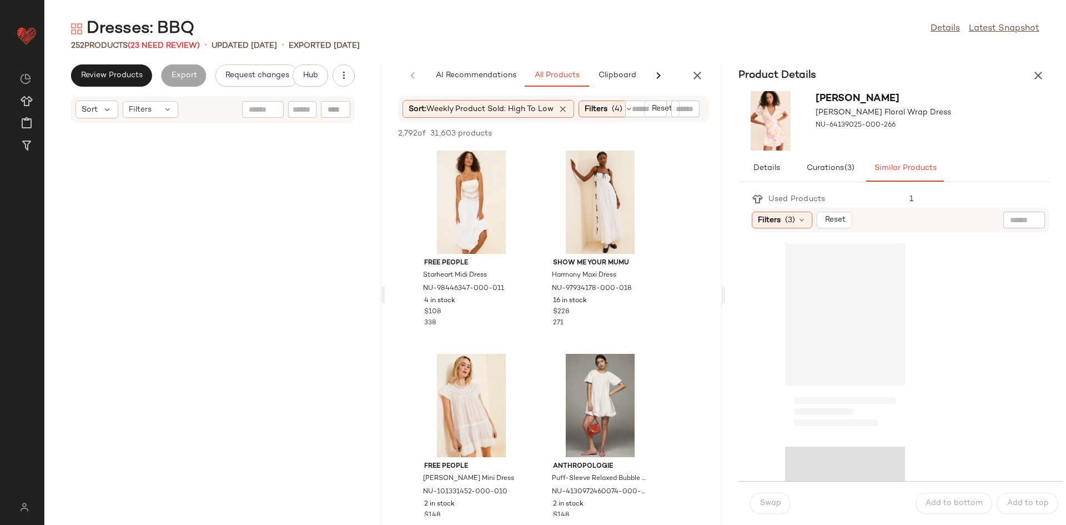
click at [1046, 48] on div "252 Products (23 Need Review) • updated Aug 25th • Exported Aug 21st" at bounding box center [555, 45] width 1022 height 11
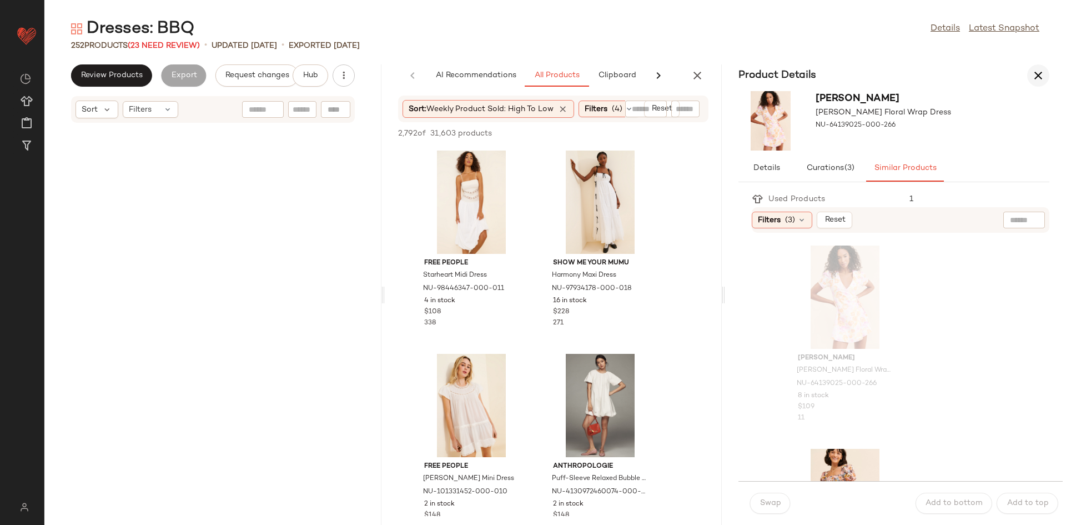
click at [1040, 72] on icon "button" at bounding box center [1038, 75] width 13 height 13
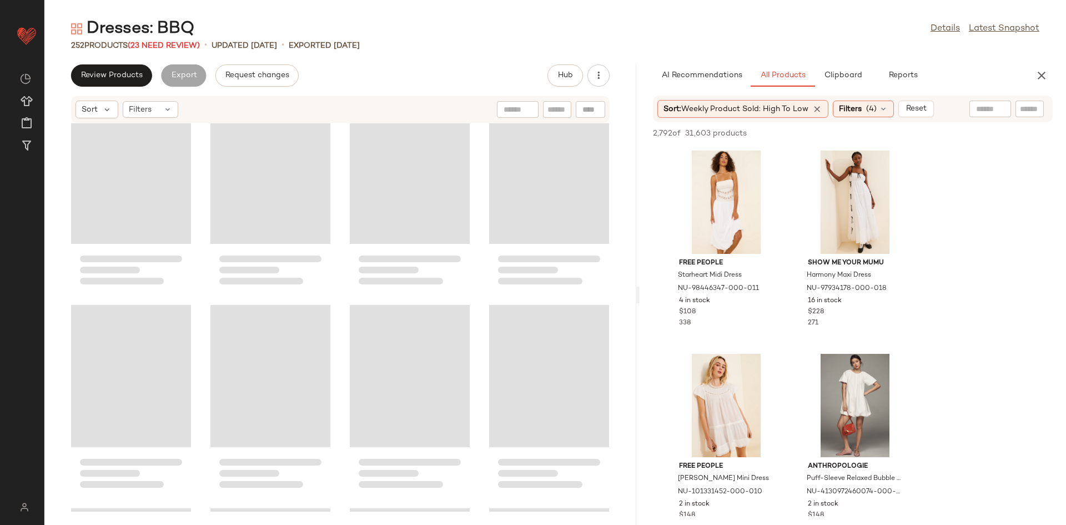
scroll to position [9382, 0]
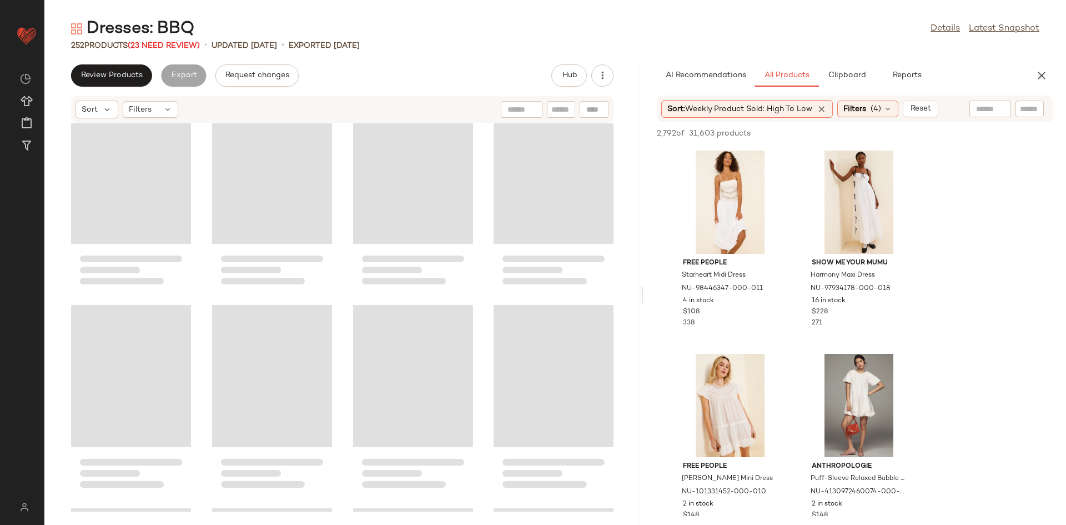
drag, startPoint x: 555, startPoint y: 184, endPoint x: 644, endPoint y: 175, distance: 89.9
click at [644, 175] on div "Dresses: BBQ Details Latest Snapshot 252 Products (23 Need Review) • updated Au…" at bounding box center [555, 271] width 1022 height 507
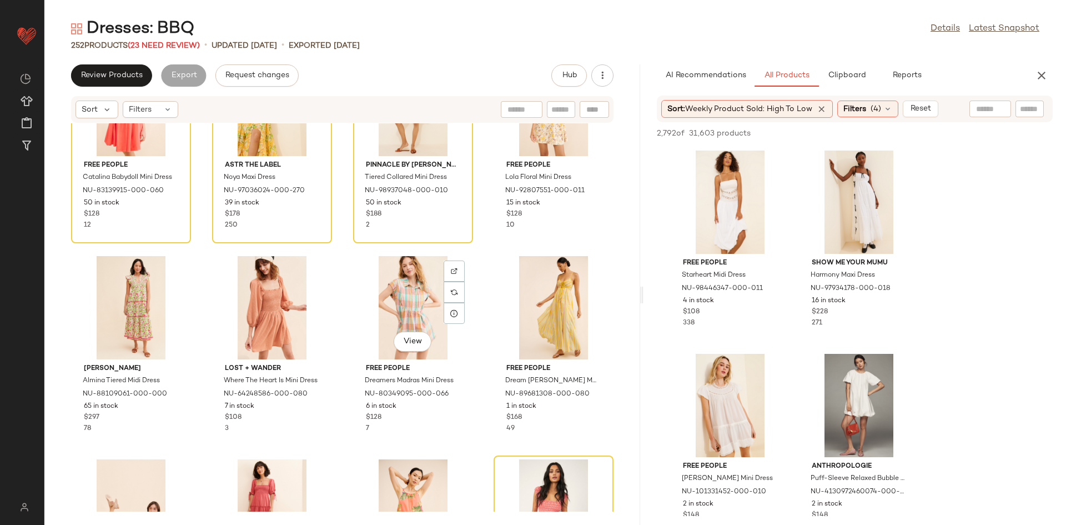
scroll to position [9544, 0]
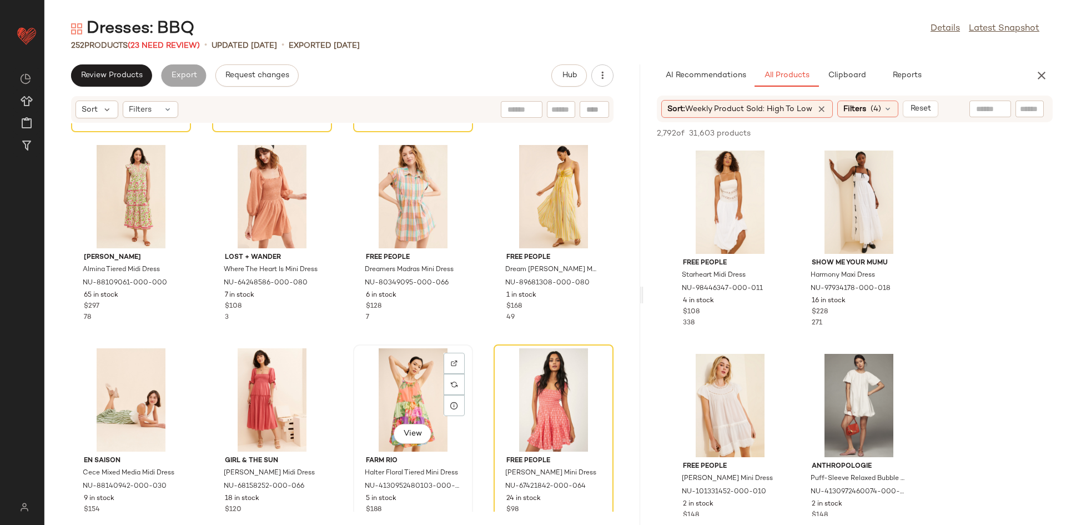
click at [431, 407] on div "View" at bounding box center [413, 399] width 112 height 103
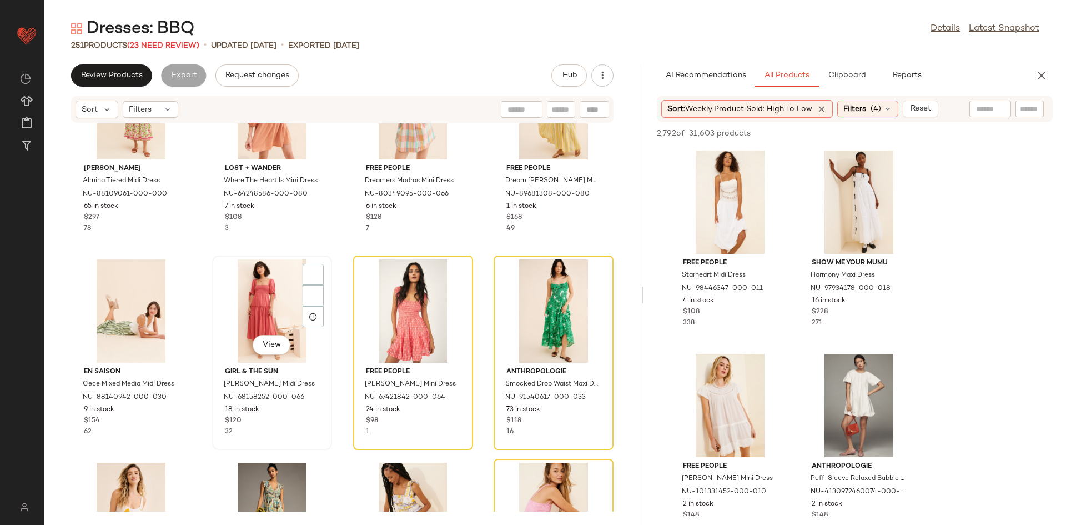
scroll to position [9624, 0]
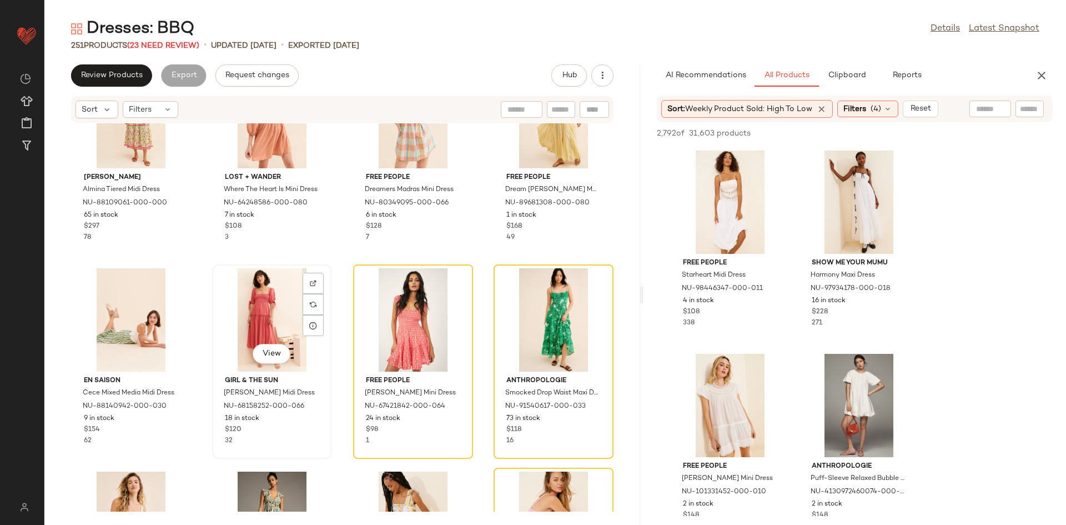
click at [281, 323] on div "View" at bounding box center [272, 319] width 112 height 103
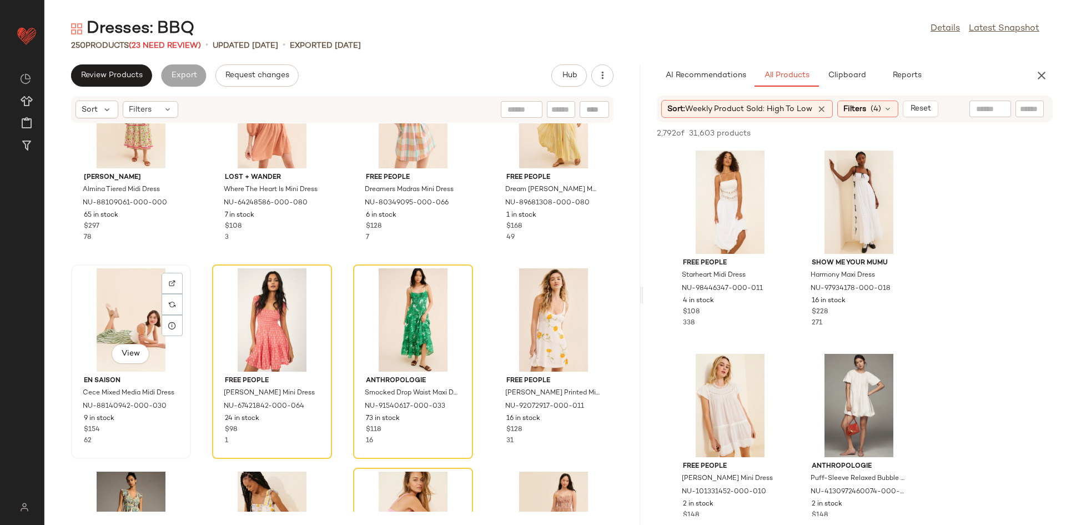
click at [110, 320] on div "View" at bounding box center [131, 319] width 112 height 103
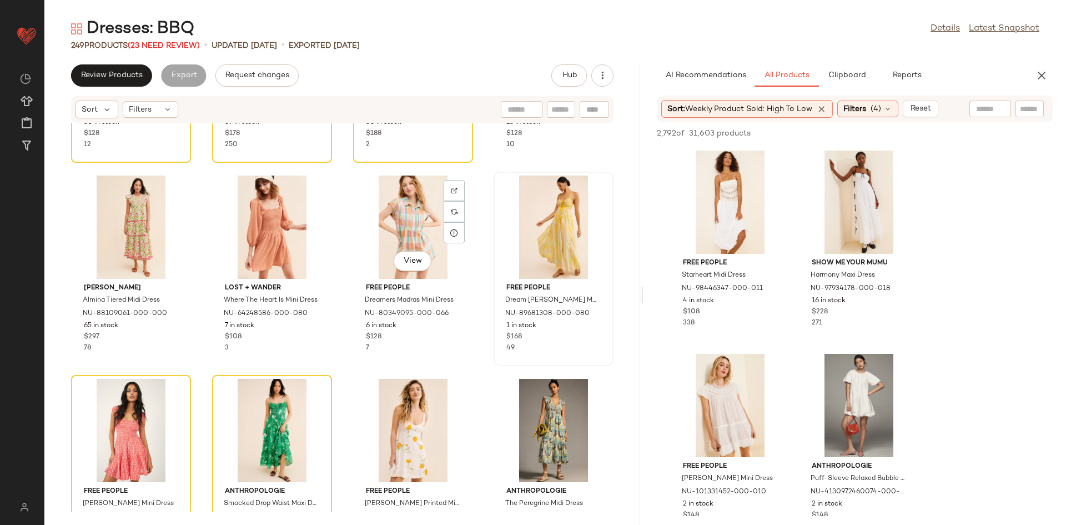
scroll to position [9465, 0]
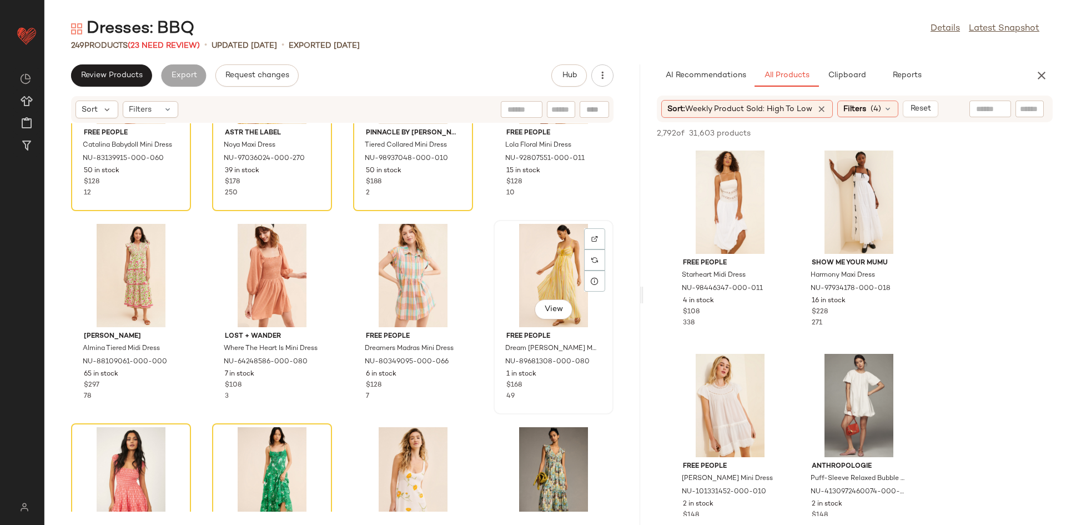
click at [535, 269] on div "View" at bounding box center [553, 275] width 112 height 103
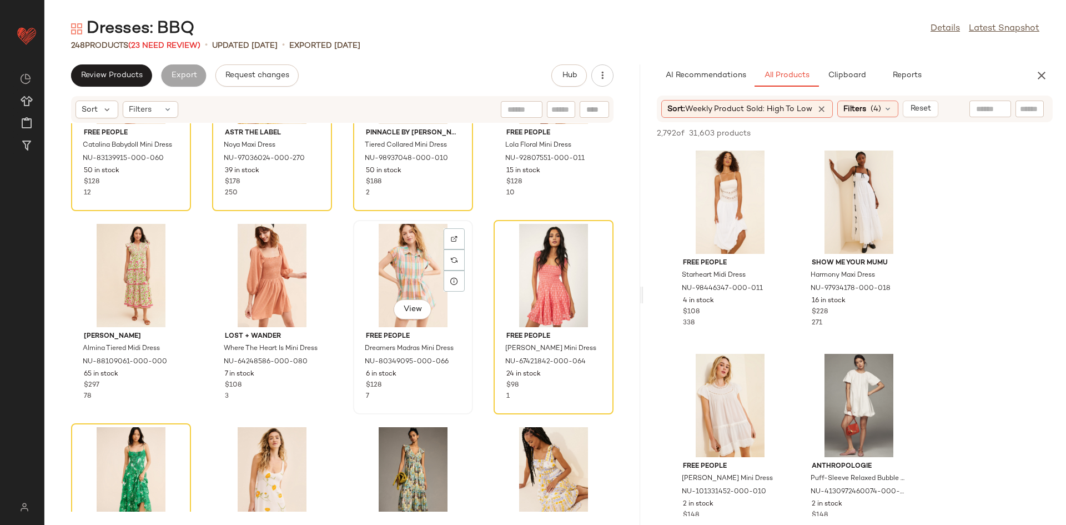
click at [411, 265] on div "View" at bounding box center [413, 275] width 112 height 103
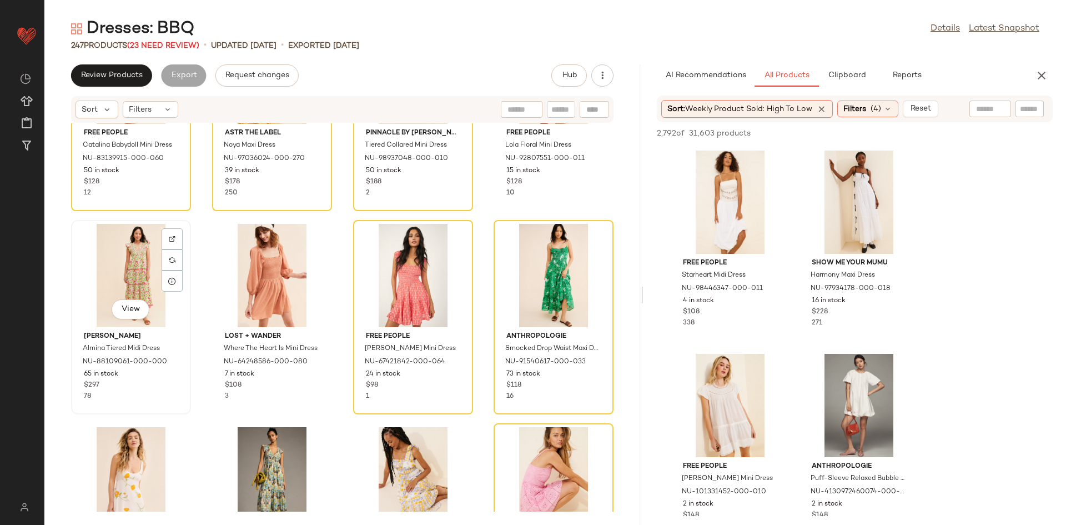
click at [131, 283] on div "View" at bounding box center [131, 275] width 112 height 103
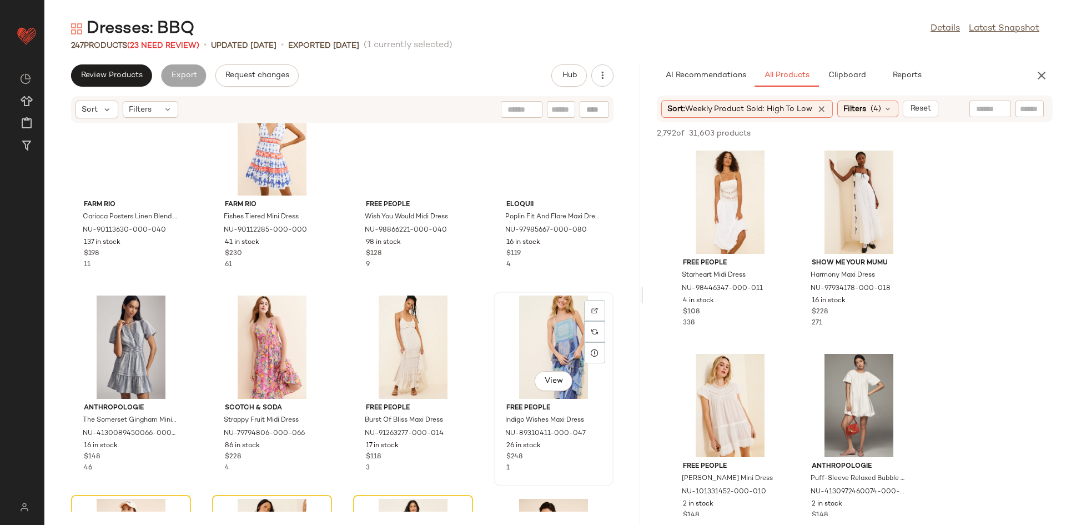
scroll to position [8940, 0]
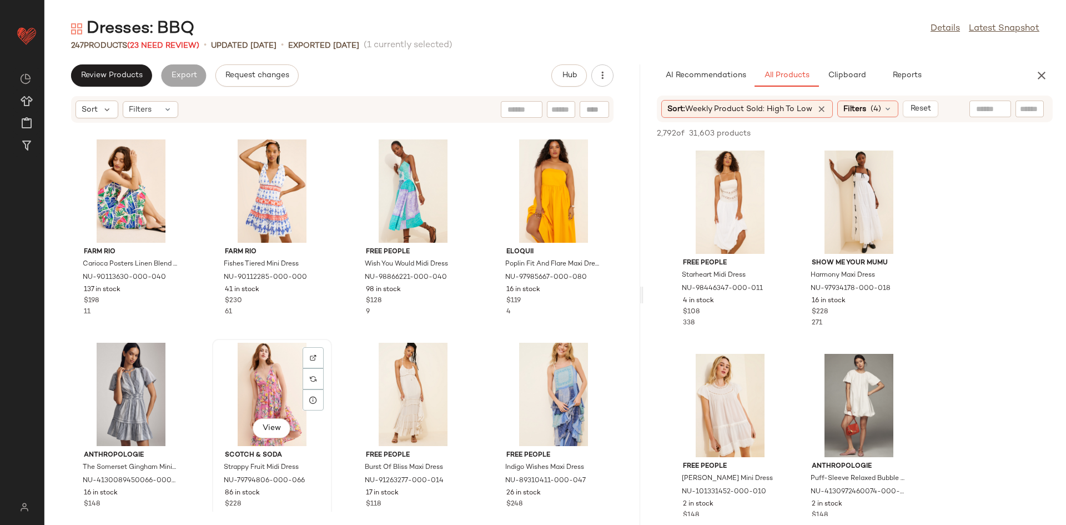
click at [279, 366] on div "View" at bounding box center [272, 394] width 112 height 103
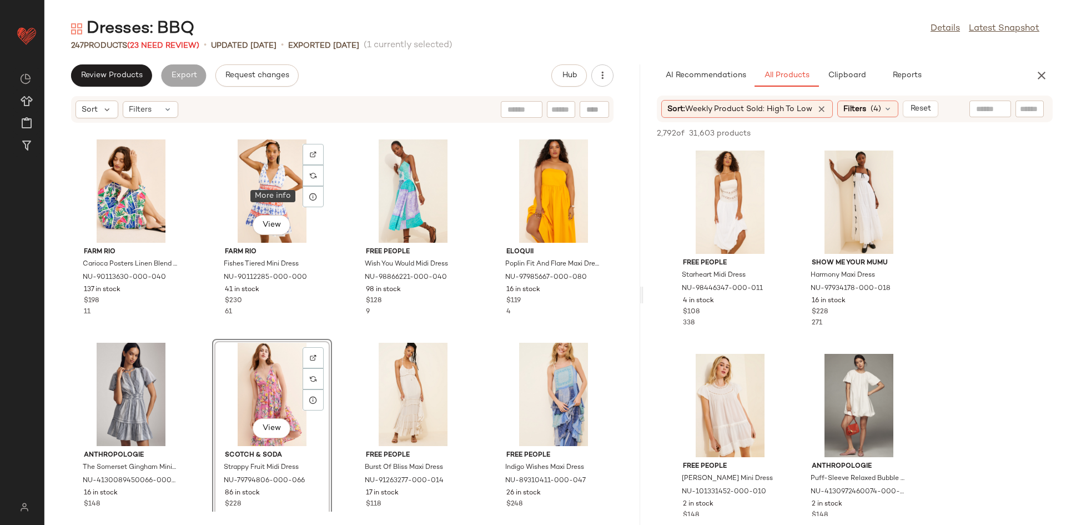
click at [316, 195] on div at bounding box center [313, 196] width 21 height 21
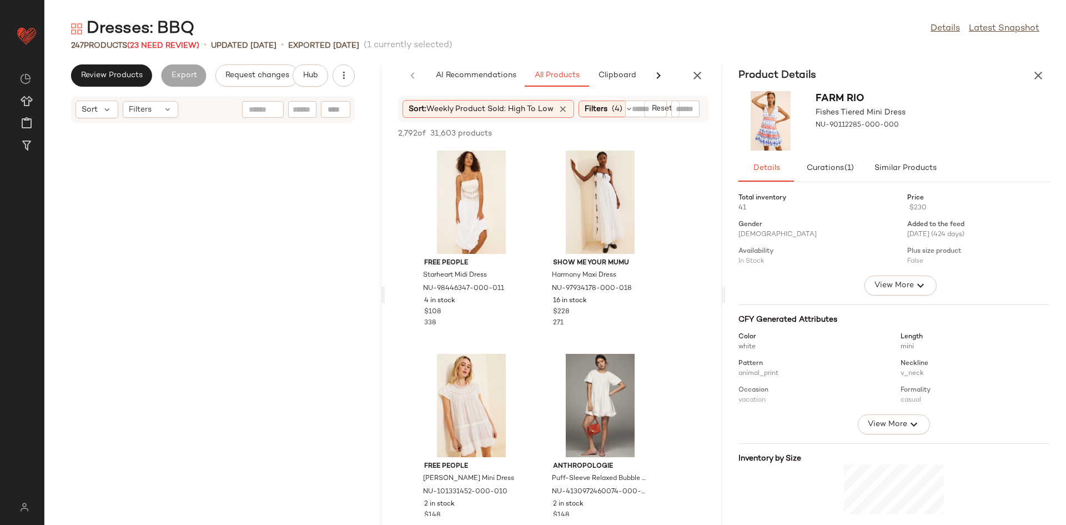
scroll to position [17882, 0]
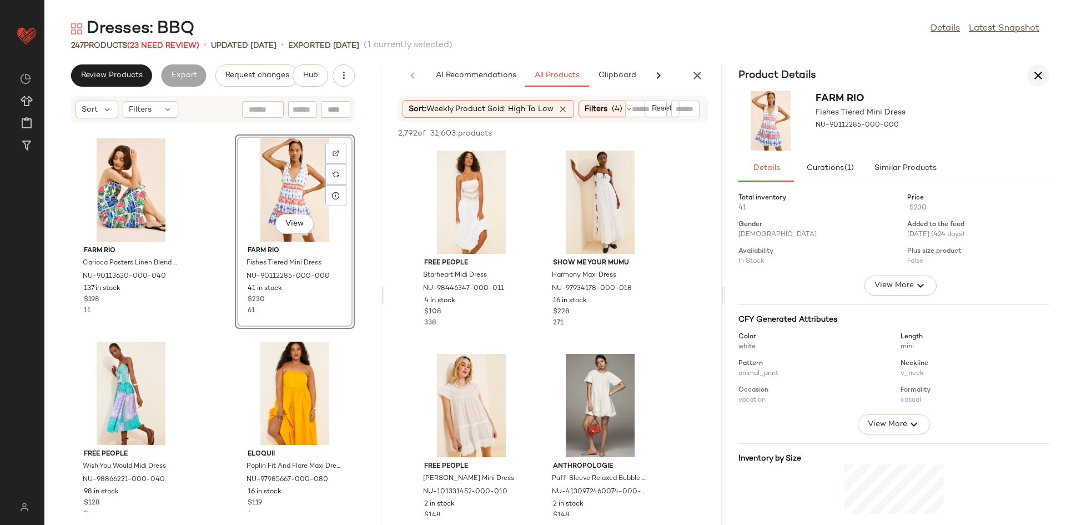
click at [1038, 79] on icon "button" at bounding box center [1038, 75] width 13 height 13
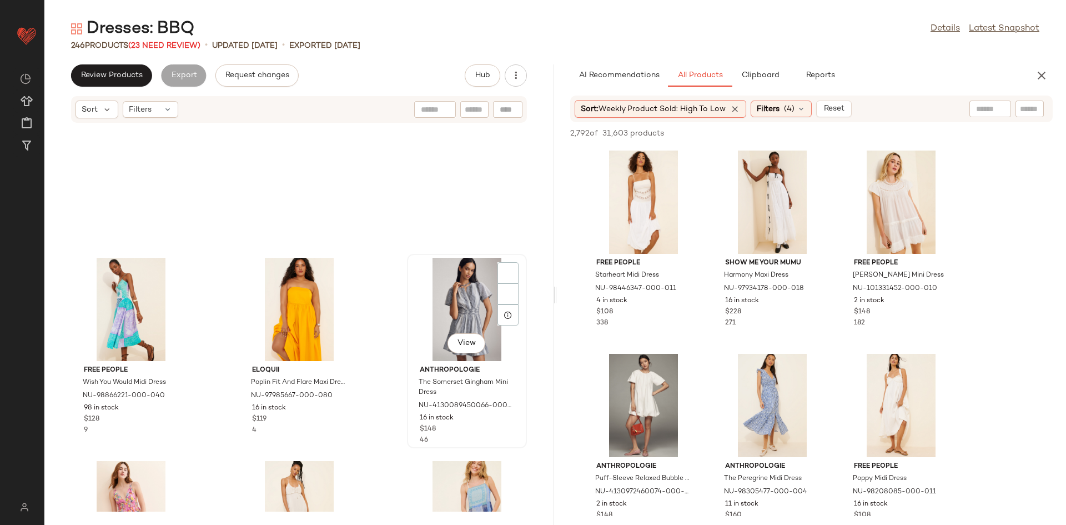
scroll to position [11849, 0]
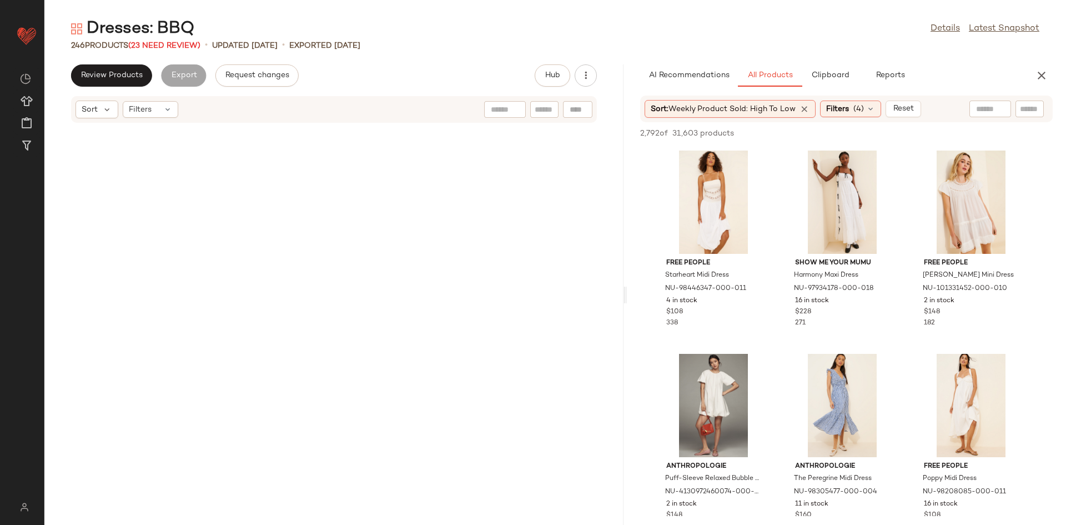
drag, startPoint x: 553, startPoint y: 279, endPoint x: 625, endPoint y: 271, distance: 72.7
click at [625, 271] on div "Dresses: BBQ Details Latest Snapshot 246 Products (23 Need Review) • updated Au…" at bounding box center [555, 271] width 1022 height 507
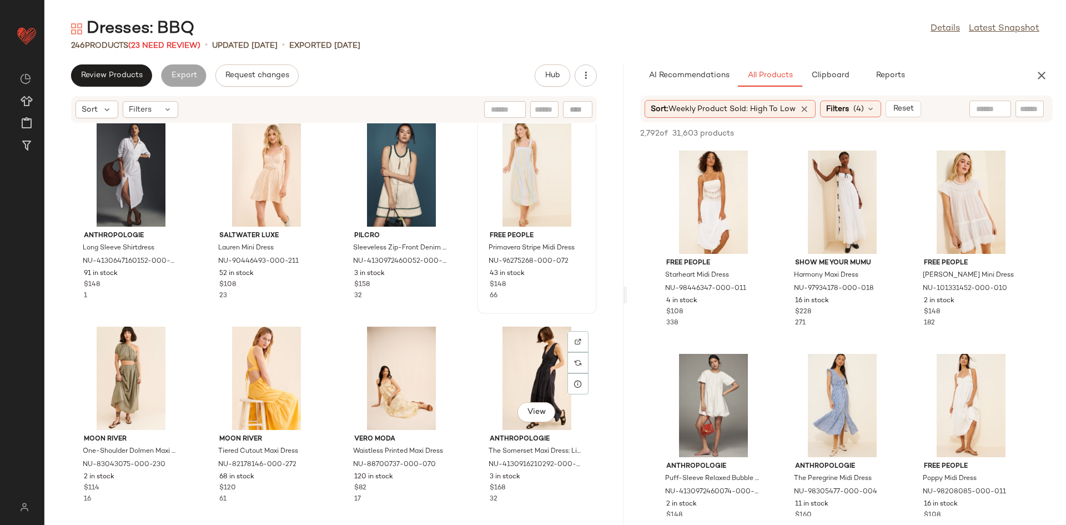
scroll to position [9967, 0]
